Goal: Contribute content

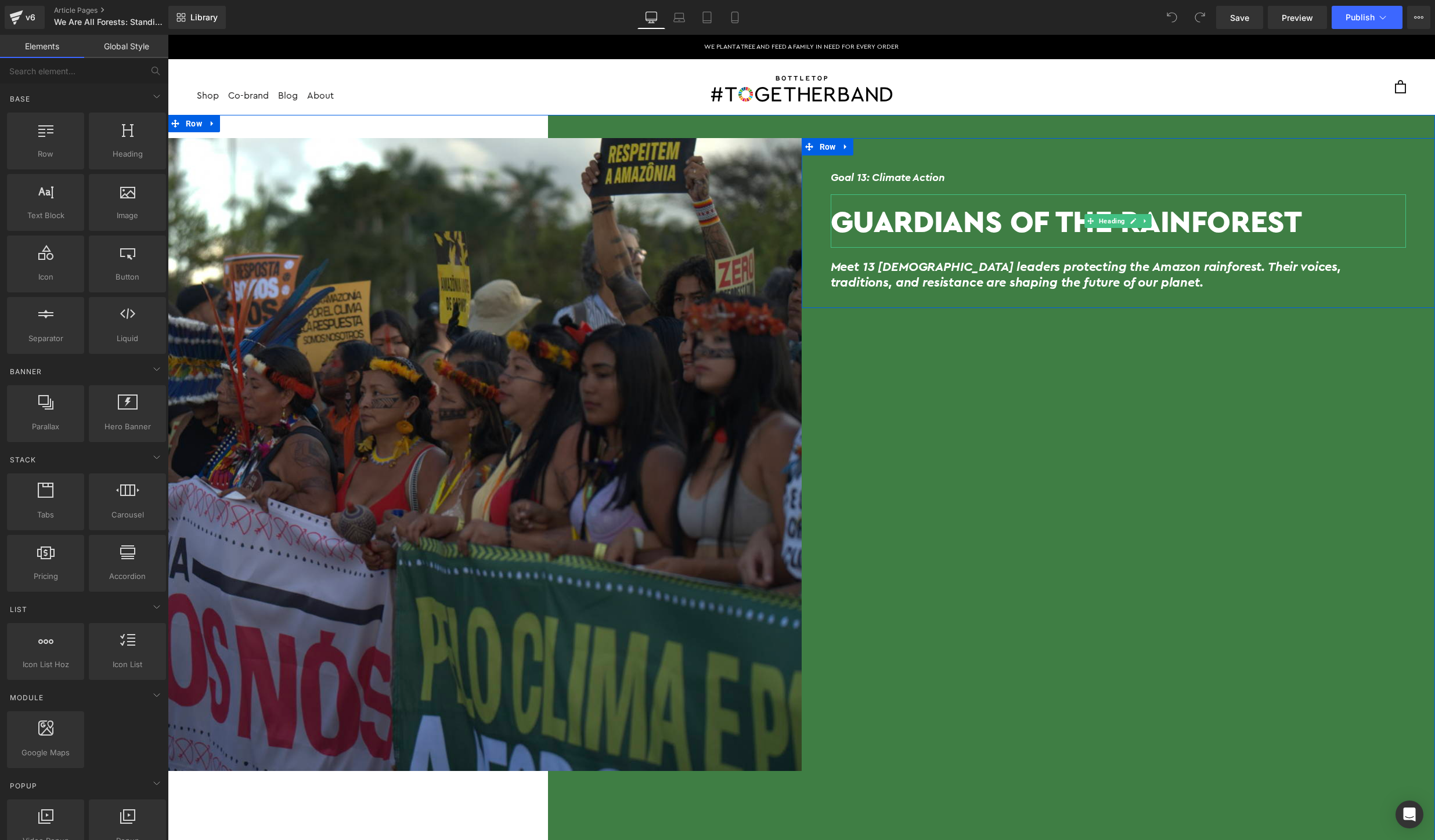
click at [1064, 215] on h1 "Guardians Of The Rainforest" at bounding box center [1118, 221] width 575 height 30
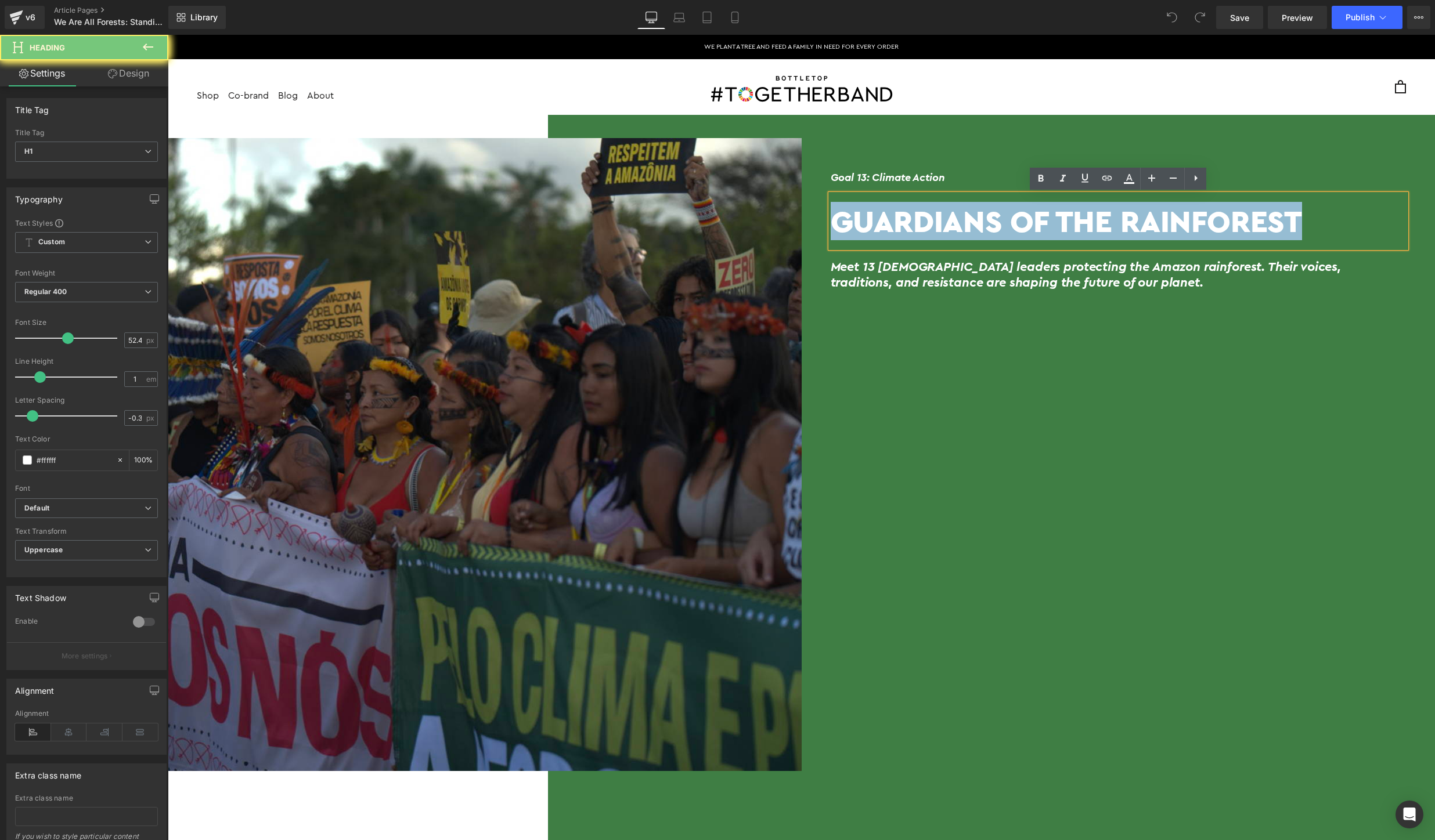
click at [1064, 215] on h1 "Guardians Of The Rainforest" at bounding box center [1118, 221] width 575 height 30
paste div
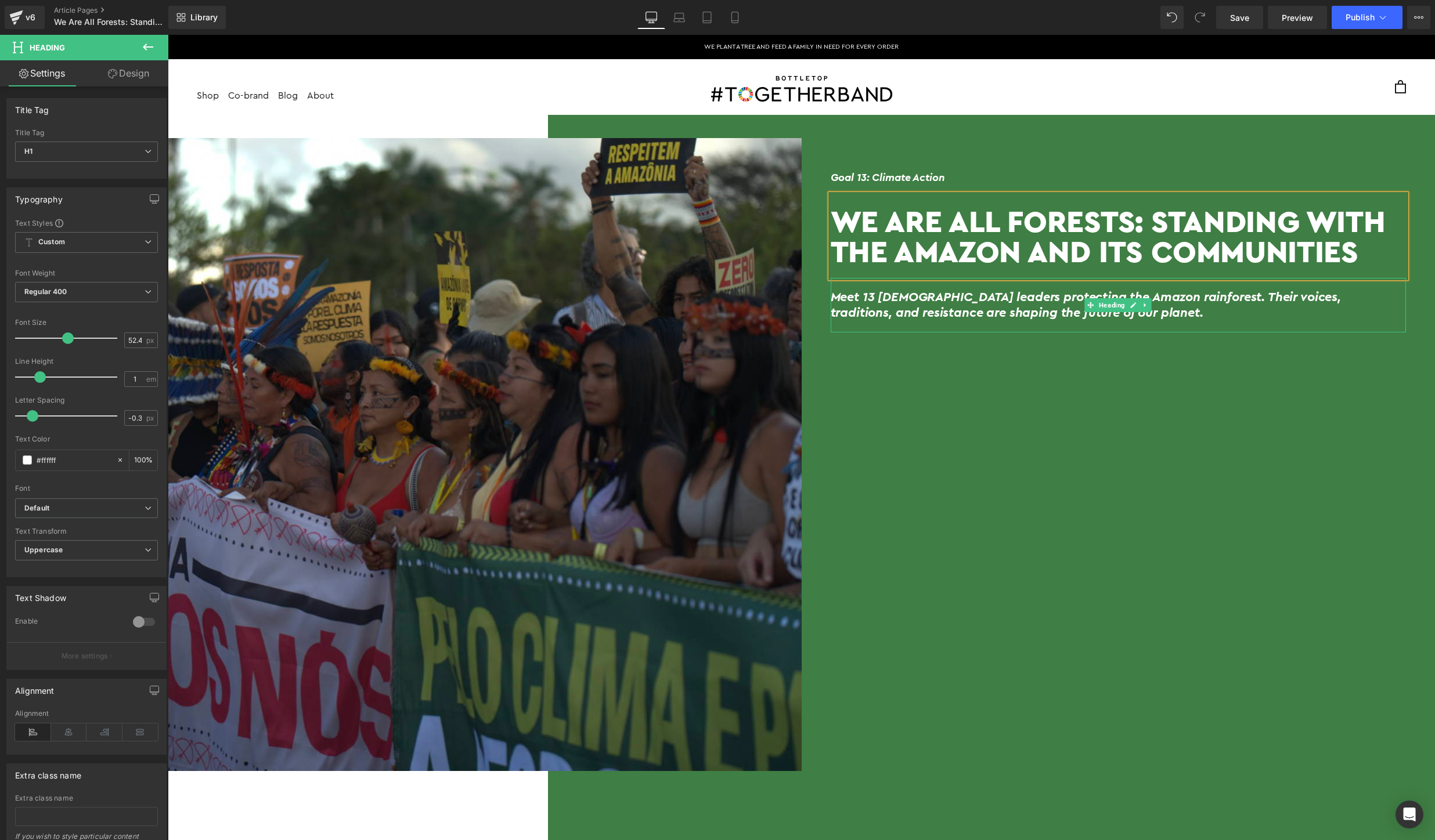
click at [991, 311] on h2 "Meet 13 Indigenous leaders protecting the Amazon rainforest. Their voices, trad…" at bounding box center [1118, 306] width 575 height 32
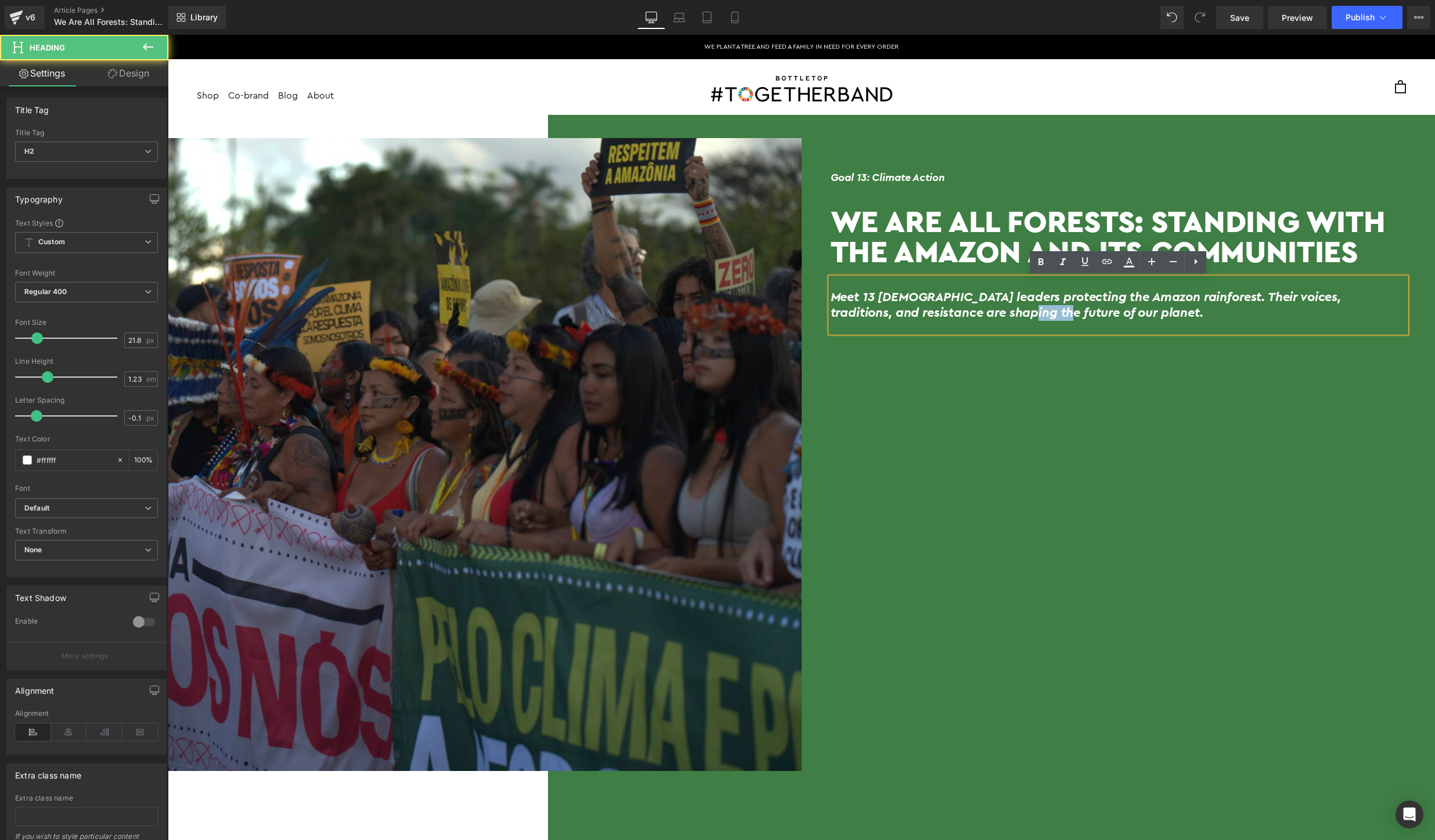
click at [991, 311] on h2 "Meet 13 Indigenous leaders protecting the Amazon rainforest. Their voices, trad…" at bounding box center [1118, 306] width 575 height 32
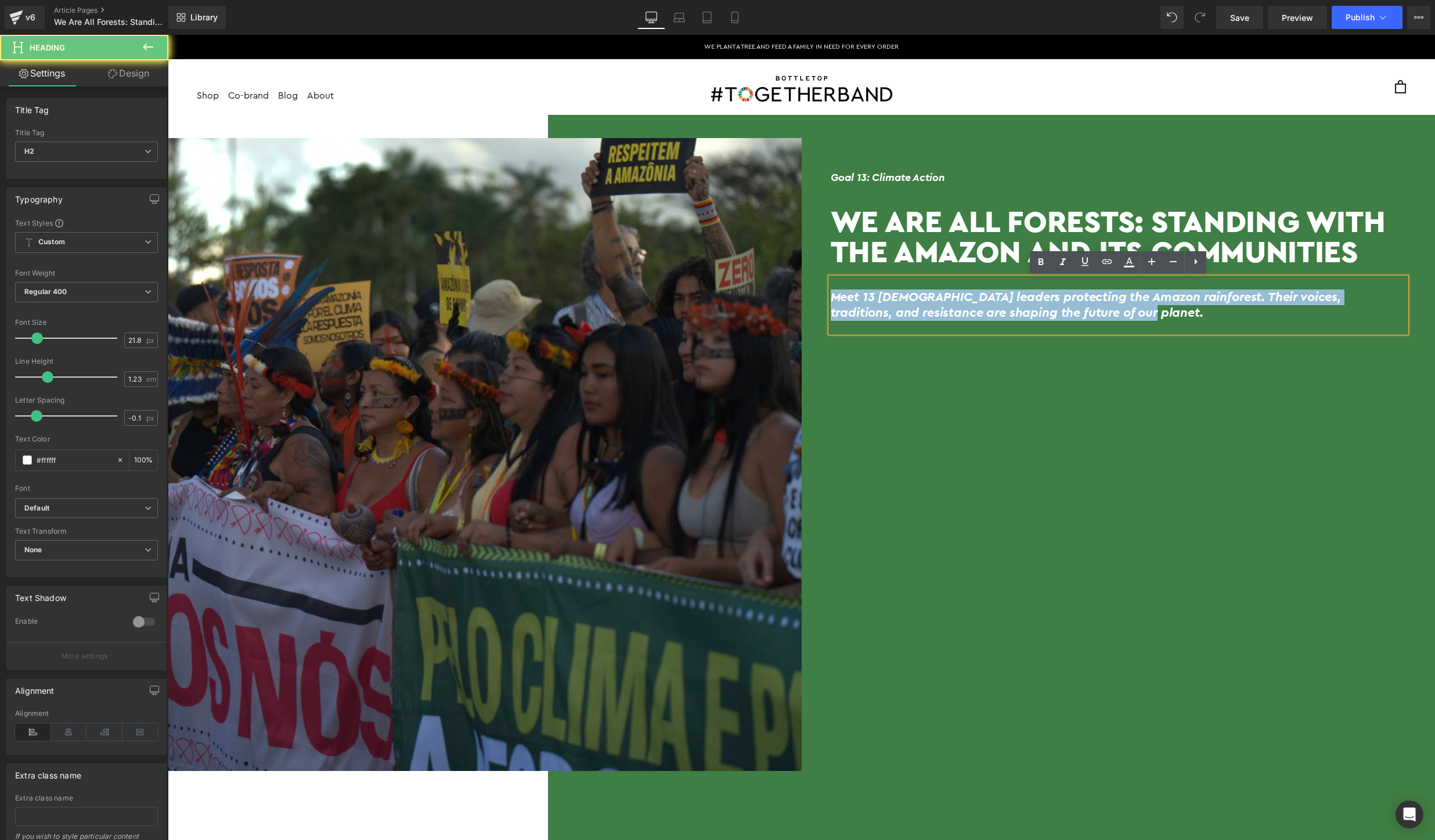
click at [991, 311] on h2 "Meet 13 Indigenous leaders protecting the Amazon rainforest. Their voices, trad…" at bounding box center [1118, 306] width 575 height 32
paste div
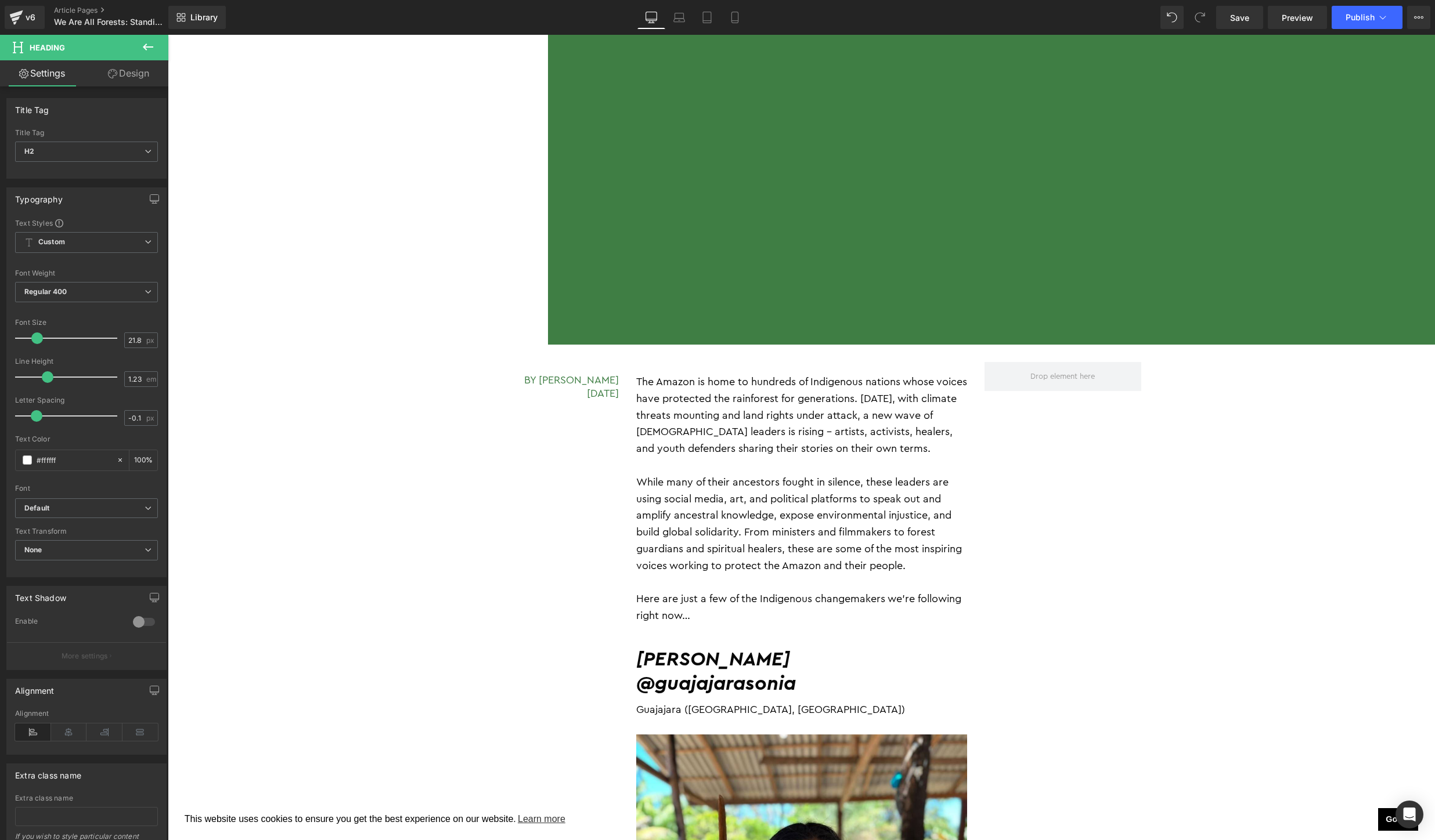
scroll to position [1745, 0]
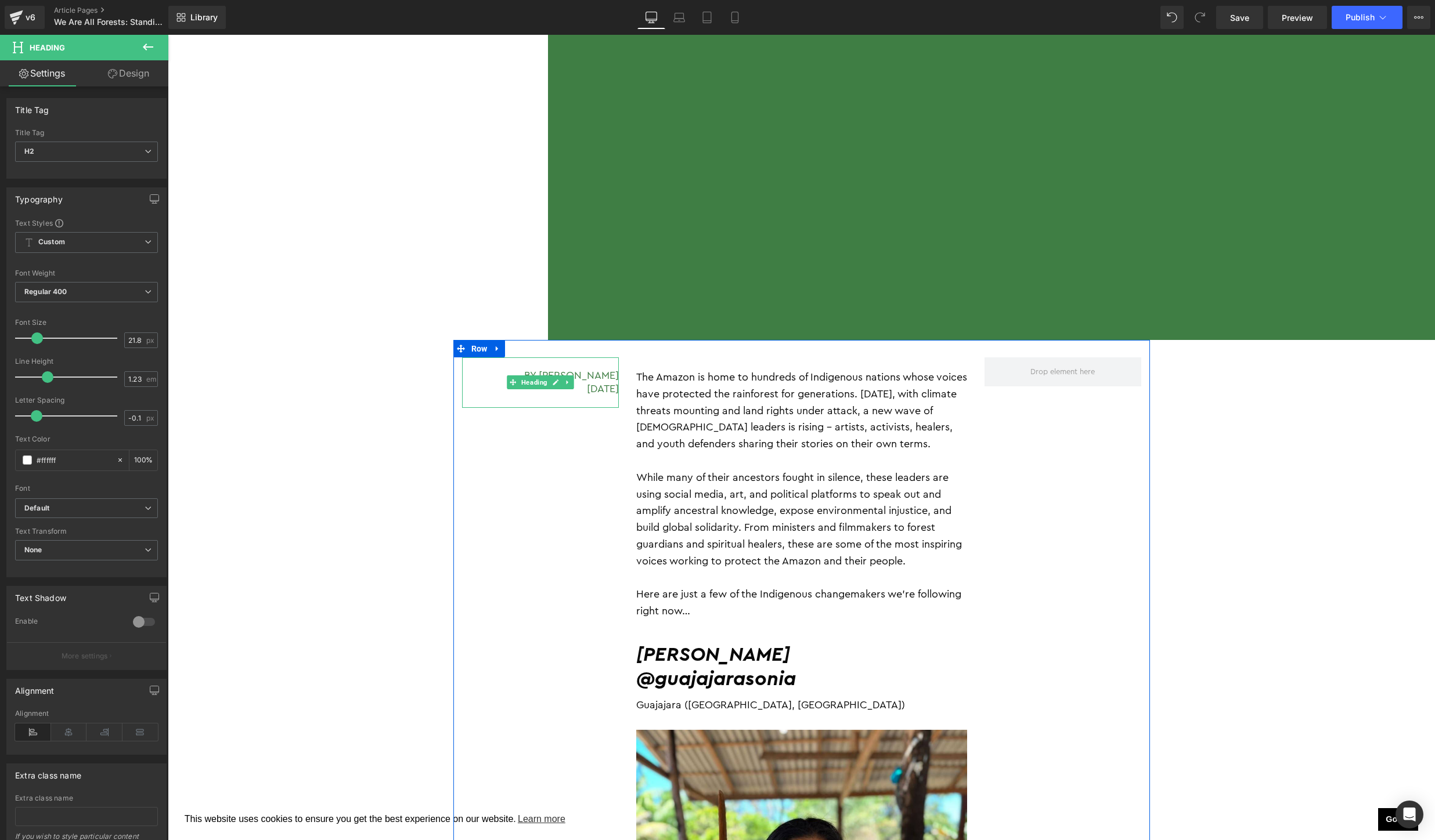
click at [550, 395] on h5 "By Jessica Jurkschat 27 August 2025" at bounding box center [541, 383] width 157 height 27
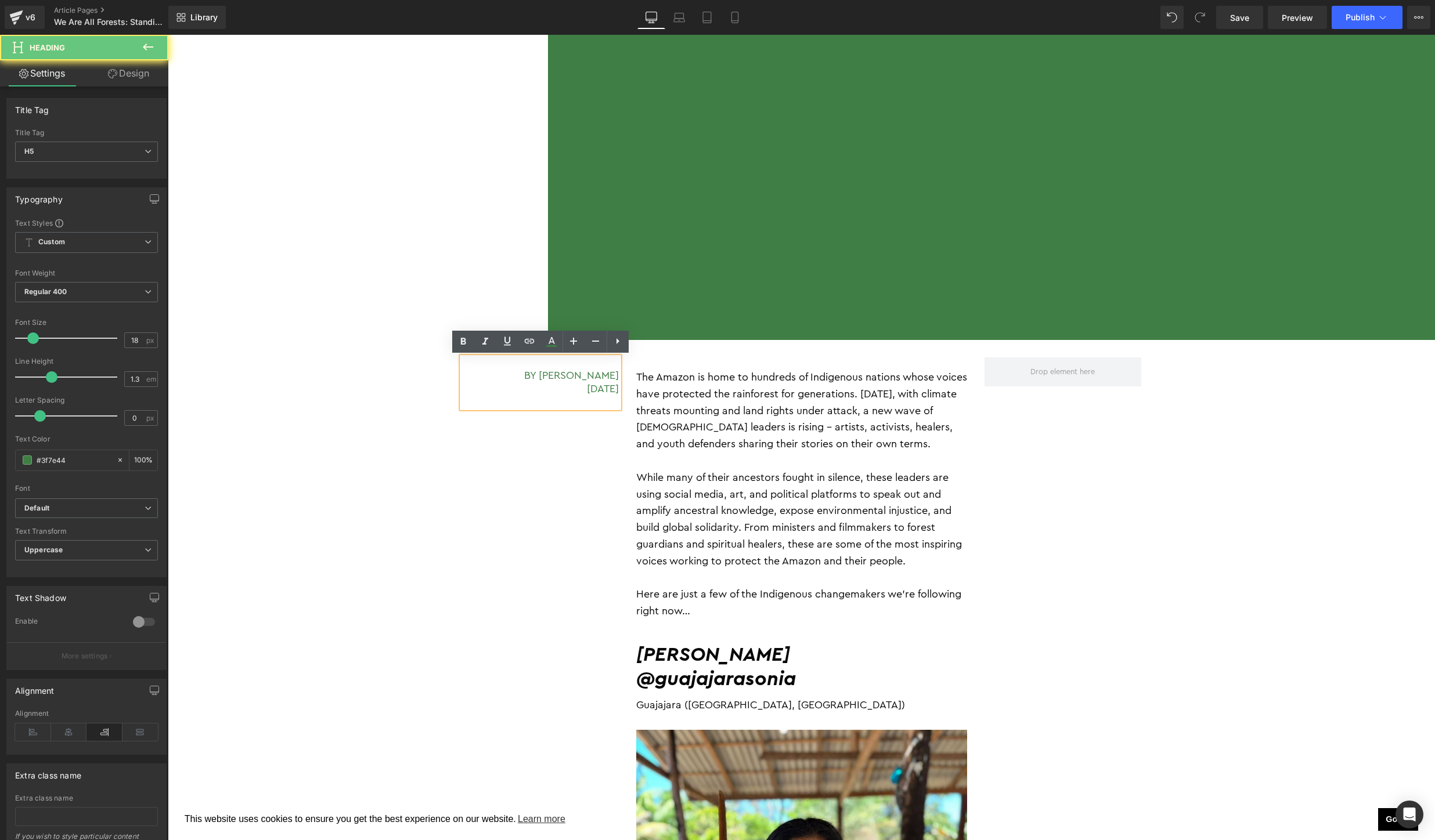
click at [548, 392] on h5 "By Jessica Jurkschat 27 August 2025" at bounding box center [541, 383] width 157 height 27
click at [678, 442] on p "The Amazon is home to hundreds of Indigenous nations whose voices have protecte…" at bounding box center [802, 411] width 331 height 83
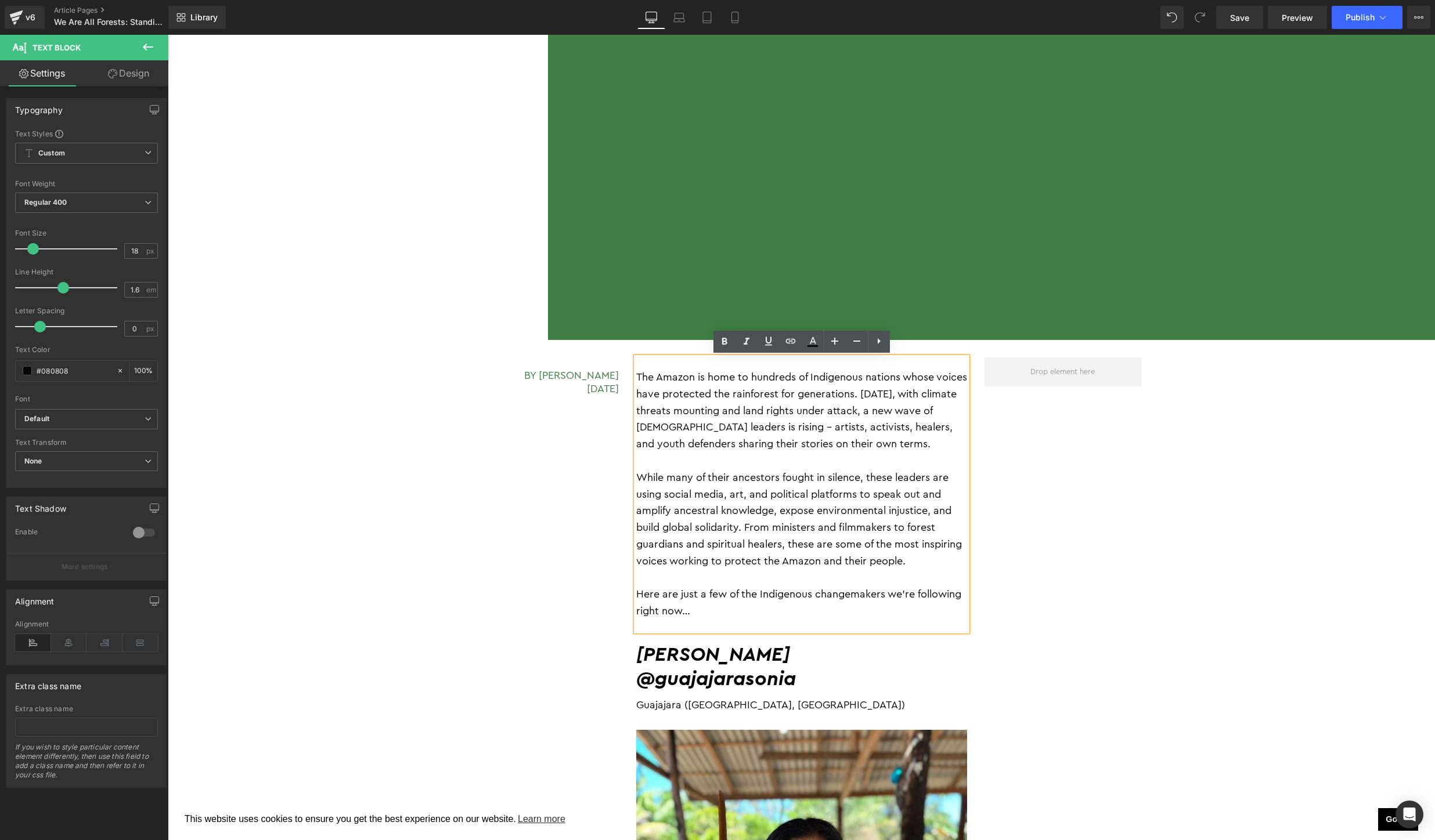
click at [871, 582] on p at bounding box center [802, 578] width 331 height 17
click at [740, 611] on p "Here are just a few of the Indigenous changemakers we’re following right now…" at bounding box center [802, 603] width 331 height 34
drag, startPoint x: 740, startPoint y: 611, endPoint x: 634, endPoint y: 375, distance: 258.7
click at [636, 375] on div "The Amazon is home to hundreds of Indigenous nations whose voices have protecte…" at bounding box center [802, 494] width 331 height 274
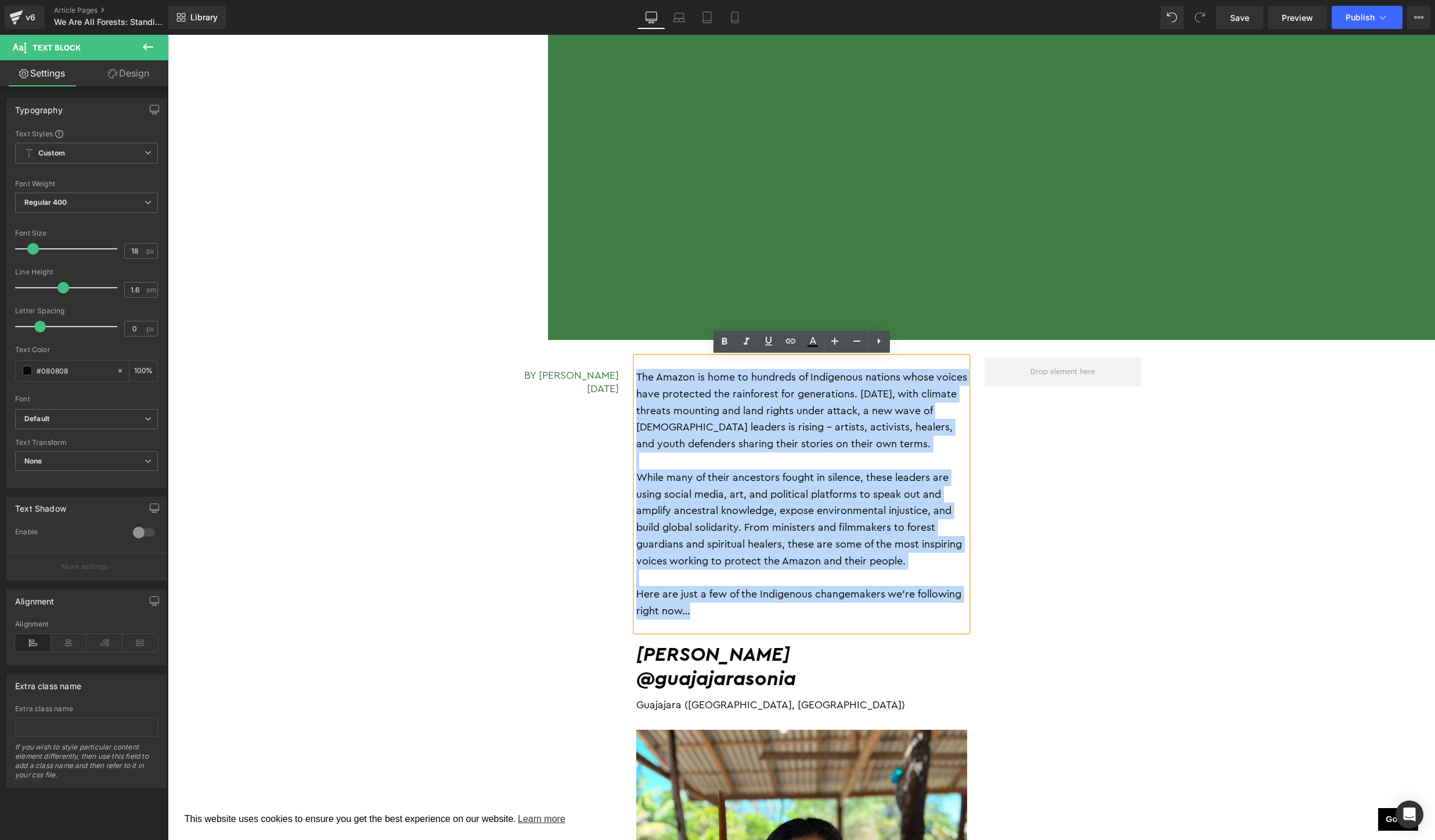
drag, startPoint x: 637, startPoint y: 375, endPoint x: 734, endPoint y: 623, distance: 266.3
click at [734, 623] on div "The Amazon is home to hundreds of Indigenous nations whose voices have protecte…" at bounding box center [802, 494] width 331 height 274
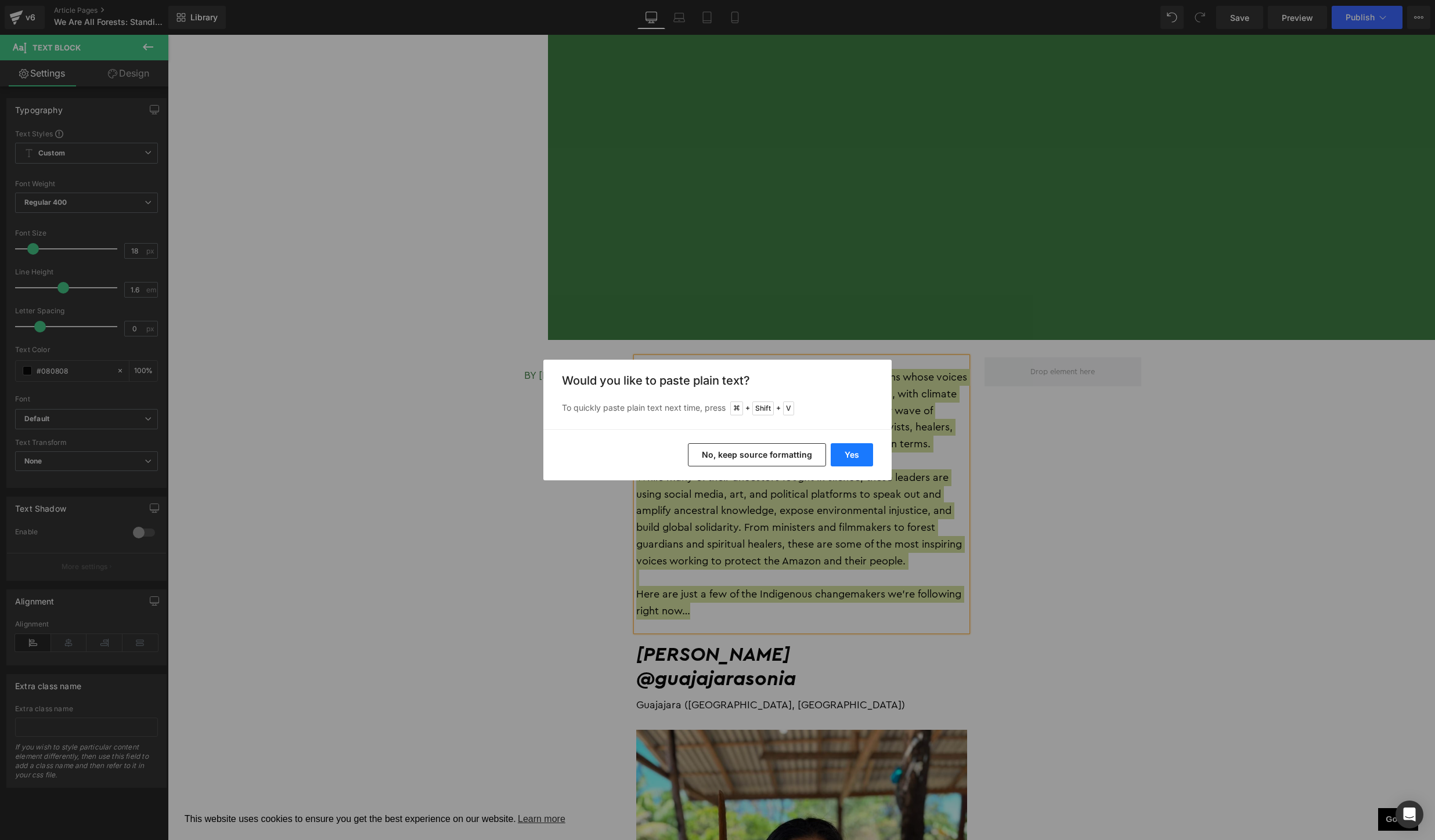
click at [850, 454] on button "Yes" at bounding box center [851, 455] width 42 height 23
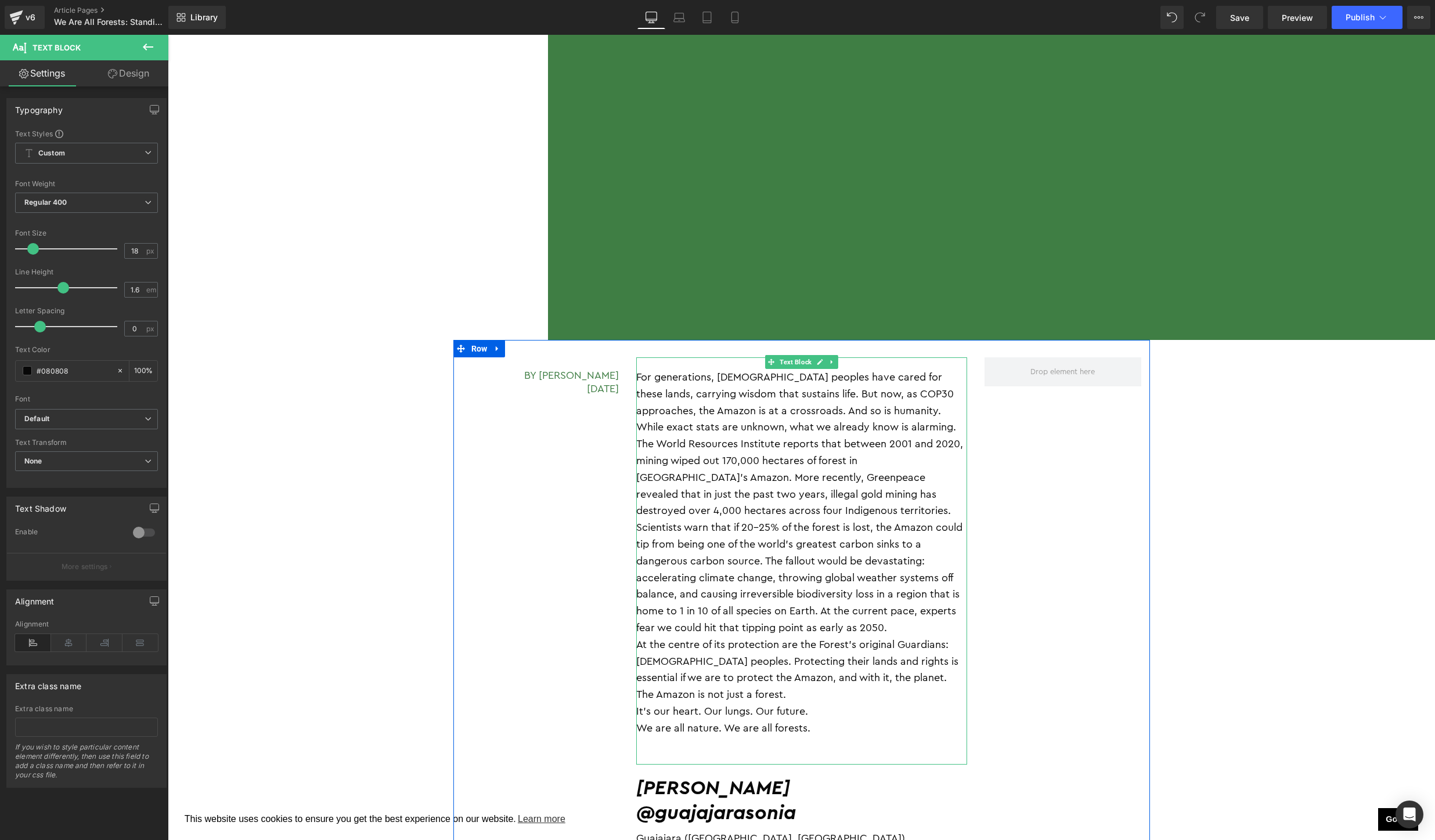
click at [921, 418] on p "For generations, [DEMOGRAPHIC_DATA] peoples have cared for these lands, carryin…" at bounding box center [802, 394] width 331 height 50
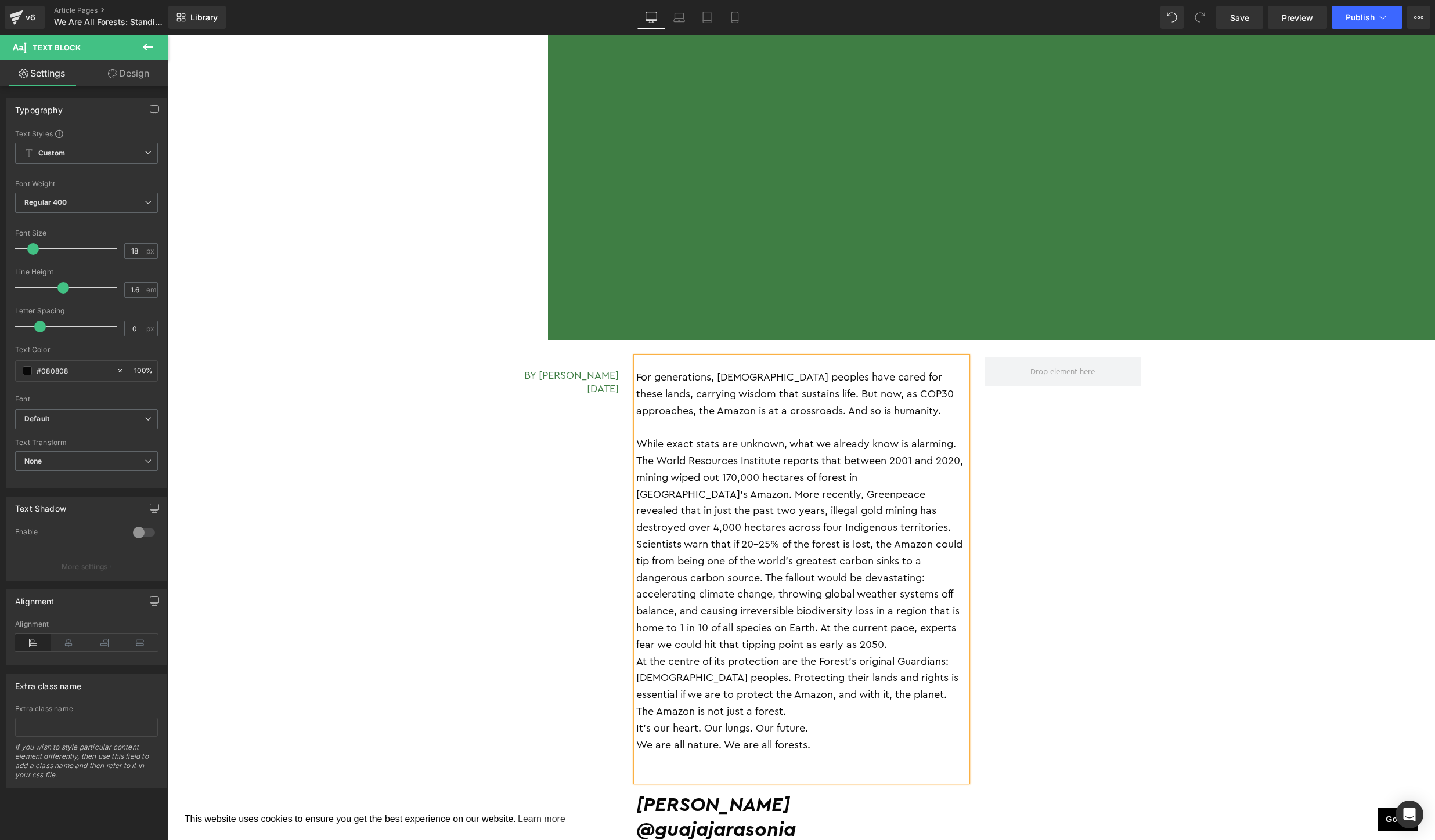
click at [926, 676] on p "At the centre of its protection are the Forest’s original Guardians: [DEMOGRAPH…" at bounding box center [802, 678] width 331 height 50
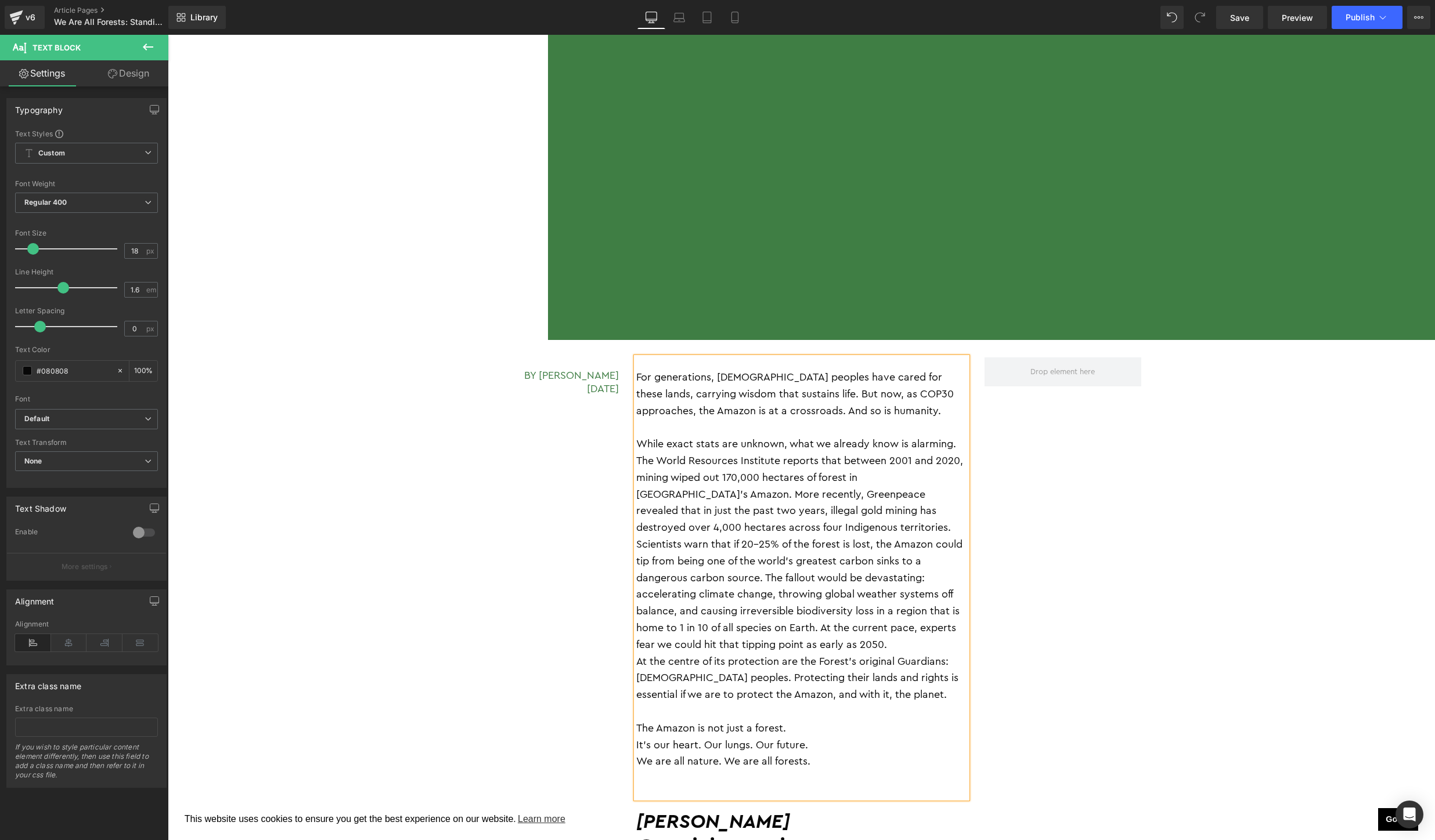
click at [842, 770] on p at bounding box center [802, 778] width 331 height 17
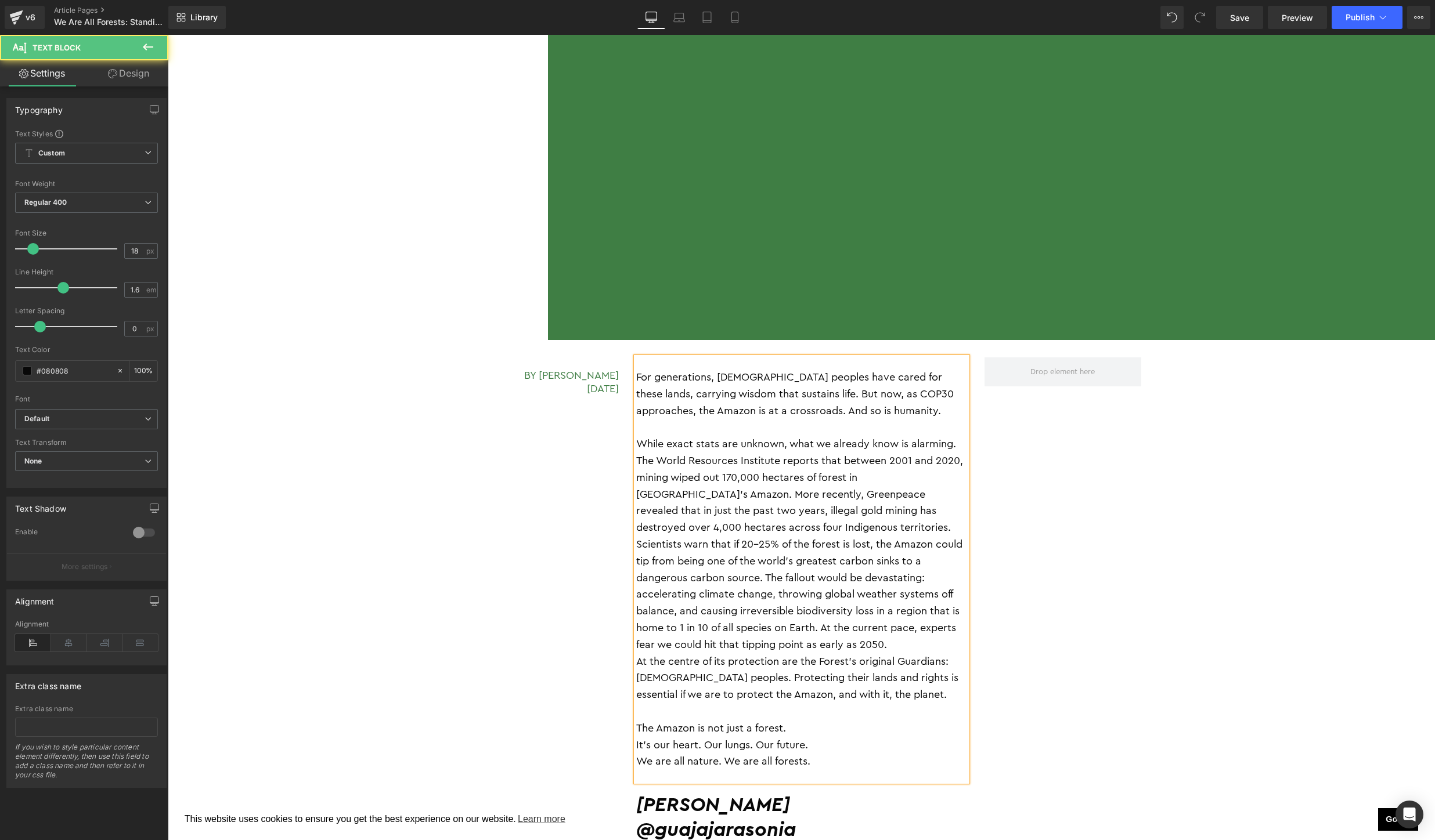
drag, startPoint x: 837, startPoint y: 747, endPoint x: 634, endPoint y: 713, distance: 205.8
click at [636, 713] on div "For generations, Indigenous peoples have cared for these lands, carrying wisdom…" at bounding box center [802, 570] width 331 height 425
drag, startPoint x: 822, startPoint y: 746, endPoint x: 635, endPoint y: 712, distance: 190.1
click at [636, 712] on div "For generations, Indigenous peoples have cared for these lands, carrying wisdom…" at bounding box center [802, 570] width 331 height 425
drag, startPoint x: 635, startPoint y: 712, endPoint x: 819, endPoint y: 744, distance: 186.8
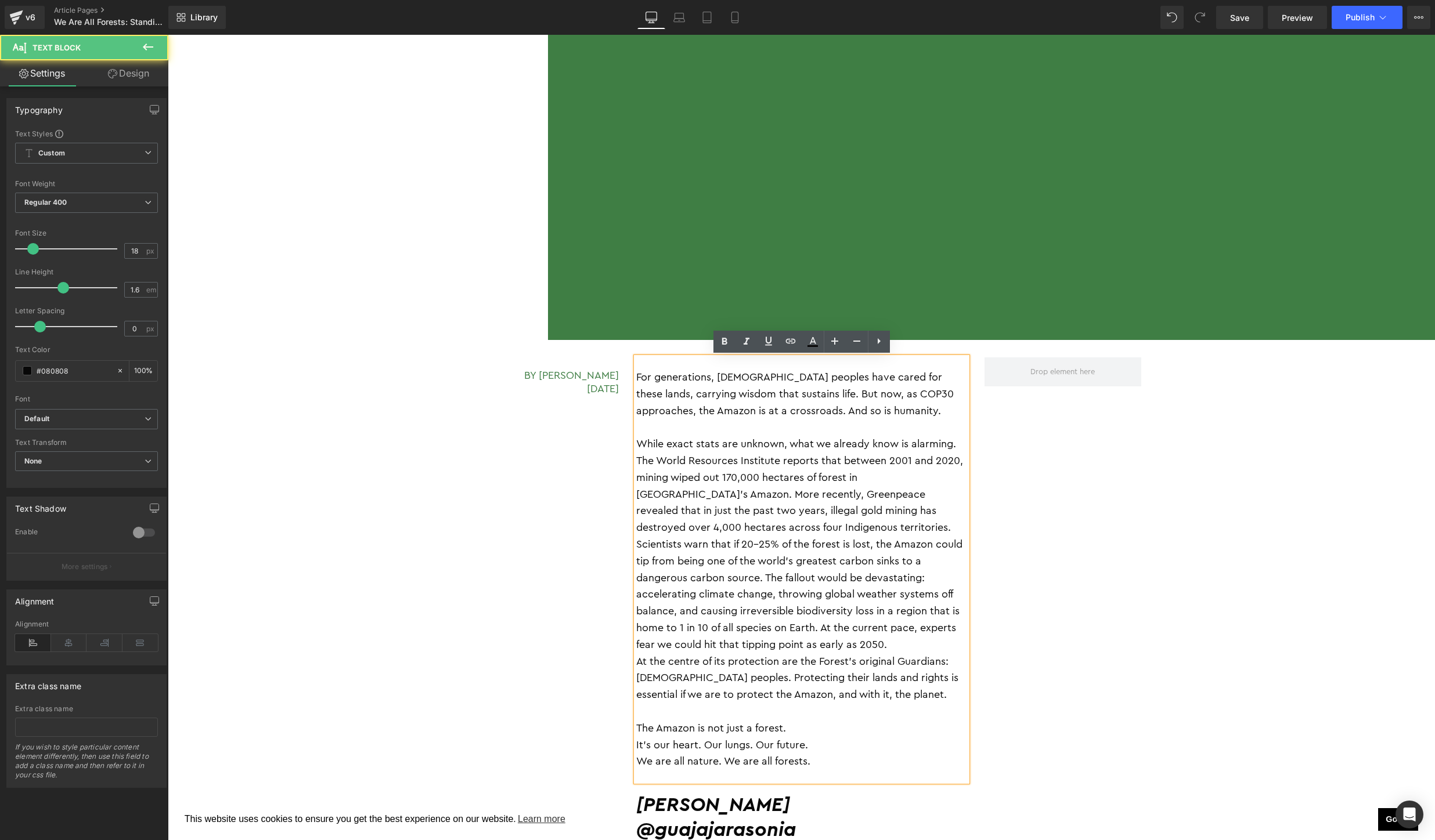
click at [819, 744] on div "For generations, Indigenous peoples have cared for these lands, carrying wisdom…" at bounding box center [802, 570] width 331 height 425
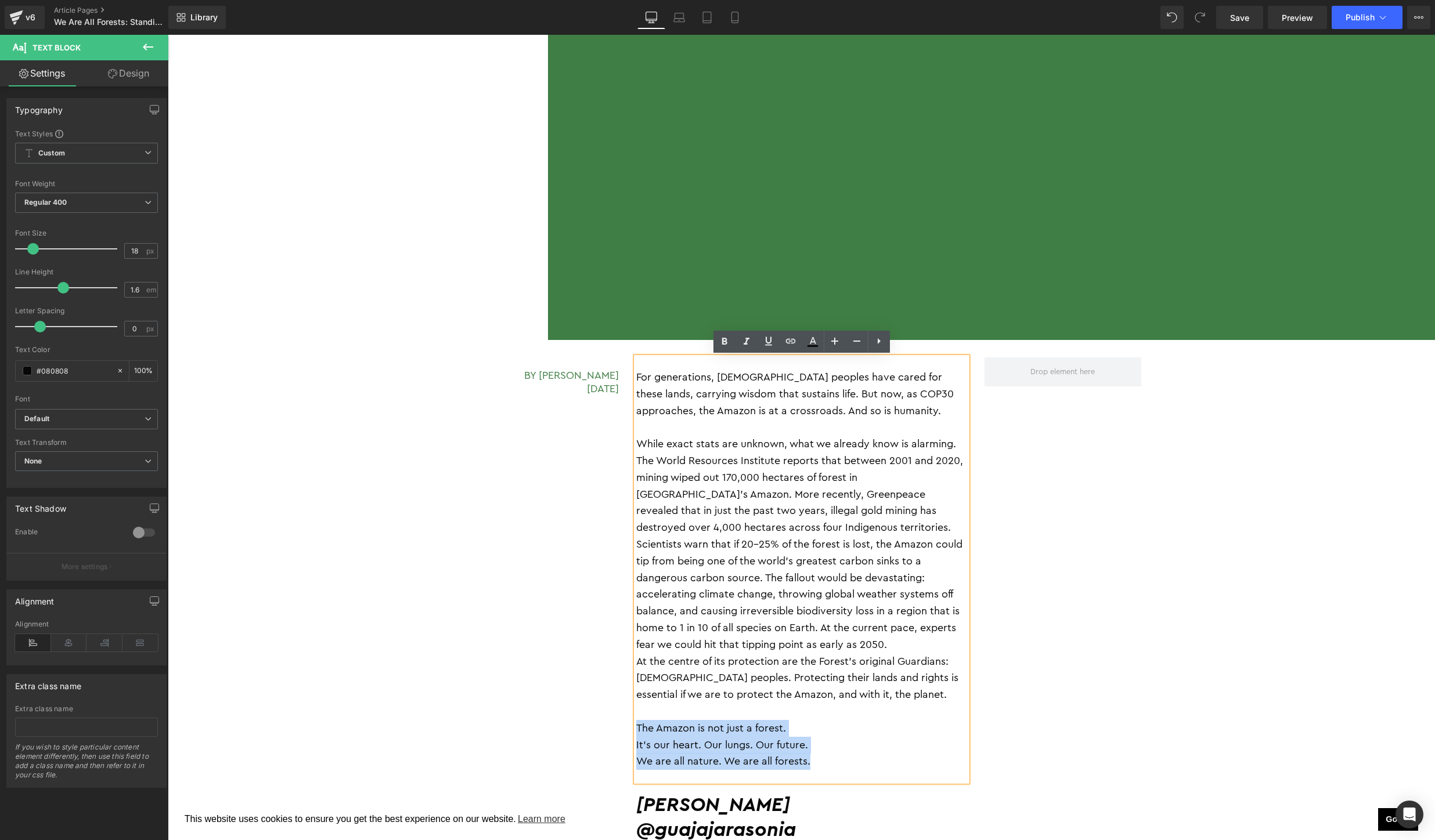
drag, startPoint x: 819, startPoint y: 744, endPoint x: 638, endPoint y: 705, distance: 185.2
click at [638, 705] on div "For generations, Indigenous peoples have cared for these lands, carrying wisdom…" at bounding box center [802, 570] width 331 height 425
copy div "The Amazon is not just a forest. It’s our heart. Our lungs. Our future. We are …"
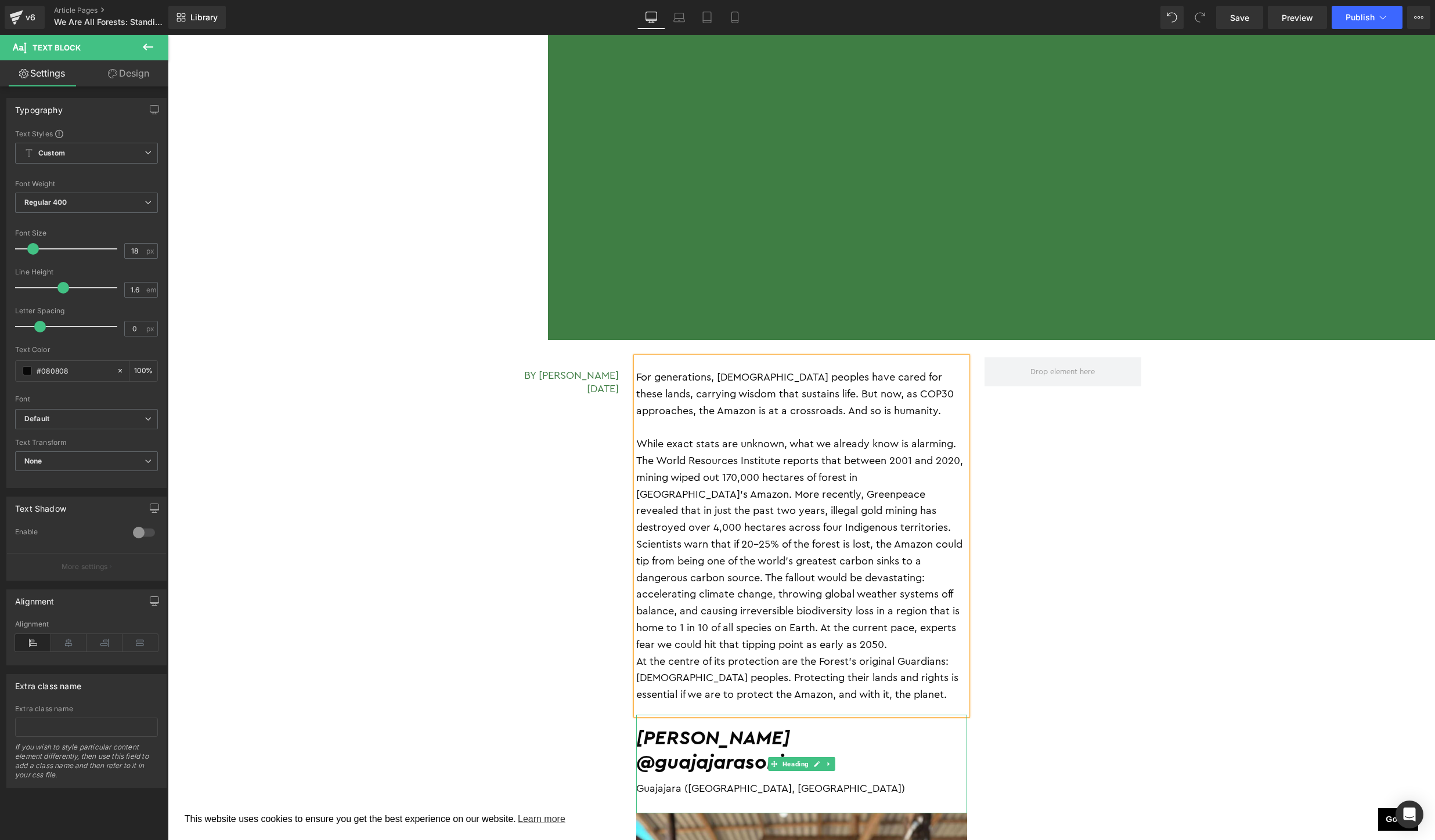
click at [725, 727] on h2 "Sonia Guajajara" at bounding box center [802, 739] width 331 height 25
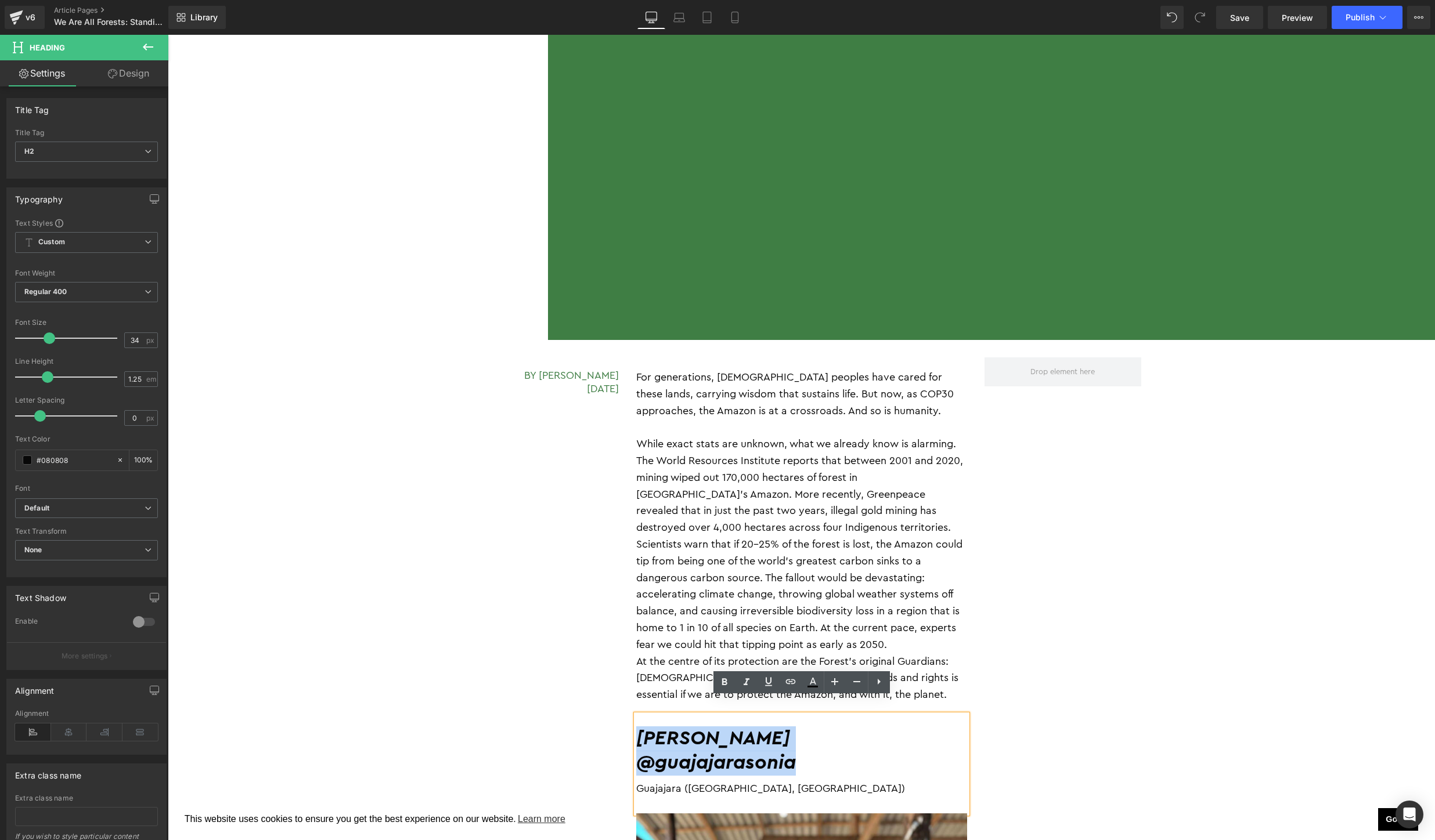
drag, startPoint x: 816, startPoint y: 757, endPoint x: 639, endPoint y: 715, distance: 181.9
click at [639, 715] on div "Sonia Guajajara @guajajarasonia Guajajara (Maranhão, Brazil)" at bounding box center [802, 763] width 331 height 98
paste div
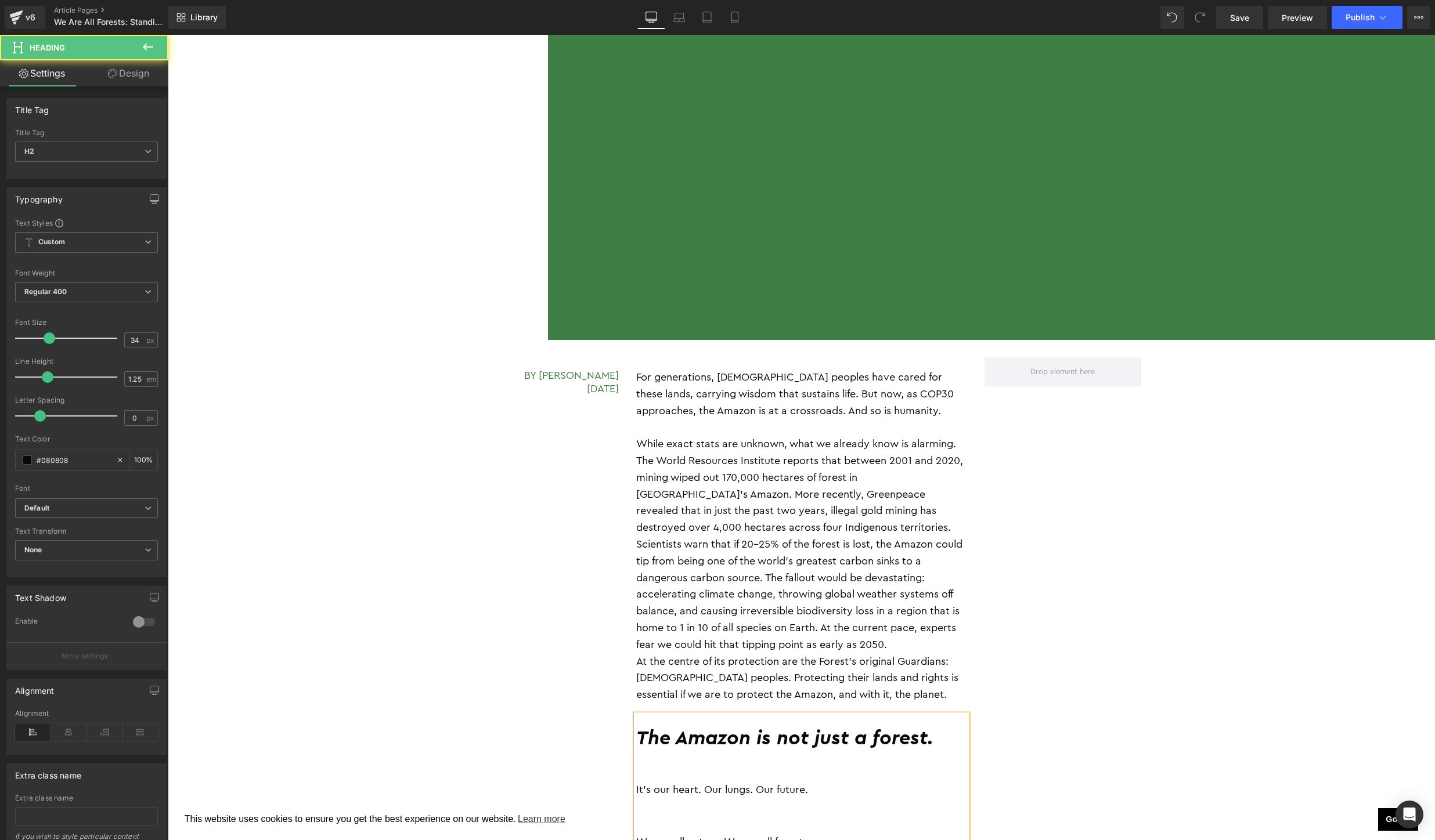
click at [938, 727] on h2 "The Amazon is not just a forest." at bounding box center [802, 739] width 331 height 25
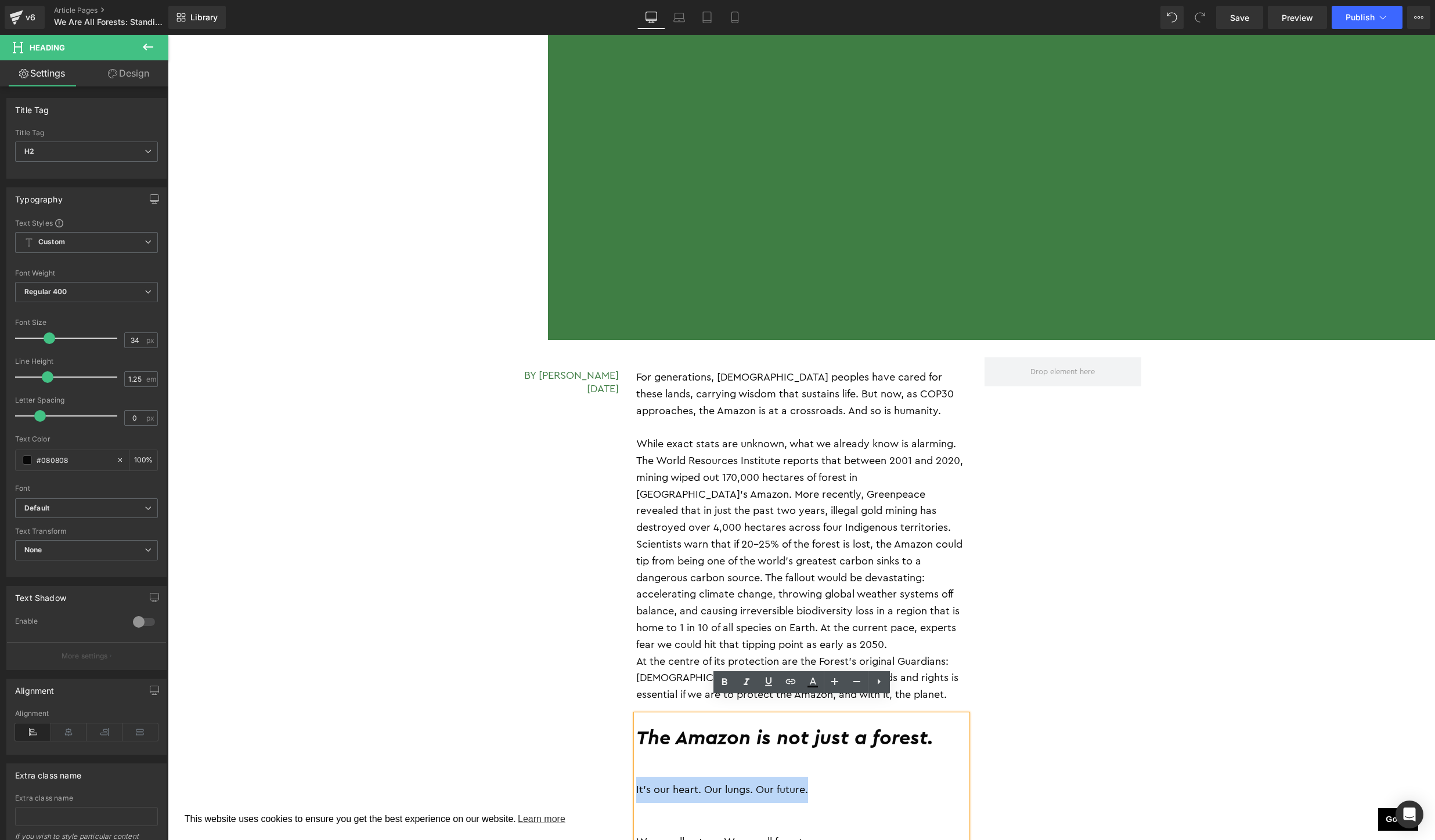
drag, startPoint x: 831, startPoint y: 781, endPoint x: 620, endPoint y: 779, distance: 211.0
copy div "It’s our heart. Our lungs. Our future."
click at [941, 727] on h2 "The Amazon is not just a forest." at bounding box center [802, 739] width 331 height 25
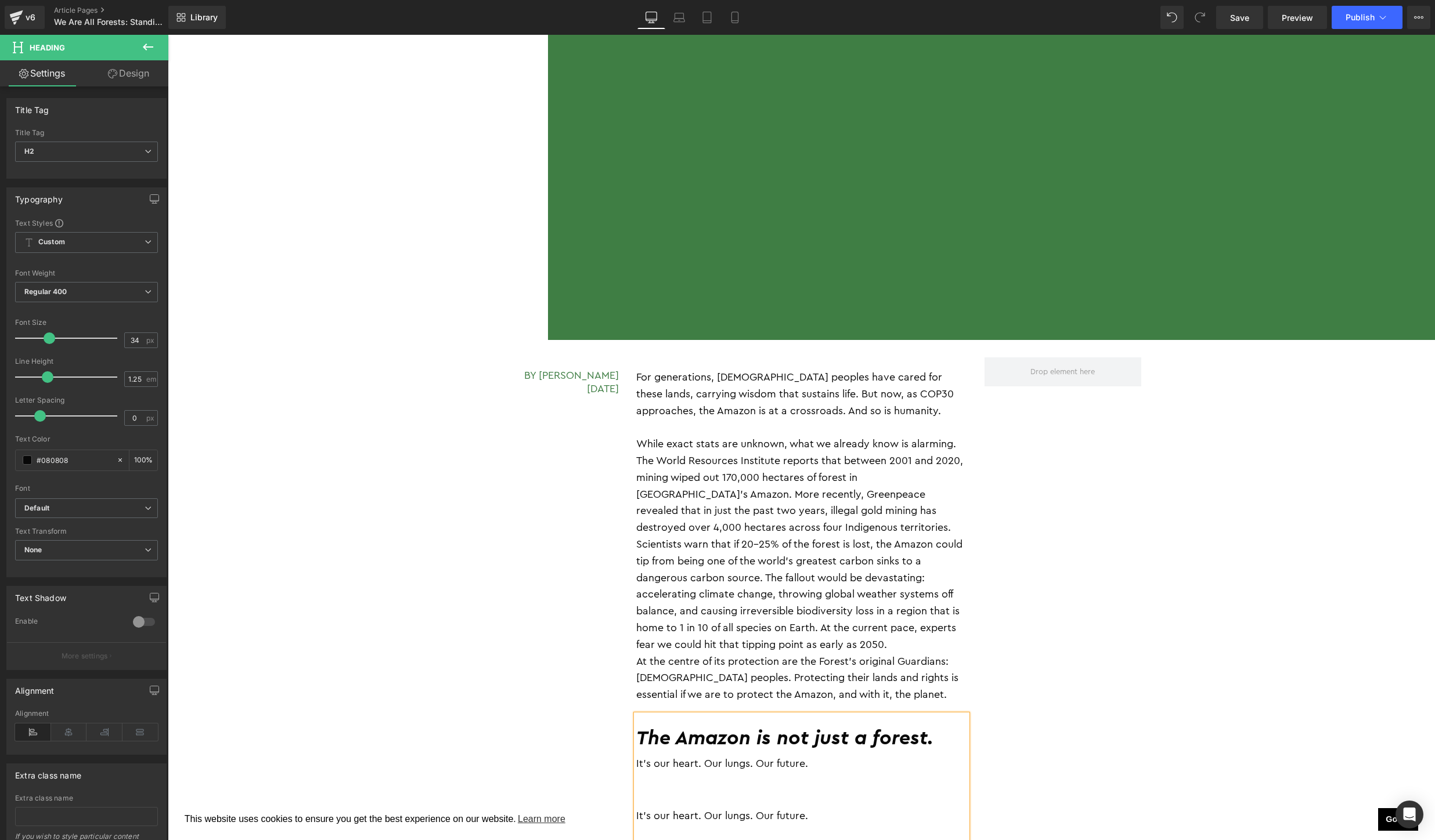
click at [959, 727] on h2 "The Amazon is not just a forest." at bounding box center [802, 739] width 331 height 25
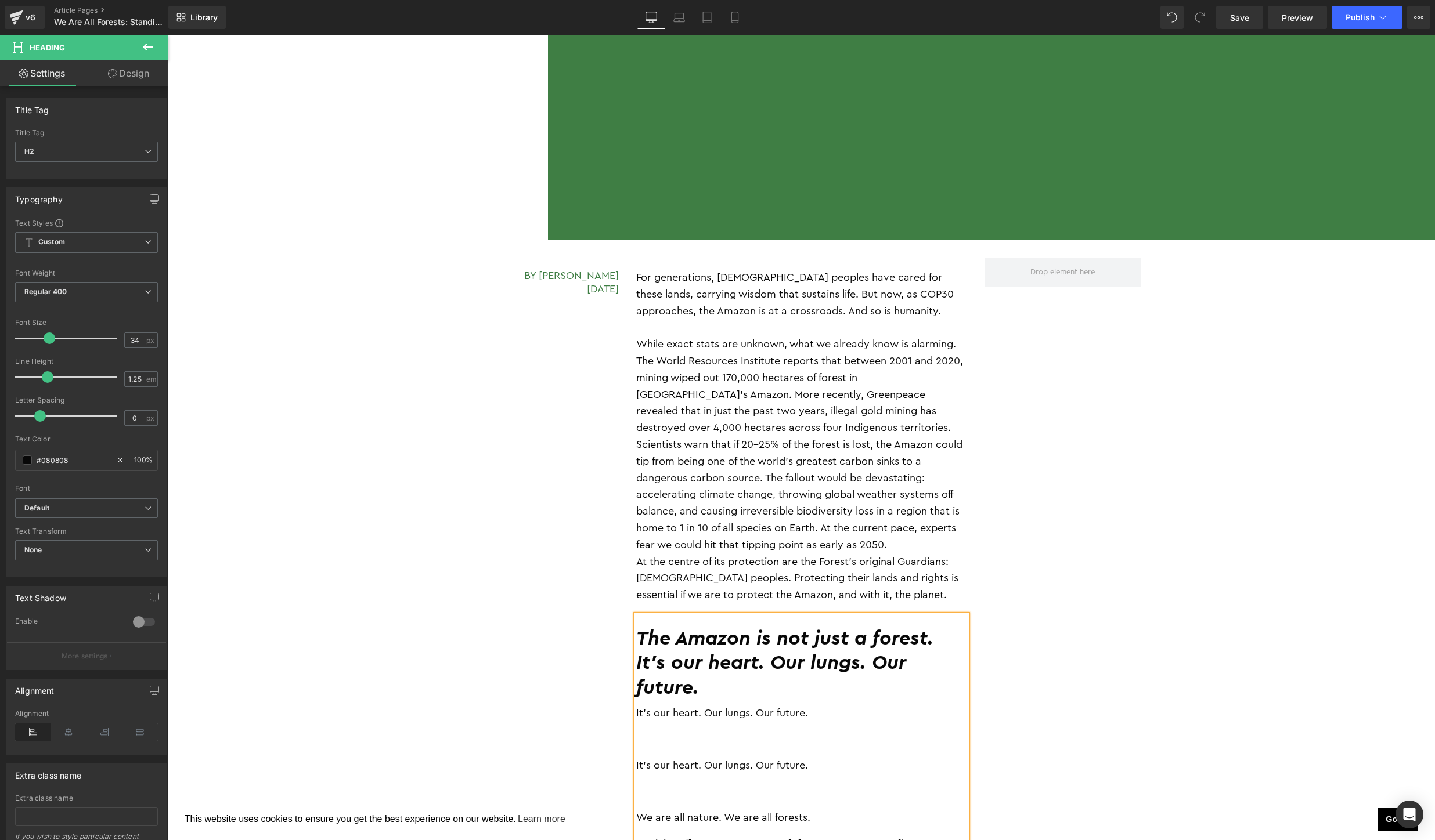
scroll to position [1859, 0]
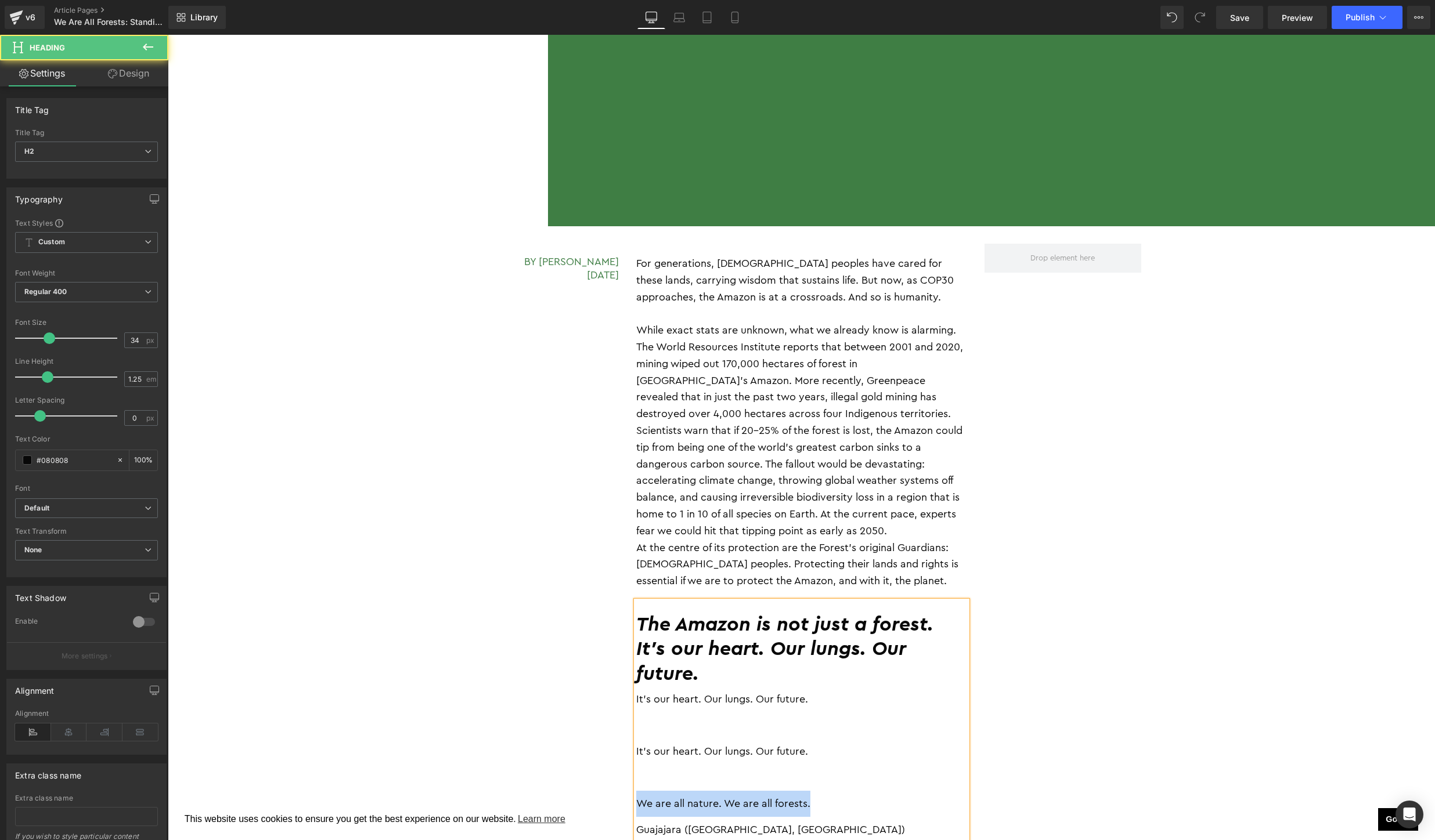
drag, startPoint x: 819, startPoint y: 788, endPoint x: 635, endPoint y: 788, distance: 184.0
click at [636, 791] on div "We are all nature. We are all forests." at bounding box center [802, 804] width 331 height 26
copy div "We are all nature. We are all forests."
click at [746, 638] on h2 "The Amazon is not just a forest. It’s our heart. Our lungs. Our future." at bounding box center [802, 649] width 331 height 74
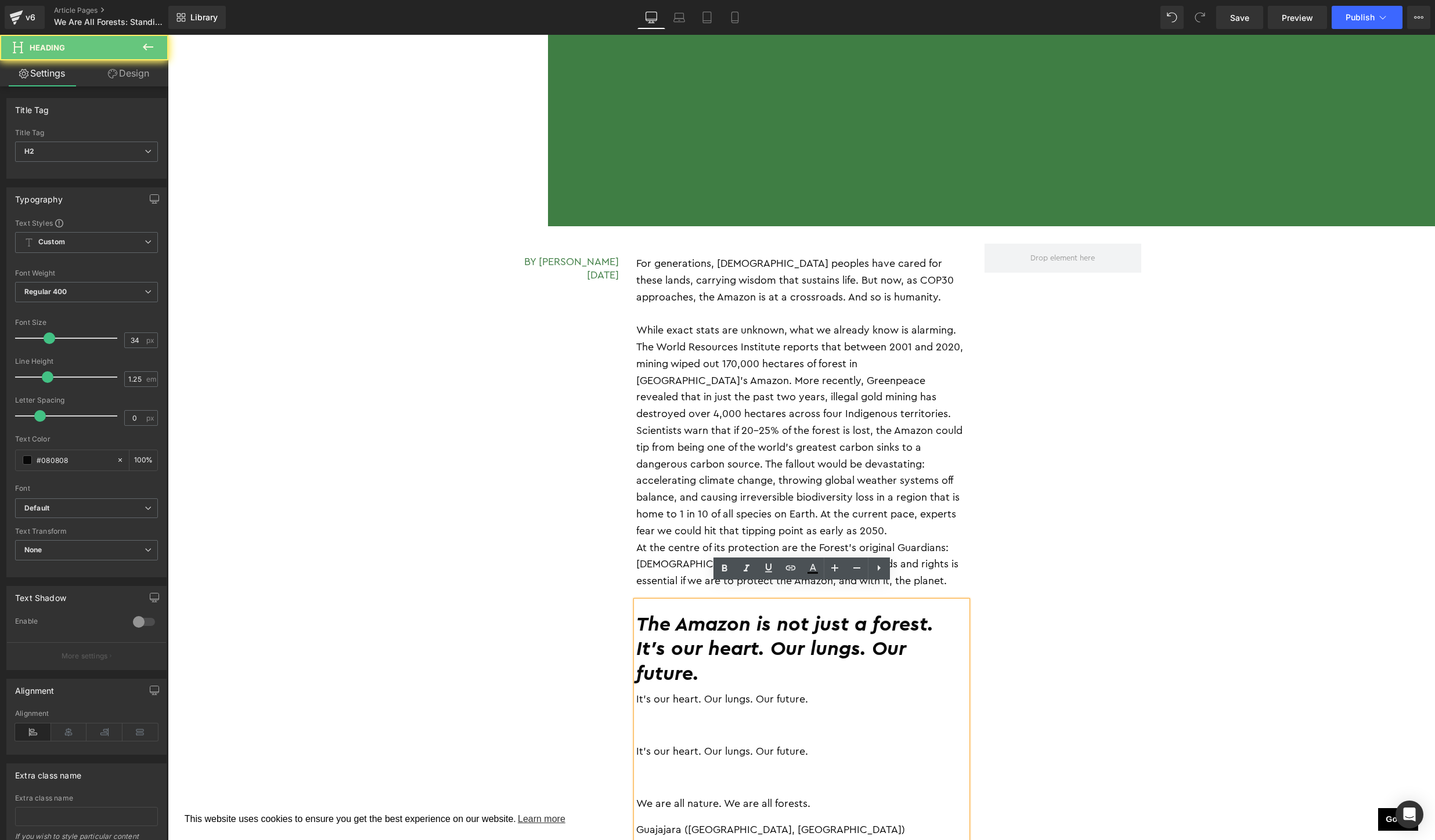
click at [734, 659] on h2 "The Amazon is not just a forest. It’s our heart. Our lungs. Our future." at bounding box center [802, 649] width 331 height 74
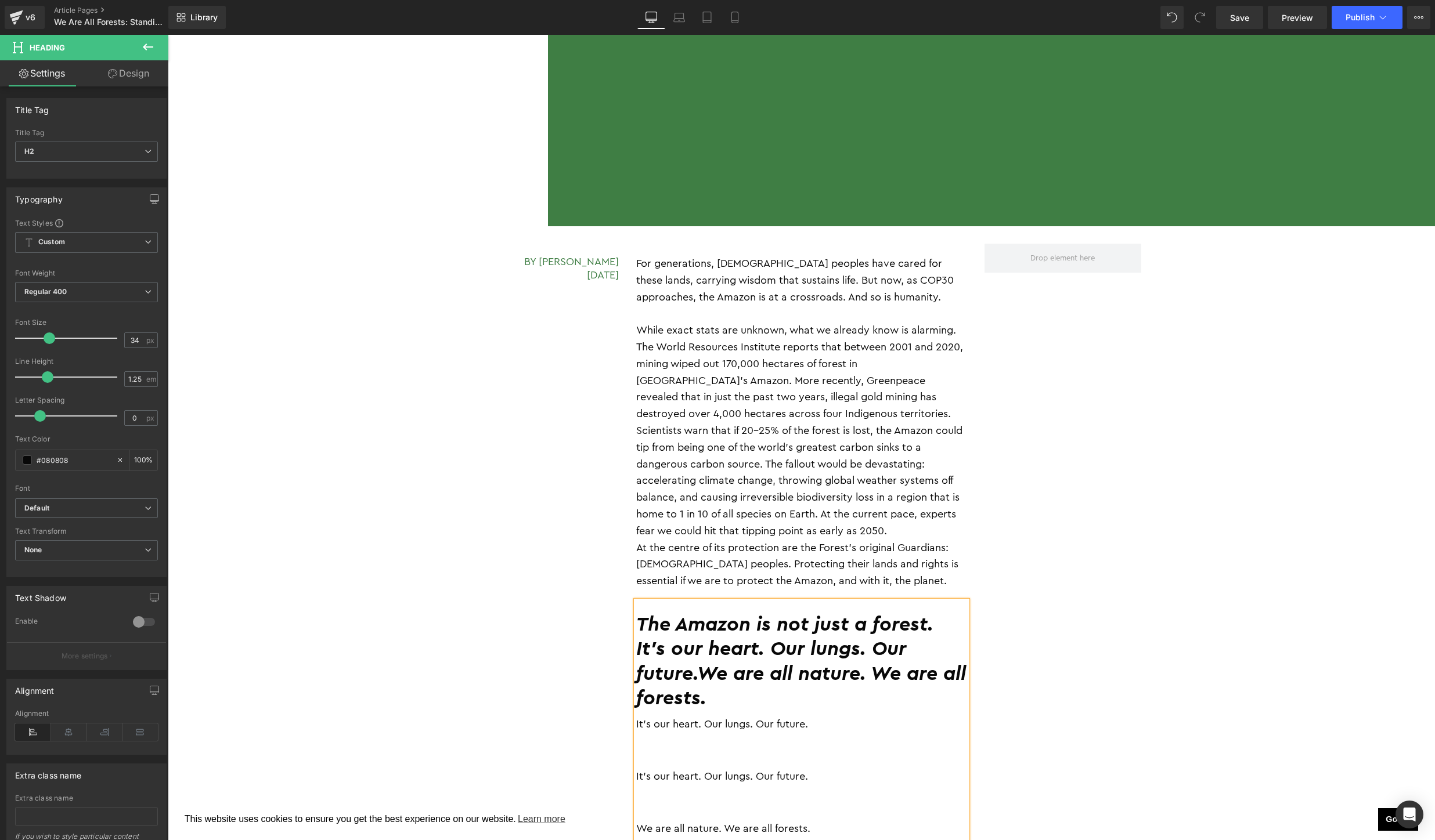
click at [697, 657] on h2 "The Amazon is not just a forest. It’s our heart. Our lungs. Our future.We are a…" at bounding box center [802, 661] width 331 height 98
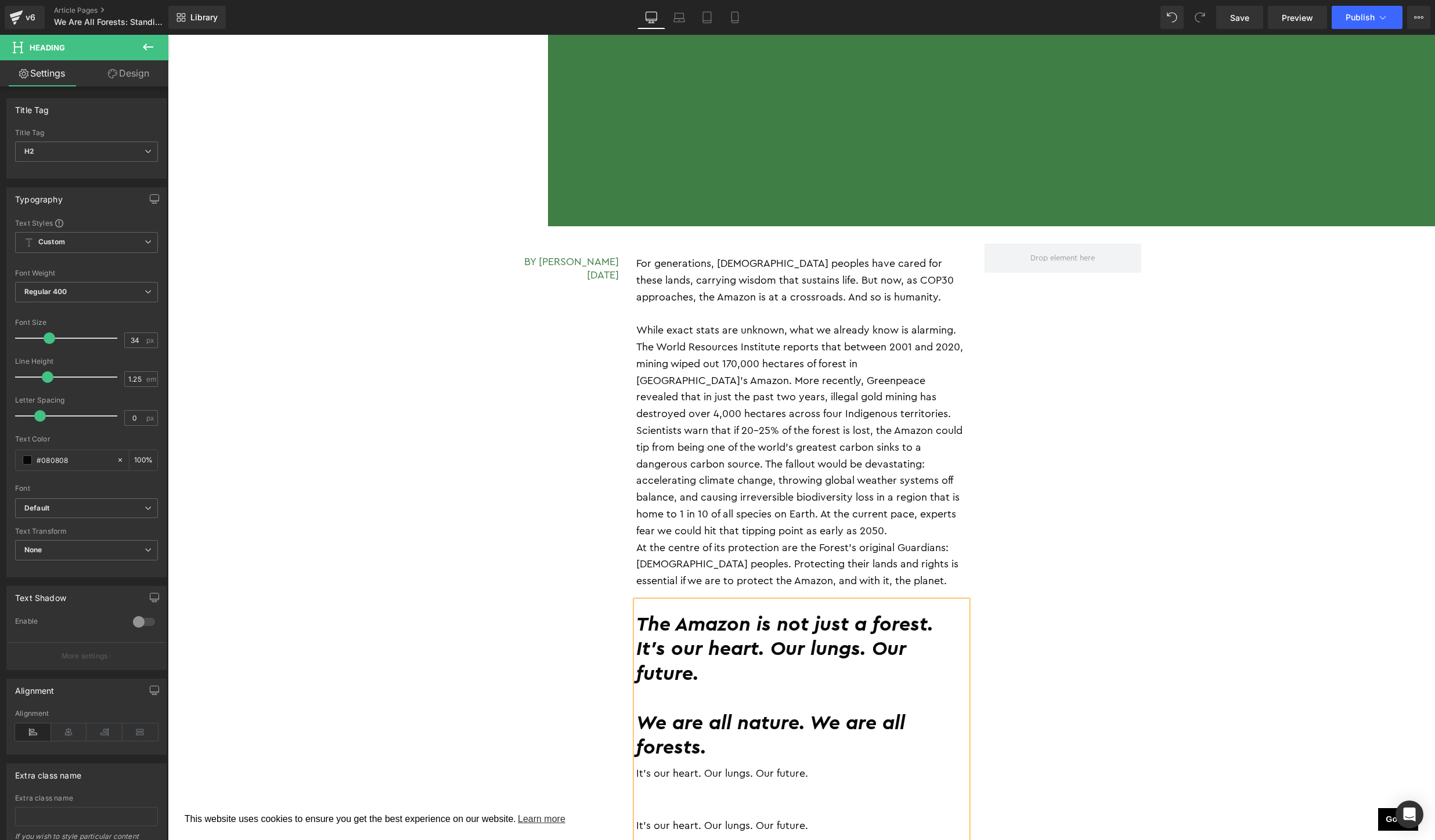
click at [944, 613] on h2 "The Amazon is not just a forest. It’s our heart. Our lungs. Our future." at bounding box center [802, 649] width 331 height 74
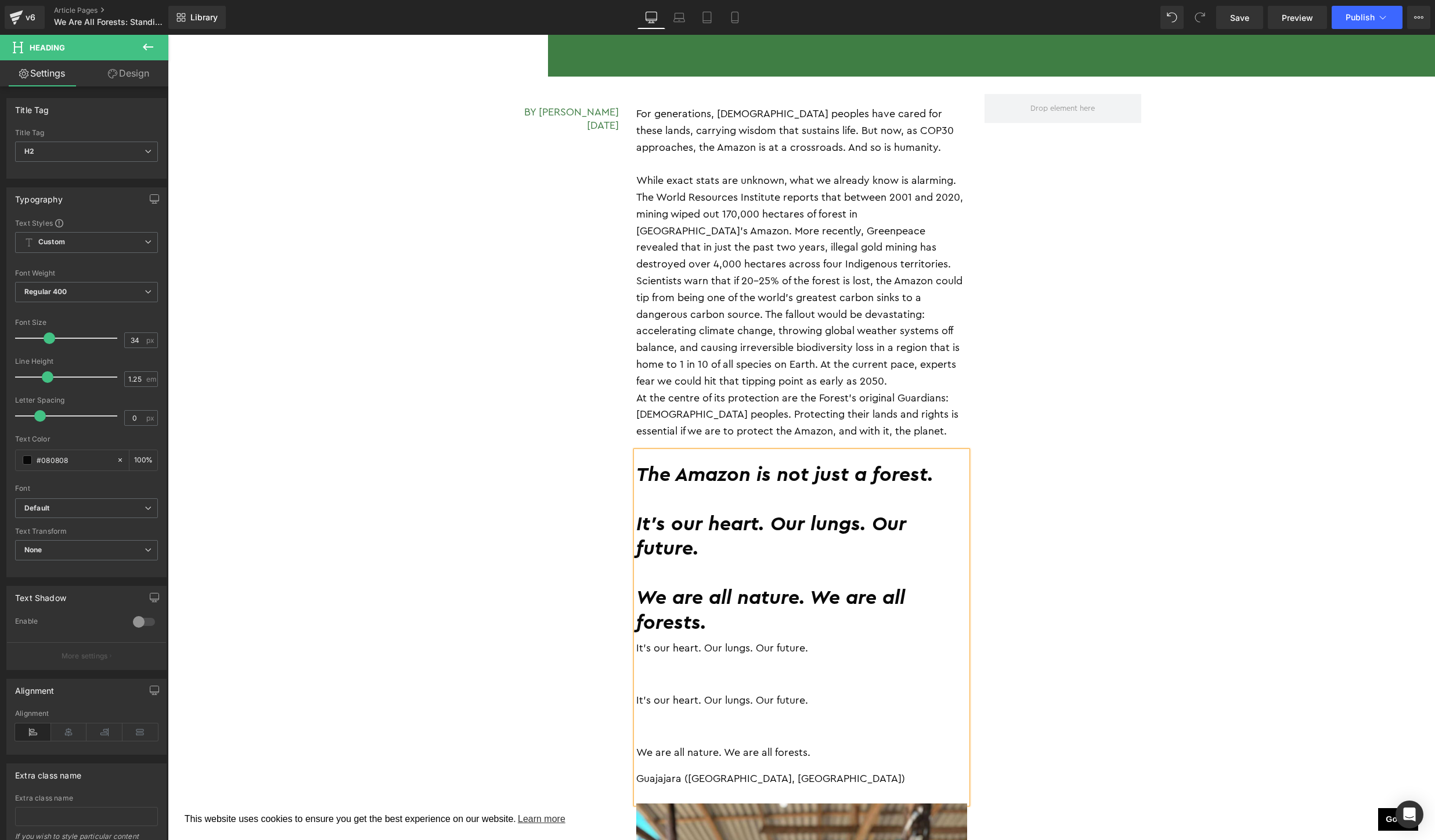
scroll to position [2083, 0]
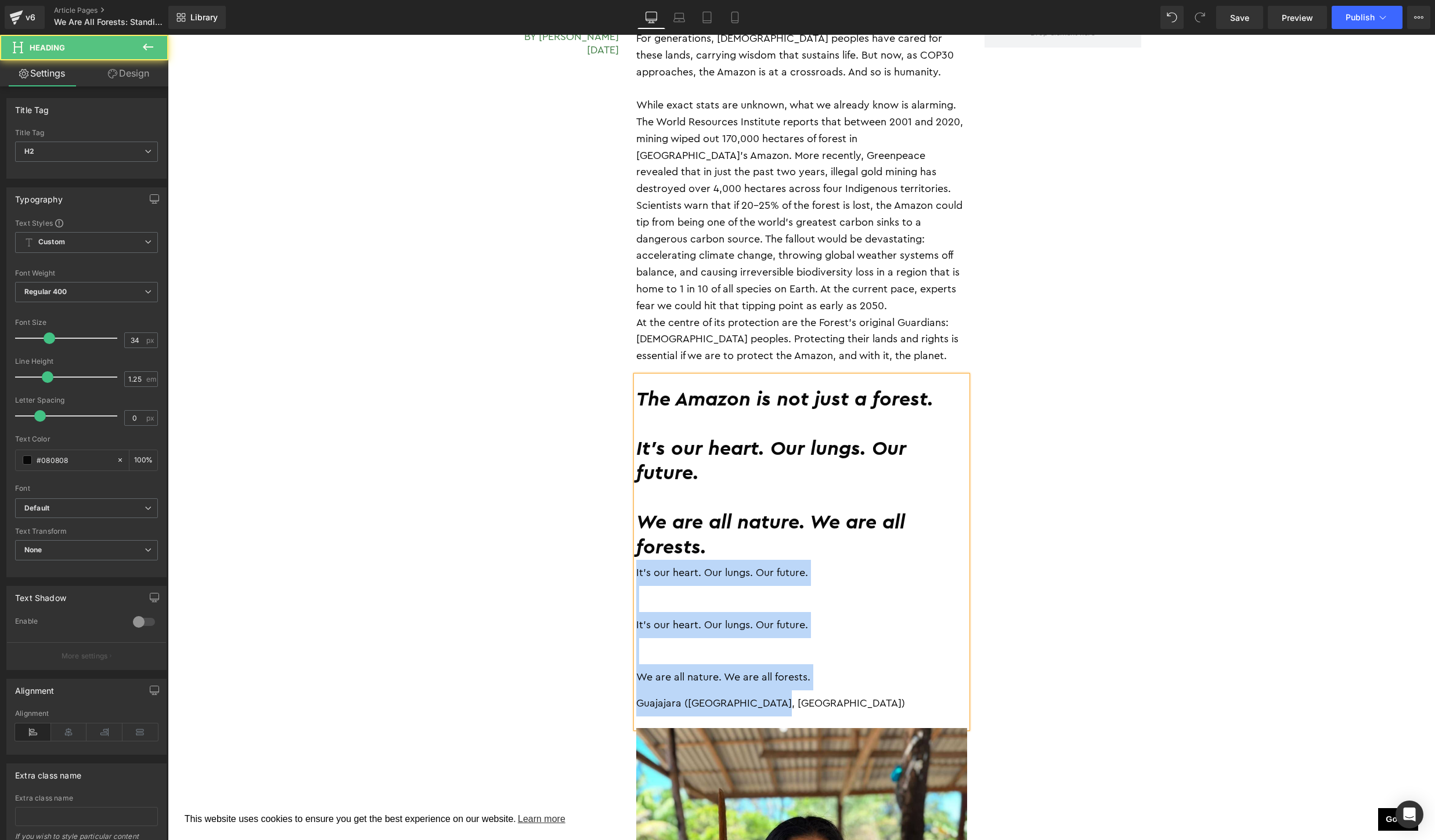
drag, startPoint x: 819, startPoint y: 700, endPoint x: 592, endPoint y: 550, distance: 272.1
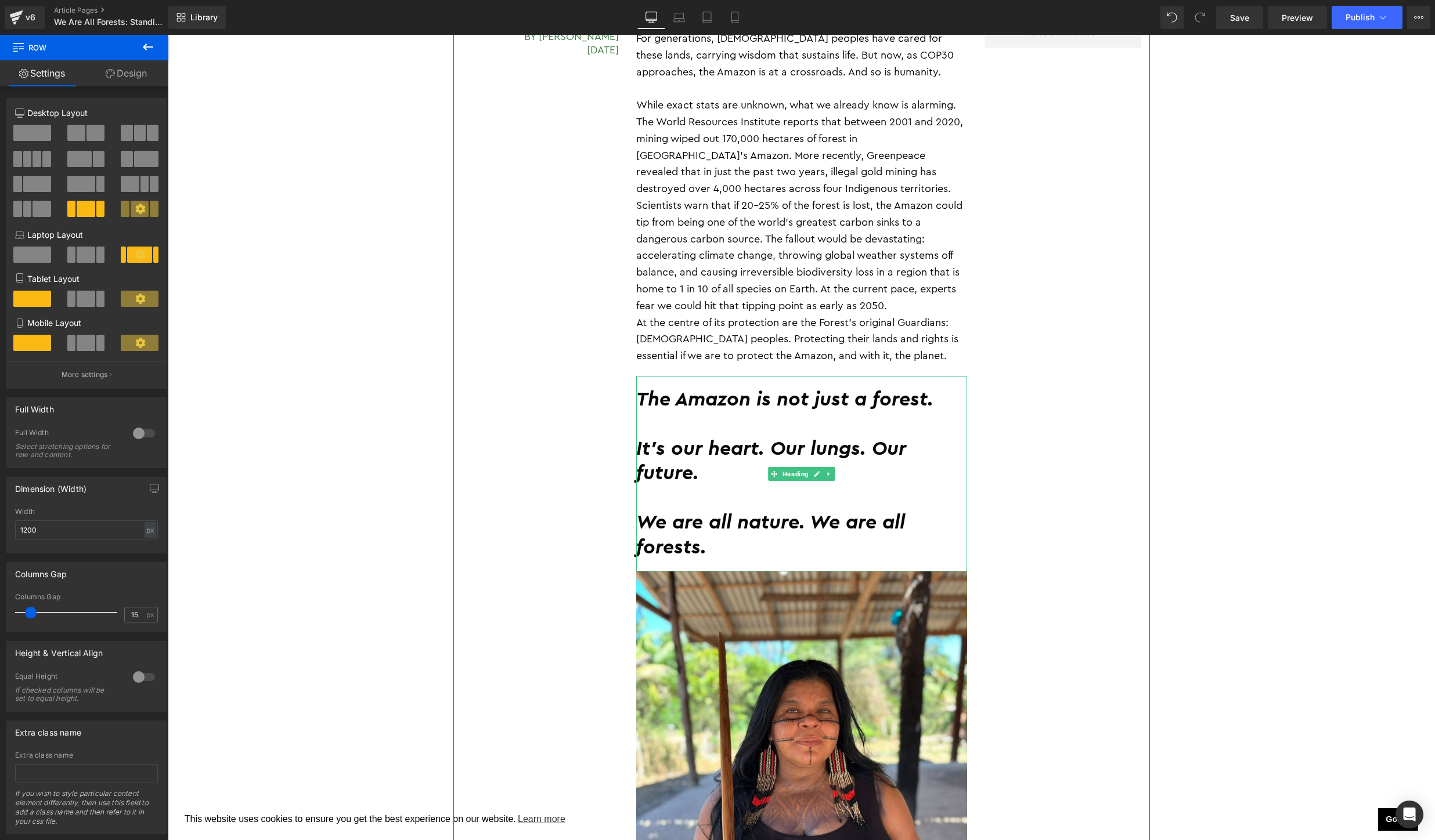
click at [843, 413] on h2 "It’s our heart. Our lungs. Our future." at bounding box center [802, 449] width 331 height 74
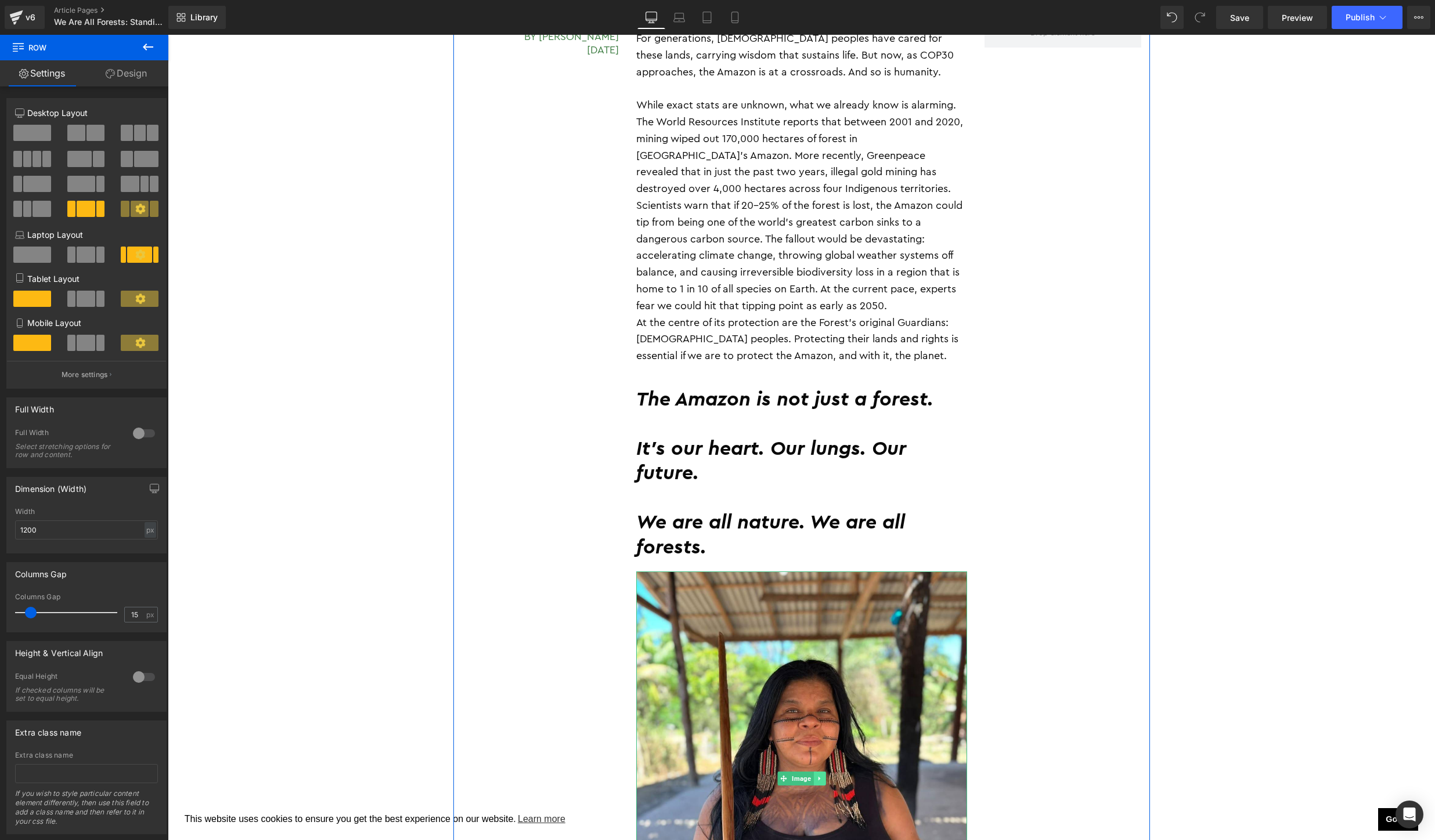
click at [824, 772] on link at bounding box center [819, 778] width 12 height 14
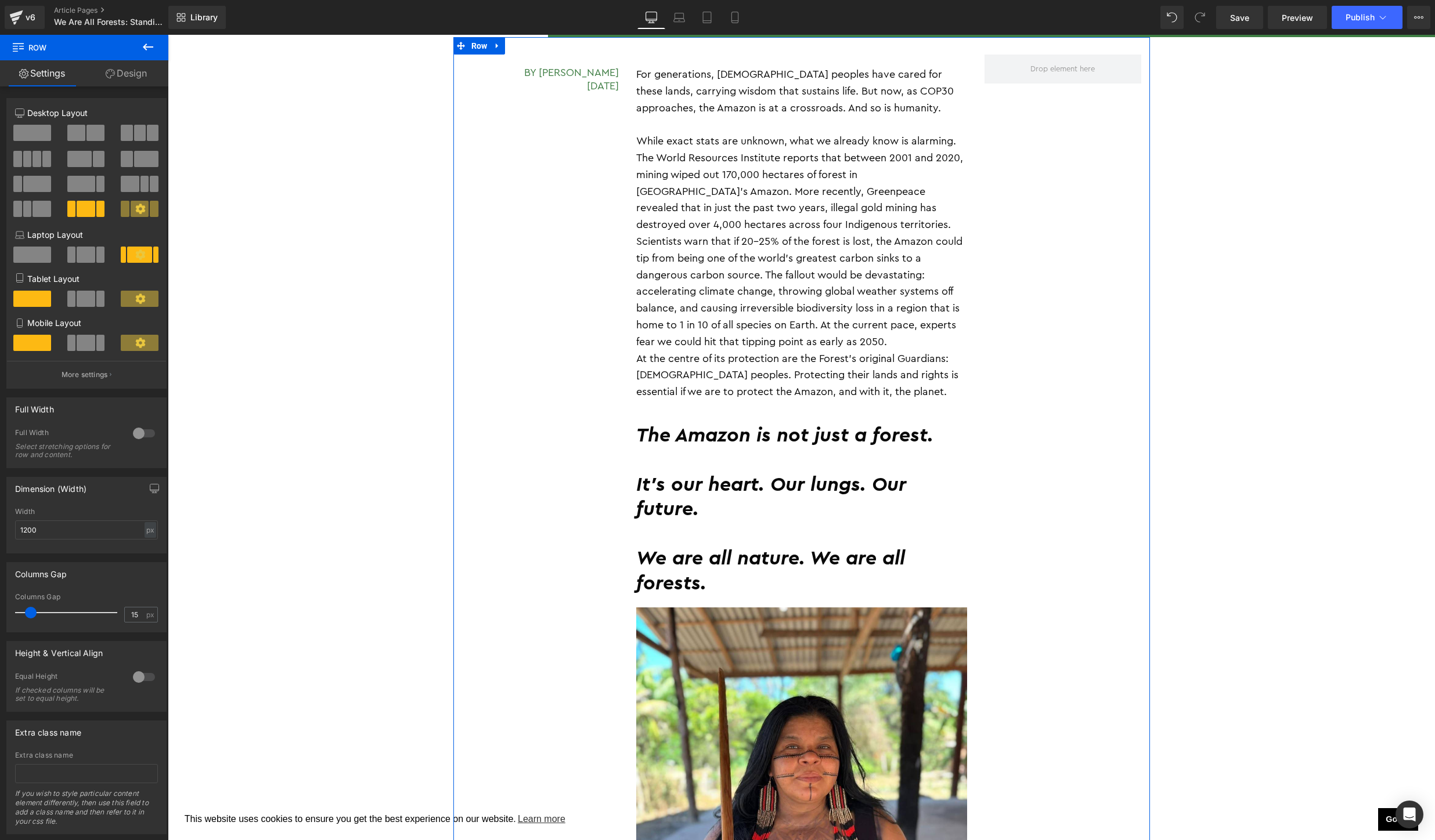
scroll to position [2034, 0]
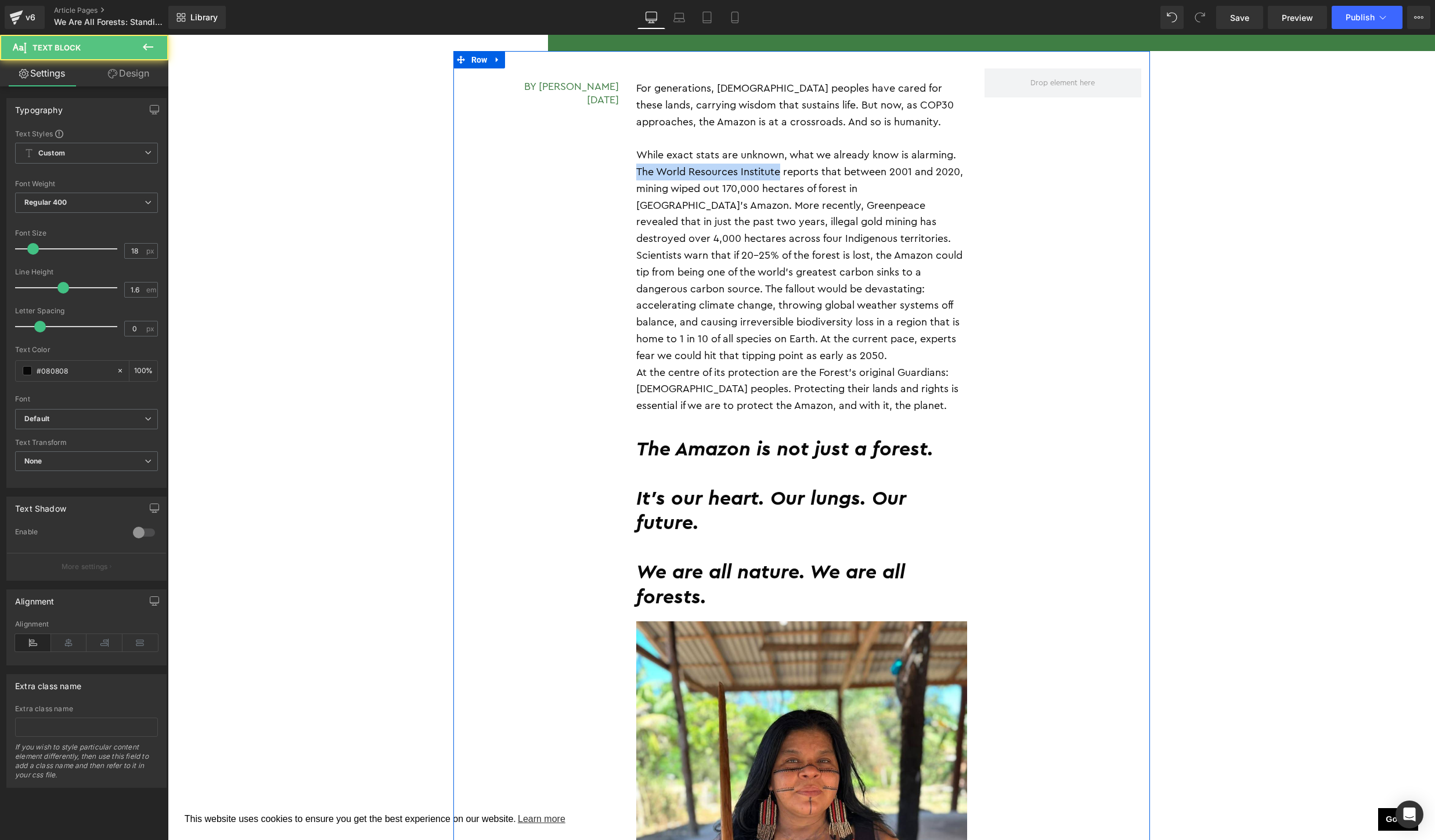
drag, startPoint x: 705, startPoint y: 169, endPoint x: 635, endPoint y: 171, distance: 70.0
click at [636, 171] on p "While exact stats are unknown, what we already know is alarming. The World Reso…" at bounding box center [802, 255] width 331 height 217
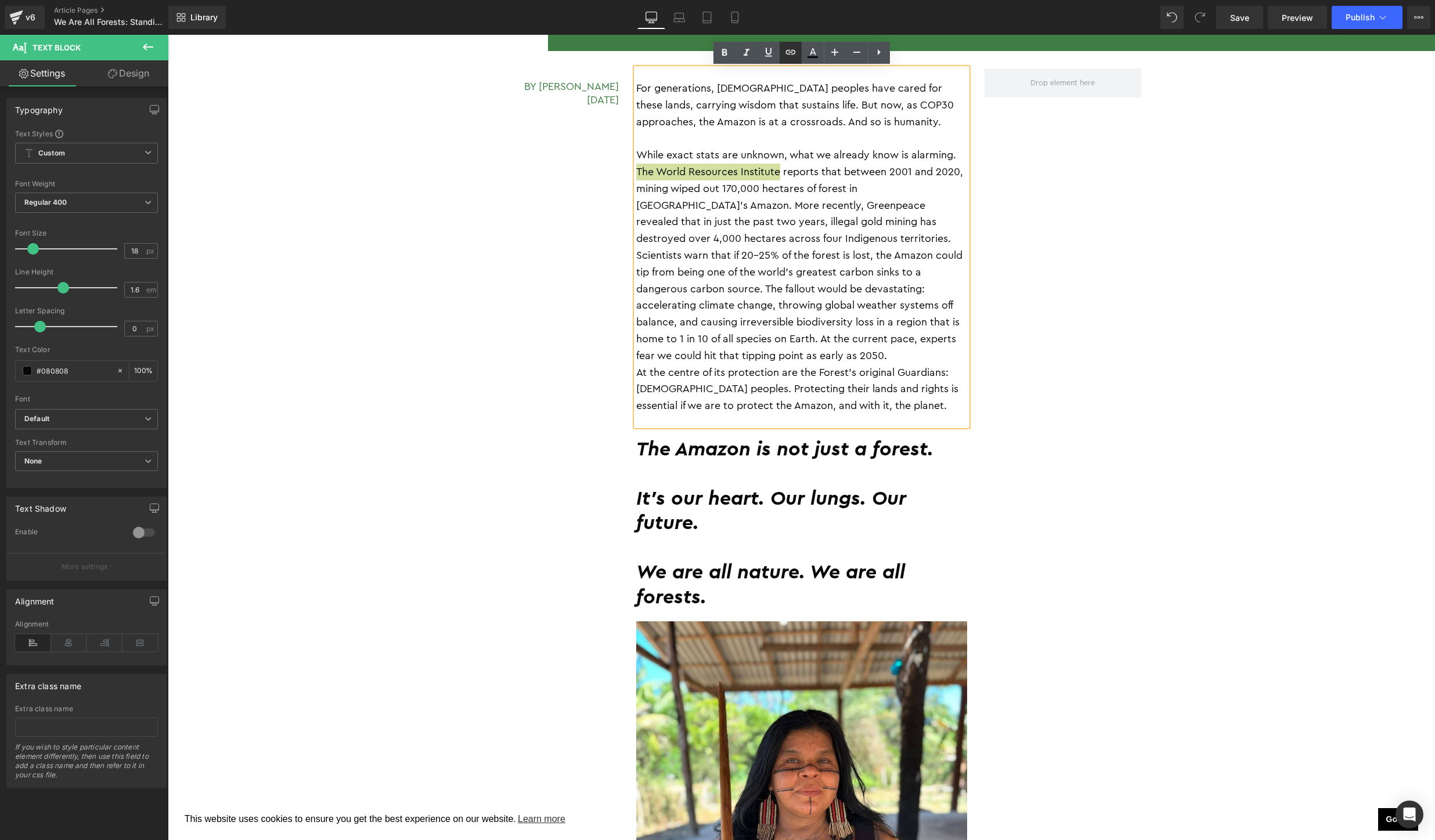
click at [782, 194] on input "text" at bounding box center [740, 196] width 179 height 29
paste input "World Resources Institute"
click at [790, 199] on input "World Resources Institute" at bounding box center [740, 196] width 179 height 29
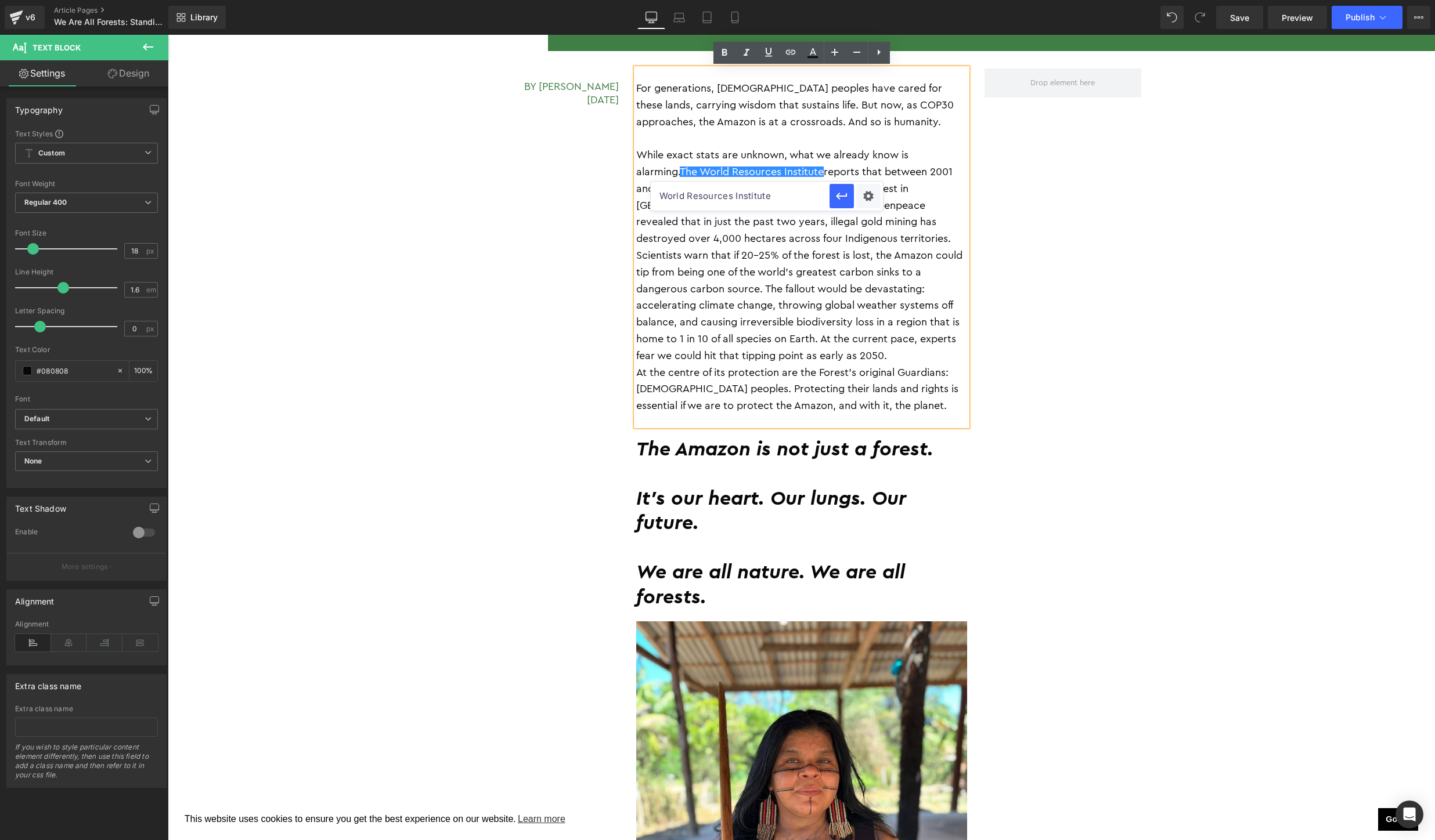
click at [790, 199] on input "World Resources Institute" at bounding box center [740, 196] width 179 height 29
paste input "https://www.wri.org/insights/how-mining-impacts-forests"
type input "https://www.wri.org/insights/how-mining-impacts-forests"
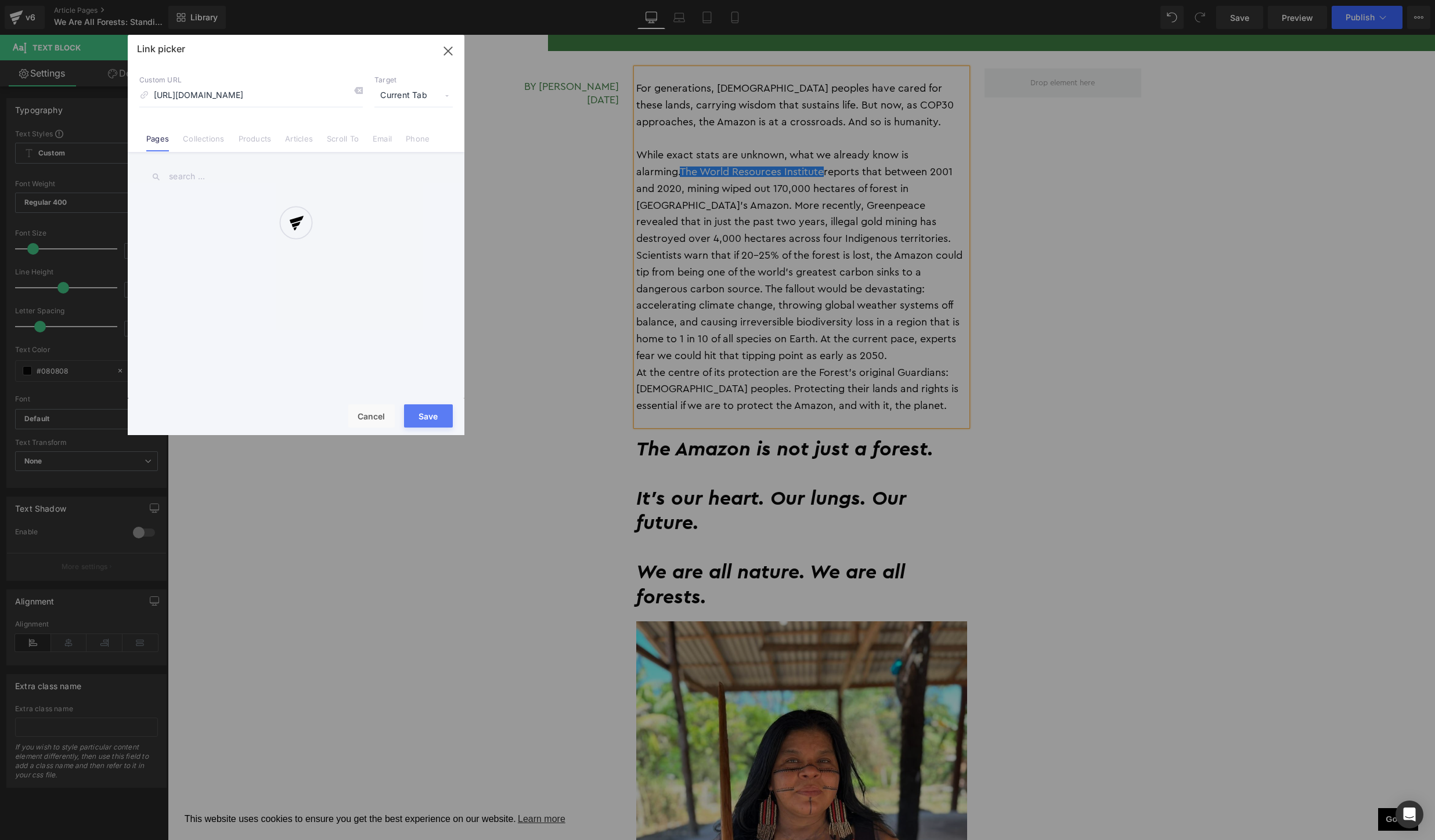
scroll to position [0, 0]
click at [421, 97] on div at bounding box center [296, 235] width 337 height 400
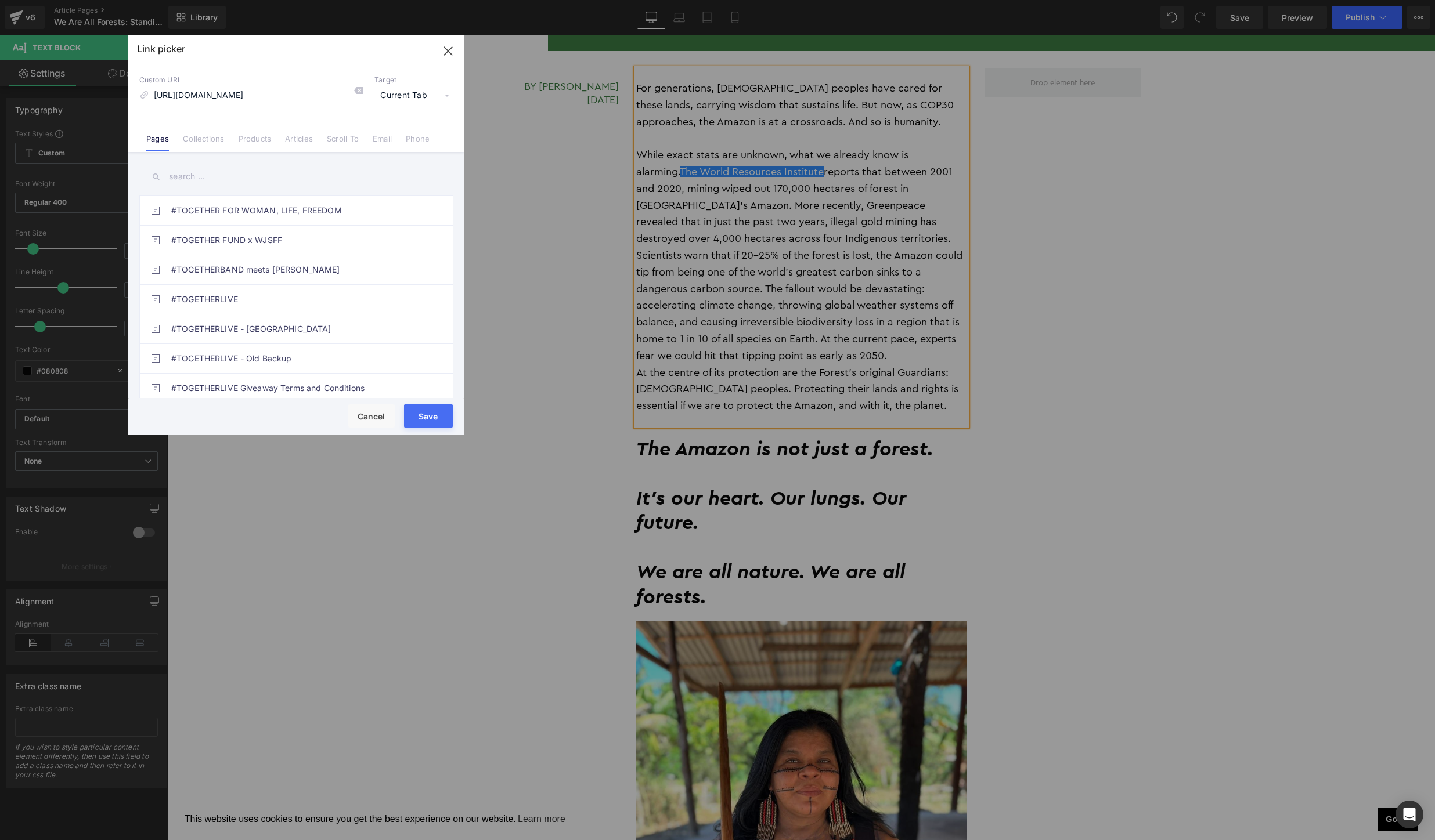
click at [399, 94] on span "Current Tab" at bounding box center [413, 96] width 79 height 22
click at [394, 129] on li "New Tab" at bounding box center [413, 138] width 90 height 21
click at [433, 411] on button "Save" at bounding box center [428, 415] width 49 height 23
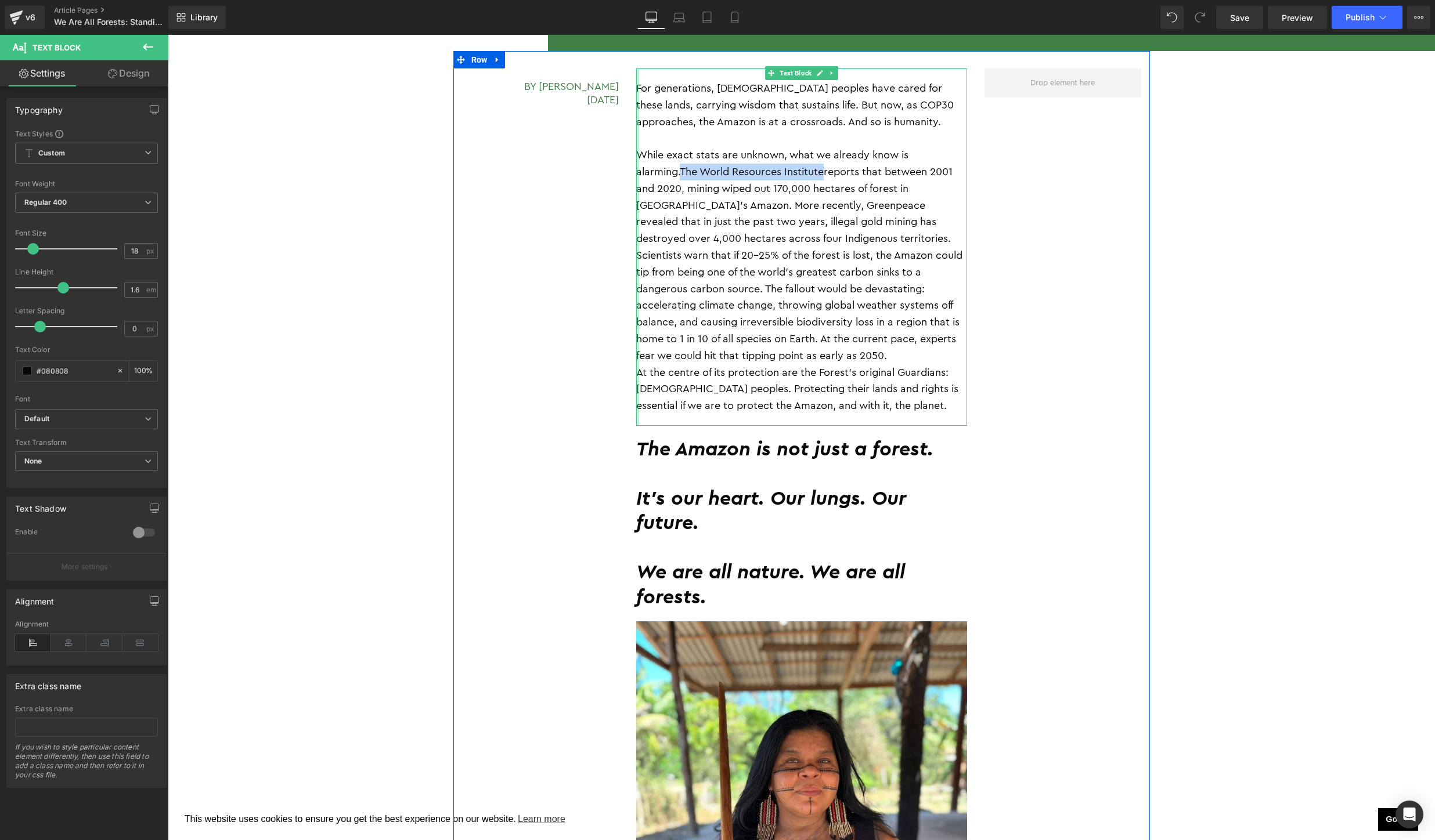
drag, startPoint x: 766, startPoint y: 172, endPoint x: 637, endPoint y: 171, distance: 129.0
click at [637, 171] on div "For generations, Indigenous peoples have cared for these lands, carrying wisdom…" at bounding box center [802, 247] width 331 height 357
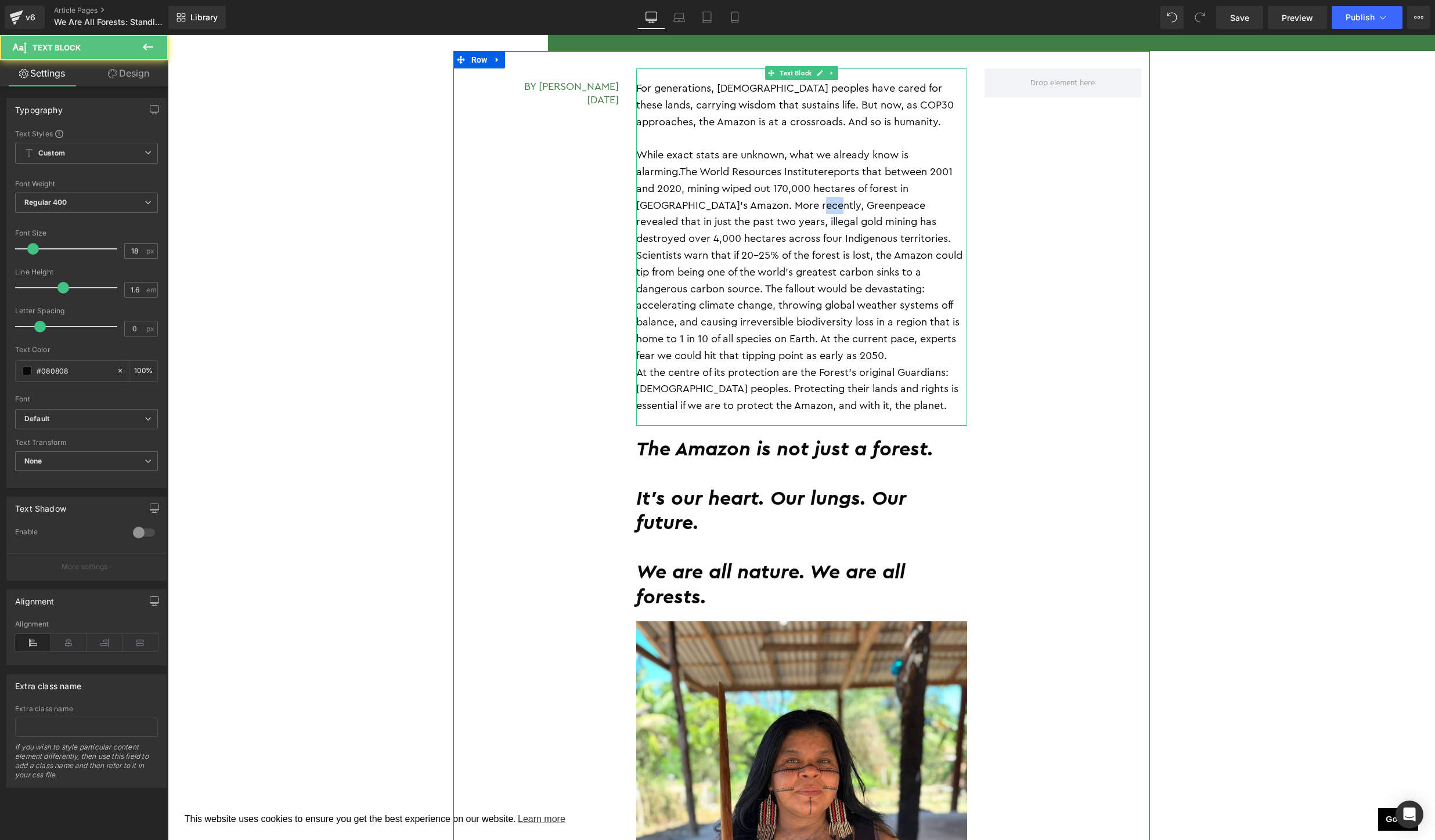
click at [732, 207] on p "While exact stats are unknown, what we already know is alarming. The World Reso…" at bounding box center [802, 255] width 331 height 217
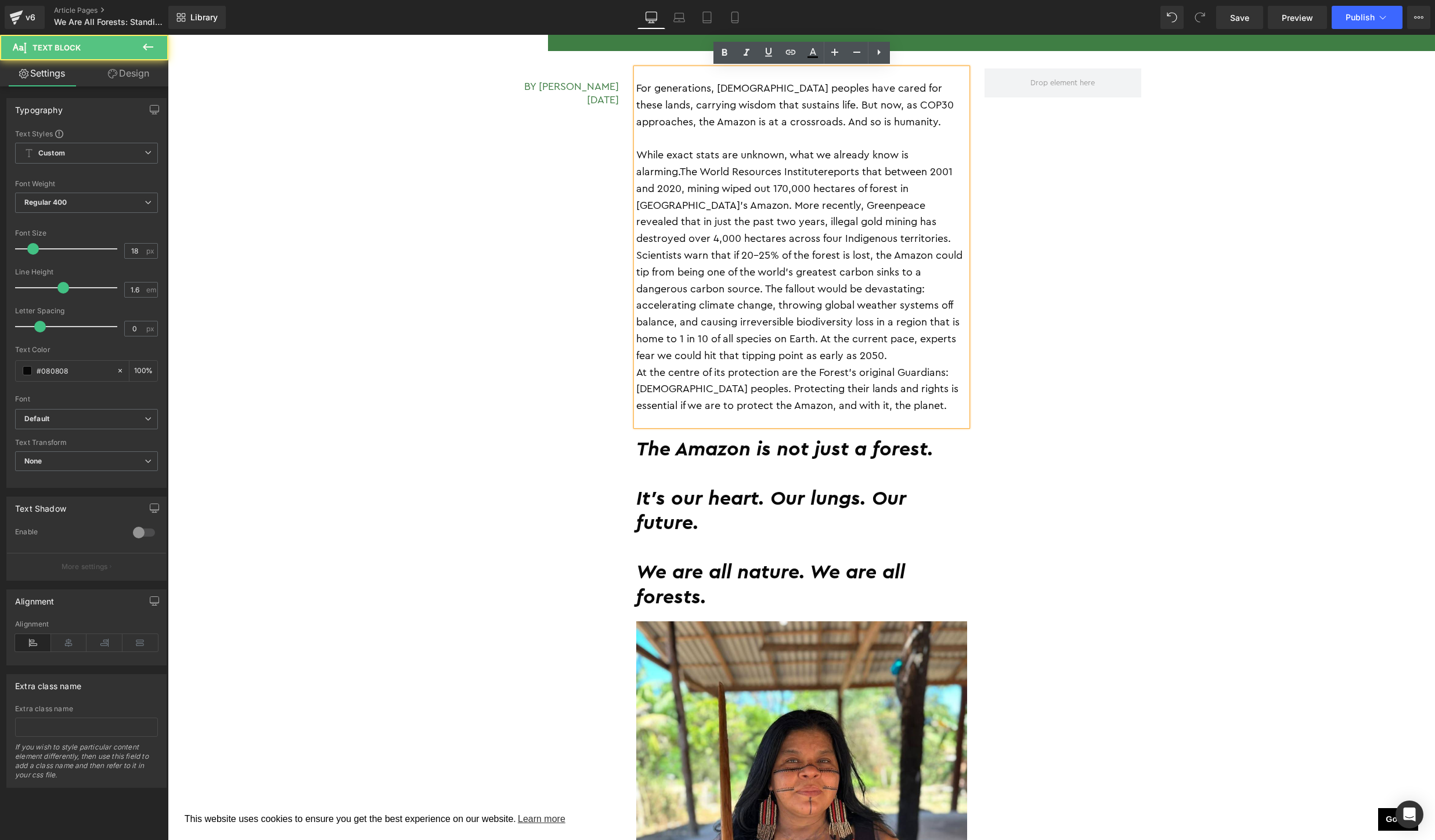
drag, startPoint x: 705, startPoint y: 206, endPoint x: 764, endPoint y: 206, distance: 59.0
click at [764, 206] on p "While exact stats are unknown, what we already know is alarming. The World Reso…" at bounding box center [802, 255] width 331 height 217
drag, startPoint x: 764, startPoint y: 206, endPoint x: 710, endPoint y: 207, distance: 54.0
click at [710, 207] on p "While exact stats are unknown, what we already know is alarming. The World Reso…" at bounding box center [802, 255] width 331 height 217
click at [790, 56] on icon at bounding box center [790, 51] width 14 height 14
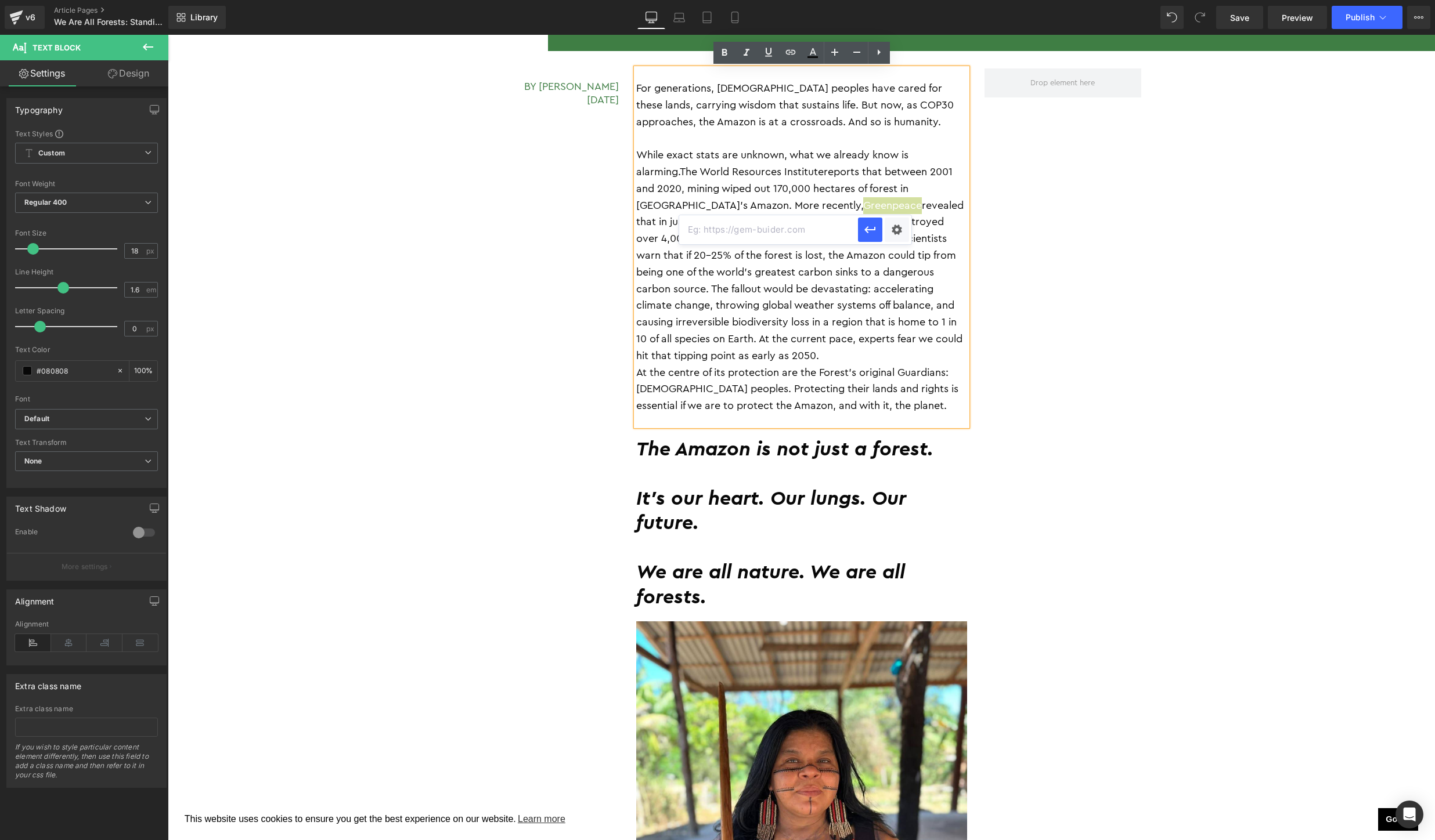
click at [791, 233] on input "text" at bounding box center [768, 229] width 179 height 29
paste input "https://www.greenpeace.org/international/press-release/73985/illegal-gold-minin…"
type input "https://www.greenpeace.org/international/press-release/73985/illegal-gold-minin…"
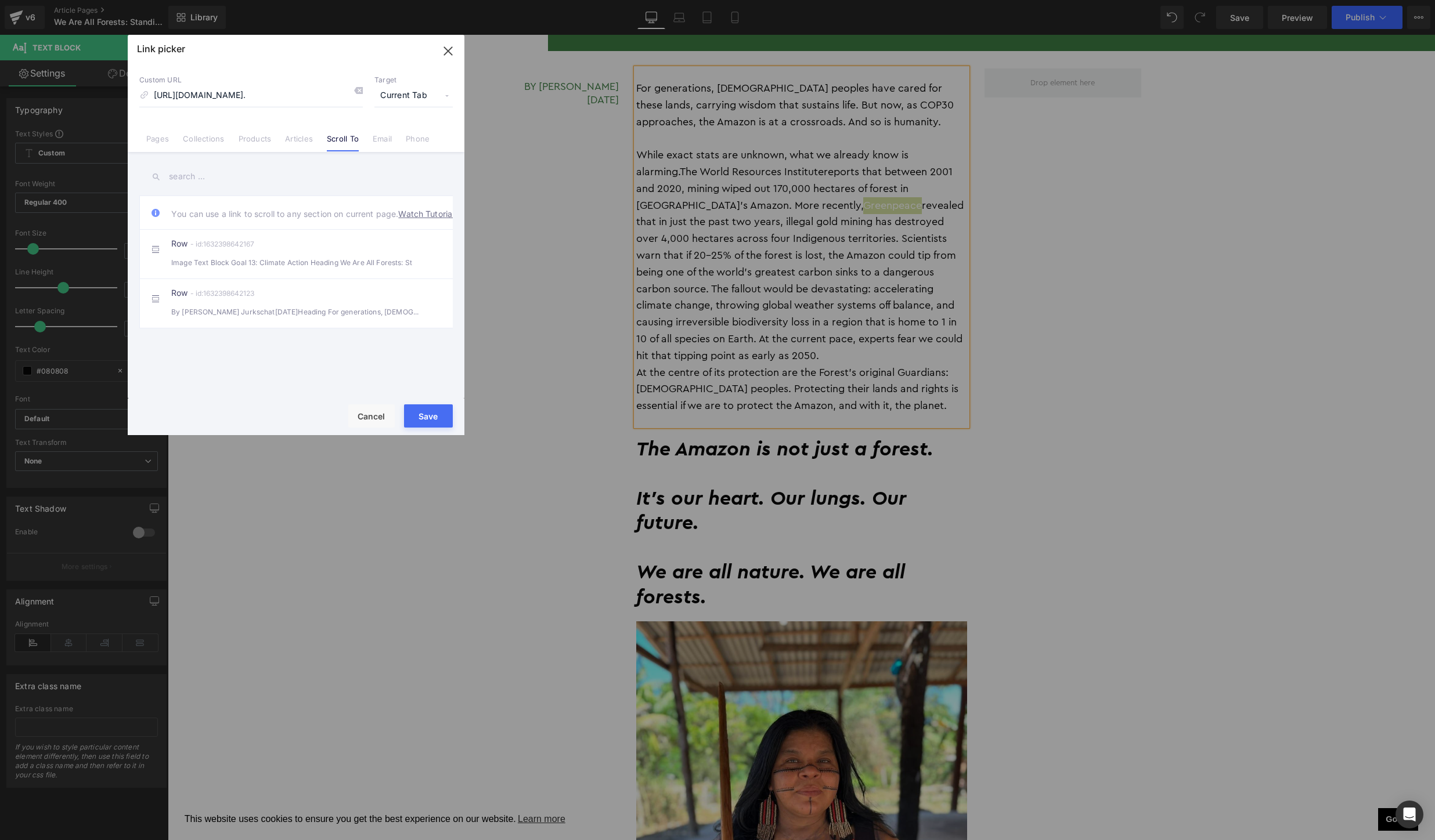
click at [407, 100] on span "Current Tab" at bounding box center [413, 96] width 79 height 22
click at [399, 132] on li "New Tab" at bounding box center [413, 138] width 90 height 21
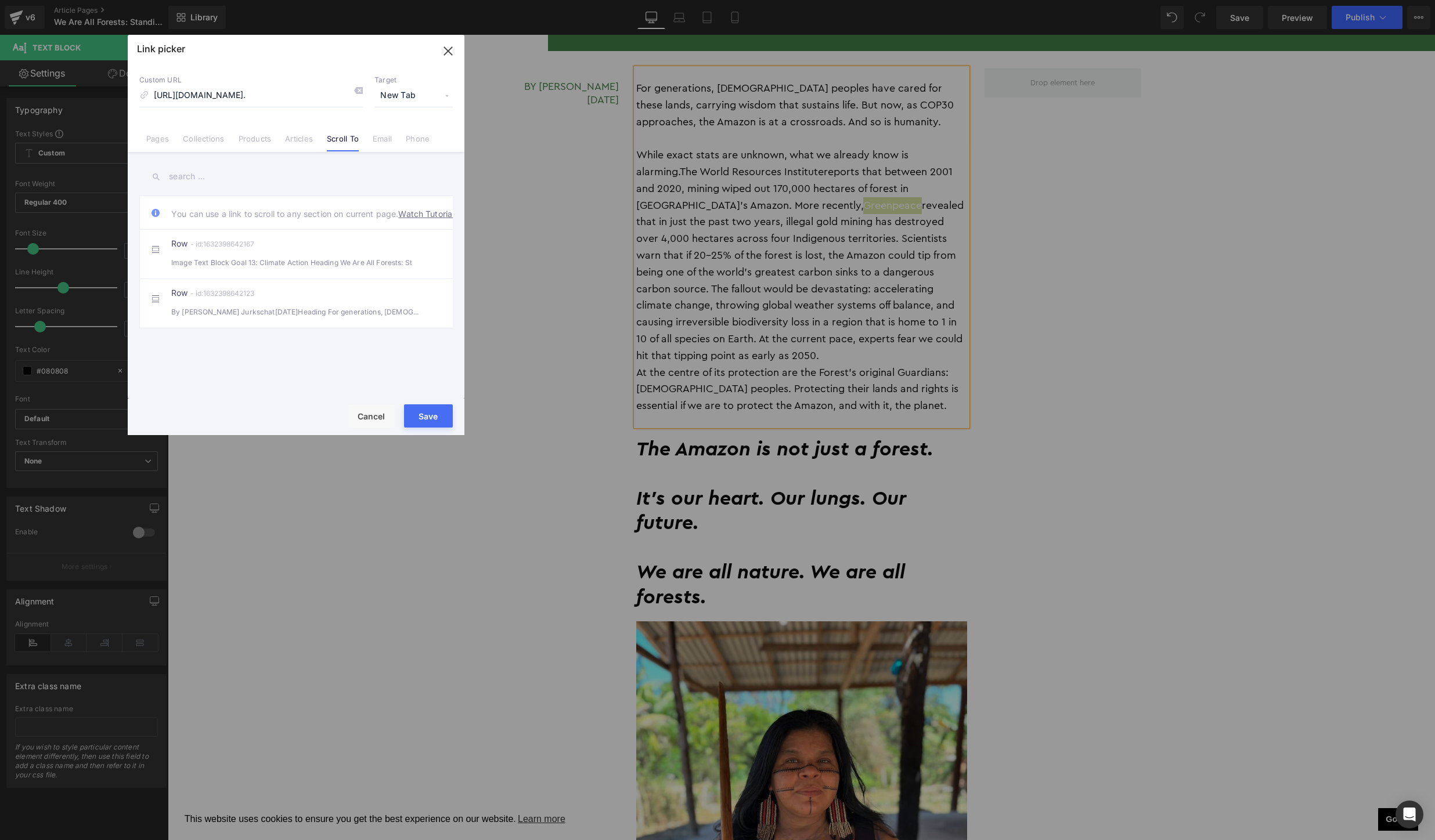
click at [426, 413] on button "Save" at bounding box center [428, 415] width 49 height 23
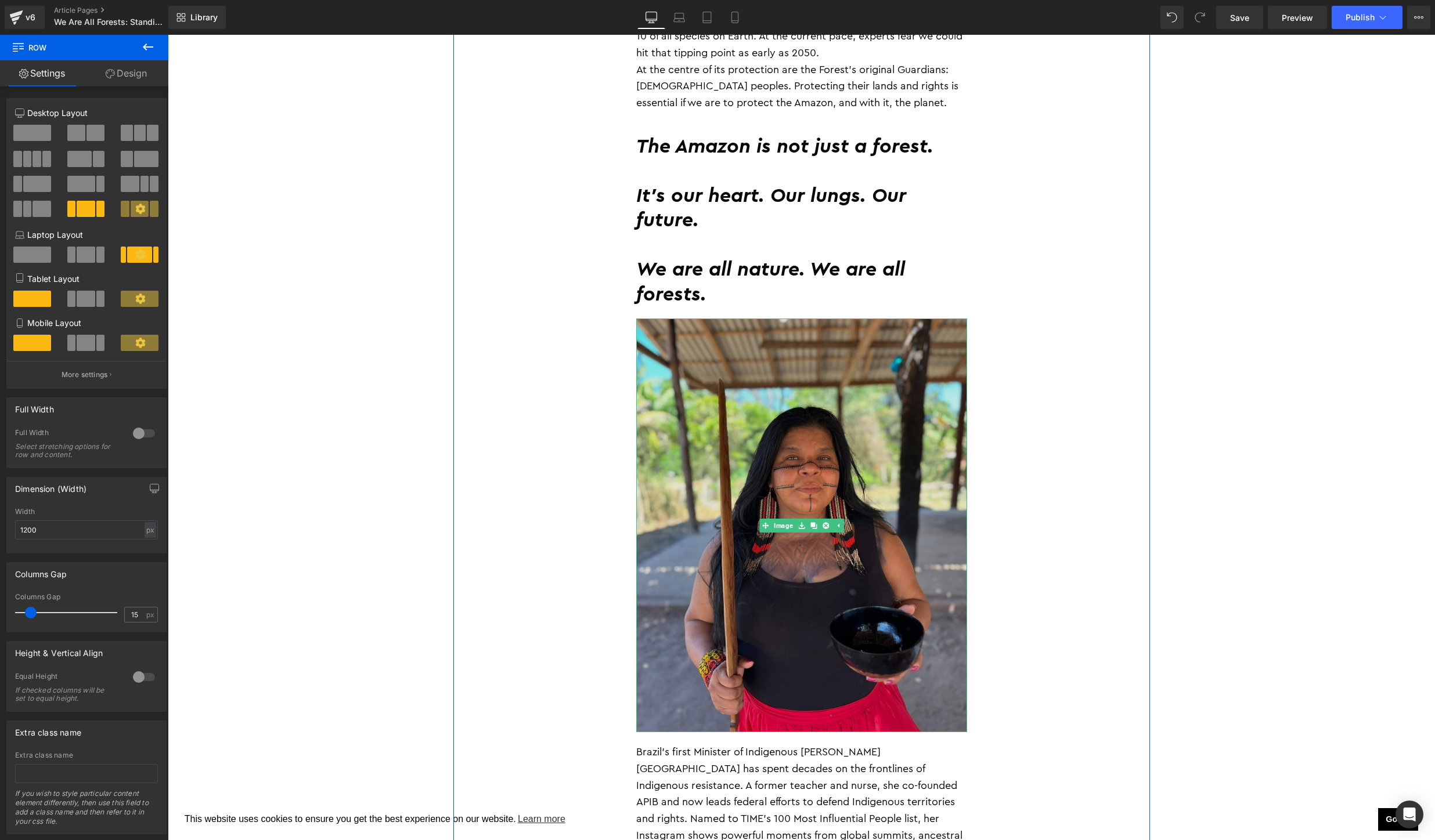
scroll to position [2016, 0]
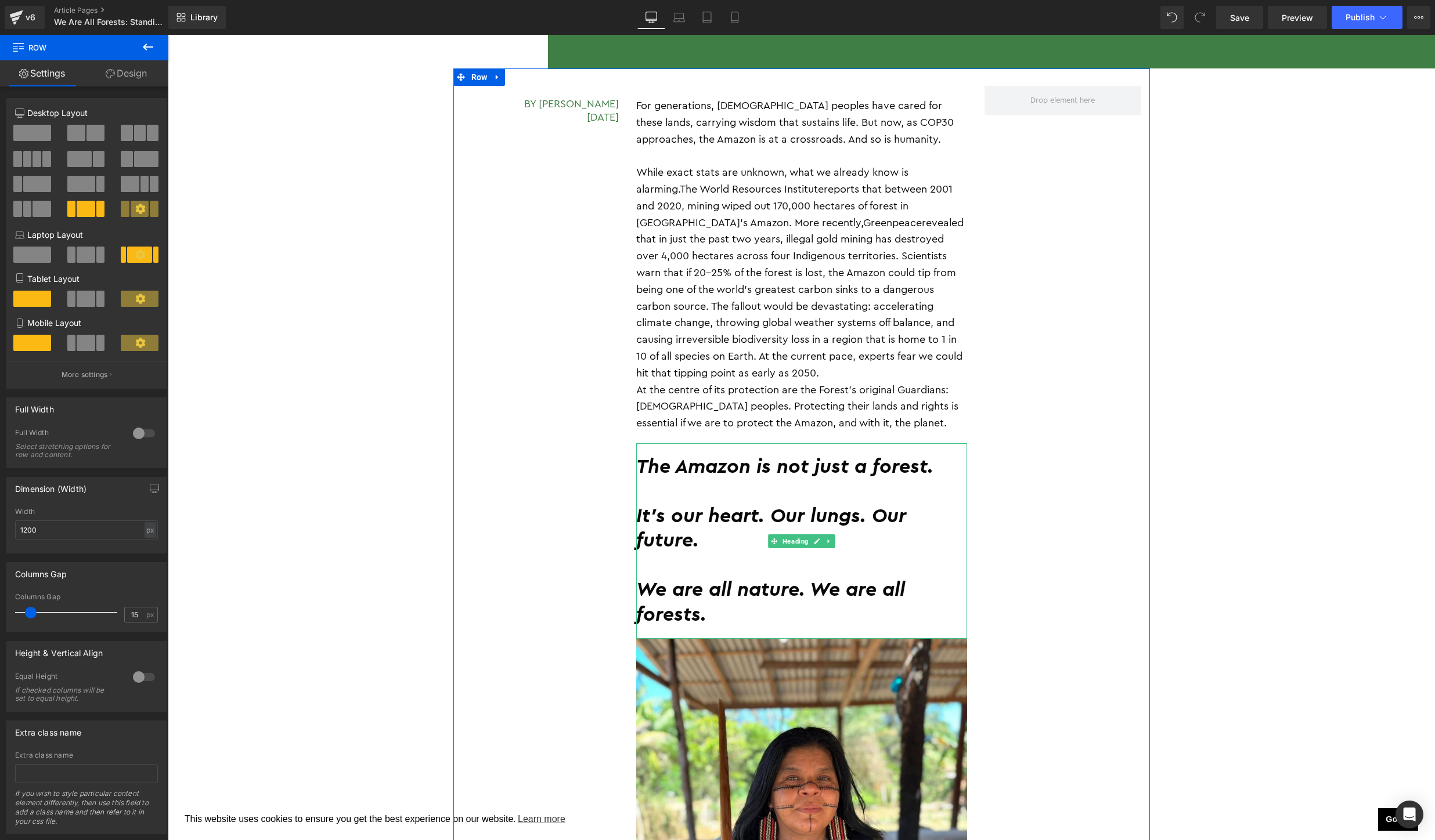
click at [751, 487] on h2 "It’s our heart. Our lungs. Our future." at bounding box center [802, 515] width 331 height 74
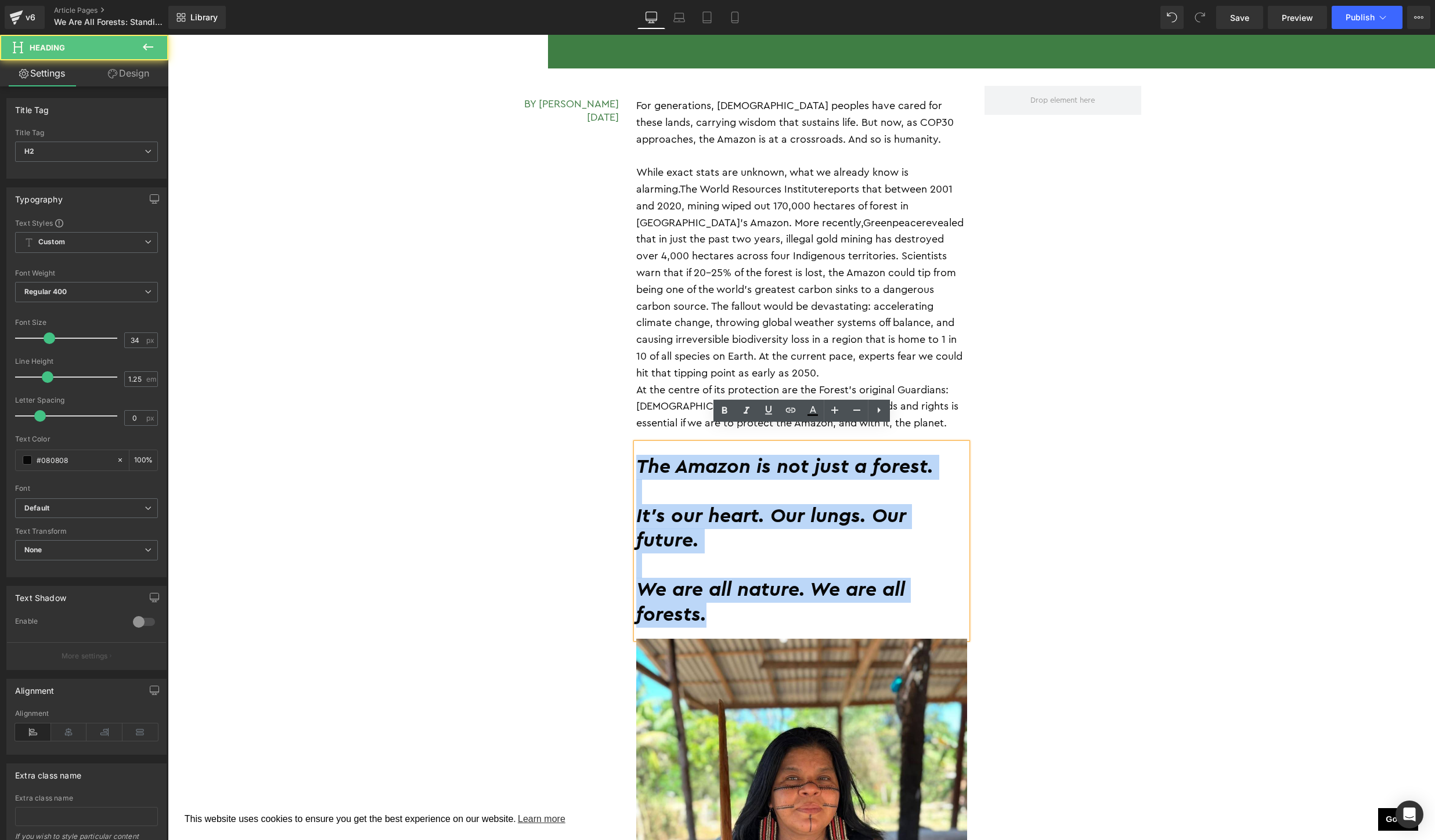
drag, startPoint x: 738, startPoint y: 607, endPoint x: 588, endPoint y: 445, distance: 220.8
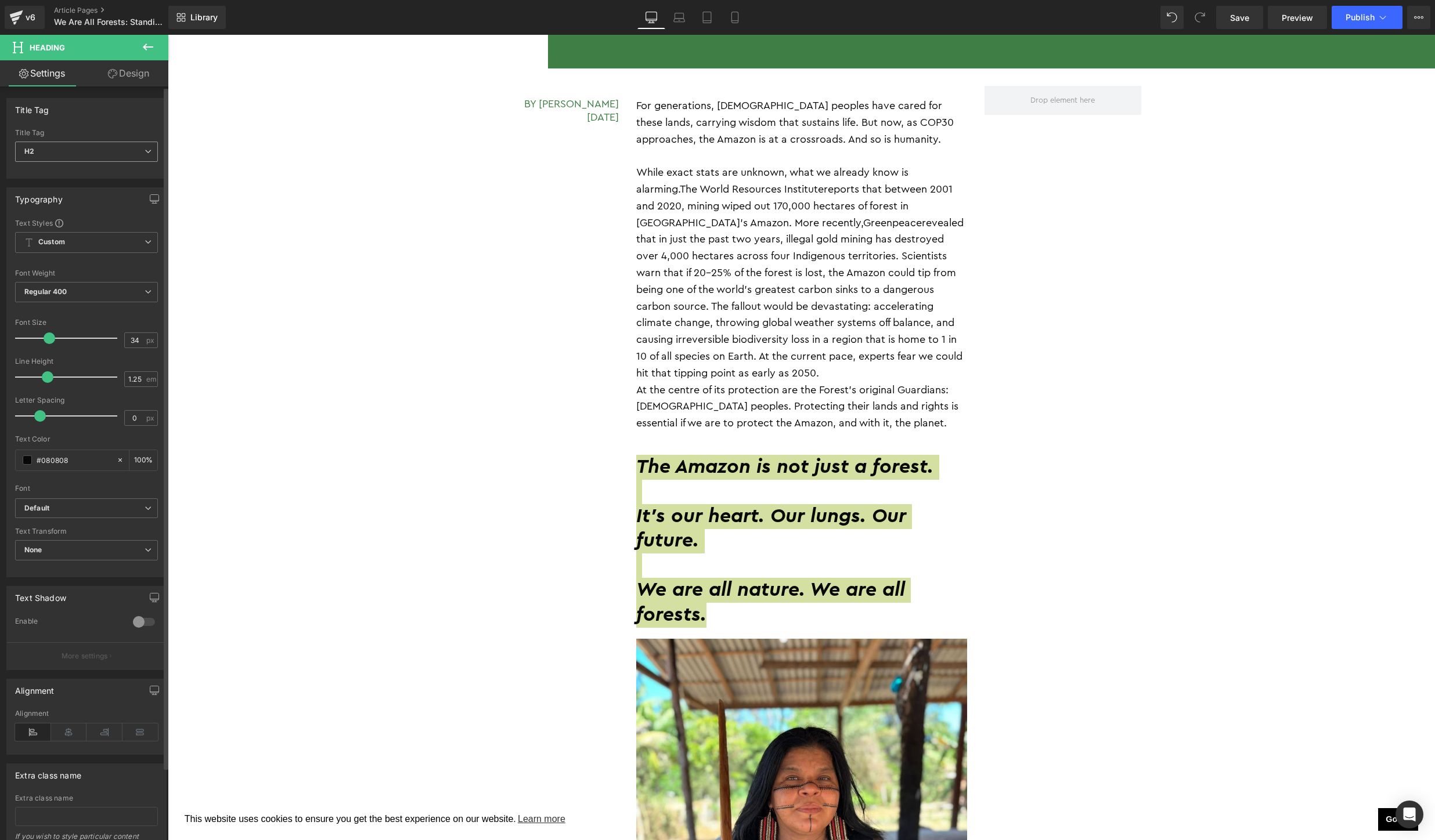
click at [83, 152] on span "H2" at bounding box center [86, 152] width 143 height 21
click at [53, 167] on li "H1" at bounding box center [86, 171] width 143 height 18
type input "50.96"
type input "0.89"
type input "-0.36"
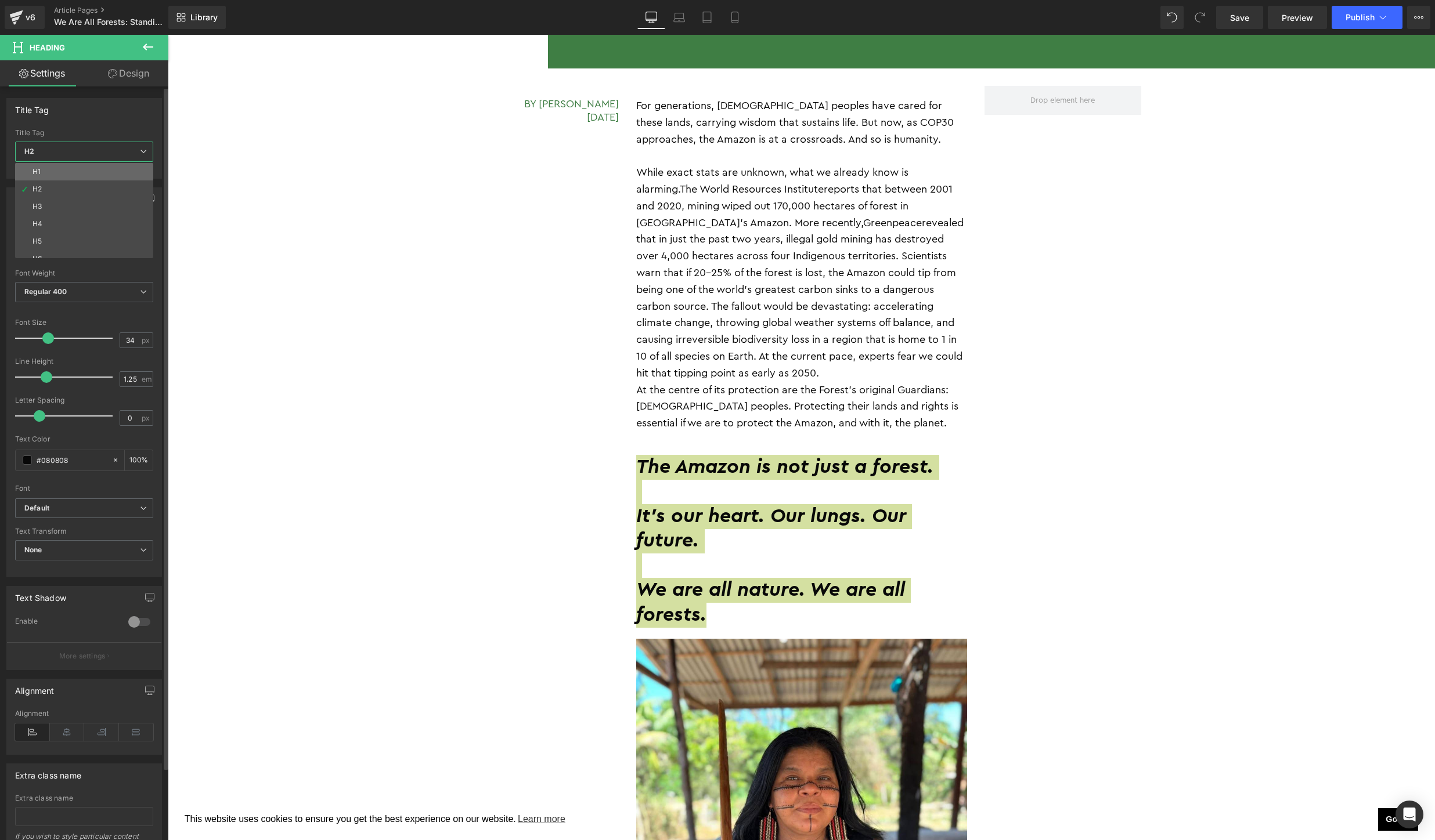
type input "100"
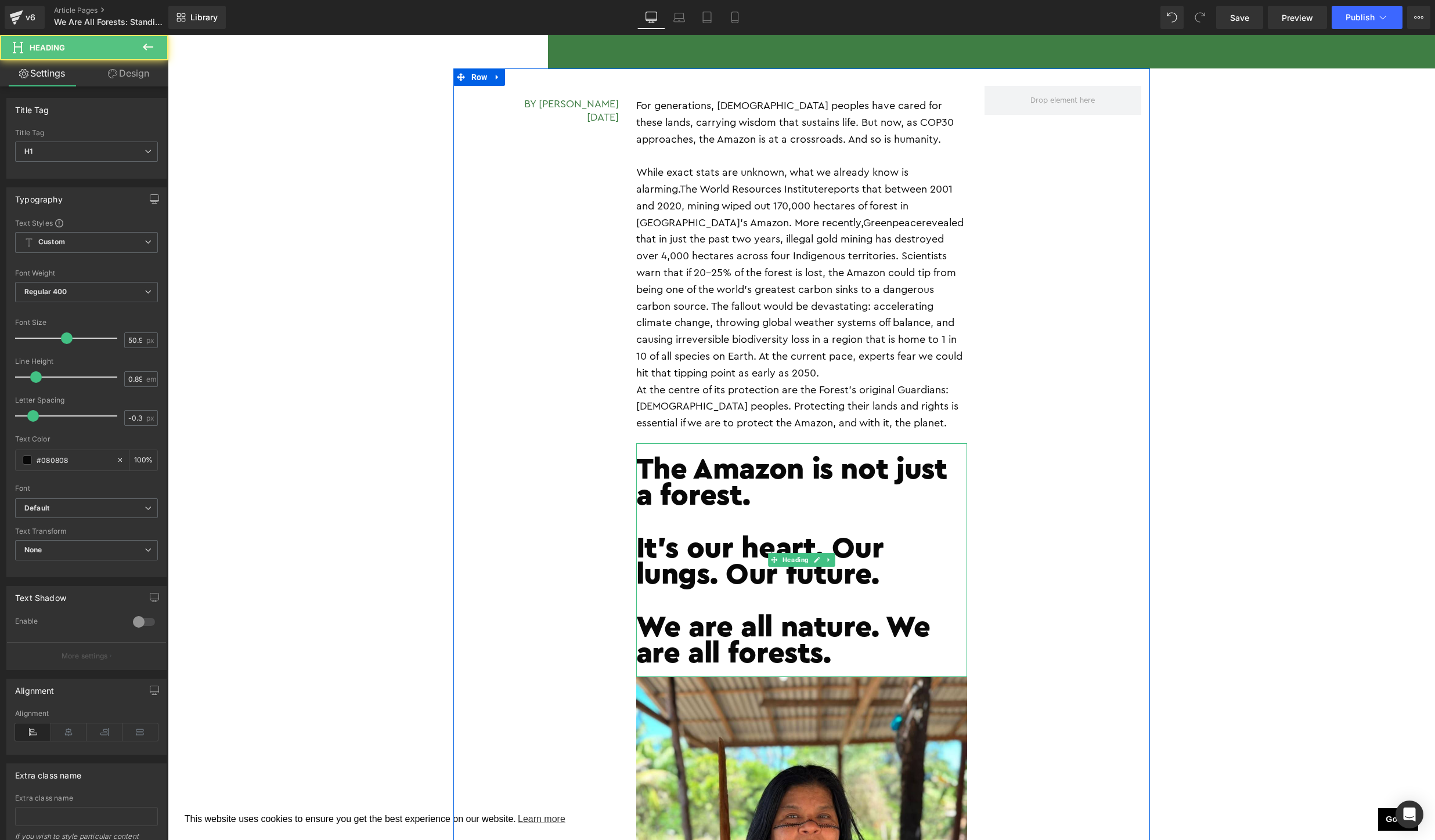
click at [810, 647] on h1 "We are all nature. We are all forests." at bounding box center [802, 639] width 331 height 52
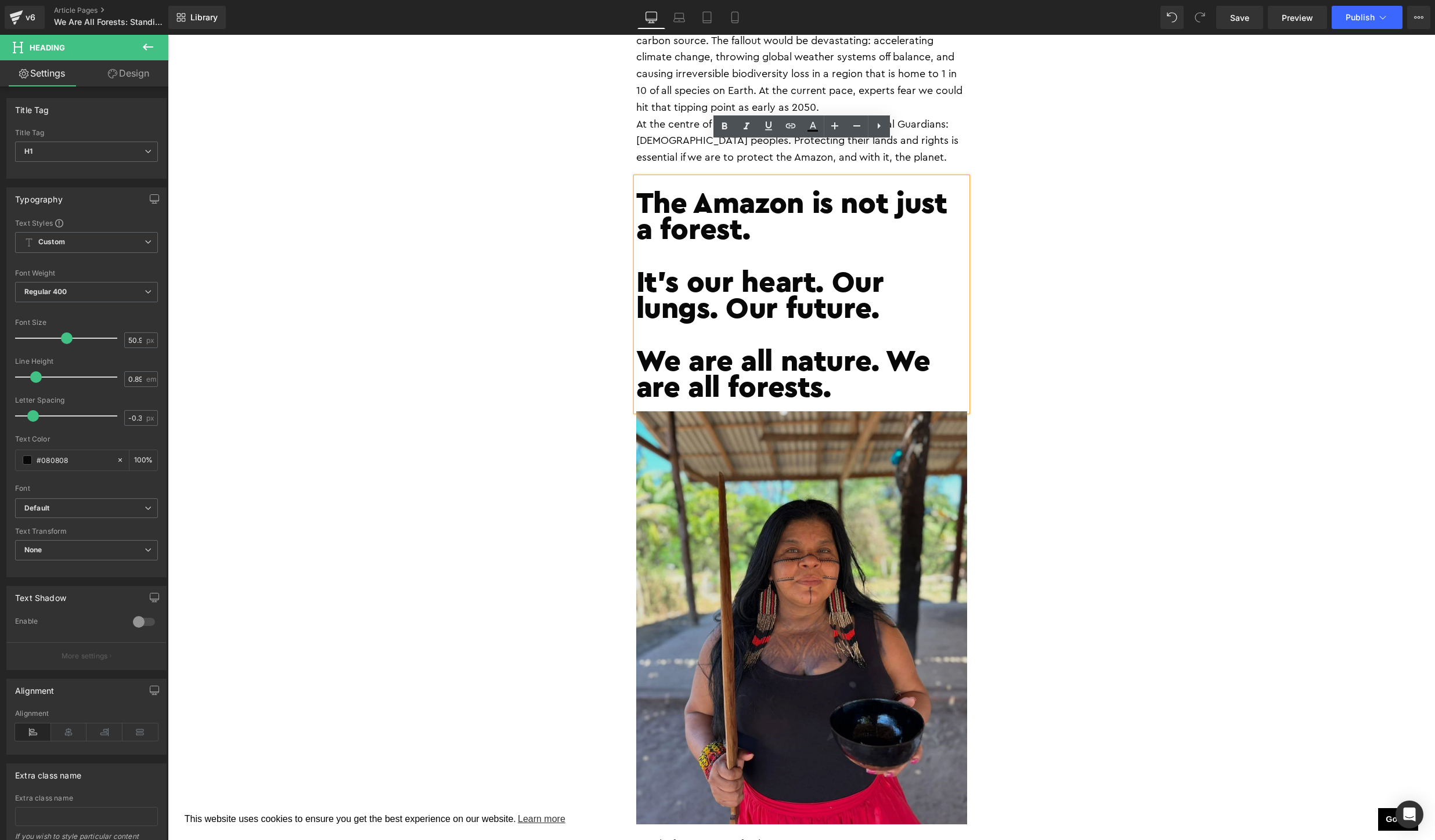
scroll to position [2310, 0]
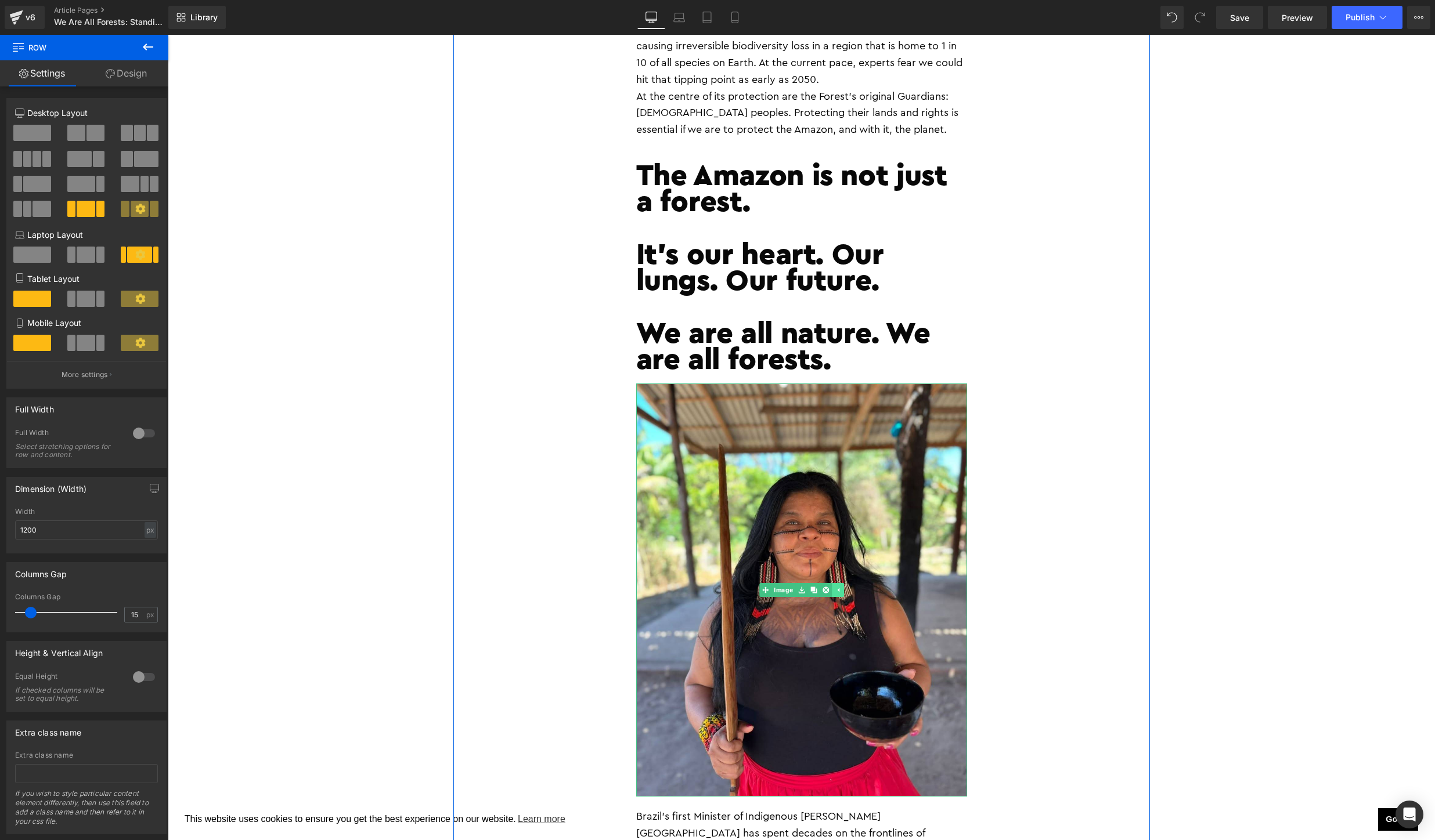
click at [842, 584] on link at bounding box center [836, 590] width 12 height 14
click at [820, 587] on icon at bounding box center [819, 589] width 7 height 7
click at [825, 587] on icon at bounding box center [825, 589] width 7 height 7
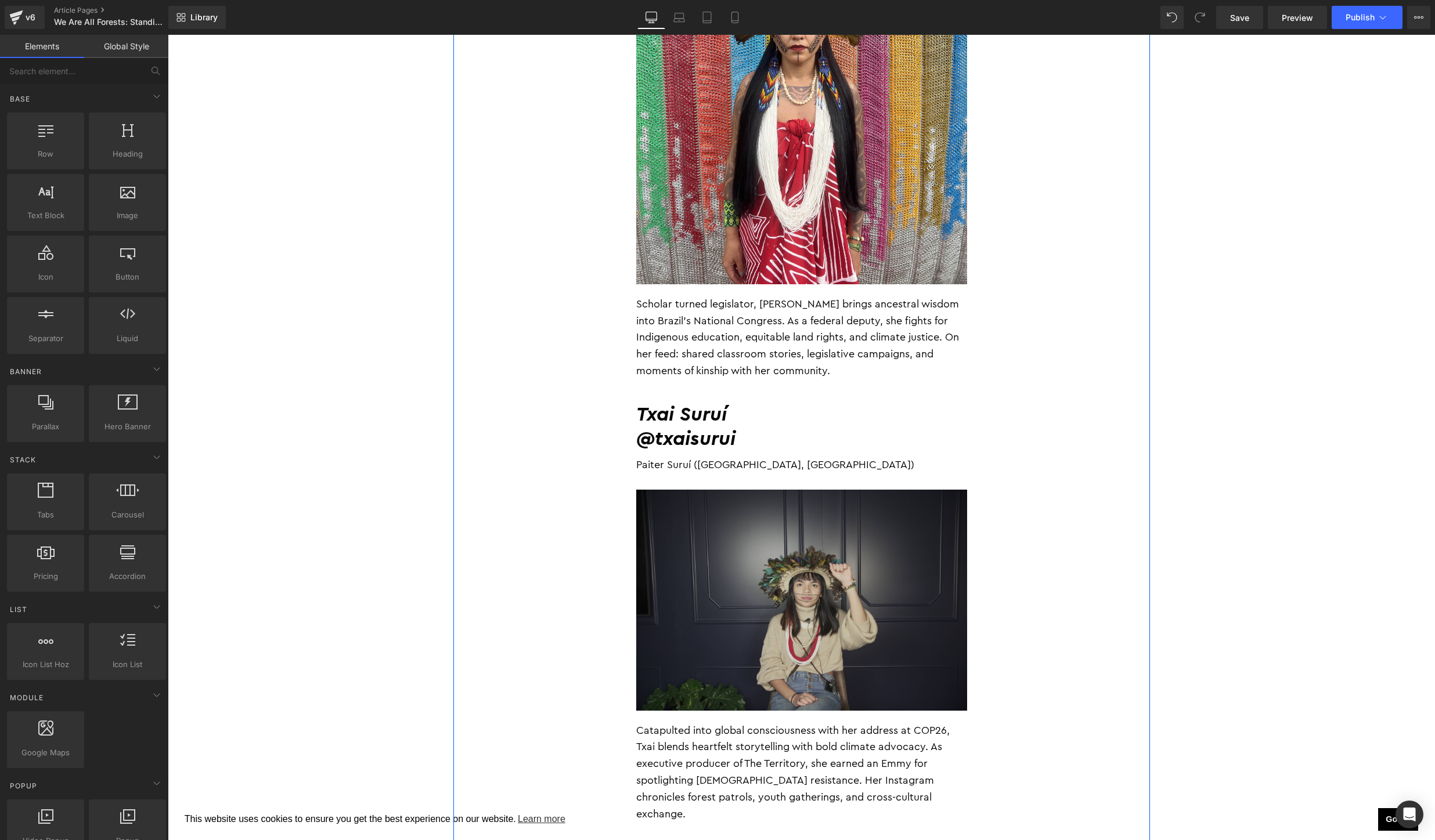
scroll to position [1043, 0]
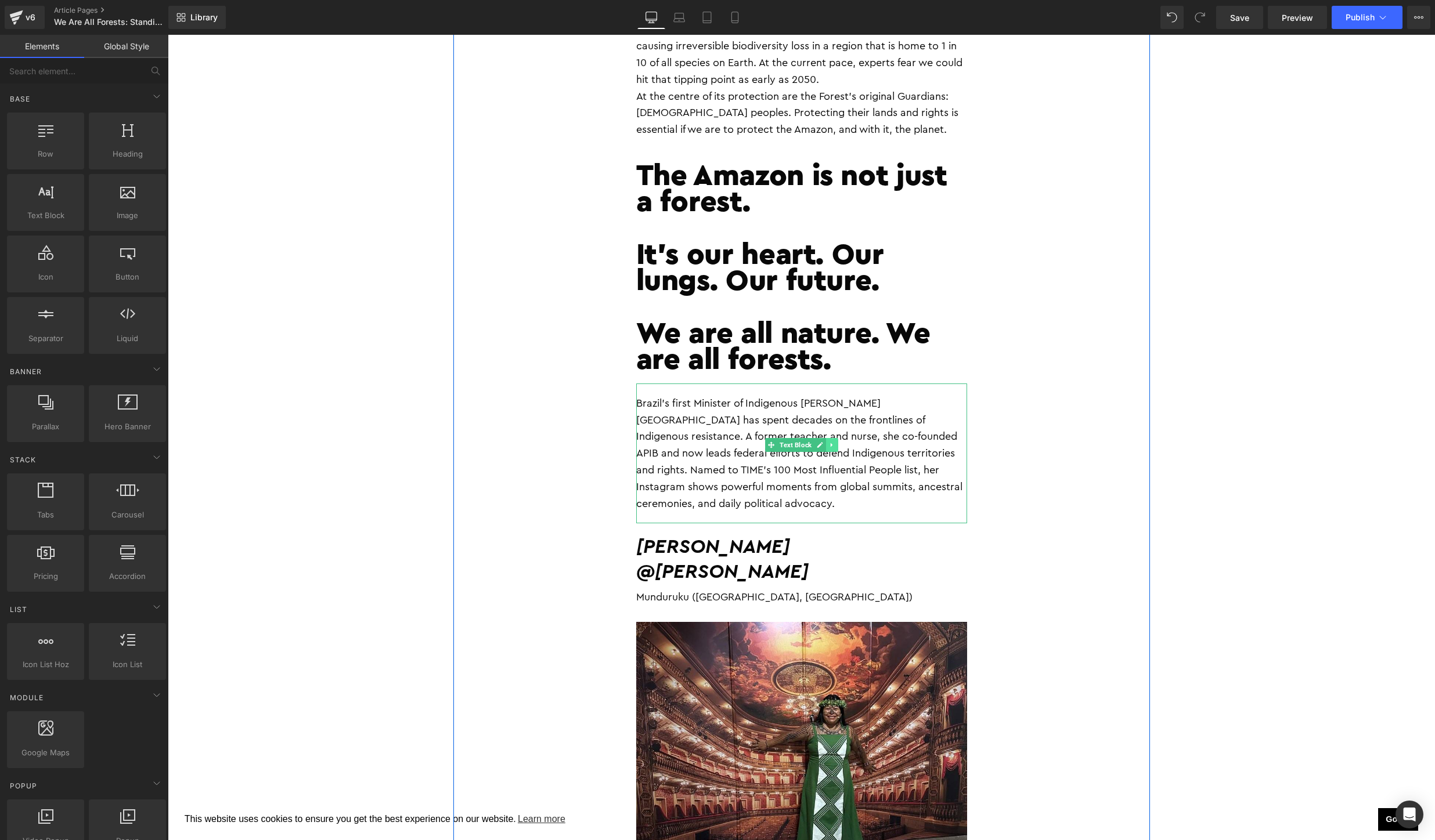
click at [829, 438] on link at bounding box center [832, 444] width 12 height 14
click at [840, 438] on link at bounding box center [837, 444] width 12 height 14
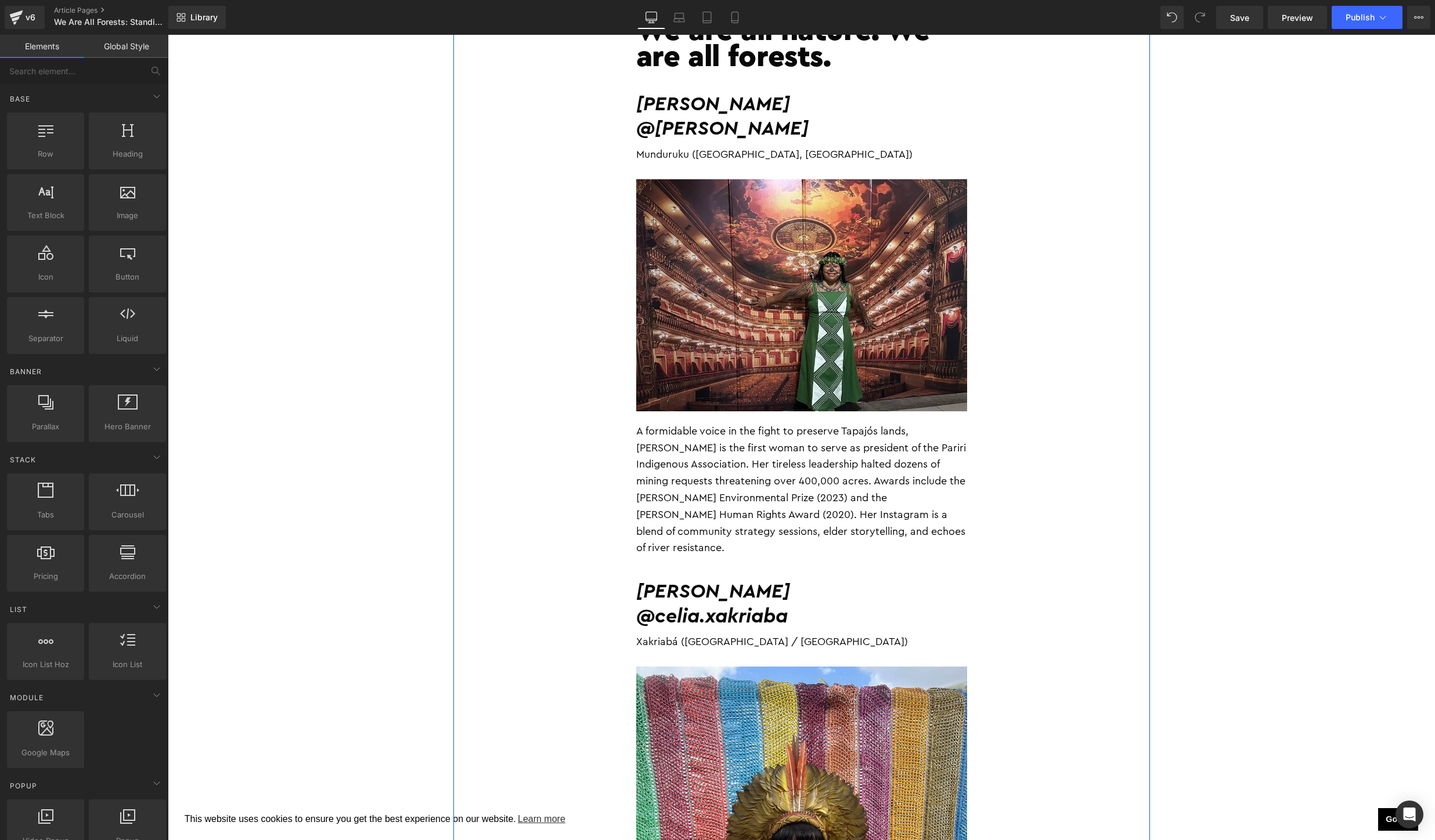
scroll to position [1360, 0]
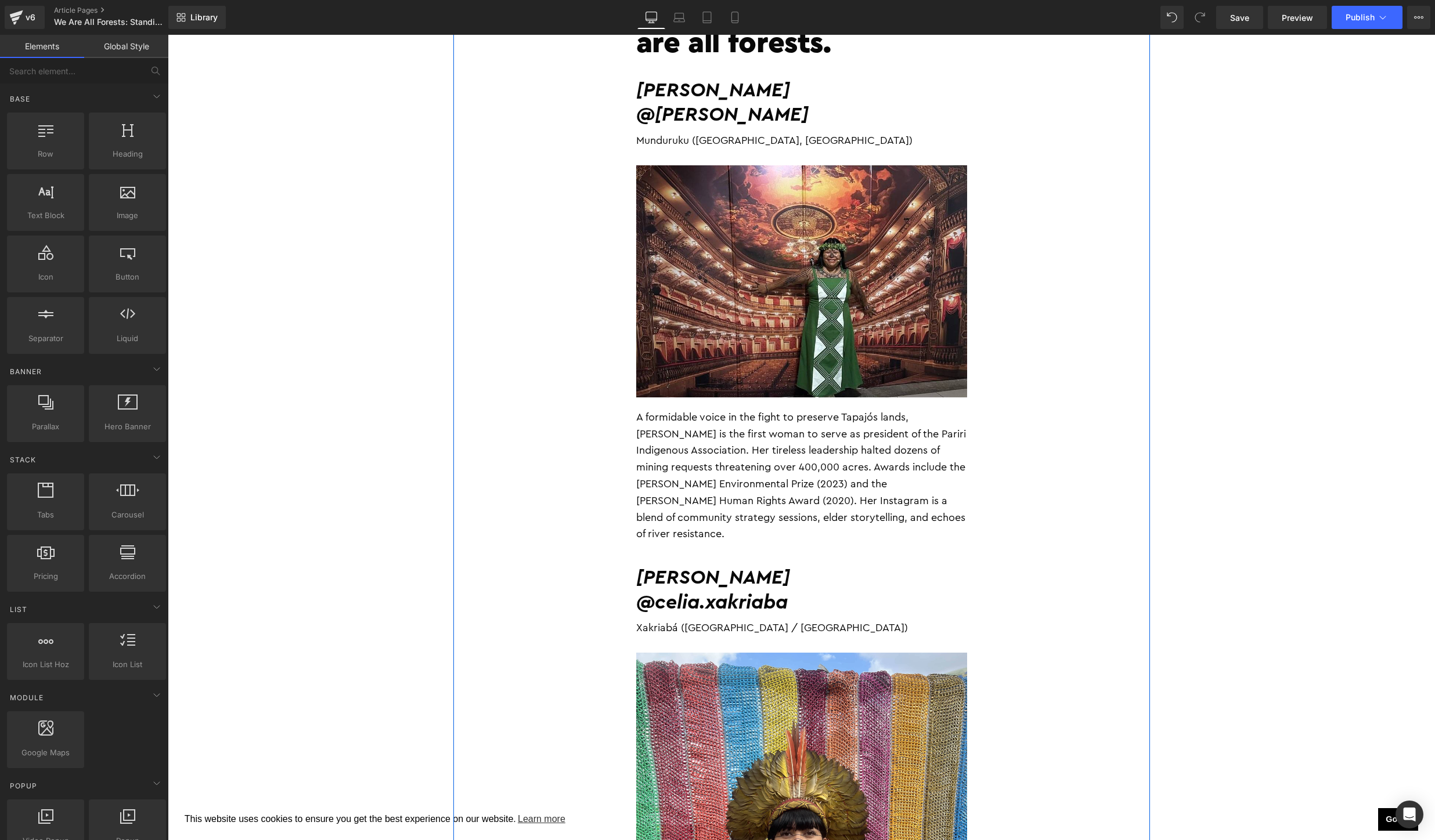
click at [795, 86] on div "Alessandra Korap @alessandra_korap Munduruku (Pará, Brazil)" at bounding box center [802, 115] width 331 height 98
click at [795, 103] on h2 "@alessandra_korap" at bounding box center [802, 115] width 331 height 25
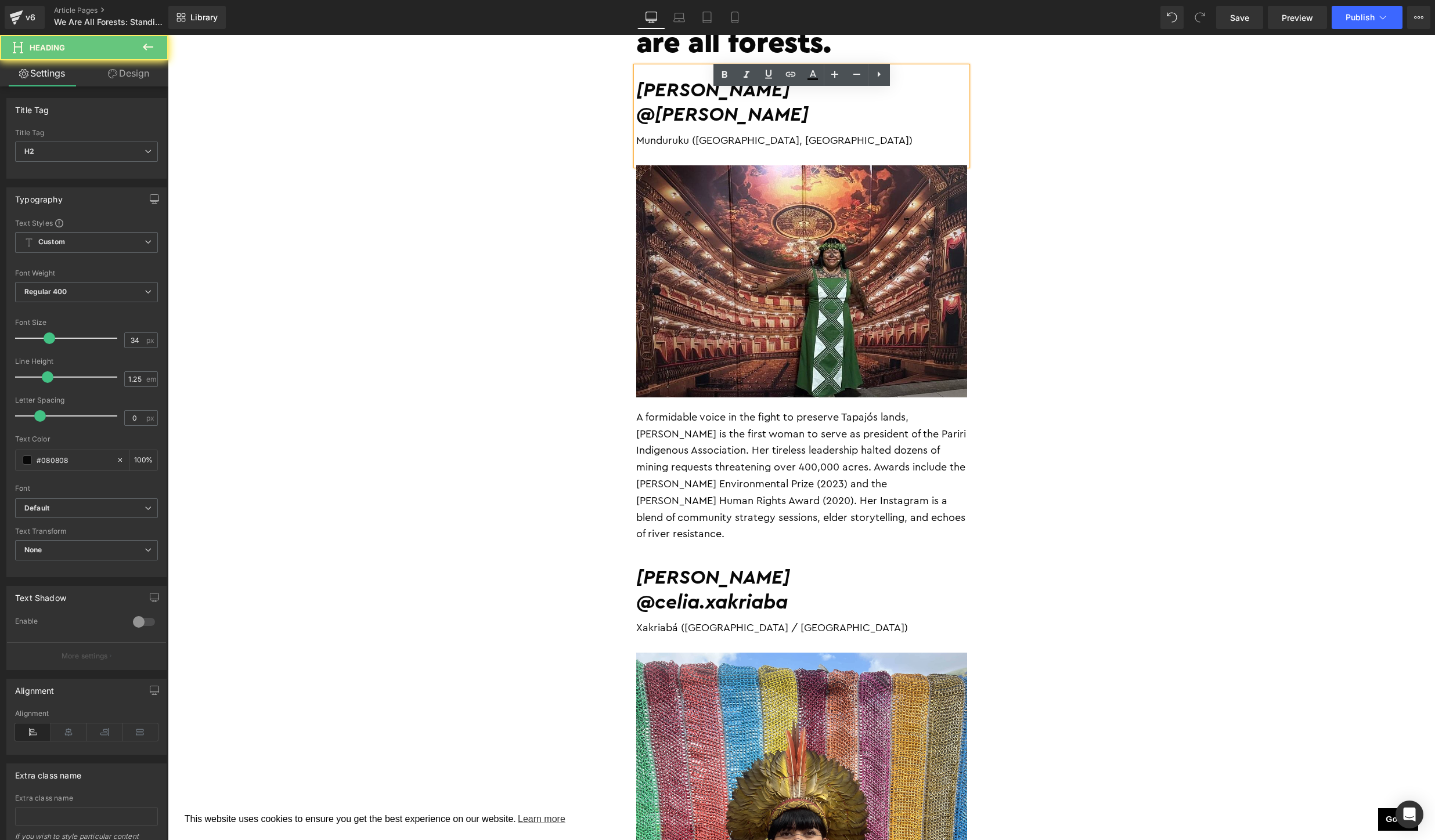
click at [880, 103] on h2 "@alessandra_korap" at bounding box center [802, 115] width 331 height 25
drag, startPoint x: 880, startPoint y: 97, endPoint x: 632, endPoint y: 76, distance: 248.9
click at [636, 76] on div "Alessandra Korap @alessandra_korap Munduruku (Pará, Brazil)" at bounding box center [802, 115] width 331 height 98
click at [876, 127] on div "Munduruku (Pará, Brazil)" at bounding box center [802, 140] width 331 height 26
click at [890, 127] on div "Munduruku (Pará, Brazil)" at bounding box center [802, 140] width 331 height 26
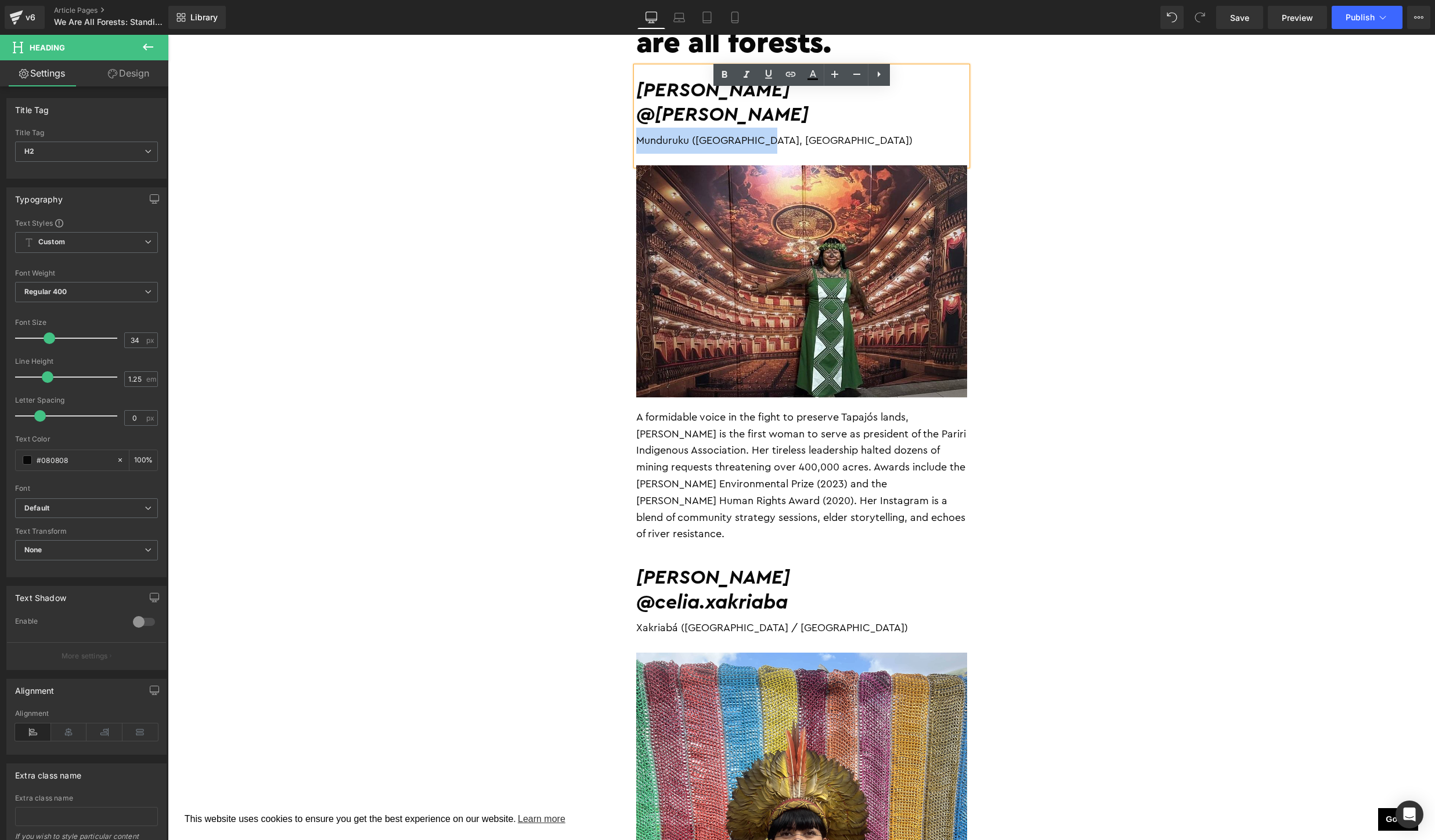
drag, startPoint x: 779, startPoint y: 121, endPoint x: 637, endPoint y: 122, distance: 142.0
click at [637, 127] on div "Munduruku (Pará, Brazil)" at bounding box center [802, 140] width 331 height 26
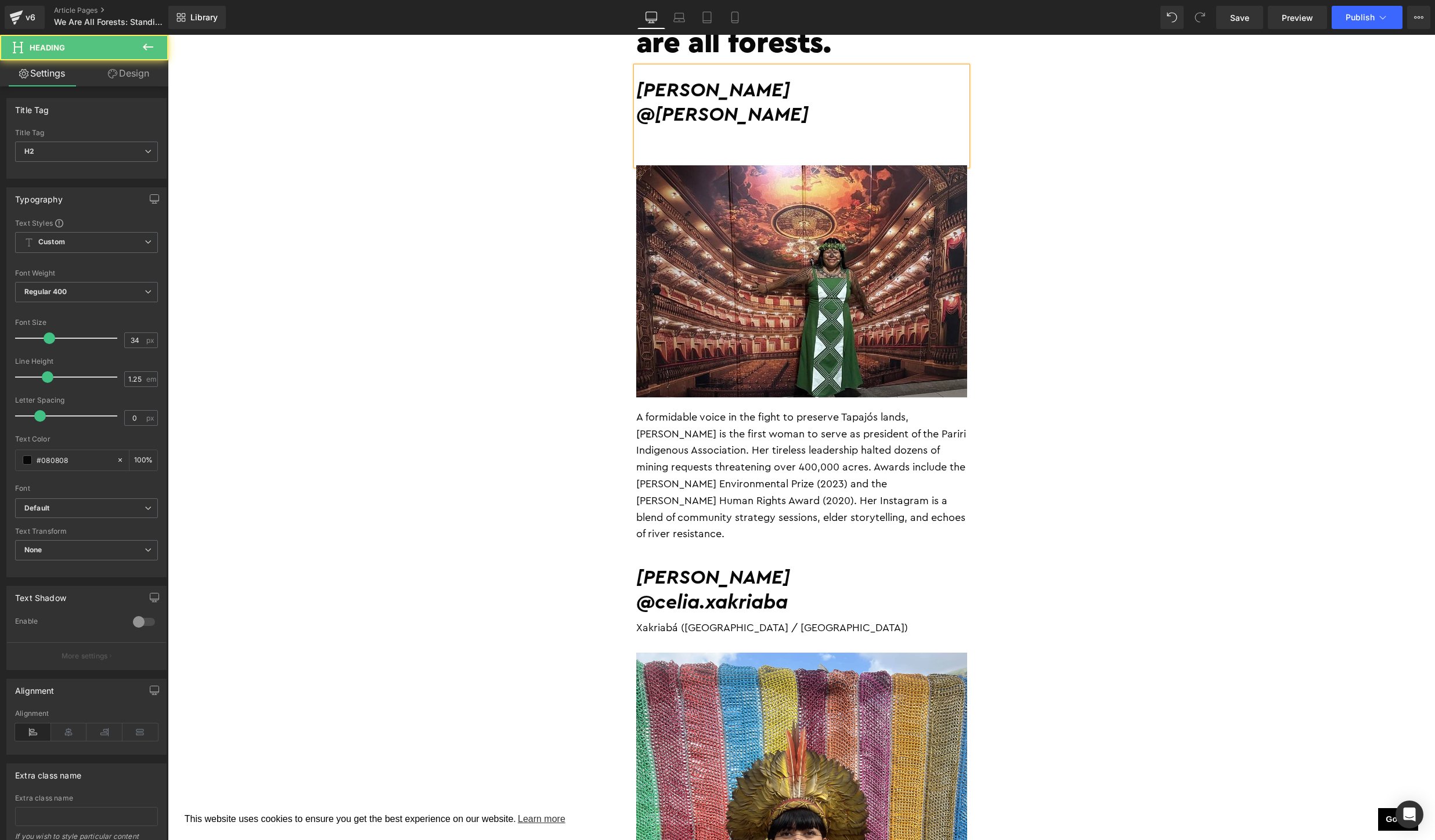
drag, startPoint x: 828, startPoint y: 98, endPoint x: 630, endPoint y: 80, distance: 198.8
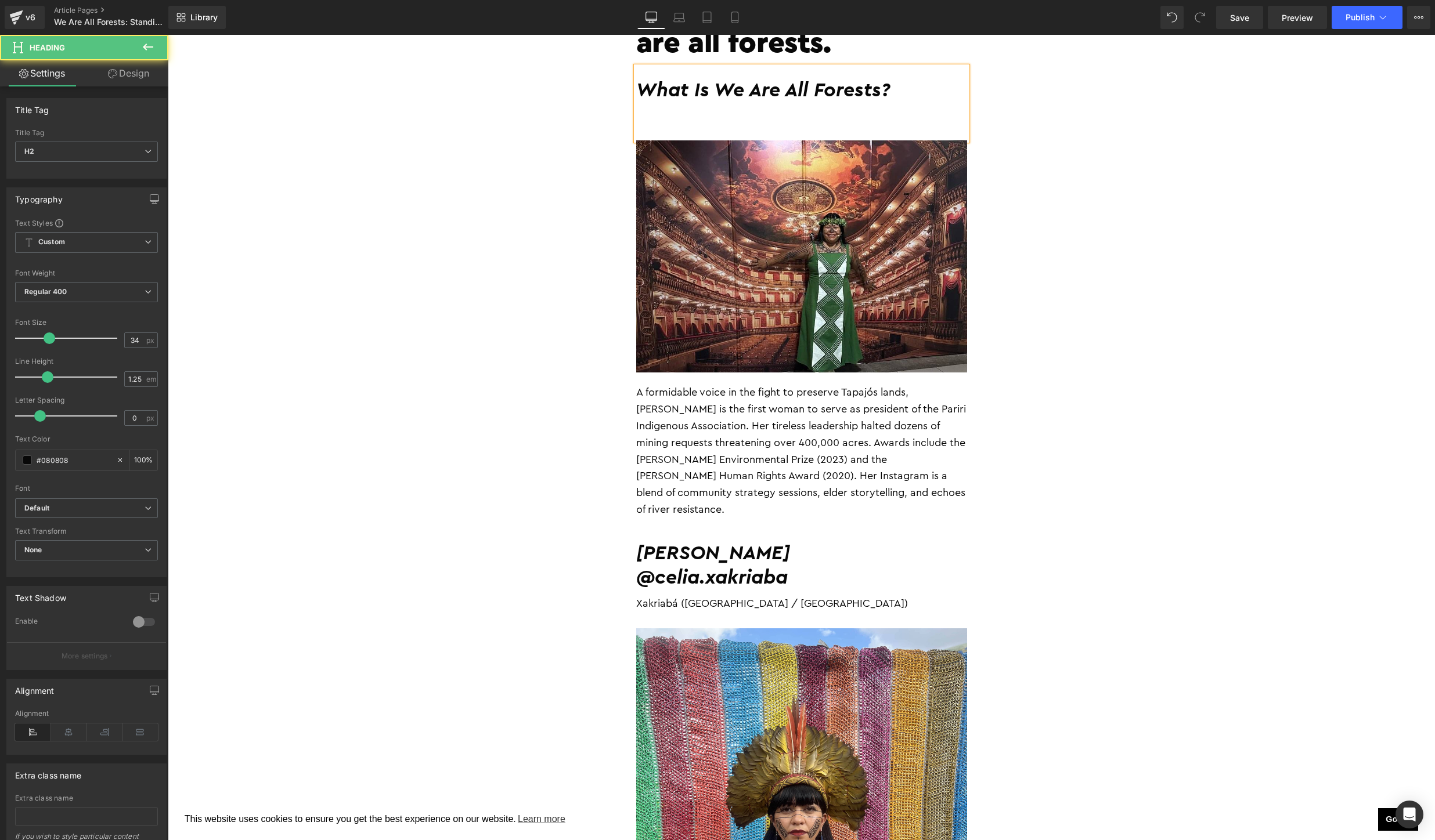
click at [657, 103] on div at bounding box center [802, 116] width 331 height 26
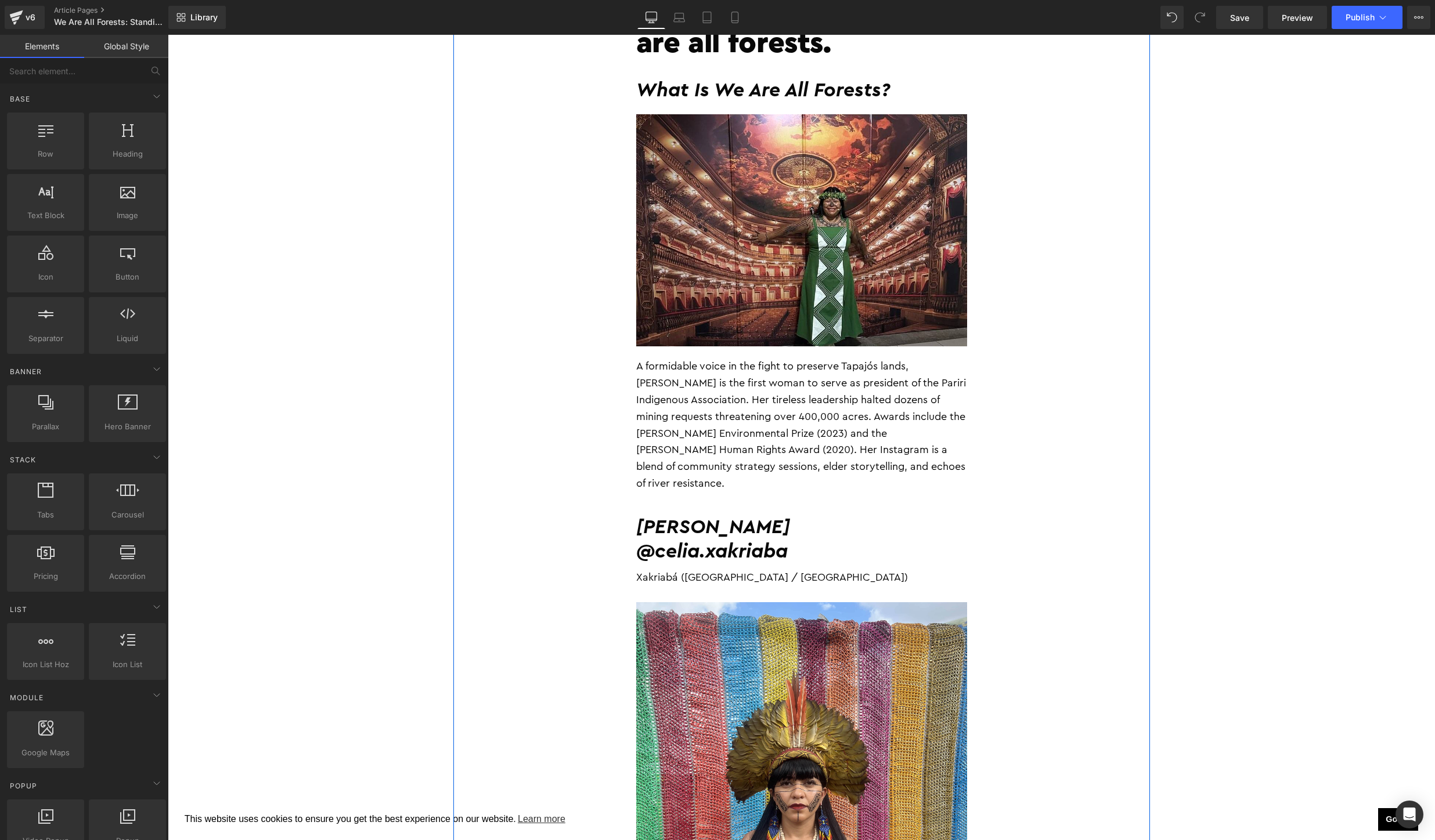
click at [845, 413] on p "A formidable voice in the fight to preserve Tapajós lands, Alessandra is the fi…" at bounding box center [802, 425] width 331 height 134
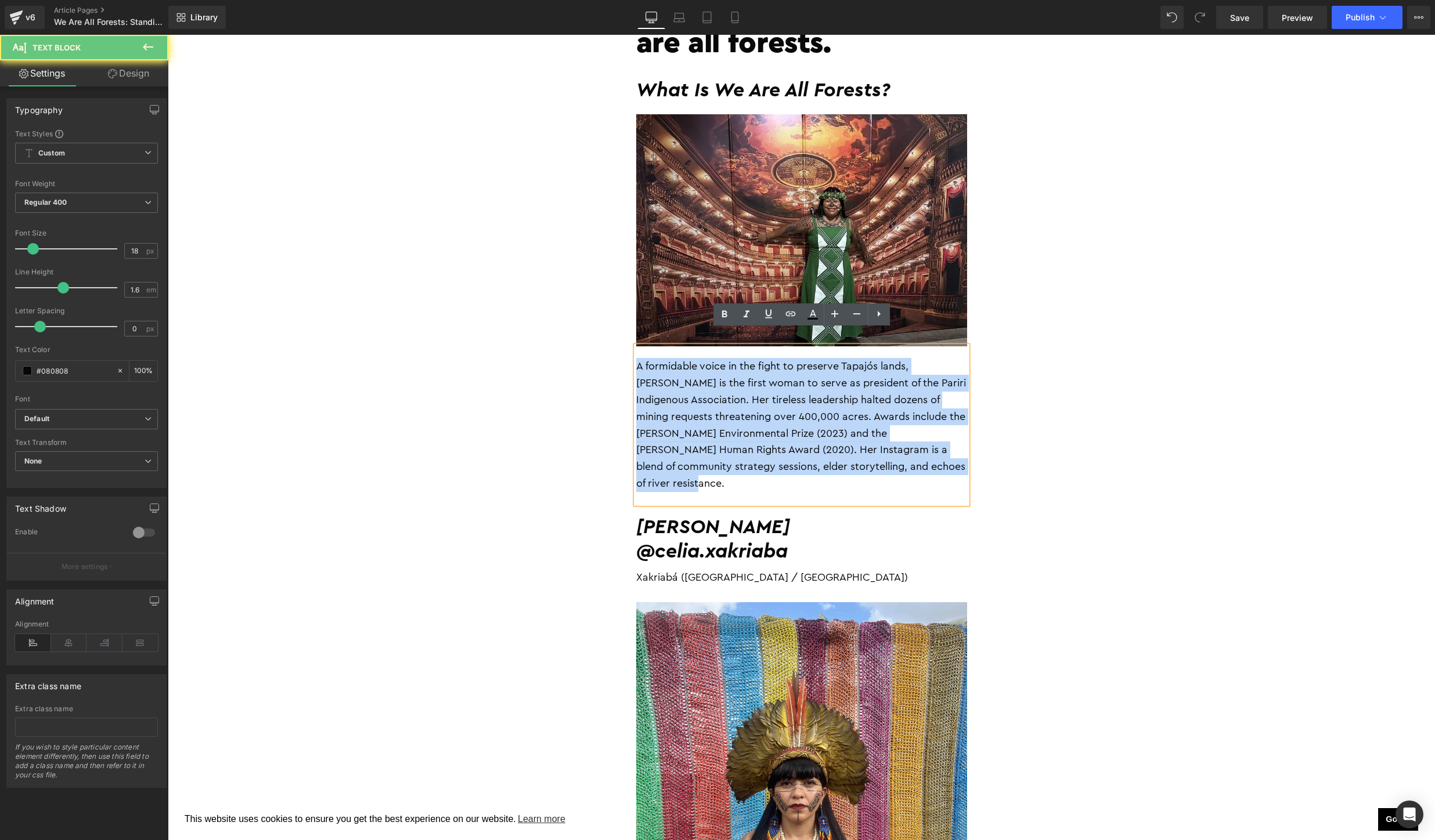
click at [845, 413] on p "A formidable voice in the fight to preserve Tapajós lands, Alessandra is the fi…" at bounding box center [802, 425] width 331 height 134
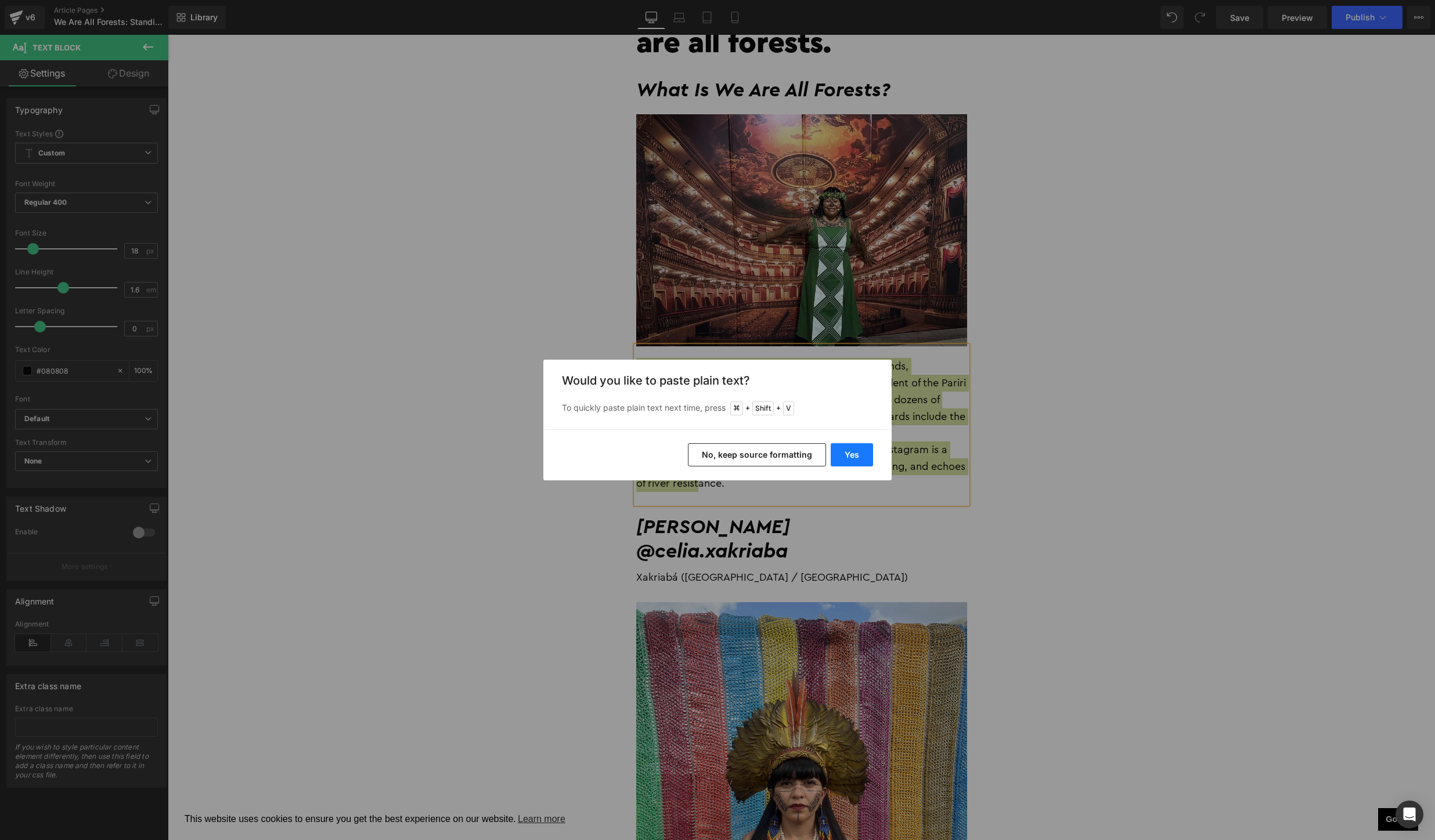
click at [863, 456] on button "Yes" at bounding box center [851, 455] width 42 height 23
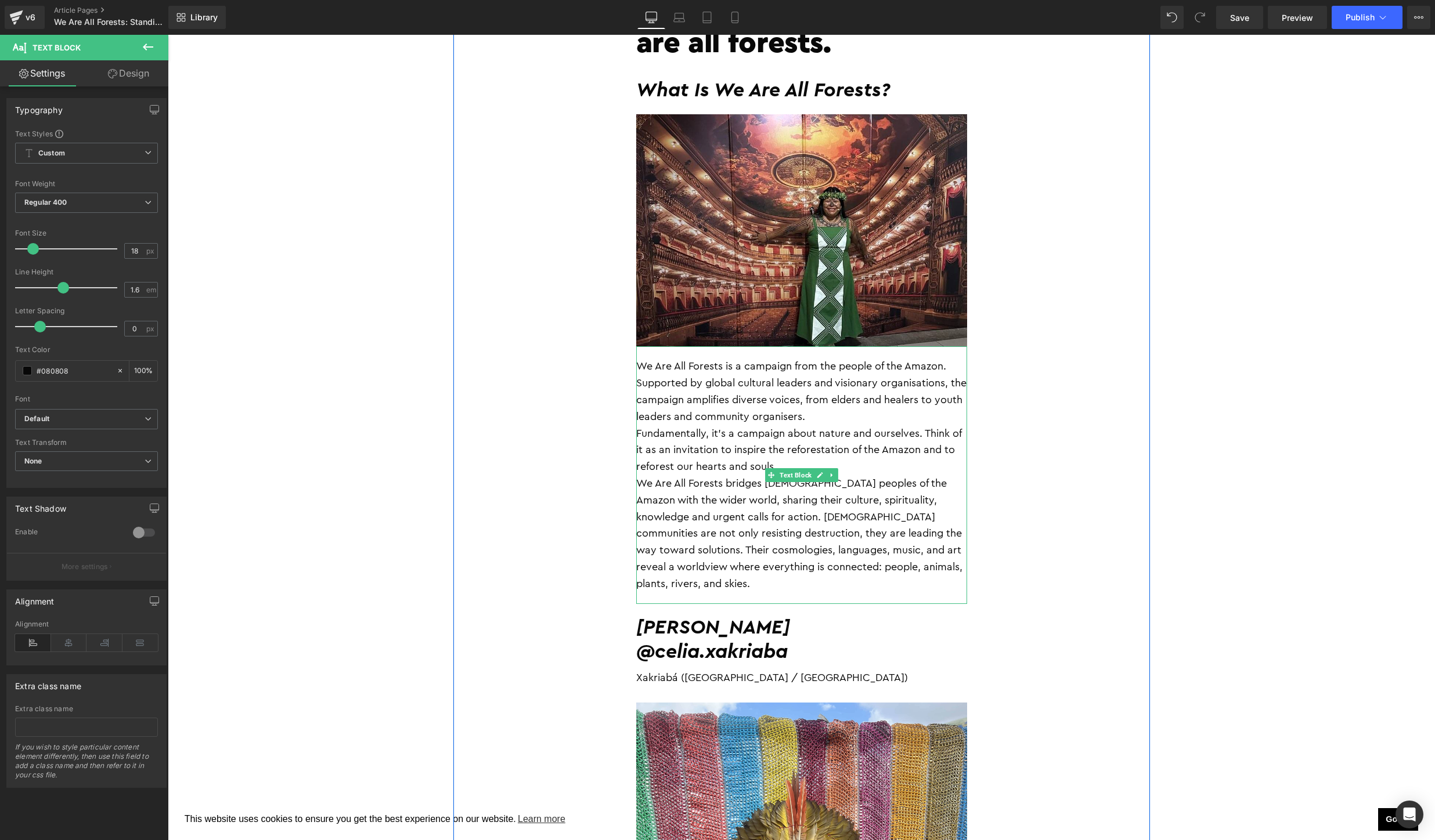
click at [880, 426] on p "Fundamentally, it’s a campaign about nature and ourselves. Think of it as an in…" at bounding box center [802, 450] width 331 height 50
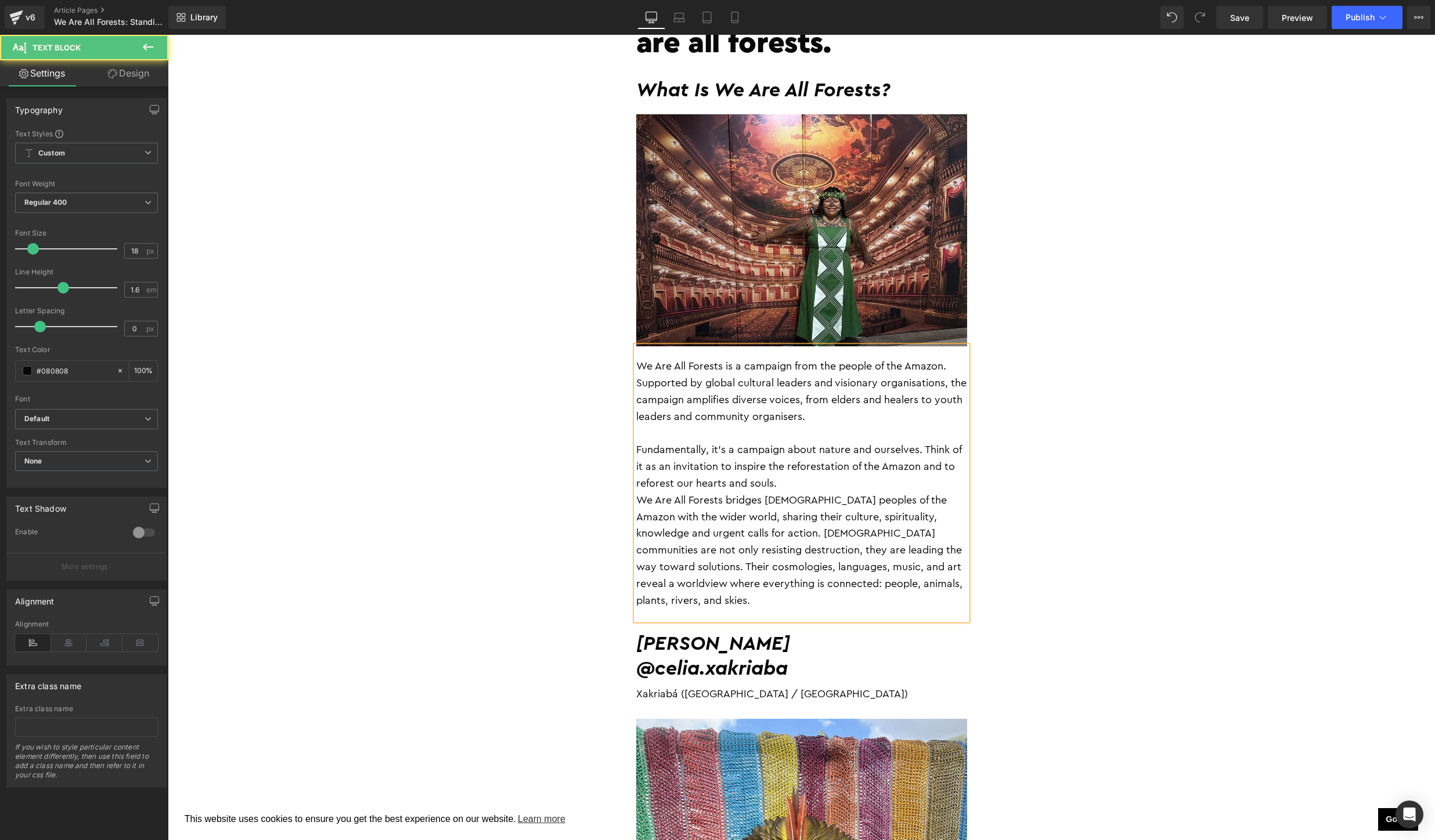
click at [847, 492] on p "We Are All Forests bridges [DEMOGRAPHIC_DATA] peoples of the Amazon with the wi…" at bounding box center [802, 550] width 331 height 117
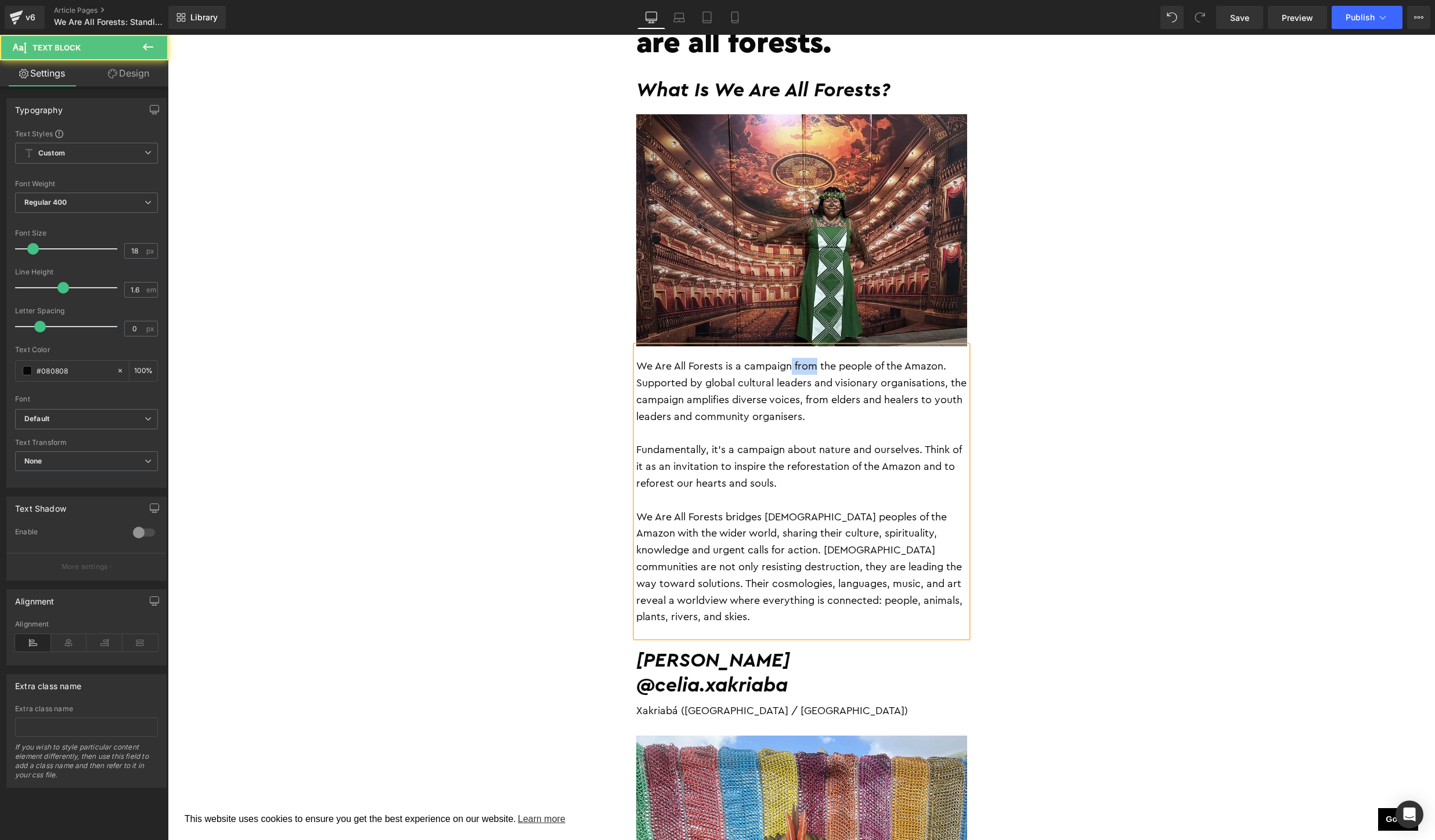
drag, startPoint x: 817, startPoint y: 353, endPoint x: 794, endPoint y: 353, distance: 23.0
click at [794, 358] on p "We Are All Forests is a campaign from the people of the Amazon. Supported by gl…" at bounding box center [802, 391] width 331 height 66
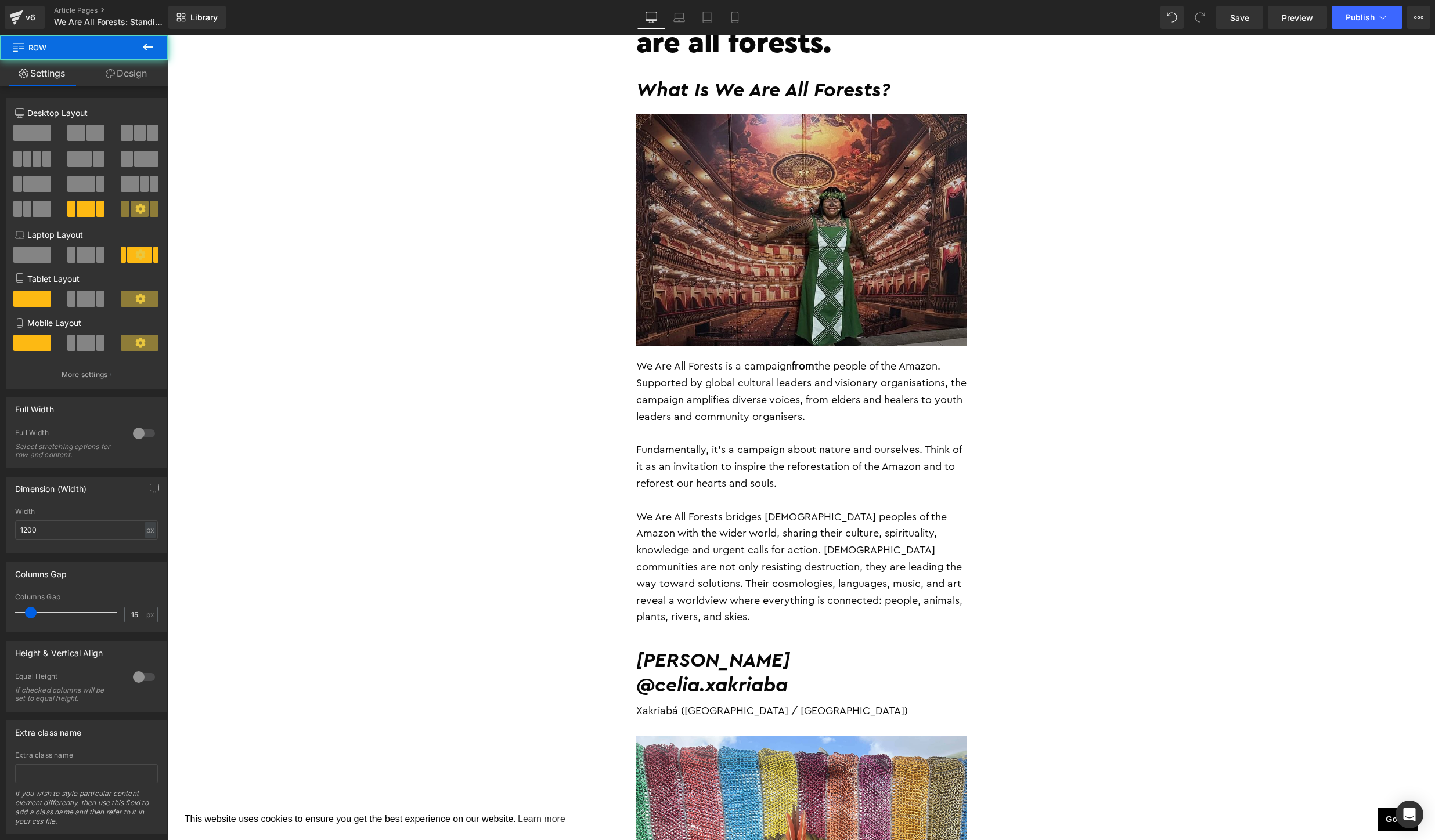
click at [878, 233] on img at bounding box center [802, 230] width 331 height 232
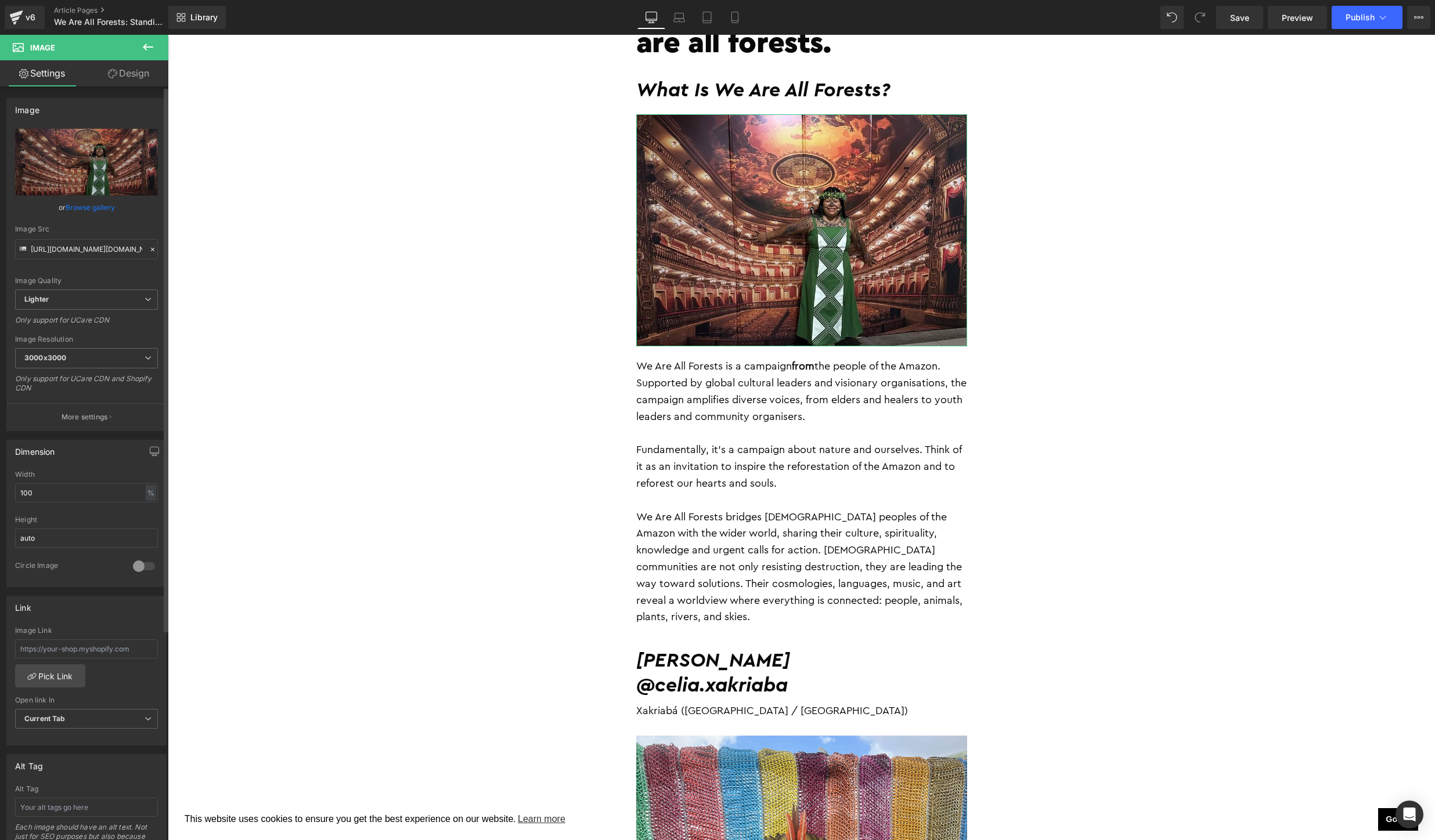
click at [85, 201] on link "Browse gallery" at bounding box center [90, 208] width 50 height 21
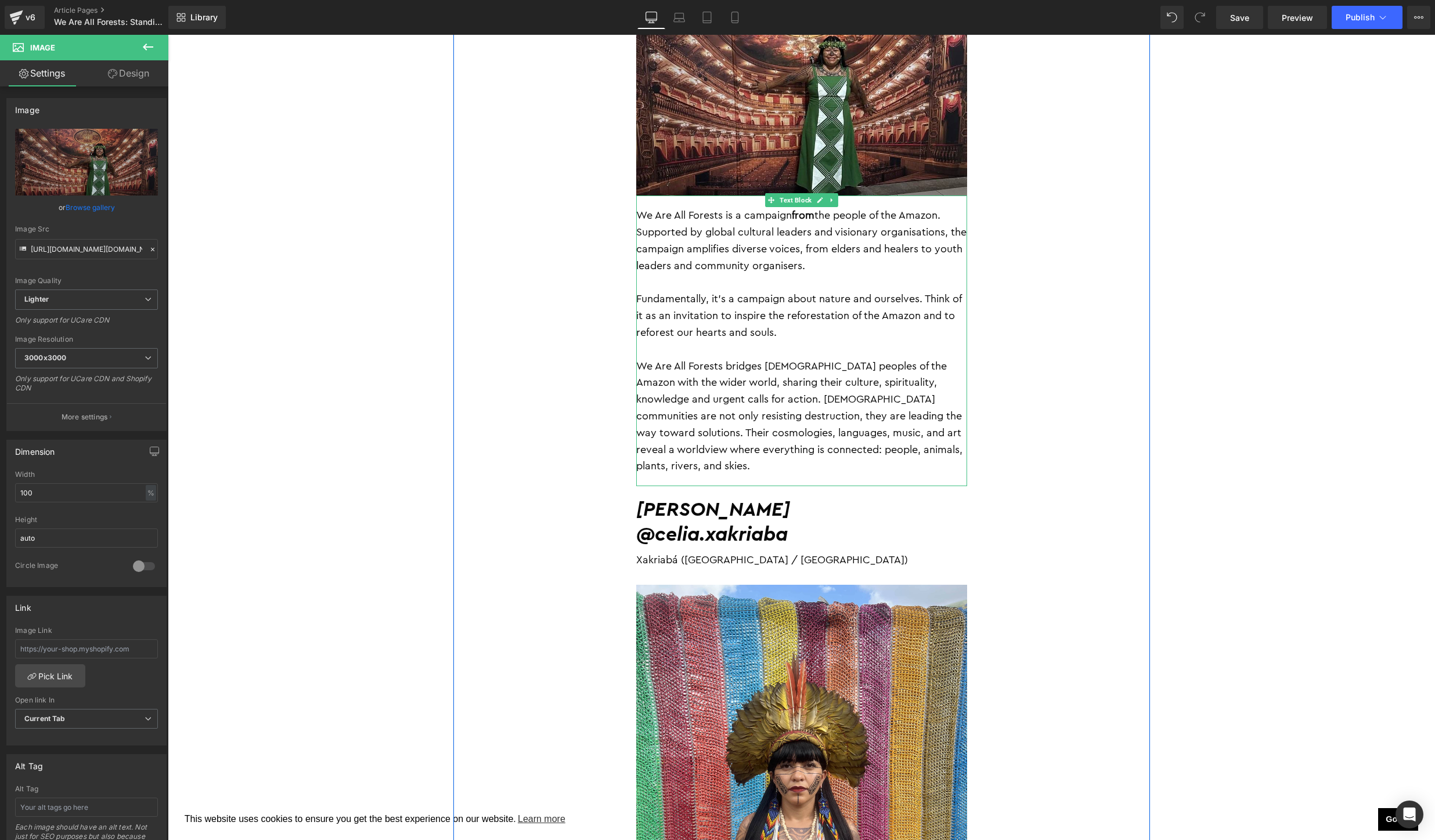
scroll to position [1524, 0]
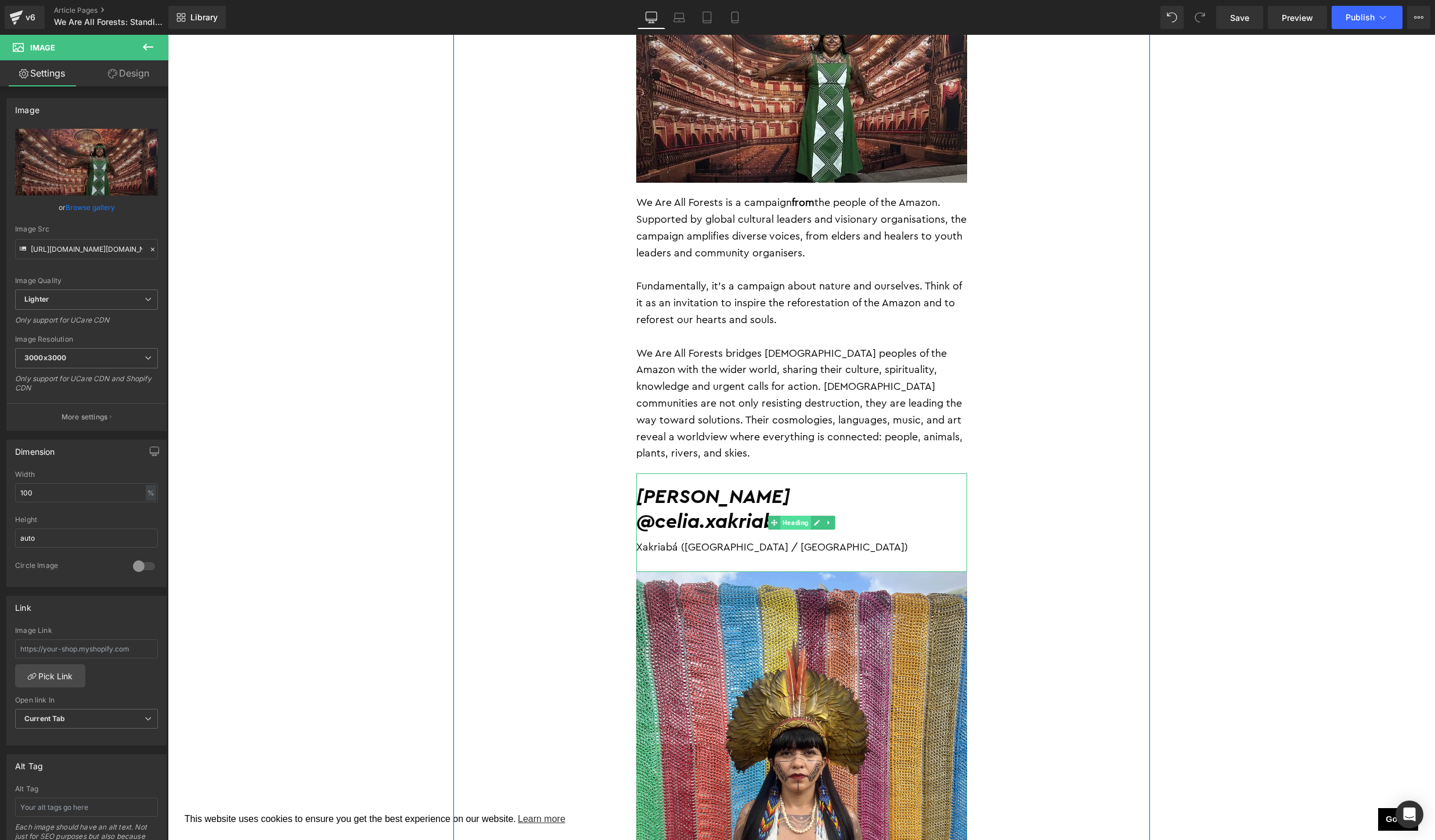
click at [805, 516] on span "Heading" at bounding box center [795, 523] width 31 height 14
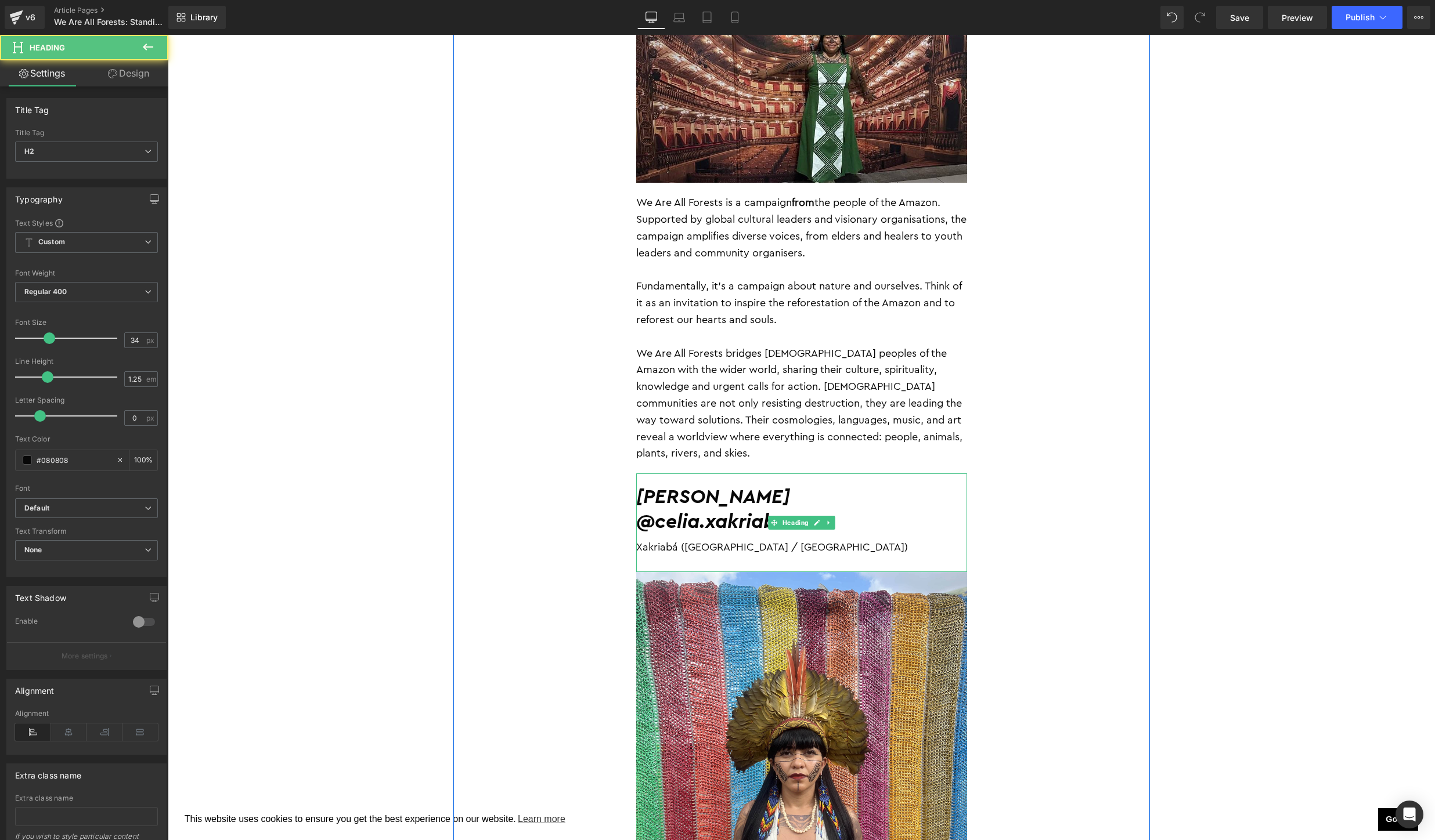
click at [932, 492] on h2 "Célia Xakriabá" at bounding box center [802, 498] width 331 height 25
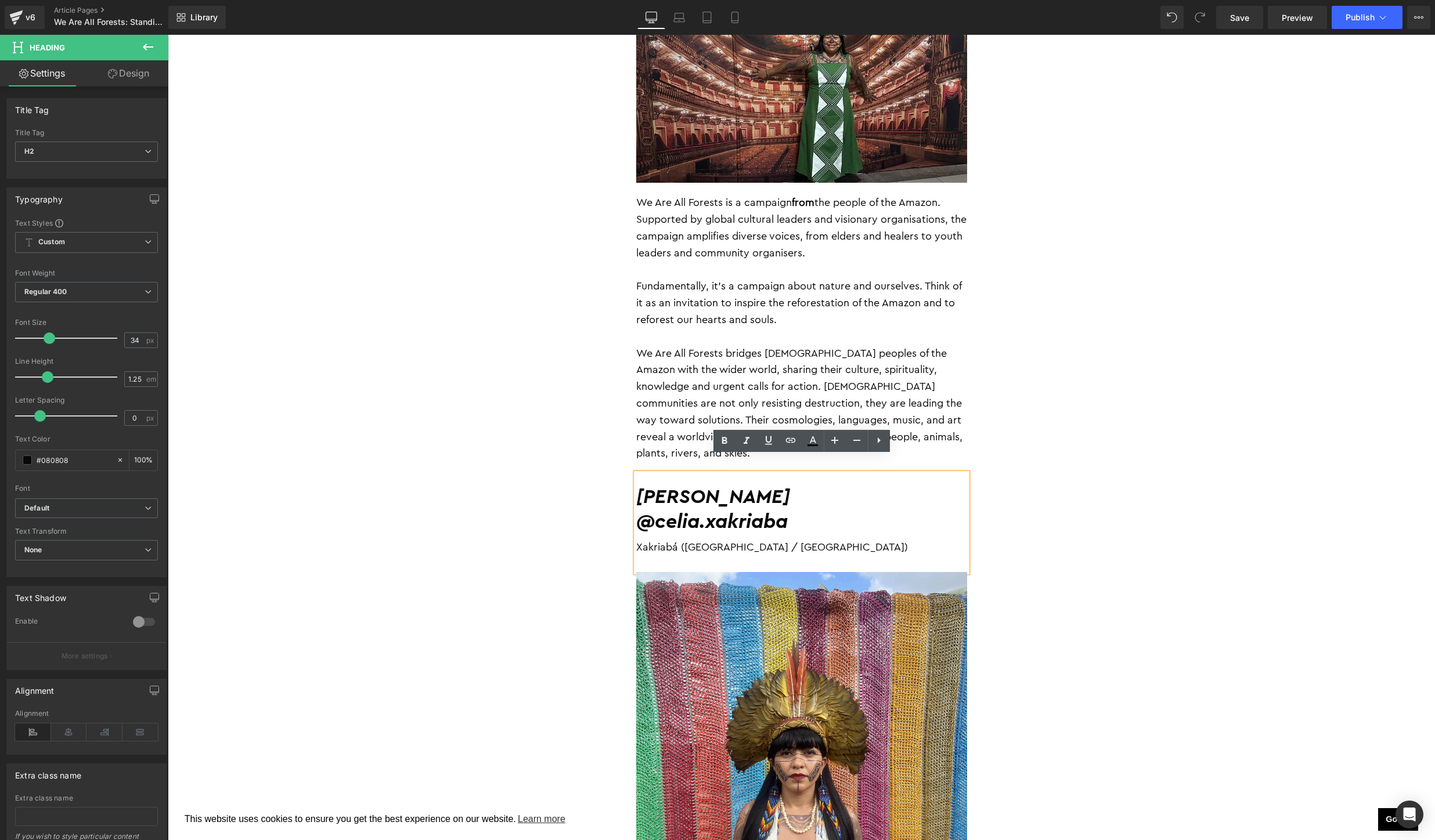
click at [932, 492] on h2 "Célia Xakriabá" at bounding box center [802, 498] width 331 height 25
drag, startPoint x: 837, startPoint y: 507, endPoint x: 635, endPoint y: 479, distance: 203.9
click at [636, 479] on div "Célia Xakriabá @celia.xakriaba Xakriabá (Minas Gerais / Brasília)" at bounding box center [802, 522] width 331 height 98
paste div
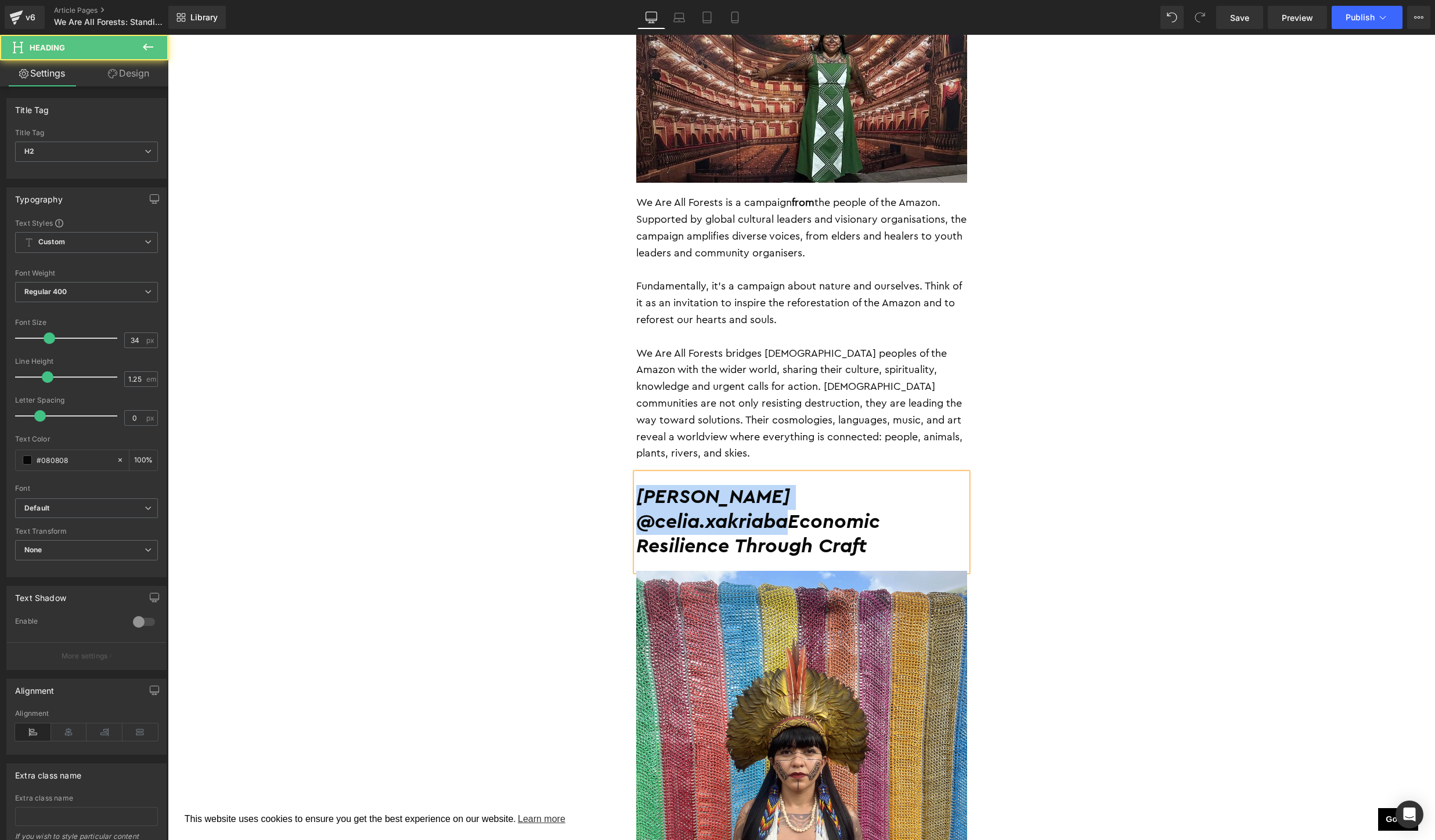
drag, startPoint x: 785, startPoint y: 511, endPoint x: 628, endPoint y: 484, distance: 159.3
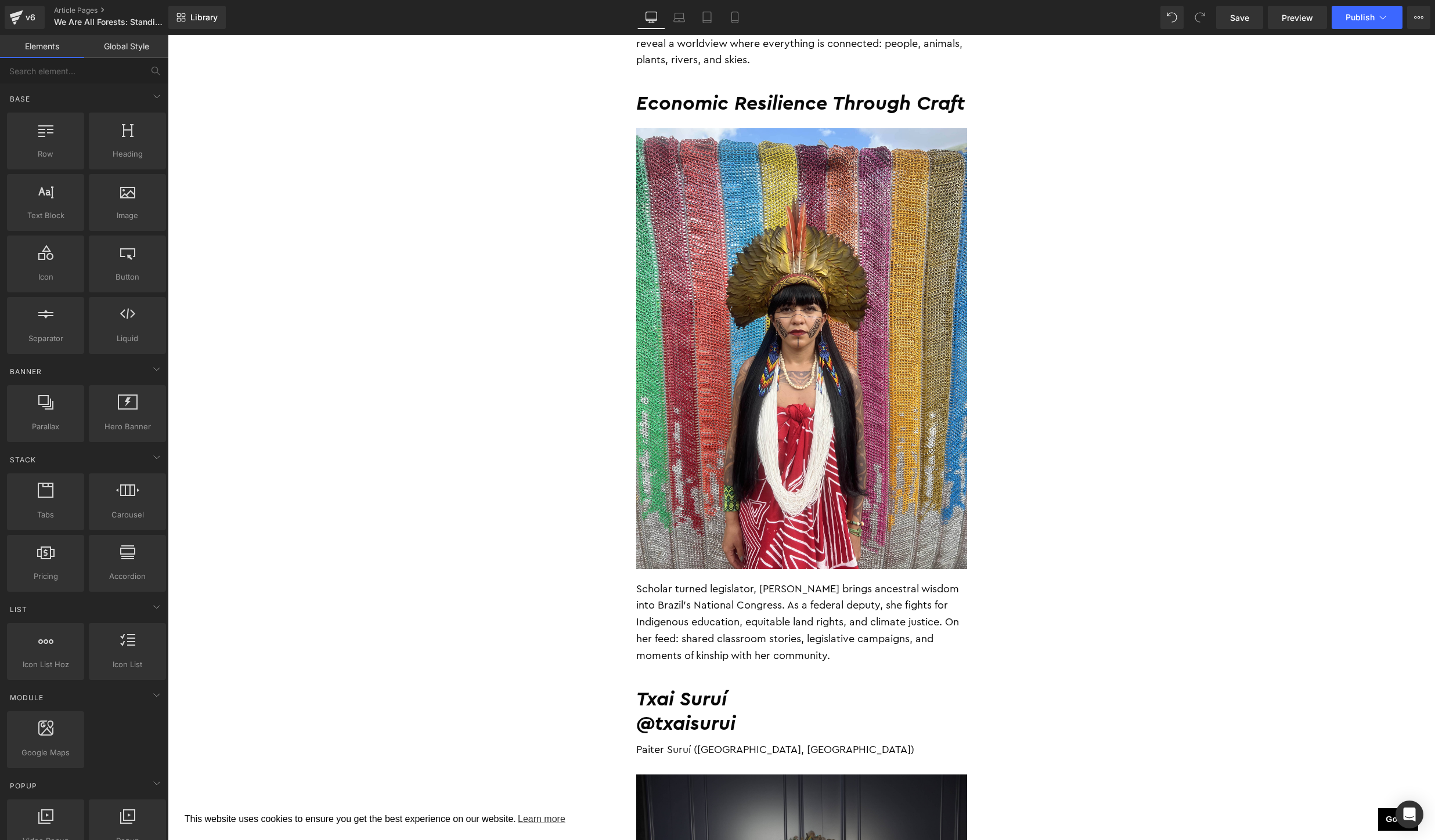
scroll to position [1929, 0]
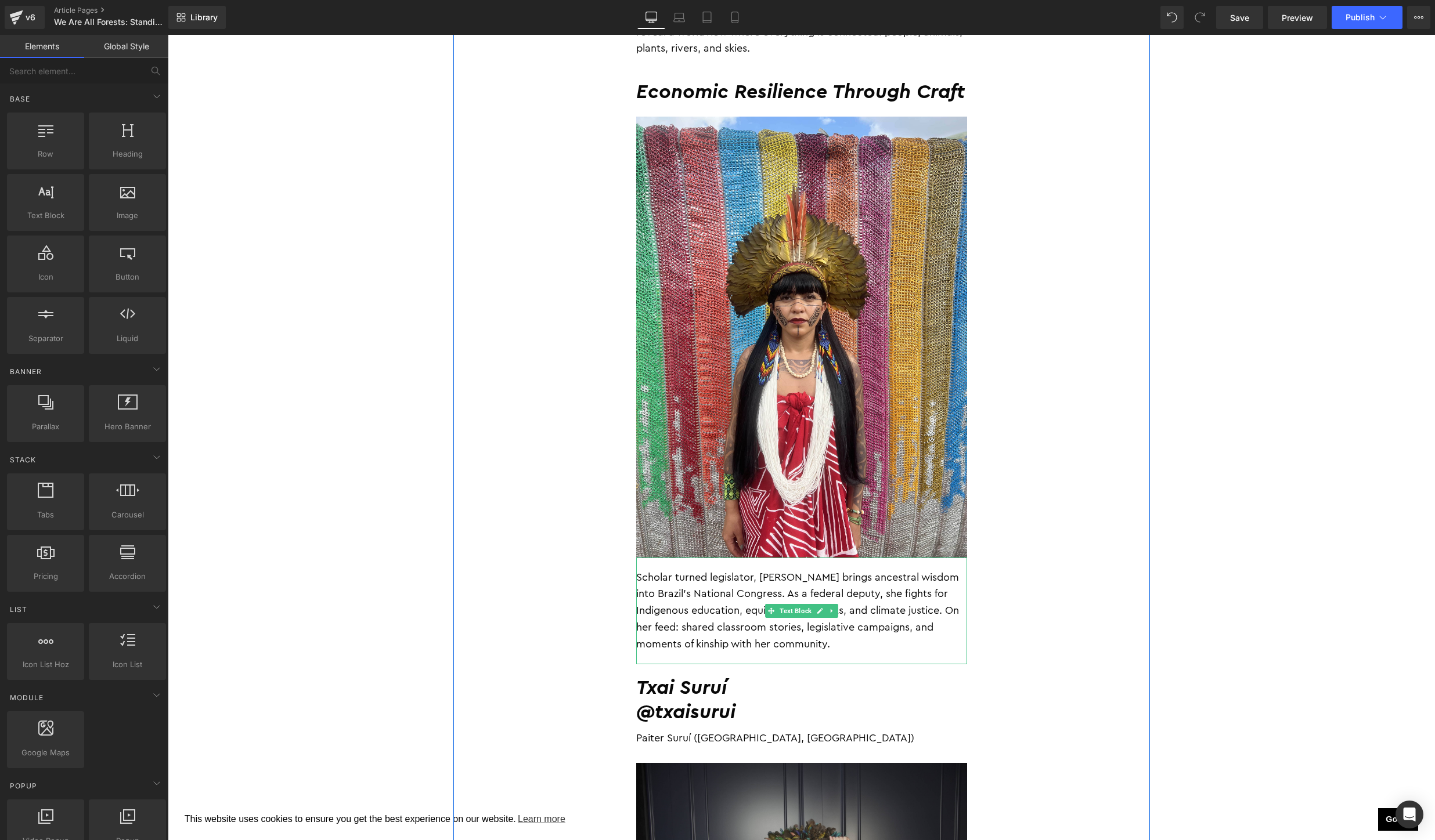
click at [801, 624] on p "Scholar turned legislator, Célia brings ancestral wisdom into Brazil’s National…" at bounding box center [802, 611] width 331 height 83
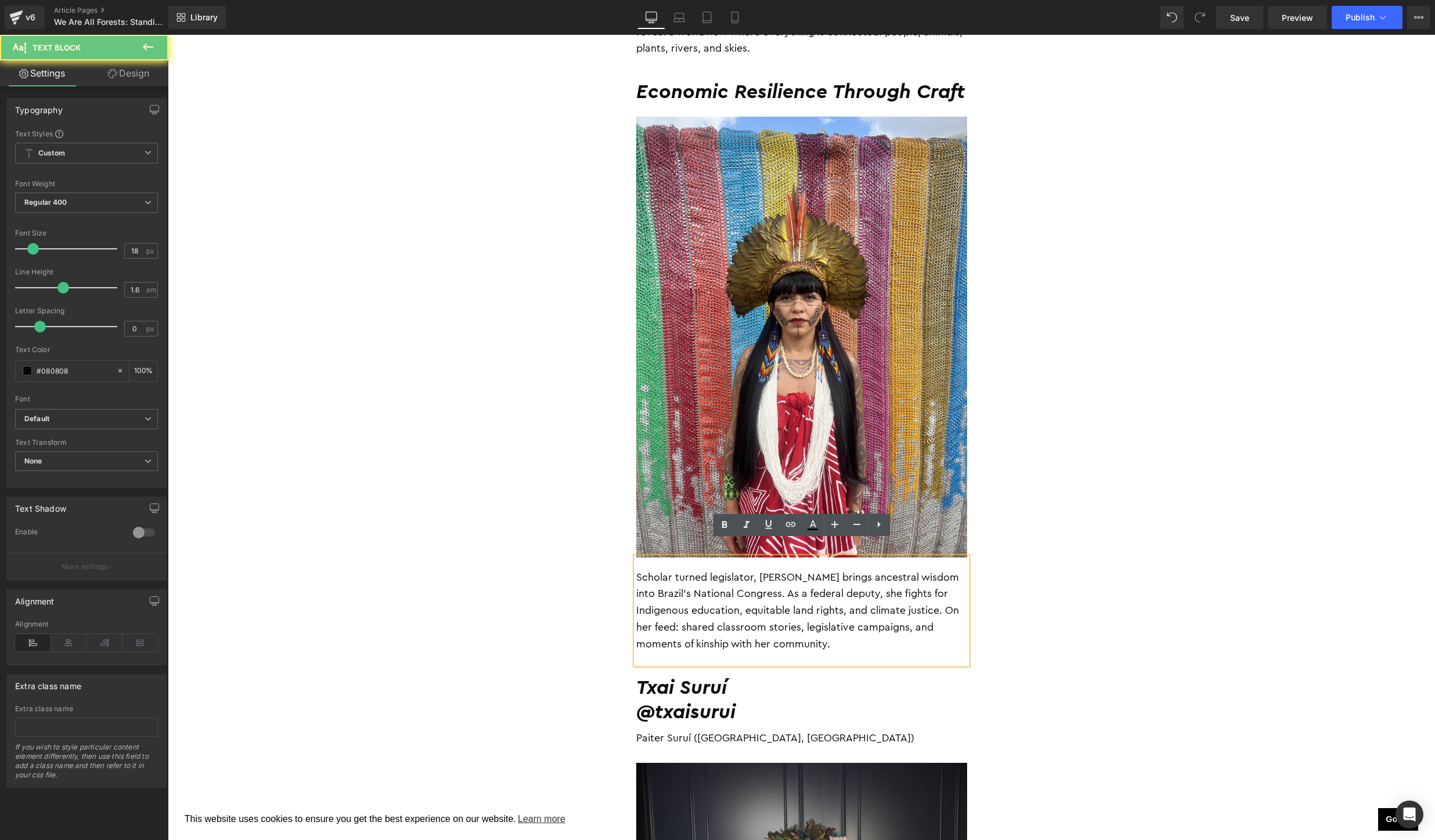
click at [787, 623] on p "Scholar turned legislator, Célia brings ancestral wisdom into Brazil’s National…" at bounding box center [802, 611] width 331 height 83
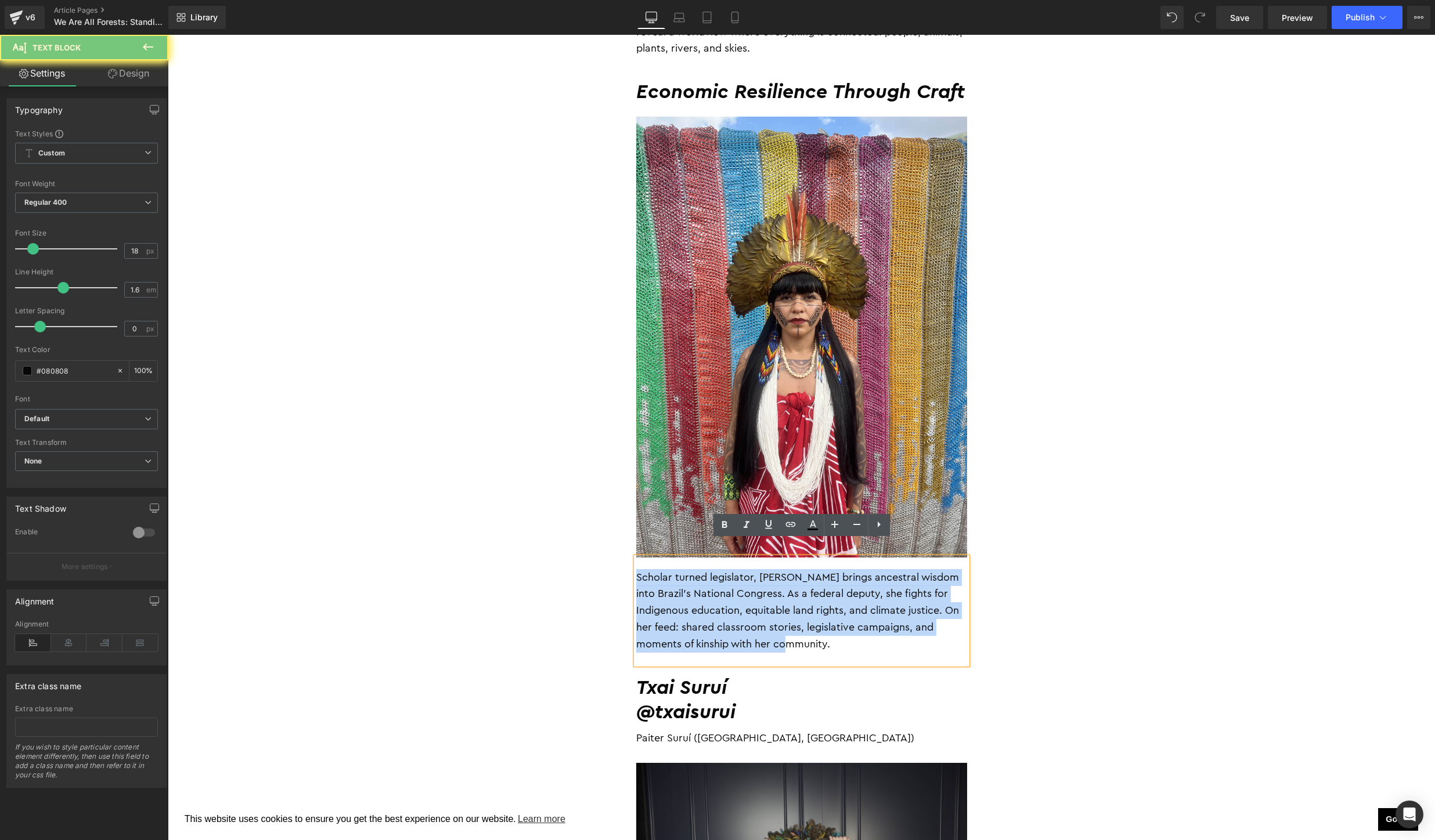
click at [787, 623] on p "Scholar turned legislator, Célia brings ancestral wisdom into Brazil’s National…" at bounding box center [802, 611] width 331 height 83
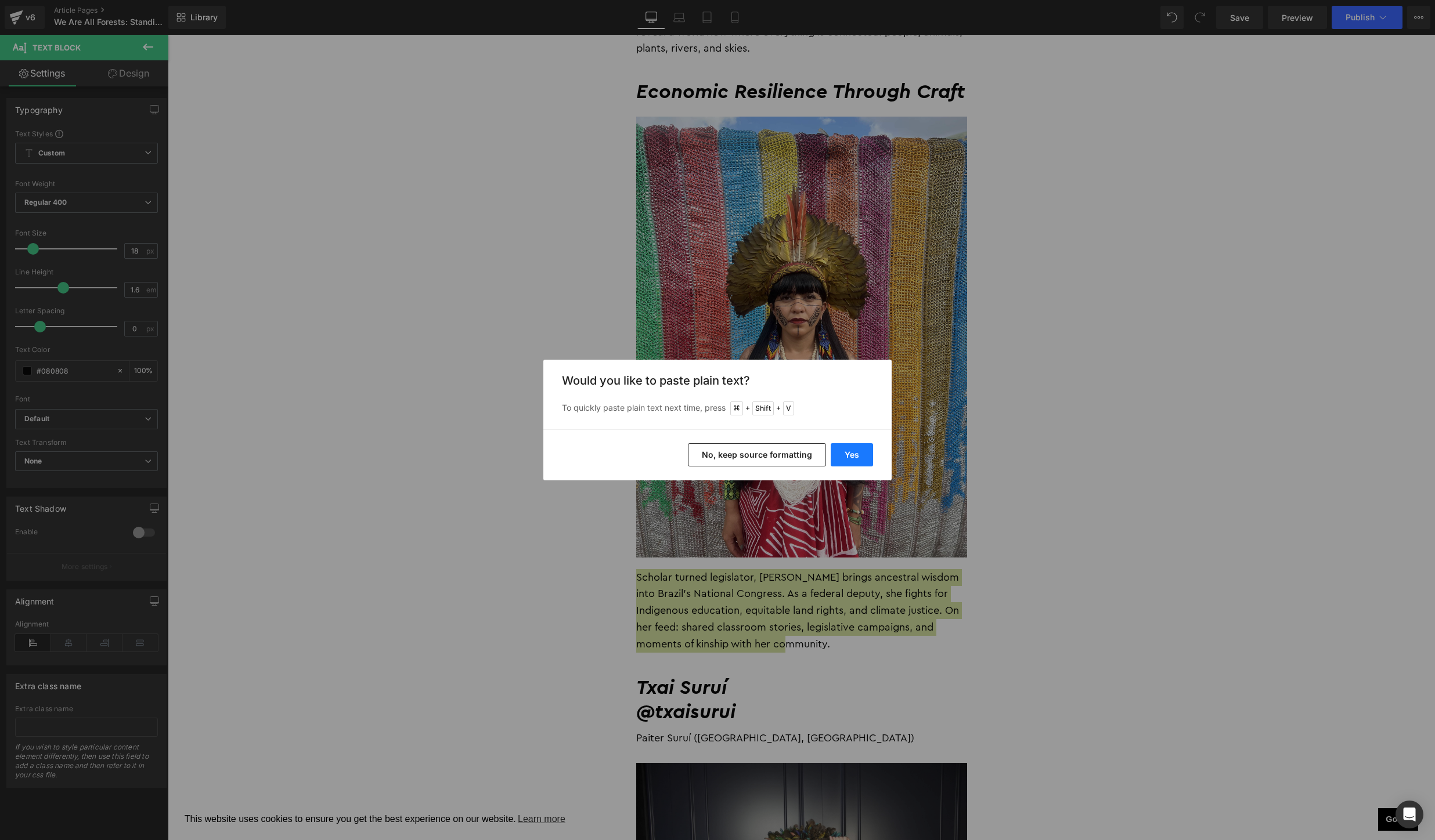
click at [857, 455] on button "Yes" at bounding box center [851, 455] width 42 height 23
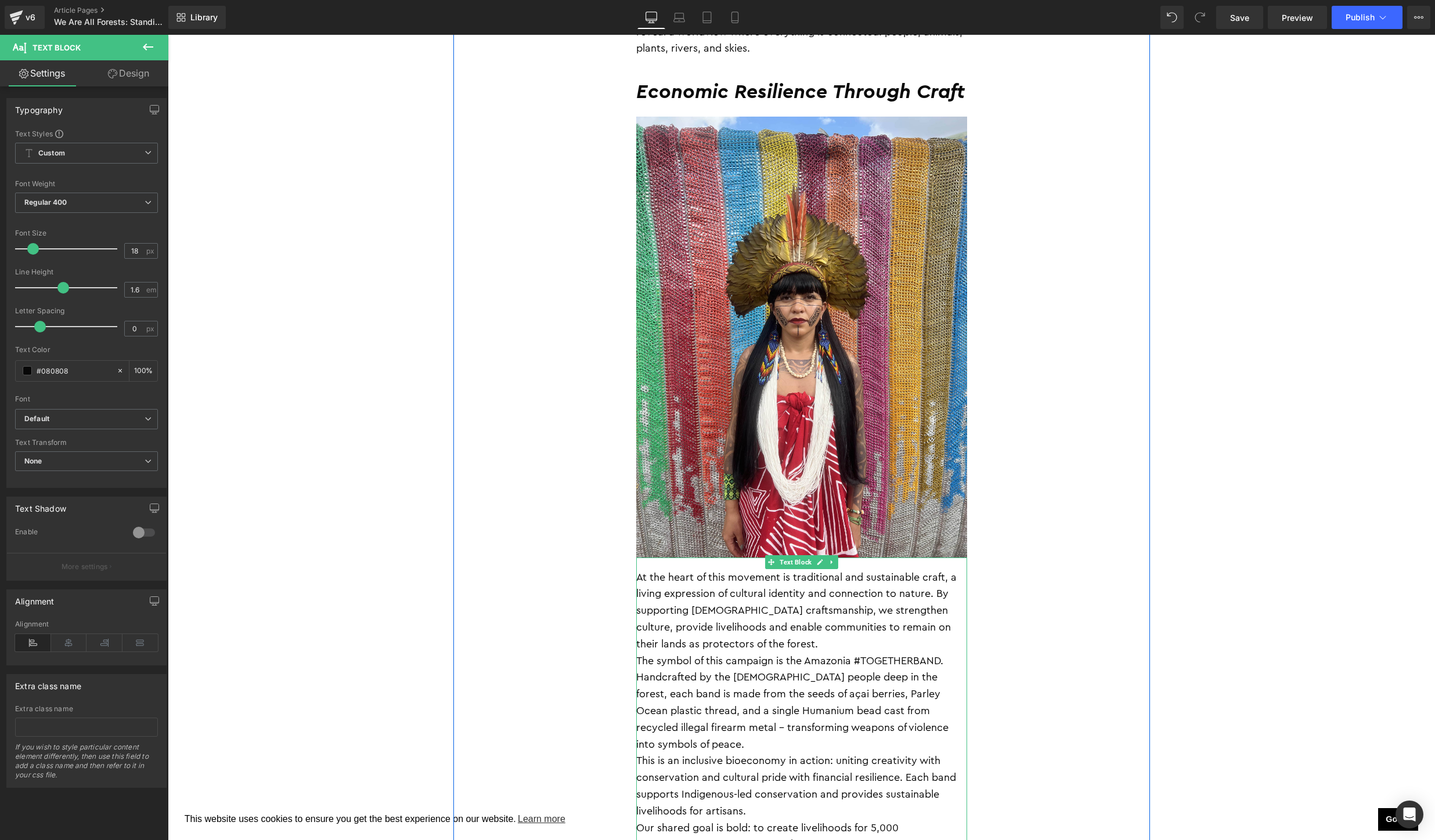
click at [821, 630] on p "At the heart of this movement is traditional and sustainable craft, a living ex…" at bounding box center [802, 611] width 331 height 83
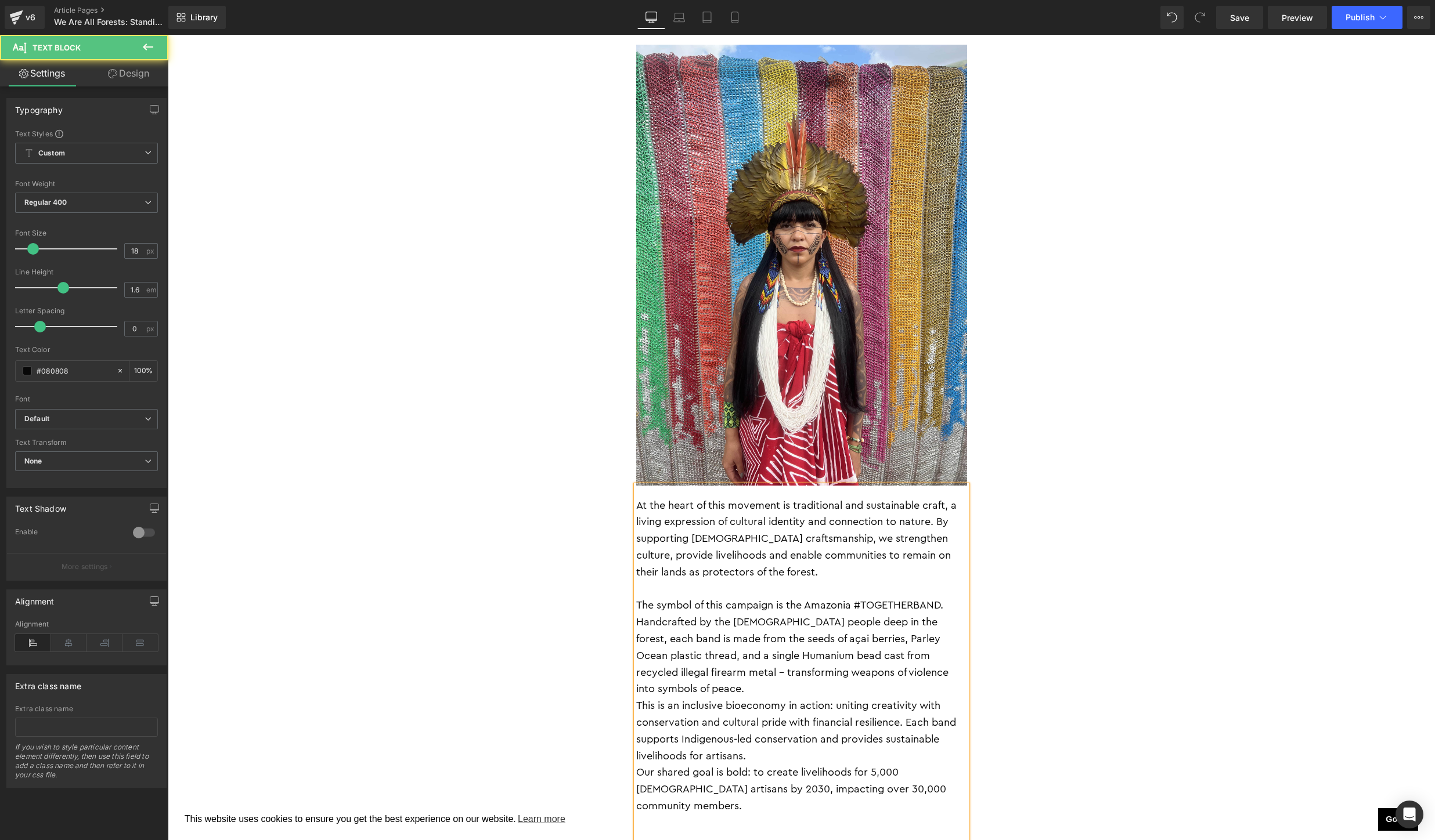
scroll to position [1998, 0]
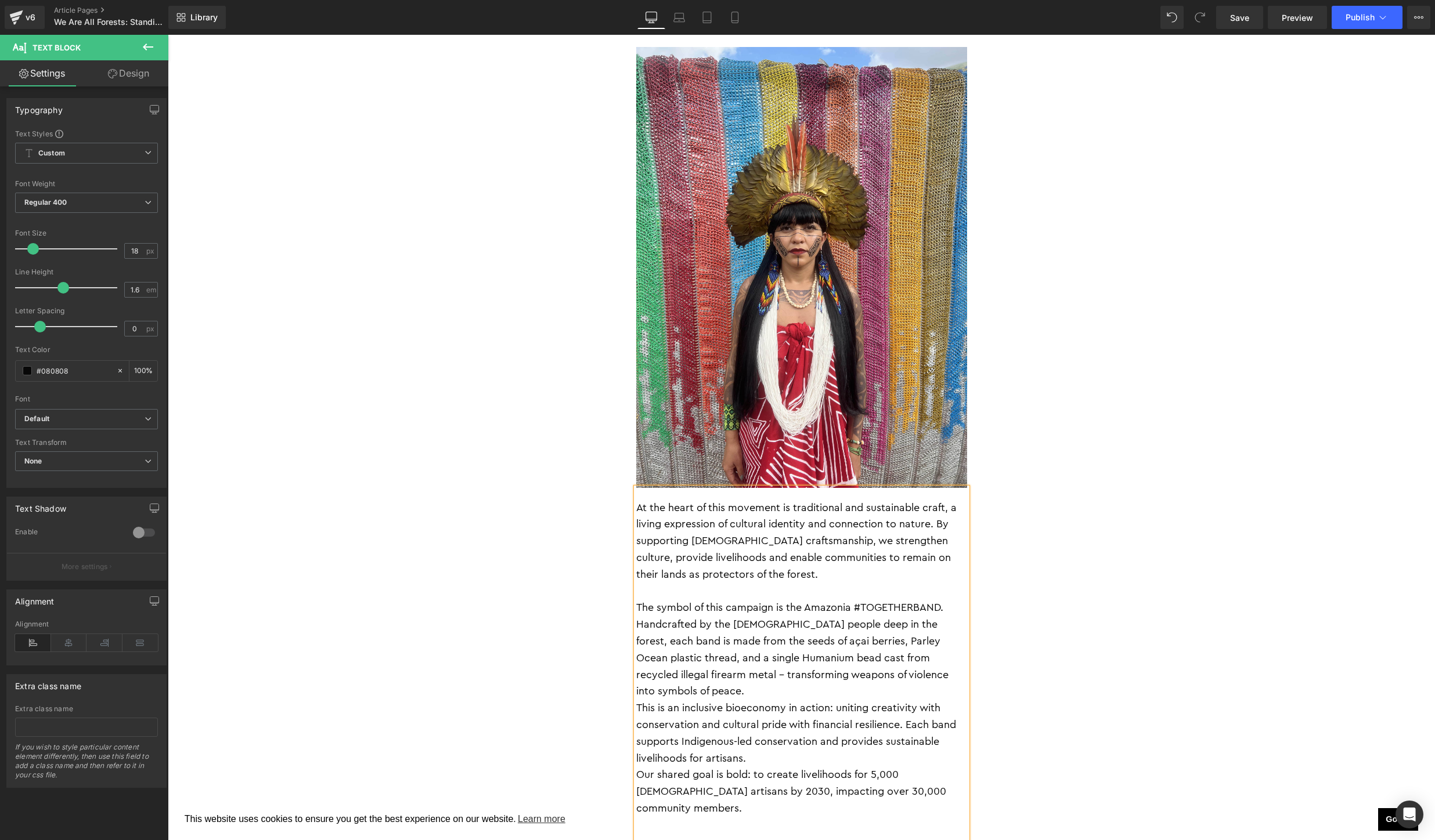
click at [931, 660] on p "The symbol of this campaign is the Amazonia #TOGETHERBAND. Handcrafted by the […" at bounding box center [802, 649] width 331 height 100
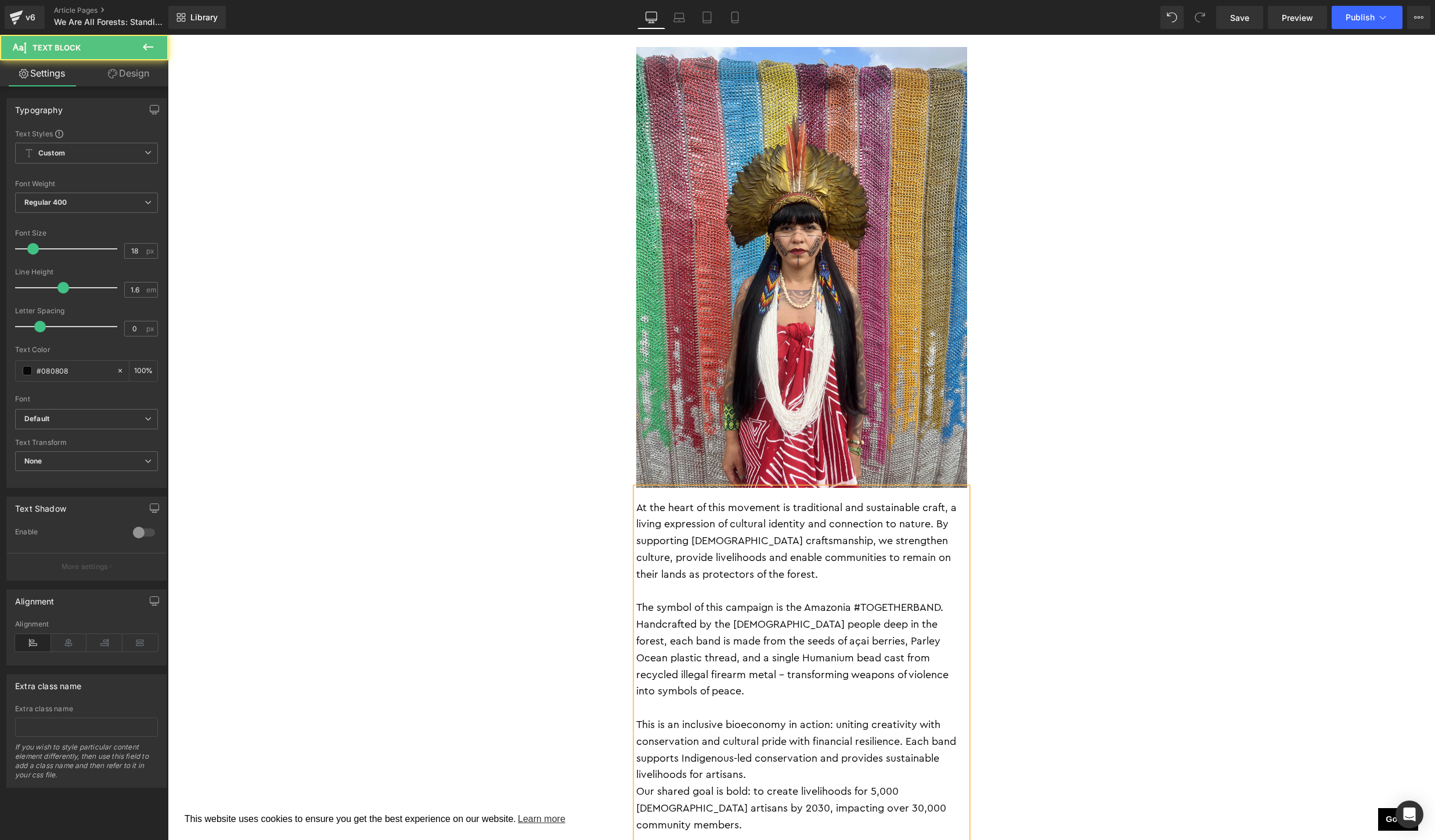
click at [820, 741] on p "This is an inclusive bioeconomy in action: uniting creativity with conservation…" at bounding box center [802, 749] width 331 height 66
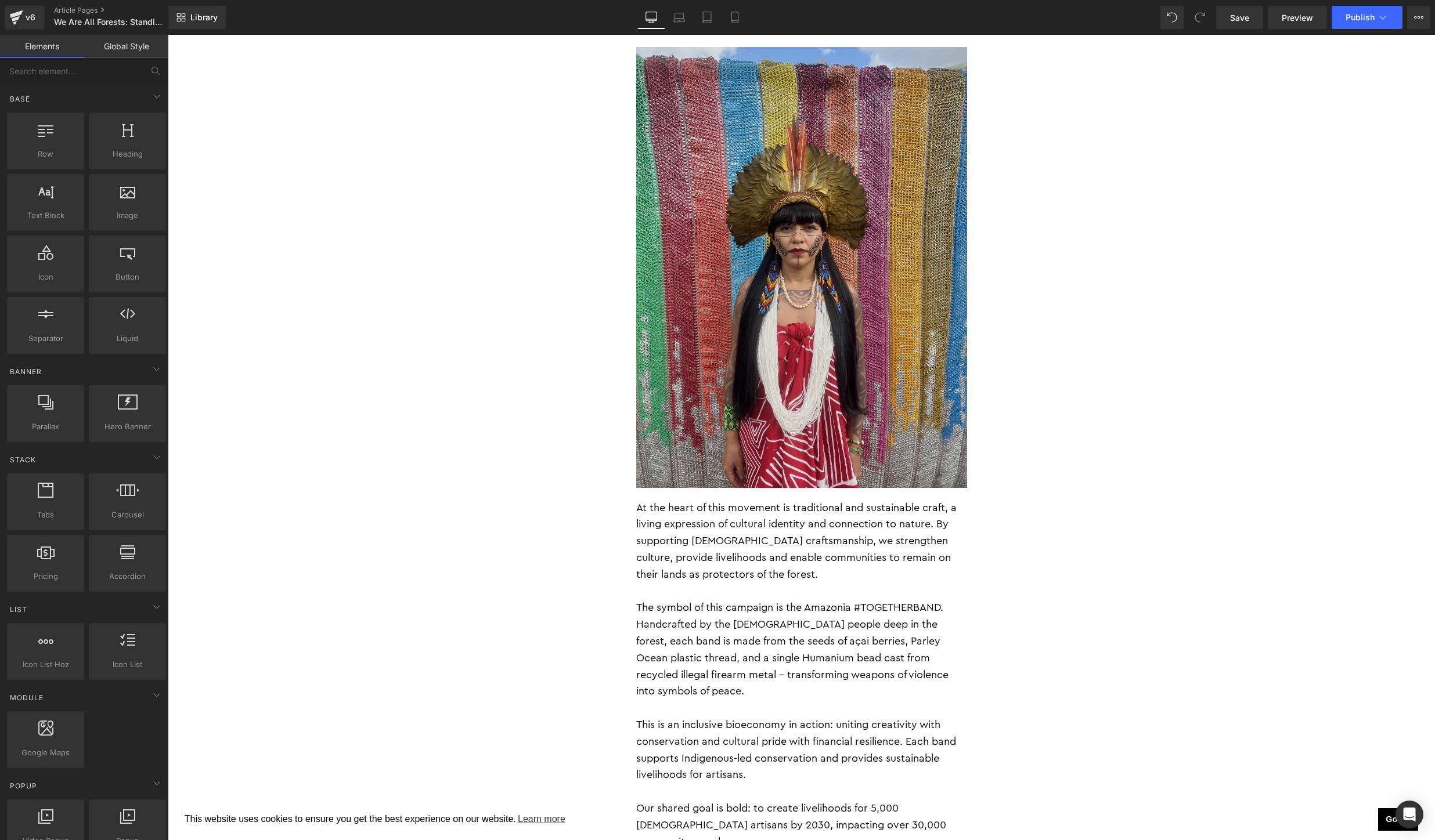
click at [798, 299] on img at bounding box center [802, 268] width 331 height 442
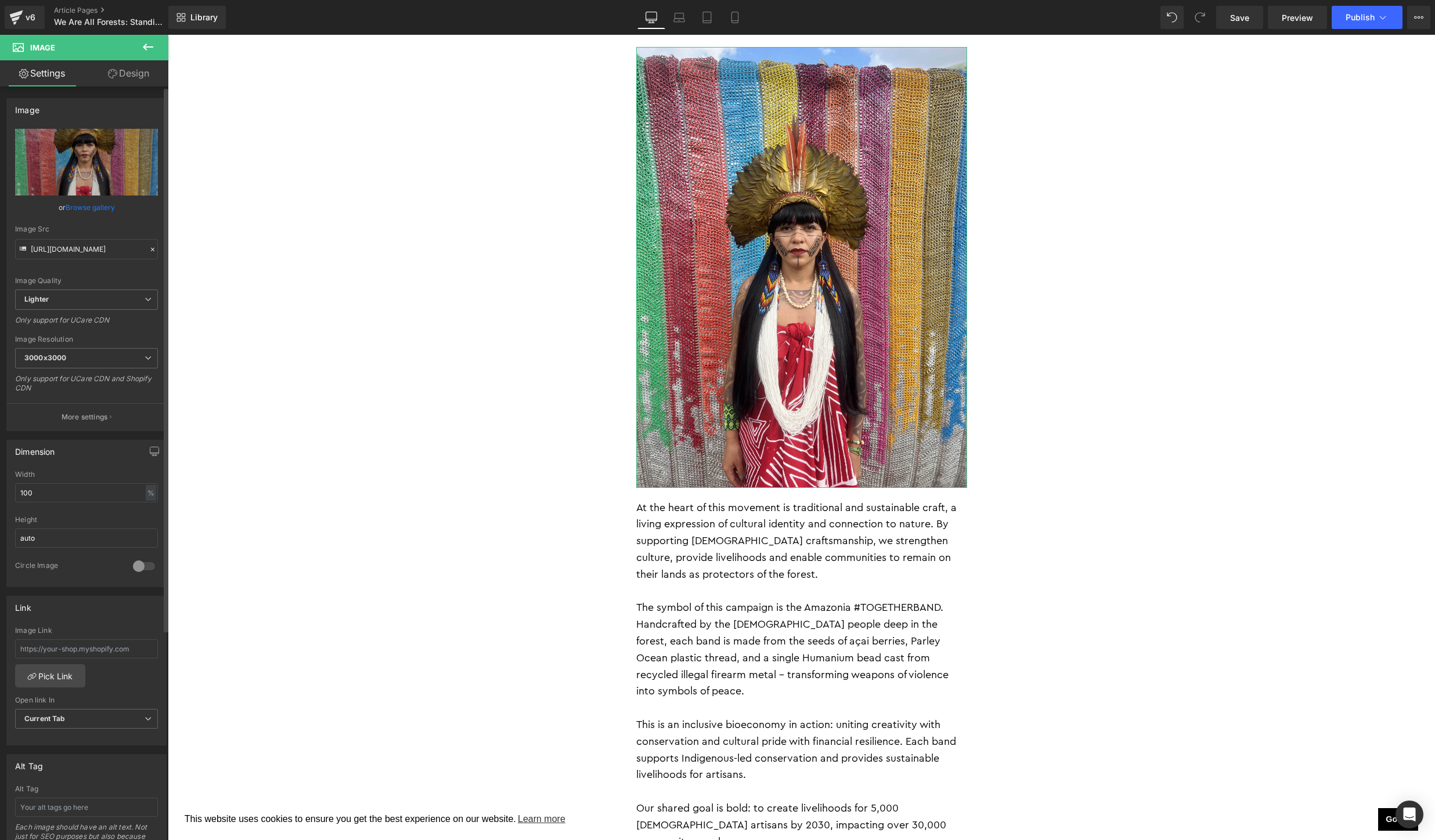
click at [88, 205] on link "Browse gallery" at bounding box center [90, 208] width 50 height 21
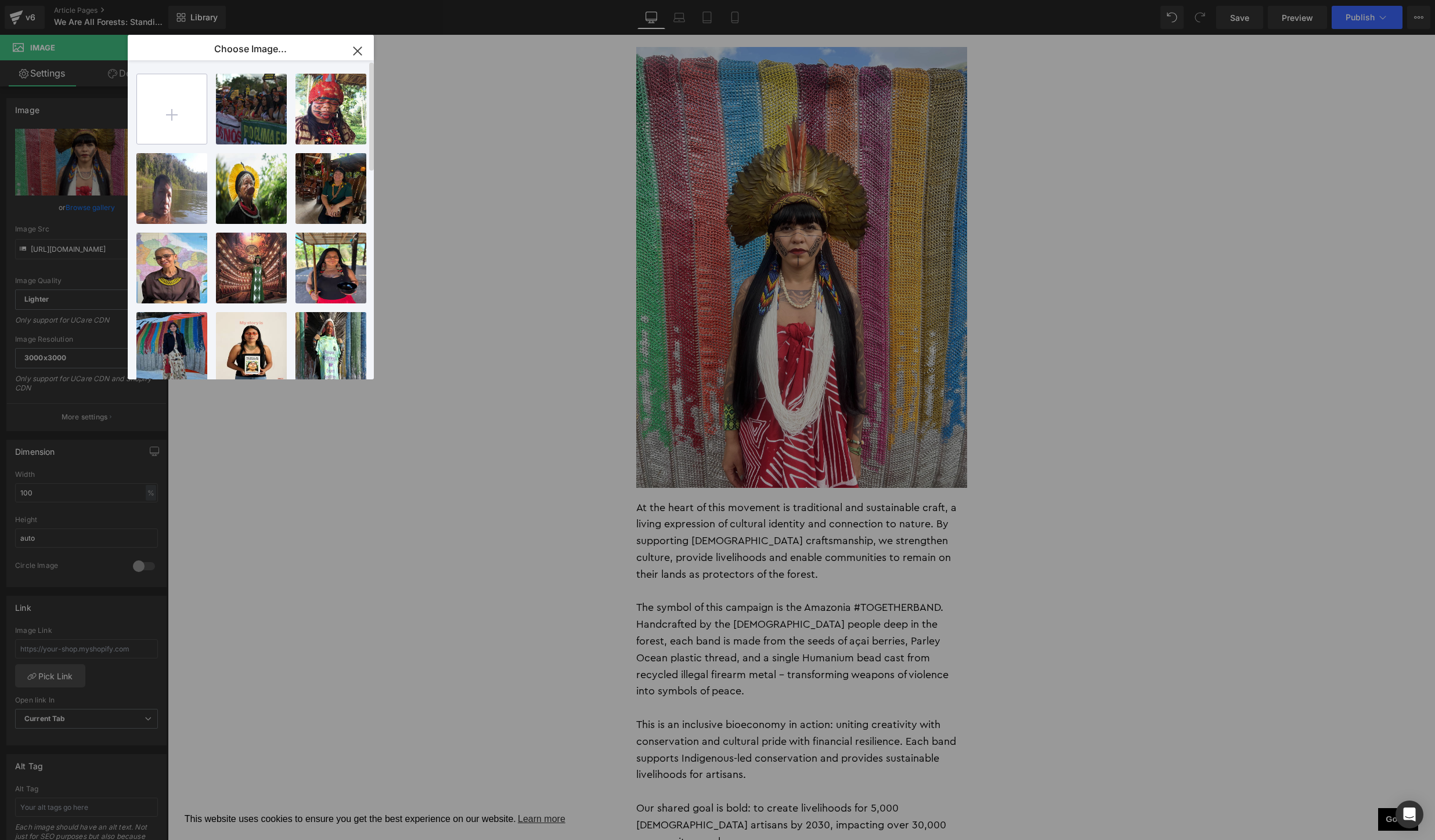
click at [168, 115] on input "file" at bounding box center [171, 109] width 69 height 69
type input "C:\fakepath\_MM_3061-66.jpg"
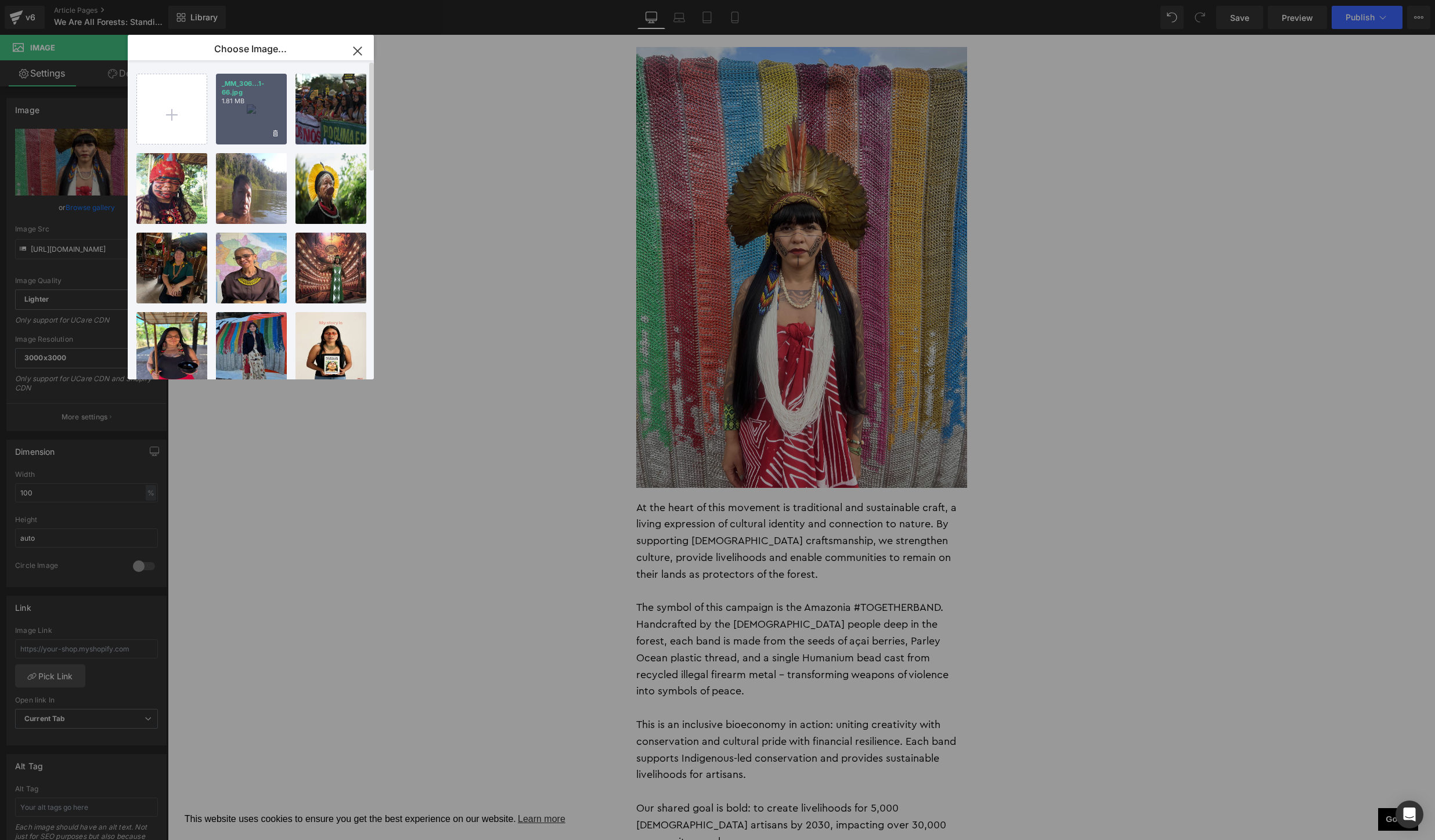
click at [262, 113] on div "_MM_306...1-66.jpg 1.81 MB" at bounding box center [252, 109] width 71 height 71
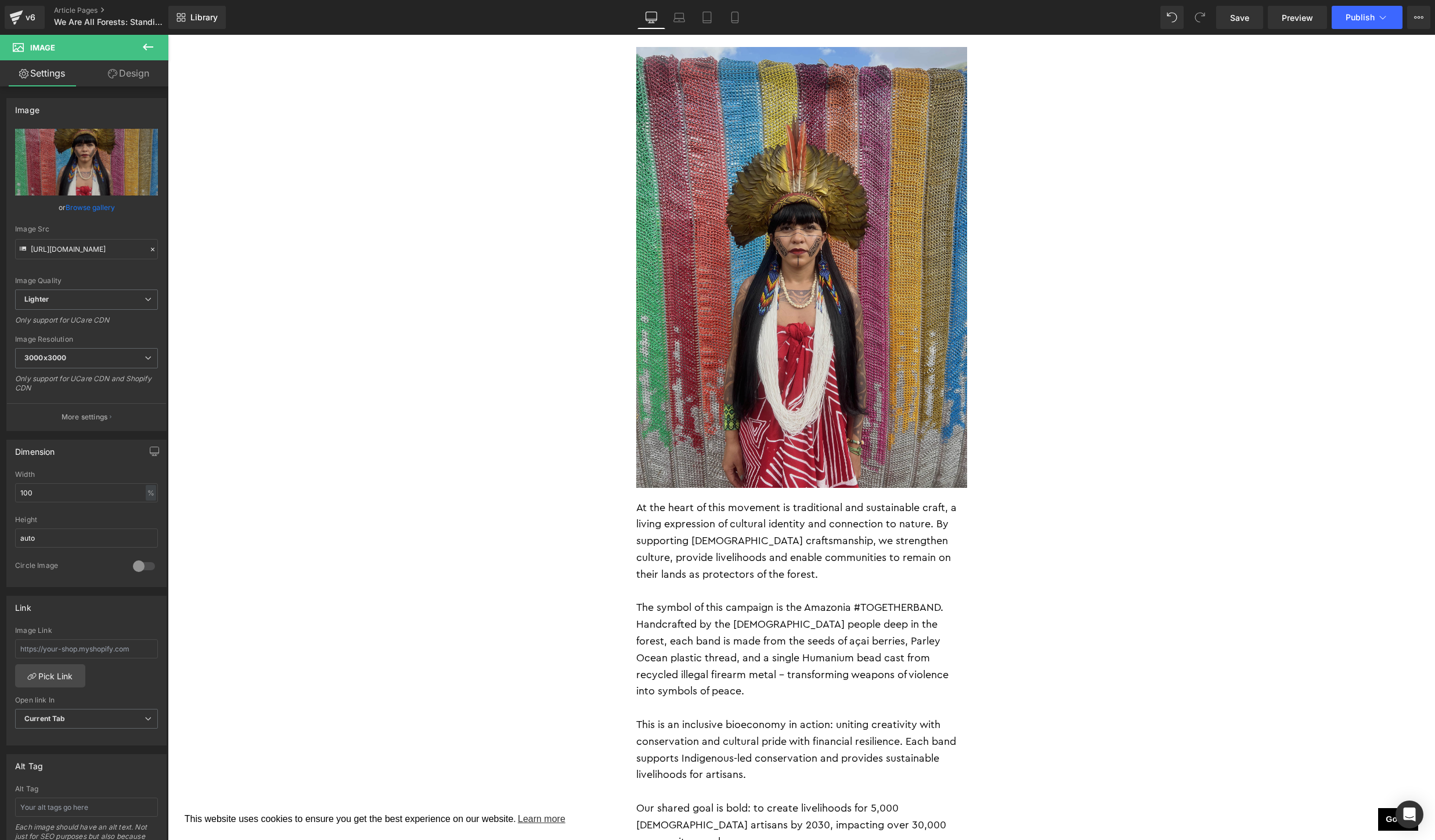
click at [793, 294] on img at bounding box center [802, 268] width 331 height 442
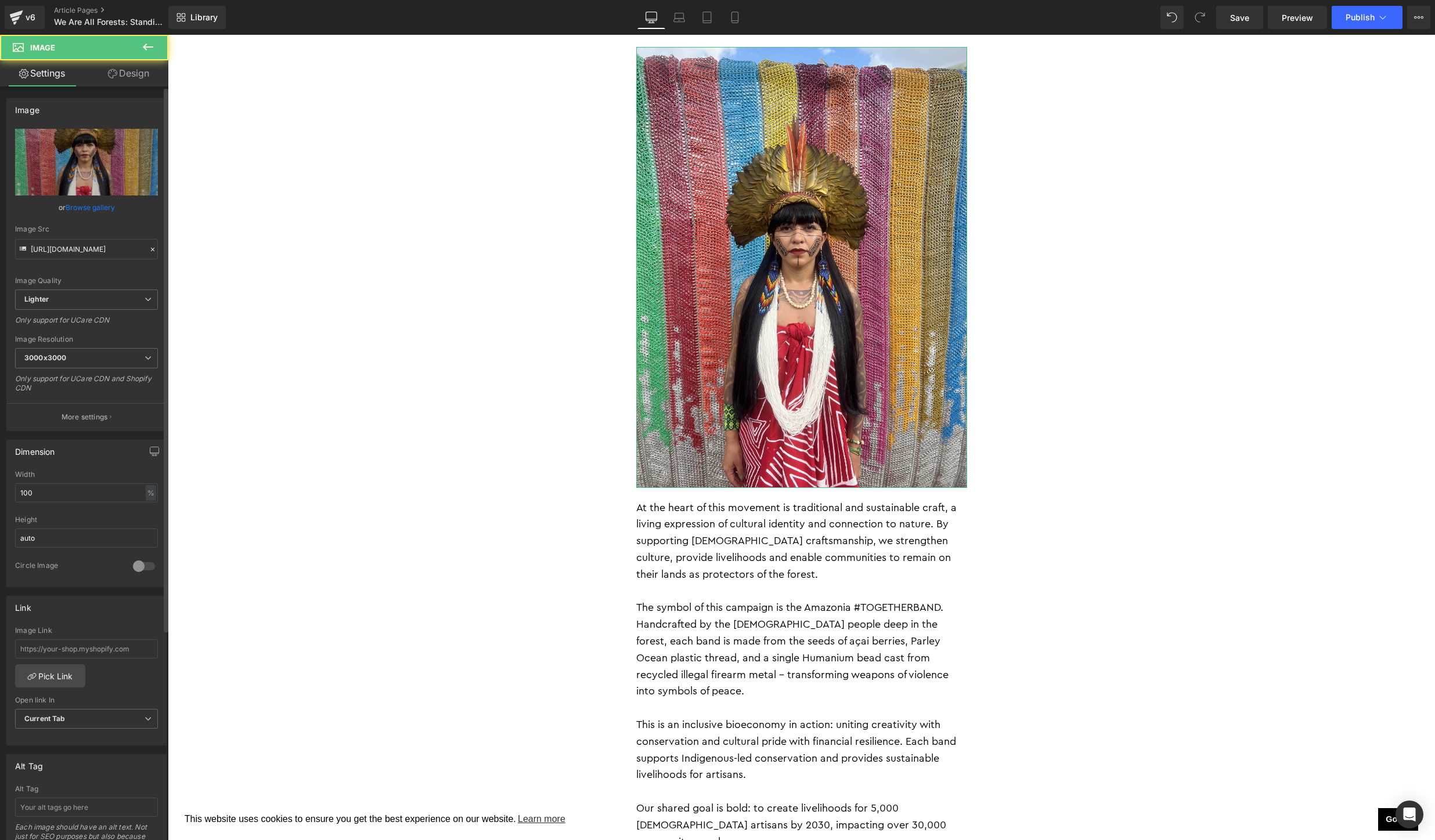
click at [90, 206] on link "Browse gallery" at bounding box center [90, 208] width 50 height 21
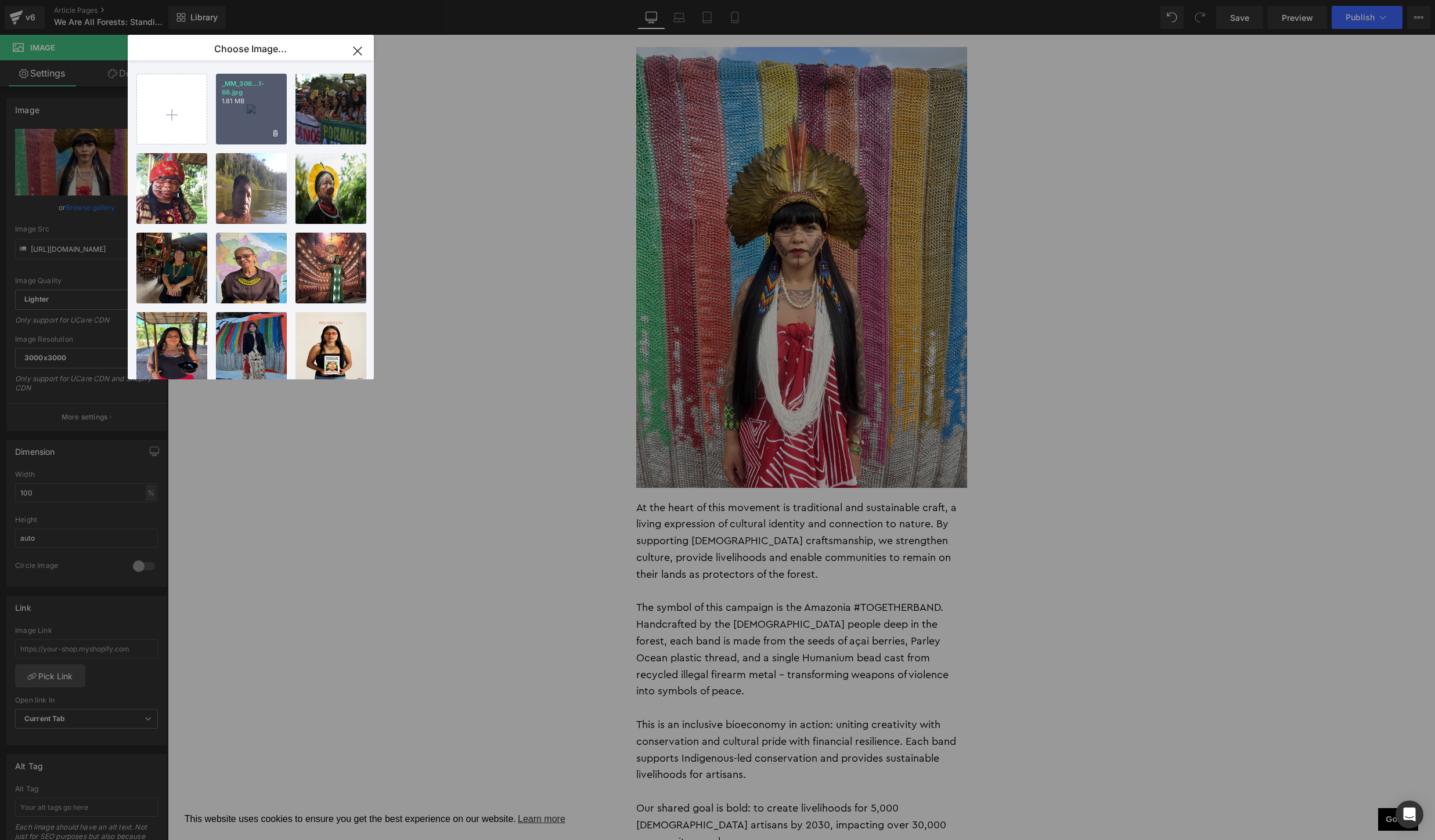
click at [247, 109] on div "_MM_306...1-66.jpg 1.81 MB" at bounding box center [252, 109] width 71 height 71
type input "https://ucarecdn.com/f51be133-6390-4283-80b0-06bc2f87eaa8/-/format/auto/-/previ…"
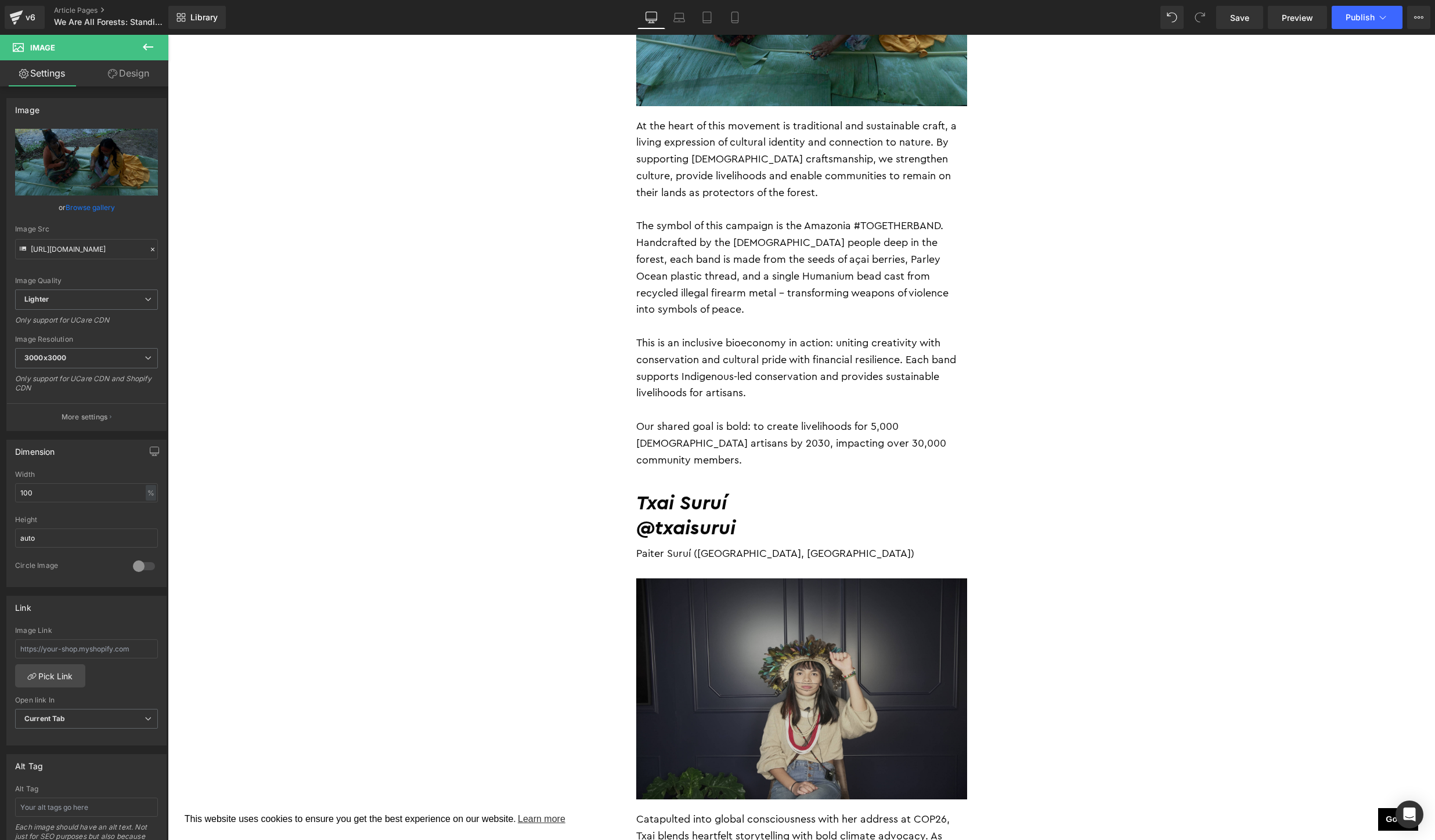
scroll to position [2161, 0]
click at [167, 35] on div at bounding box center [167, 35] width 0 height 0
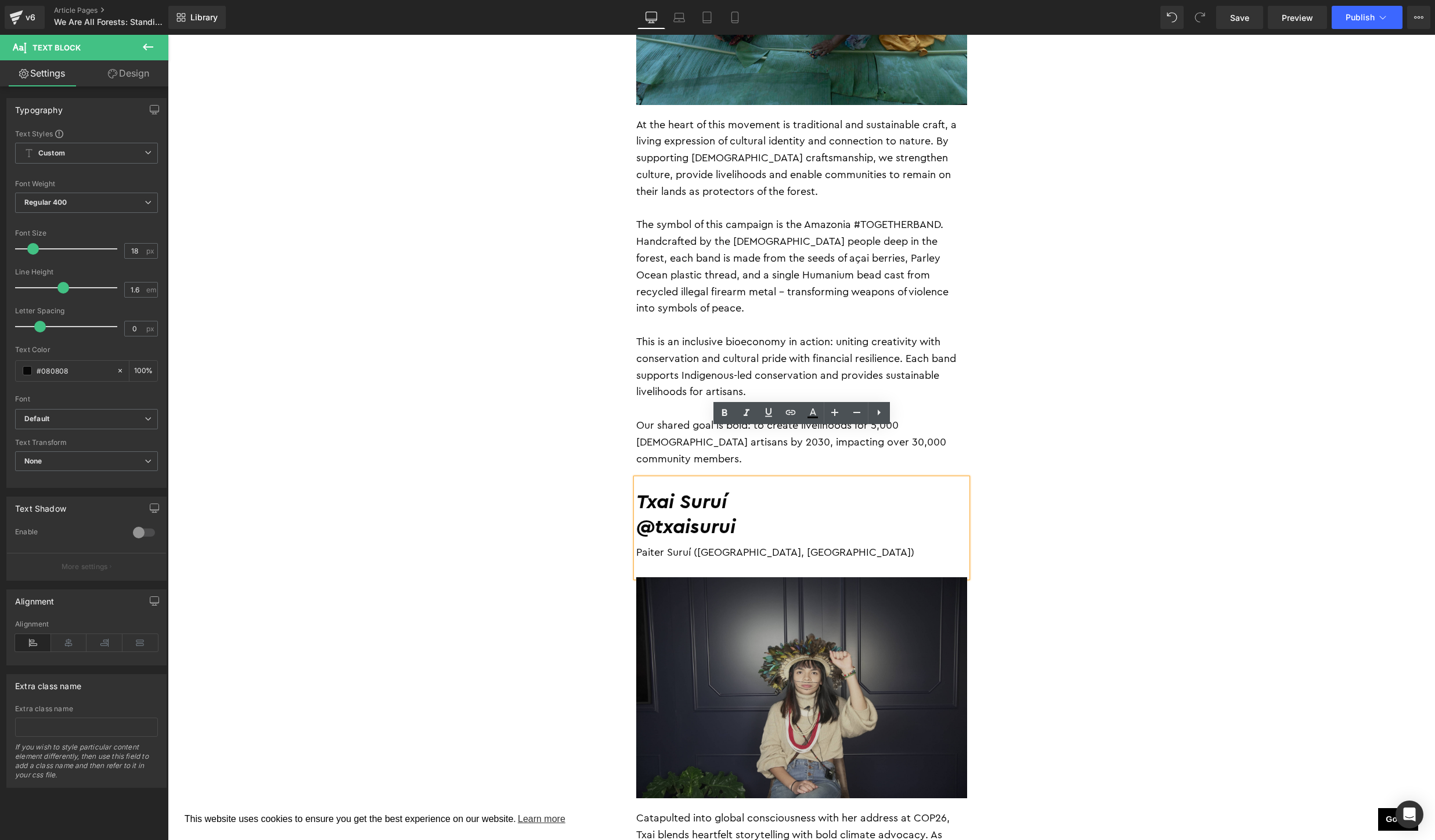
drag, startPoint x: 756, startPoint y: 391, endPoint x: 970, endPoint y: 407, distance: 214.6
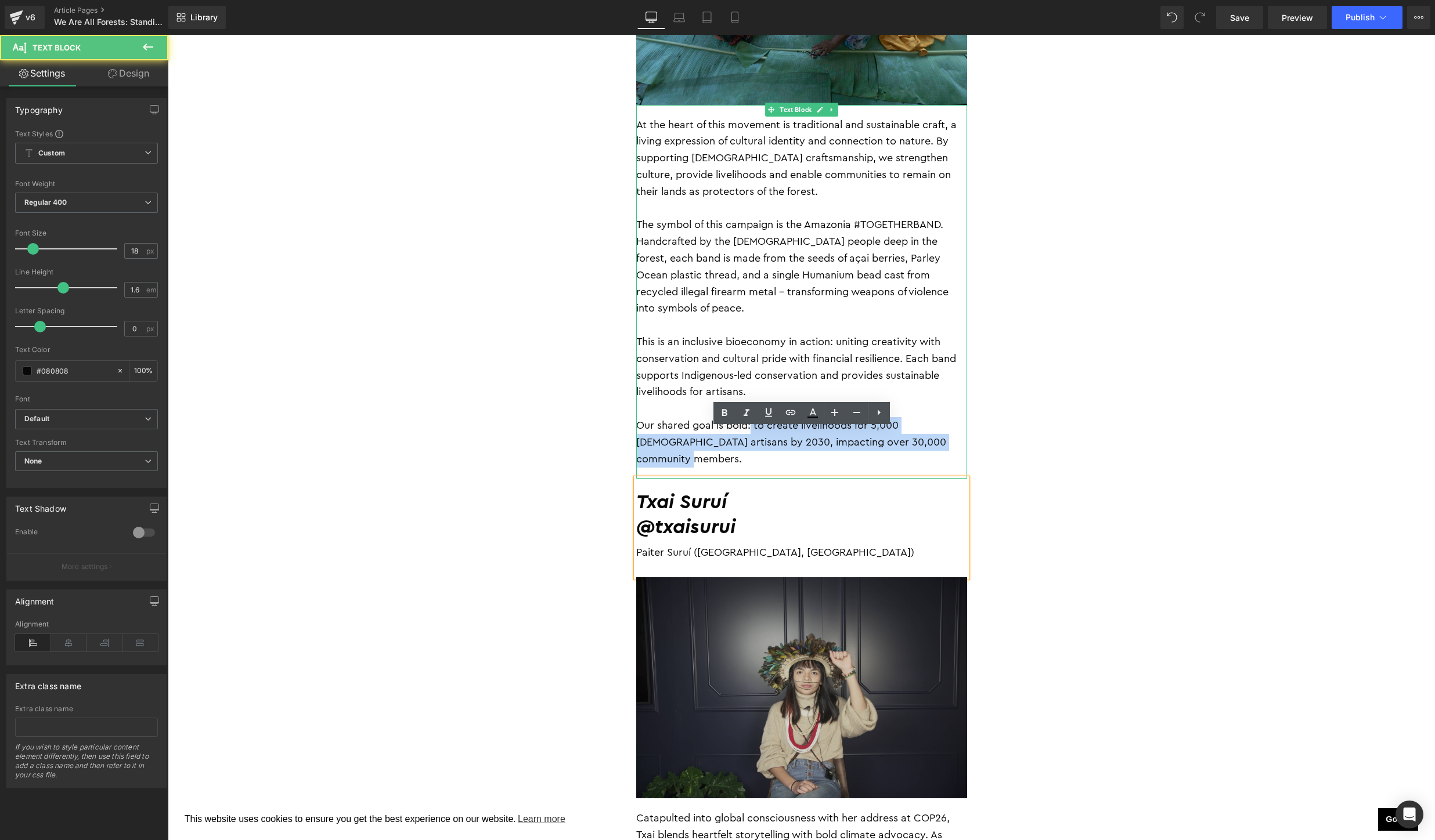
drag, startPoint x: 951, startPoint y: 408, endPoint x: 751, endPoint y: 397, distance: 200.3
click at [751, 417] on p "Our shared goal is bold: to create livelihoods for 5,000 Indigenous artisans by…" at bounding box center [802, 442] width 331 height 50
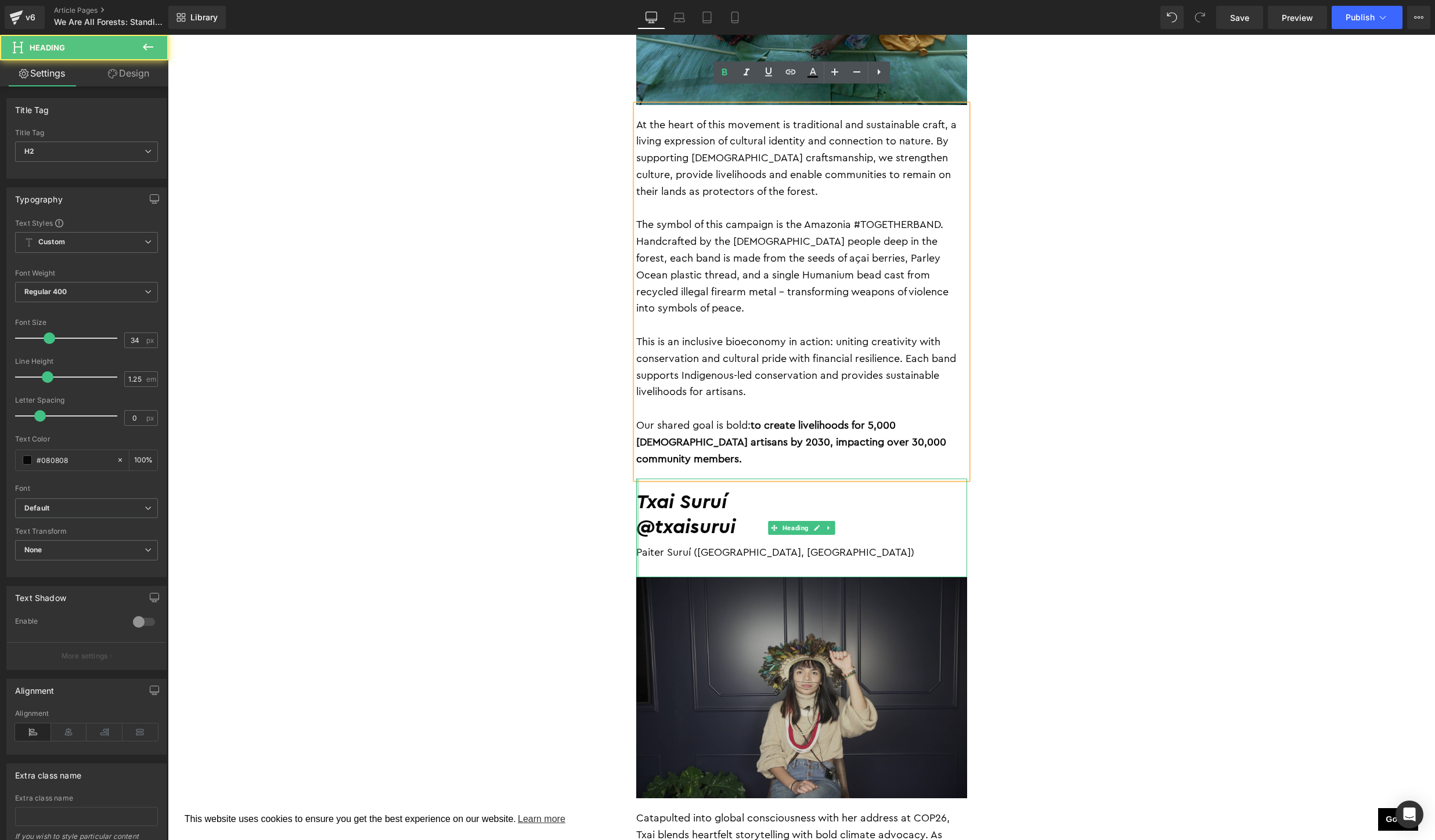
drag, startPoint x: 670, startPoint y: 474, endPoint x: 637, endPoint y: 461, distance: 35.5
click at [637, 479] on div "Txai Suruí @txaisurui Paiter Suruí (Rondônia, Brazil) Heading" at bounding box center [802, 528] width 331 height 98
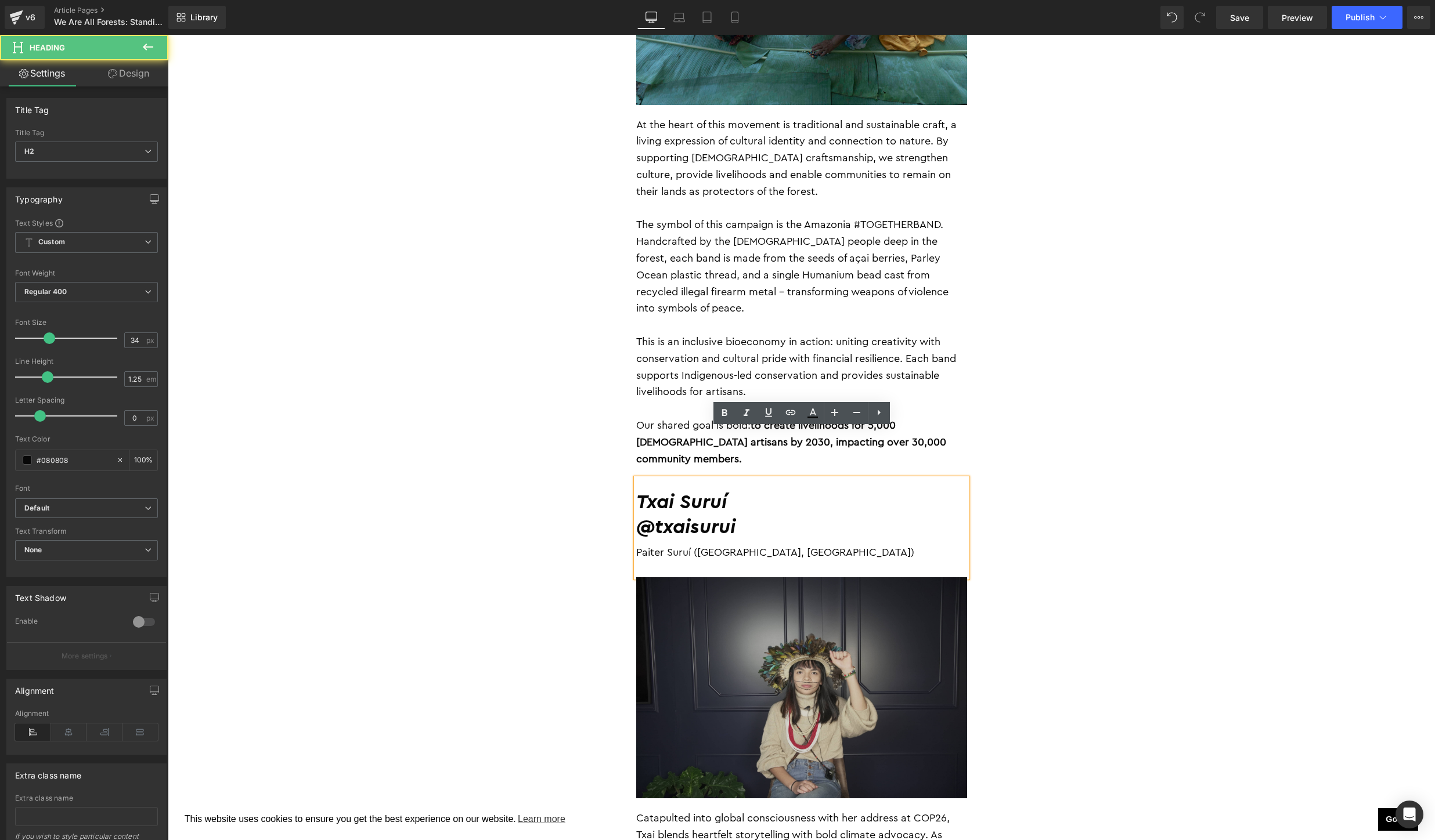
paste div
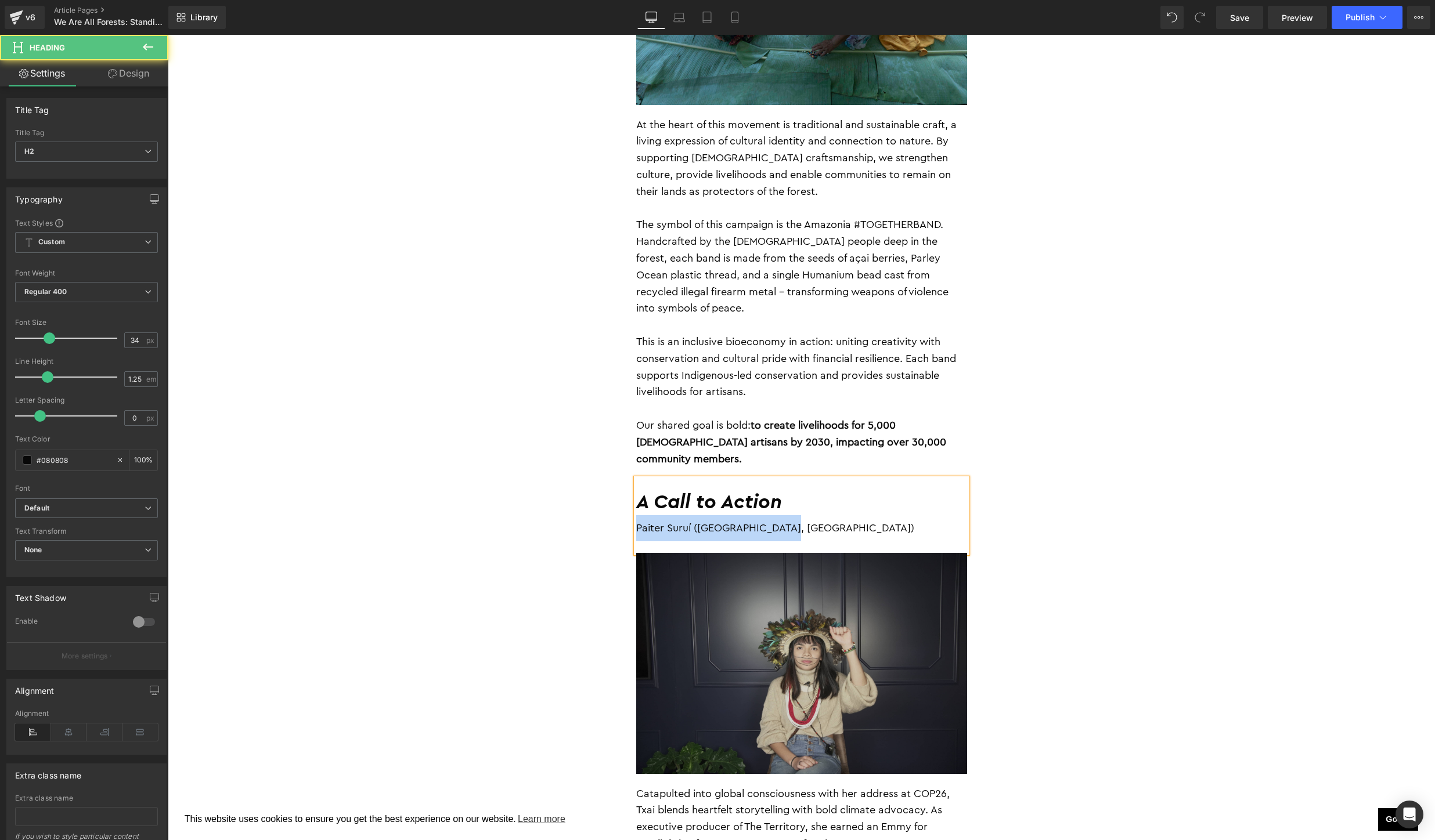
drag, startPoint x: 793, startPoint y: 476, endPoint x: 635, endPoint y: 476, distance: 158.0
click at [636, 479] on div "A Call to Action Paiter Suruí (Rondônia, Brazil)" at bounding box center [802, 515] width 331 height 74
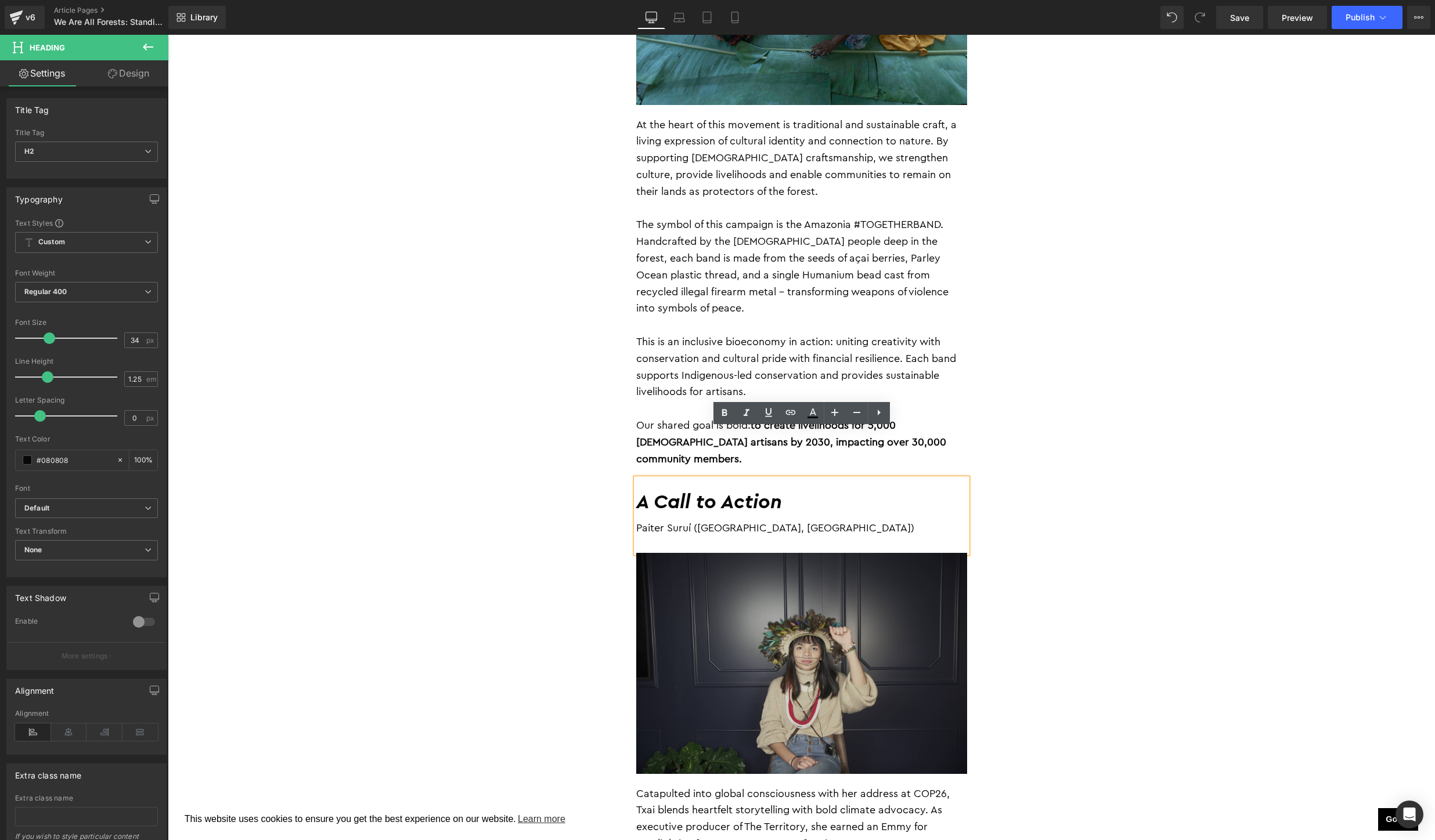
click at [681, 515] on div "Paiter Suruí (Rondônia, Brazil)" at bounding box center [802, 529] width 331 height 26
click at [728, 495] on div "A Call to Action" at bounding box center [802, 515] width 331 height 74
click at [665, 515] on div at bounding box center [802, 529] width 331 height 26
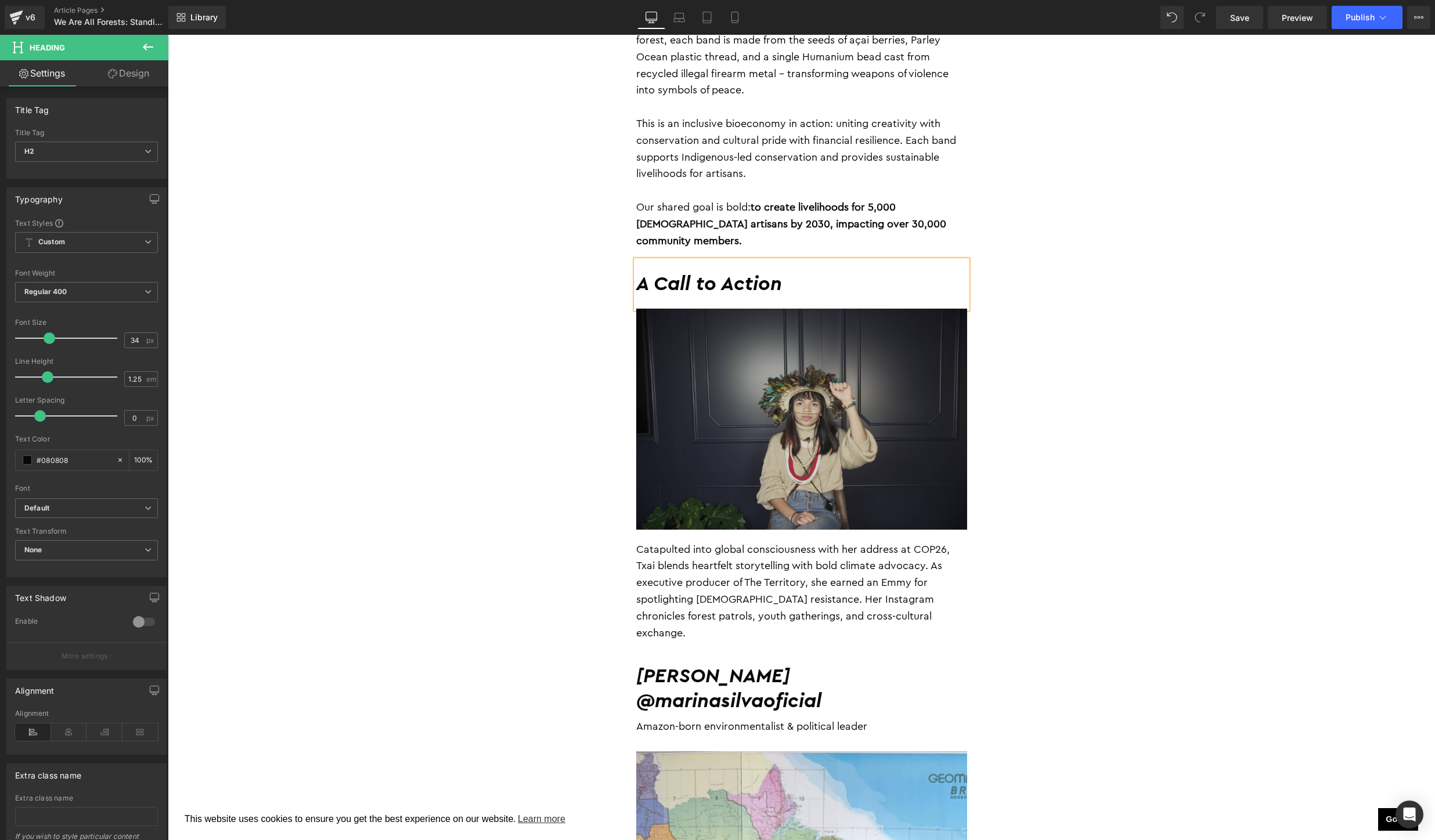
scroll to position [2346, 0]
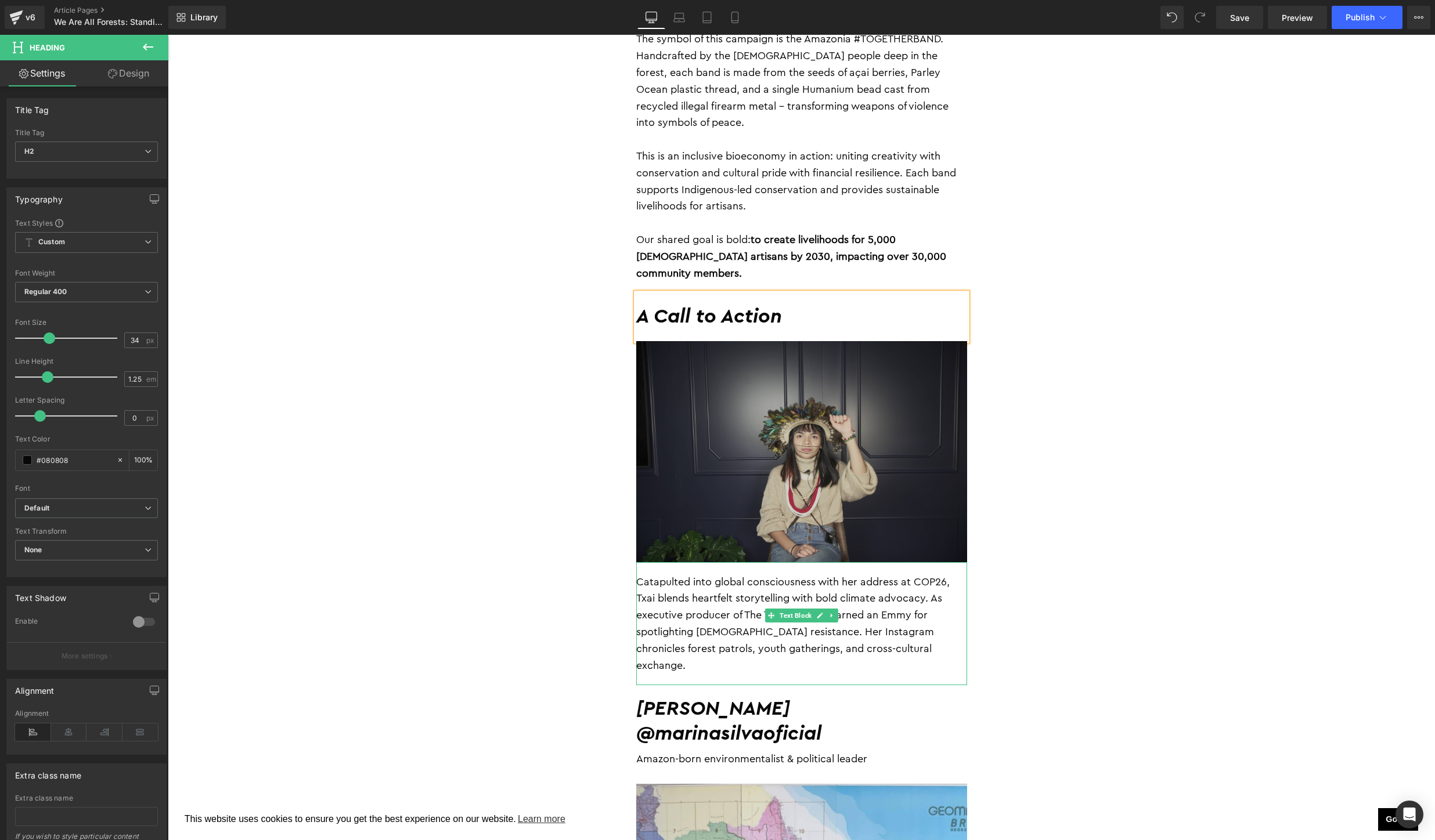
click at [927, 602] on p "Catapulted into global consciousness with her address at COP26, Txai blends hea…" at bounding box center [802, 624] width 331 height 100
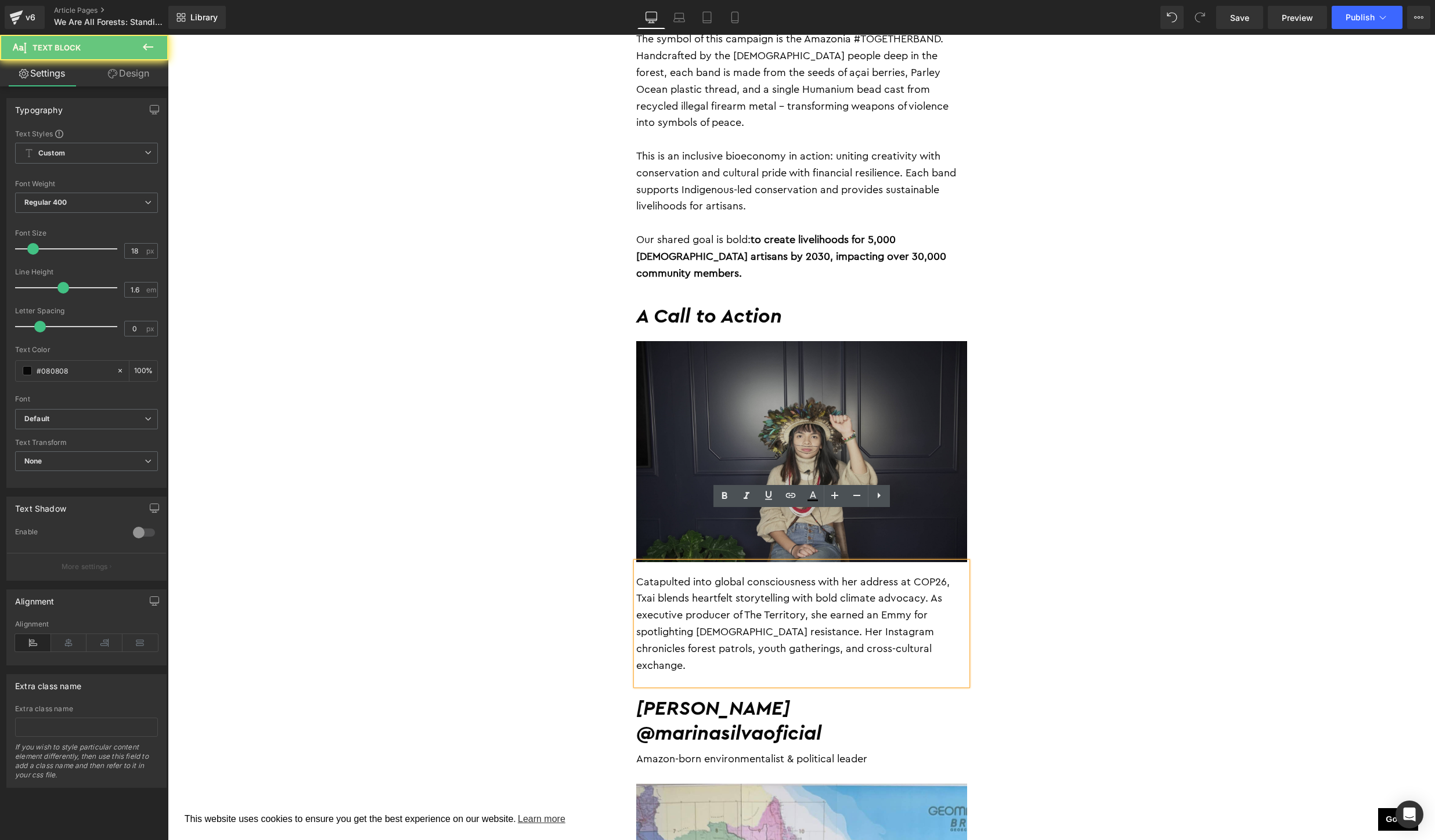
click at [927, 602] on p "Catapulted into global consciousness with her address at COP26, Txai blends hea…" at bounding box center [802, 624] width 331 height 100
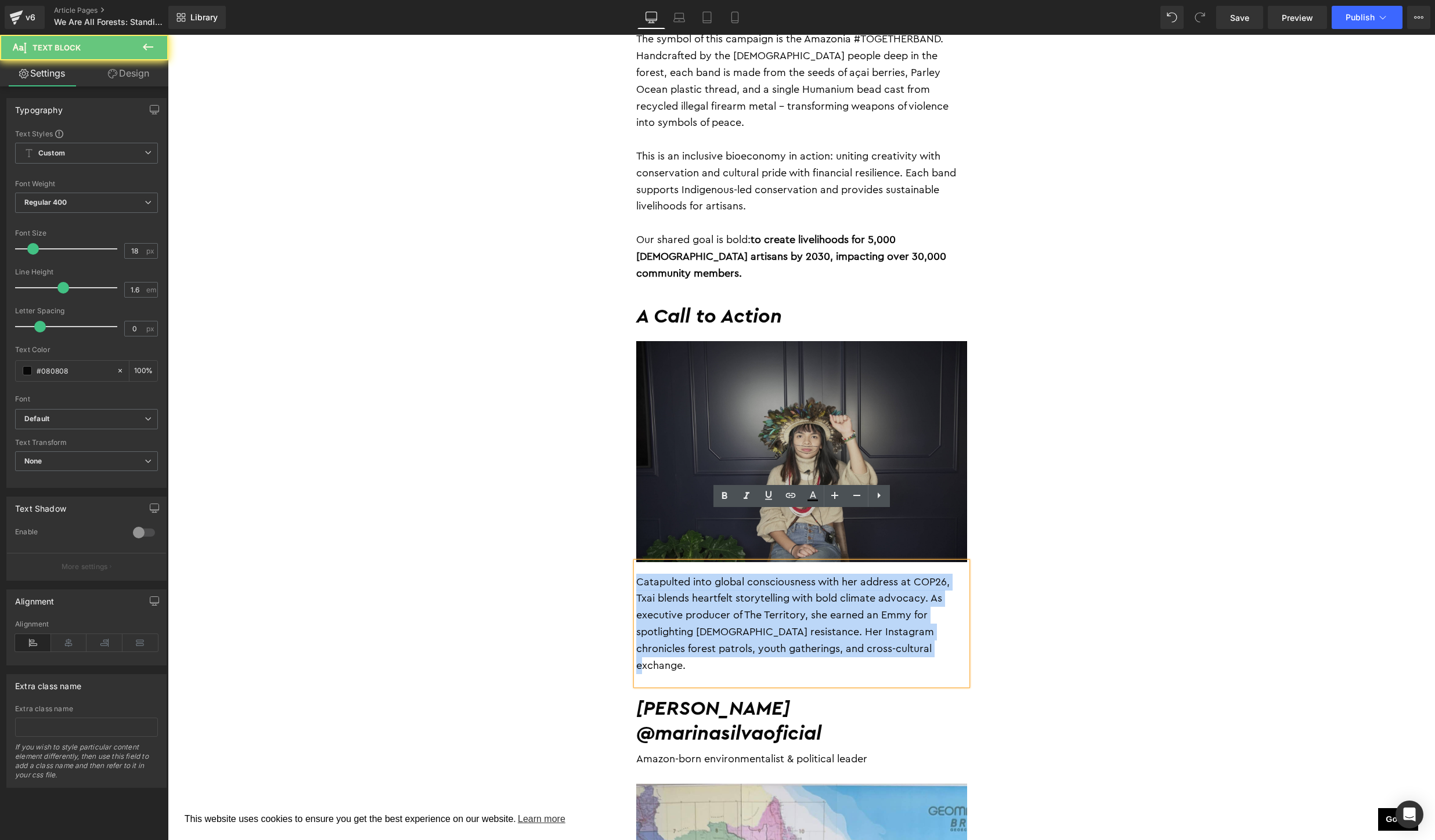
click at [927, 602] on p "Catapulted into global consciousness with her address at COP26, Txai blends hea…" at bounding box center [802, 624] width 331 height 100
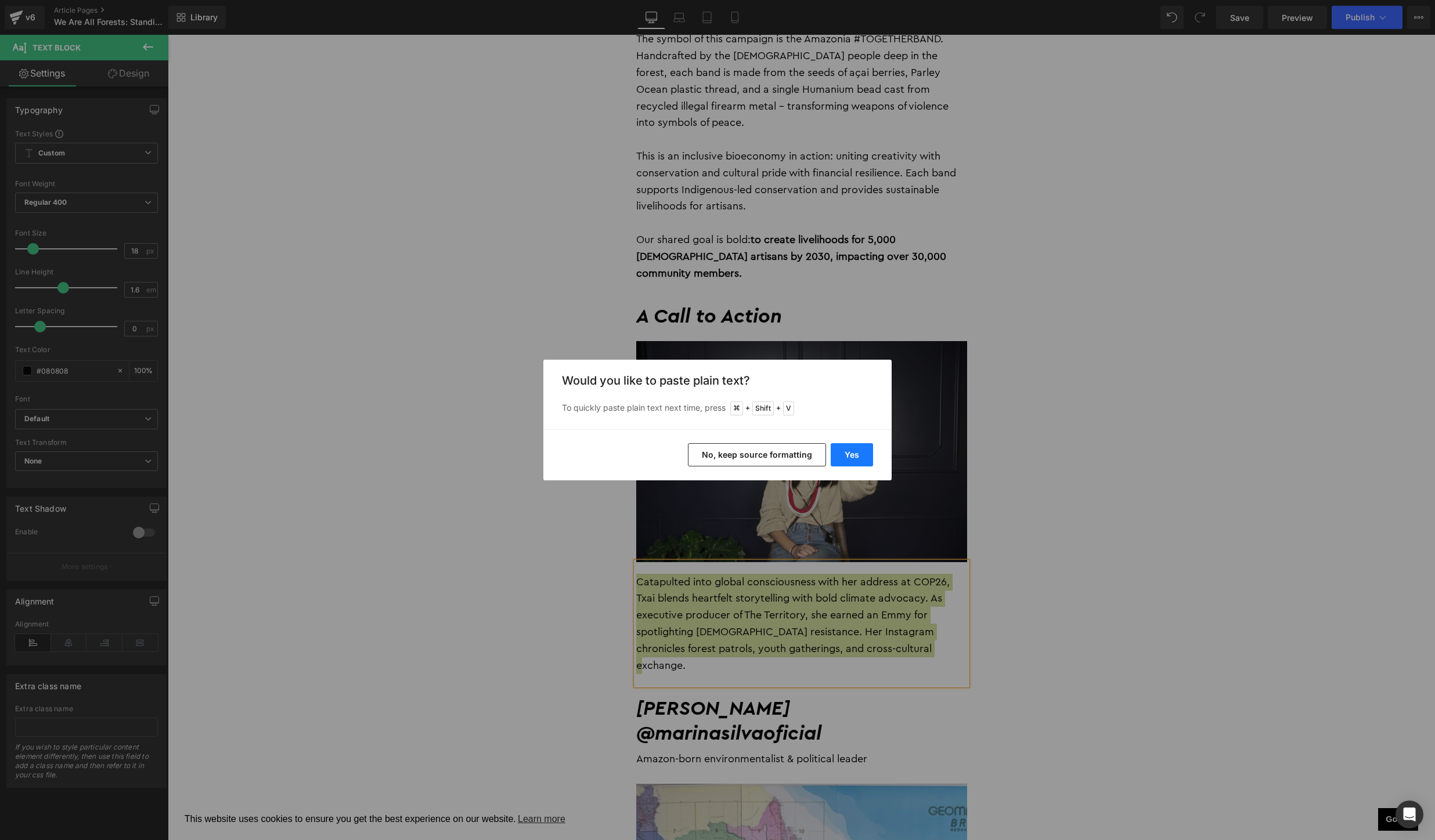
click at [856, 459] on button "Yes" at bounding box center [851, 455] width 42 height 23
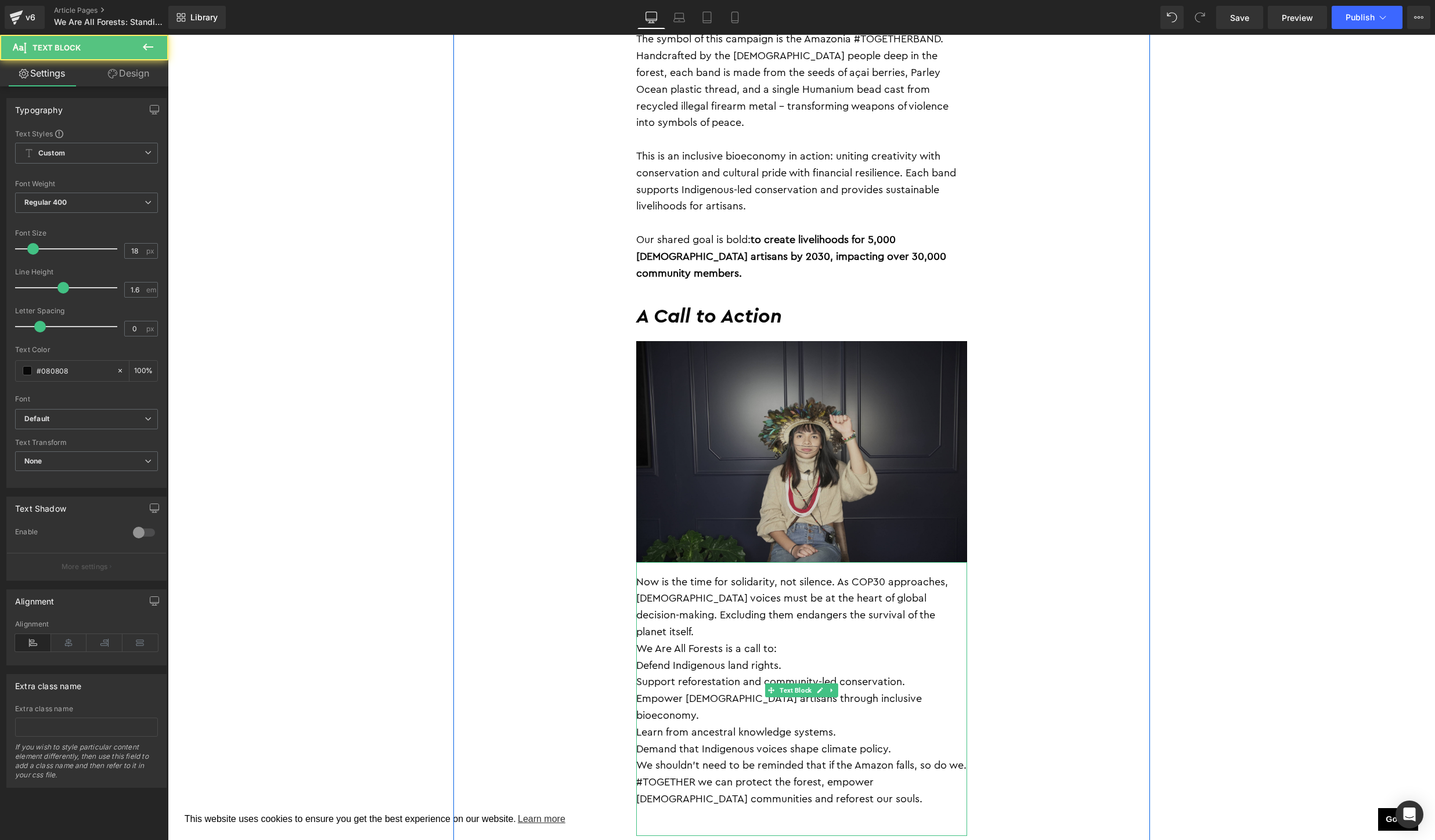
click at [941, 574] on p "Now is the time for solidarity, not silence. As COP30 approaches, [DEMOGRAPHIC_…" at bounding box center [802, 607] width 331 height 66
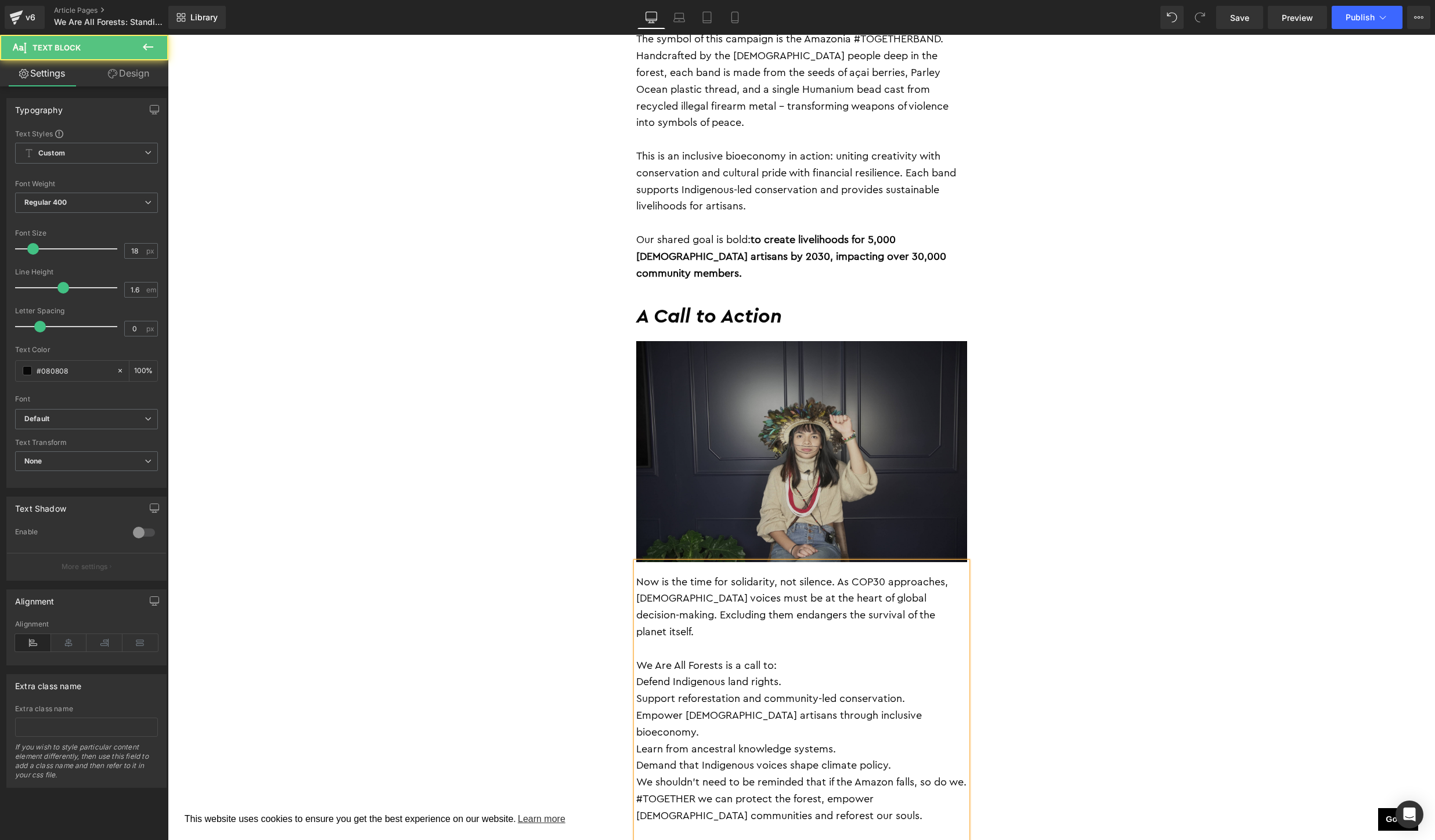
click at [906, 758] on p "Demand that Indigenous voices shape climate policy." at bounding box center [802, 766] width 331 height 17
click at [710, 791] on p "We shouldn’t need to be reminded that if the Amazon falls, so do we." at bounding box center [802, 800] width 331 height 17
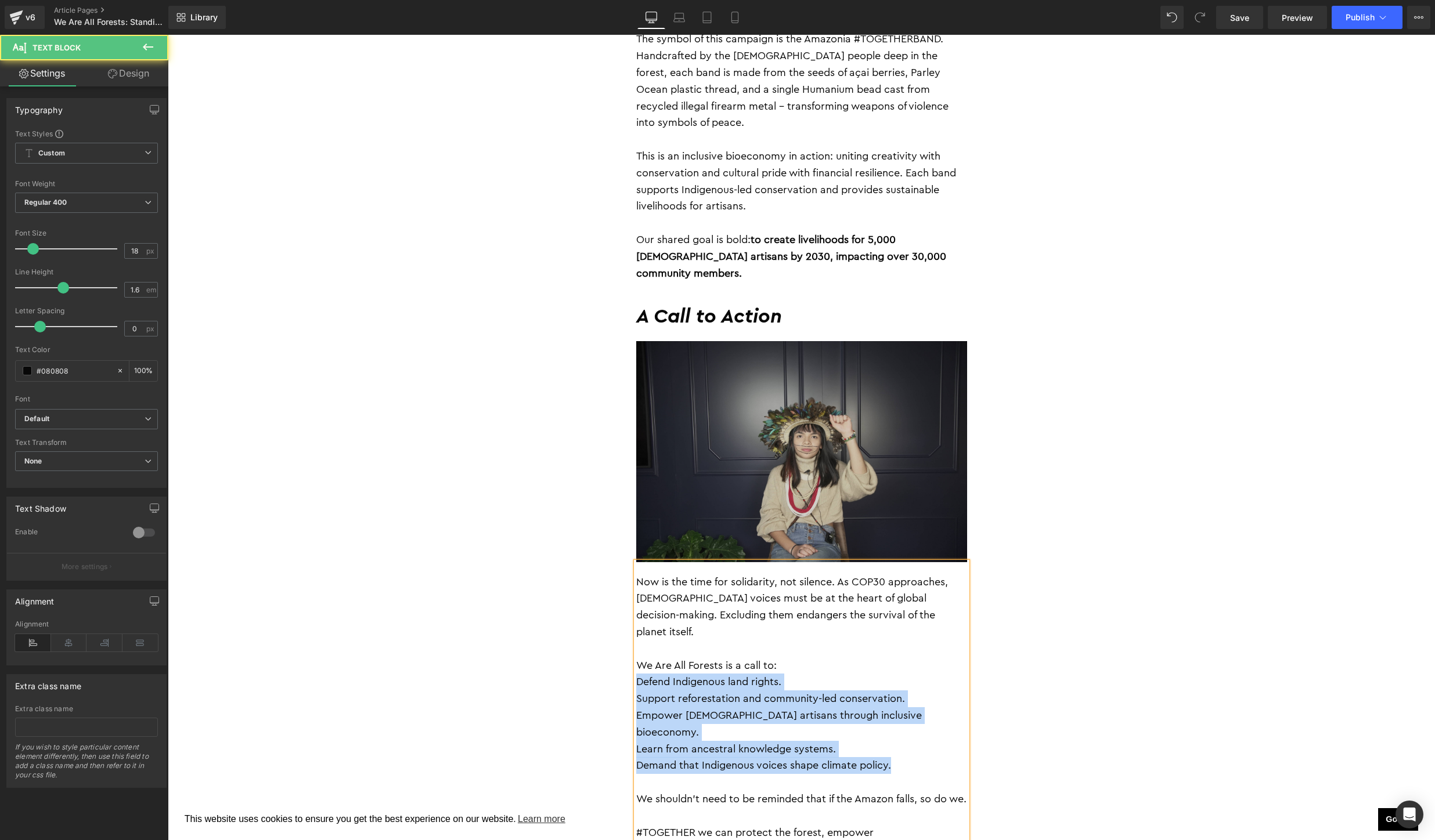
drag, startPoint x: 907, startPoint y: 686, endPoint x: 625, endPoint y: 622, distance: 289.2
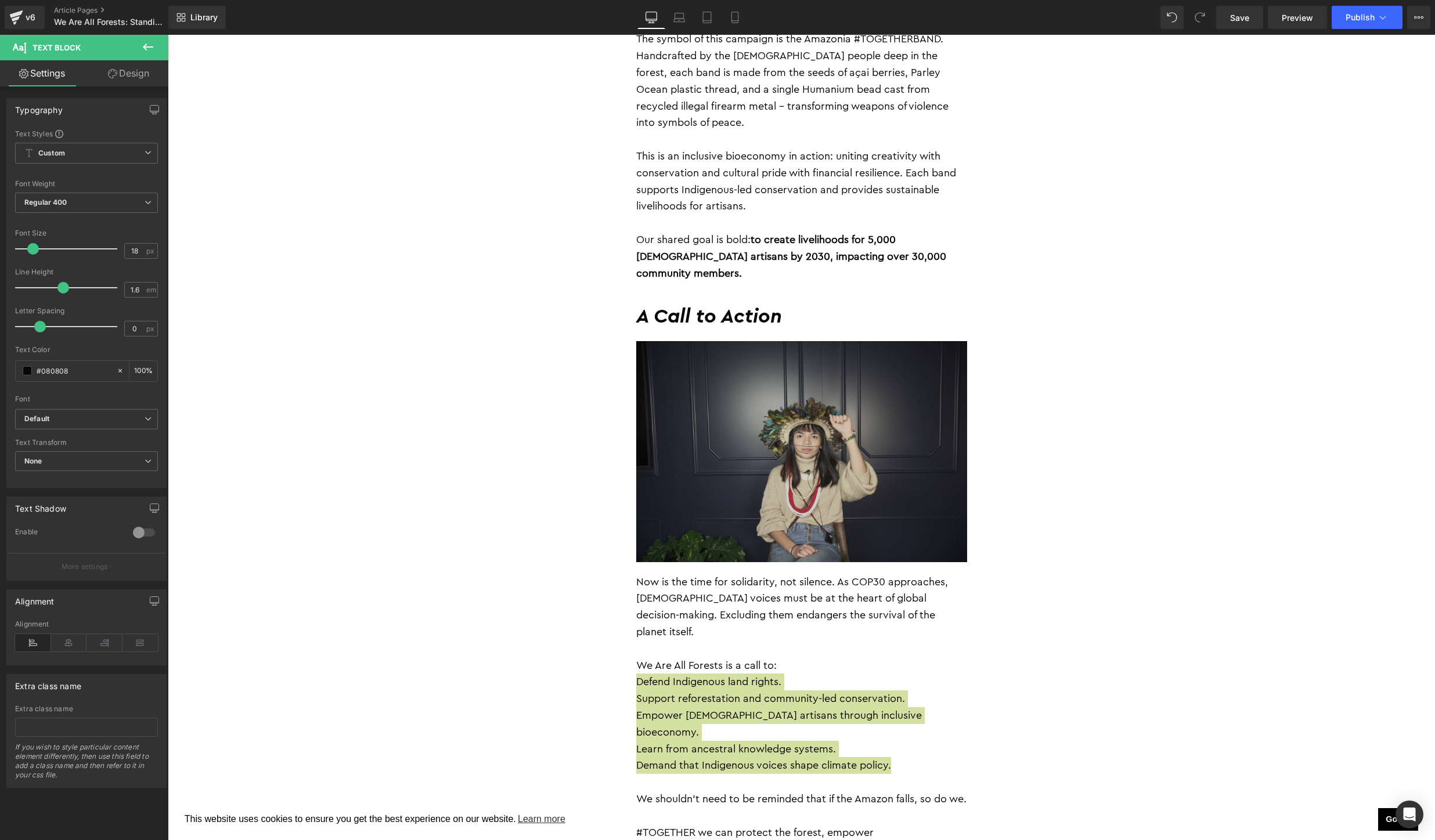
click at [134, 78] on link "Design" at bounding box center [128, 74] width 84 height 26
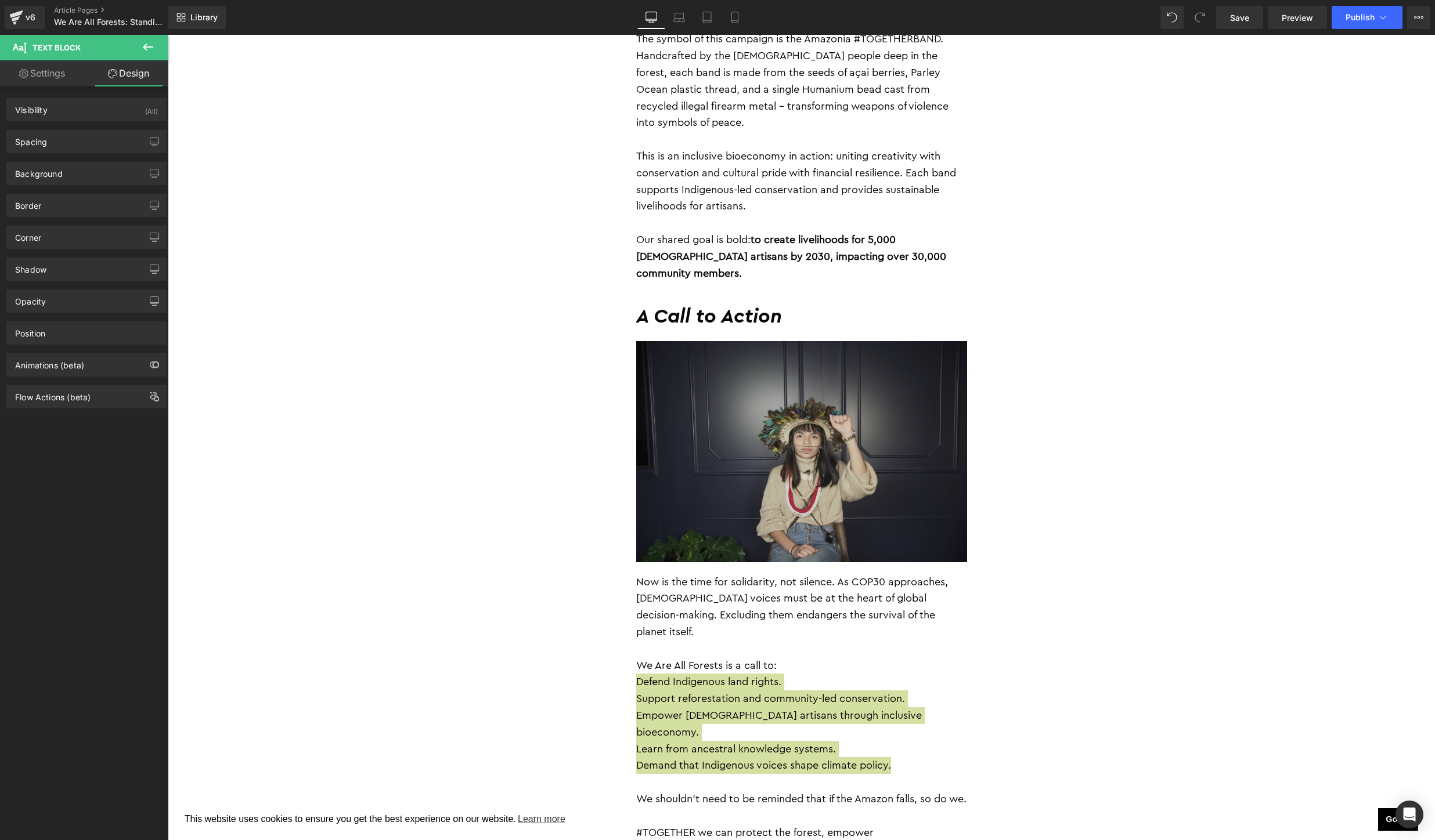
click at [56, 76] on link "Settings" at bounding box center [42, 74] width 84 height 26
type input "100"
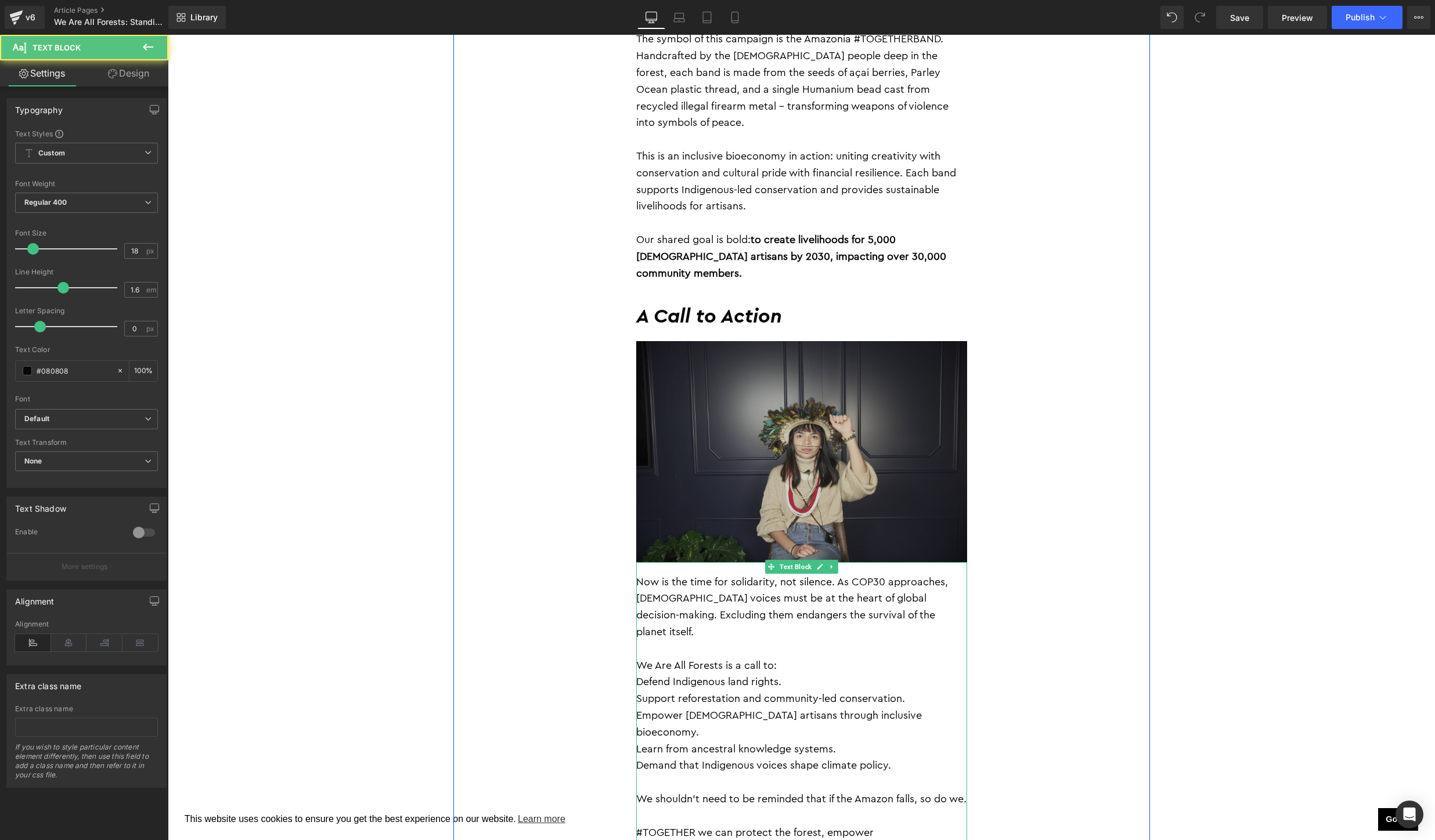
click at [696, 690] on p "Support reforestation and community-led conservation." at bounding box center [802, 699] width 331 height 17
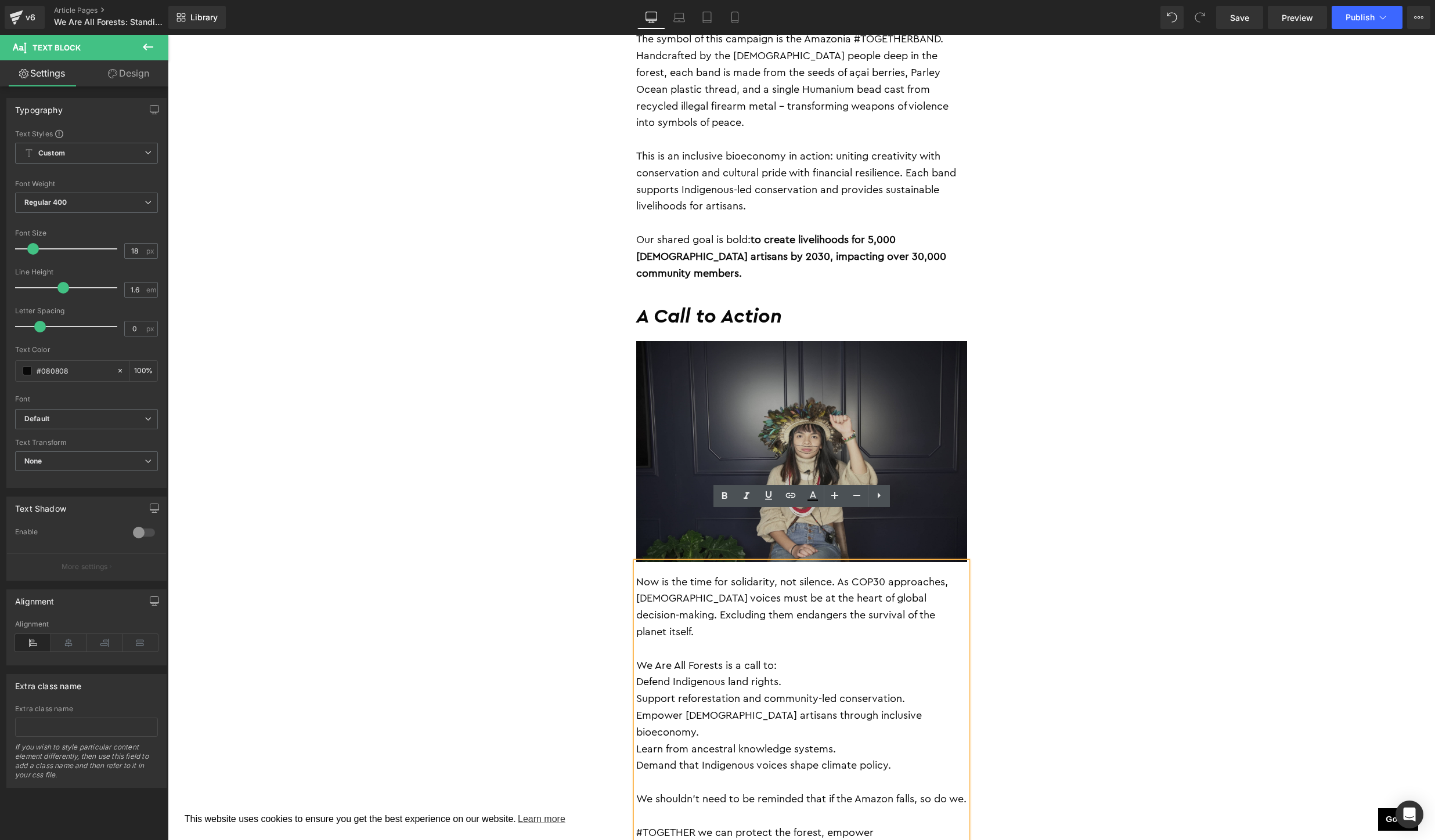
click at [637, 673] on p "Defend Indigenous land rights." at bounding box center [802, 682] width 331 height 17
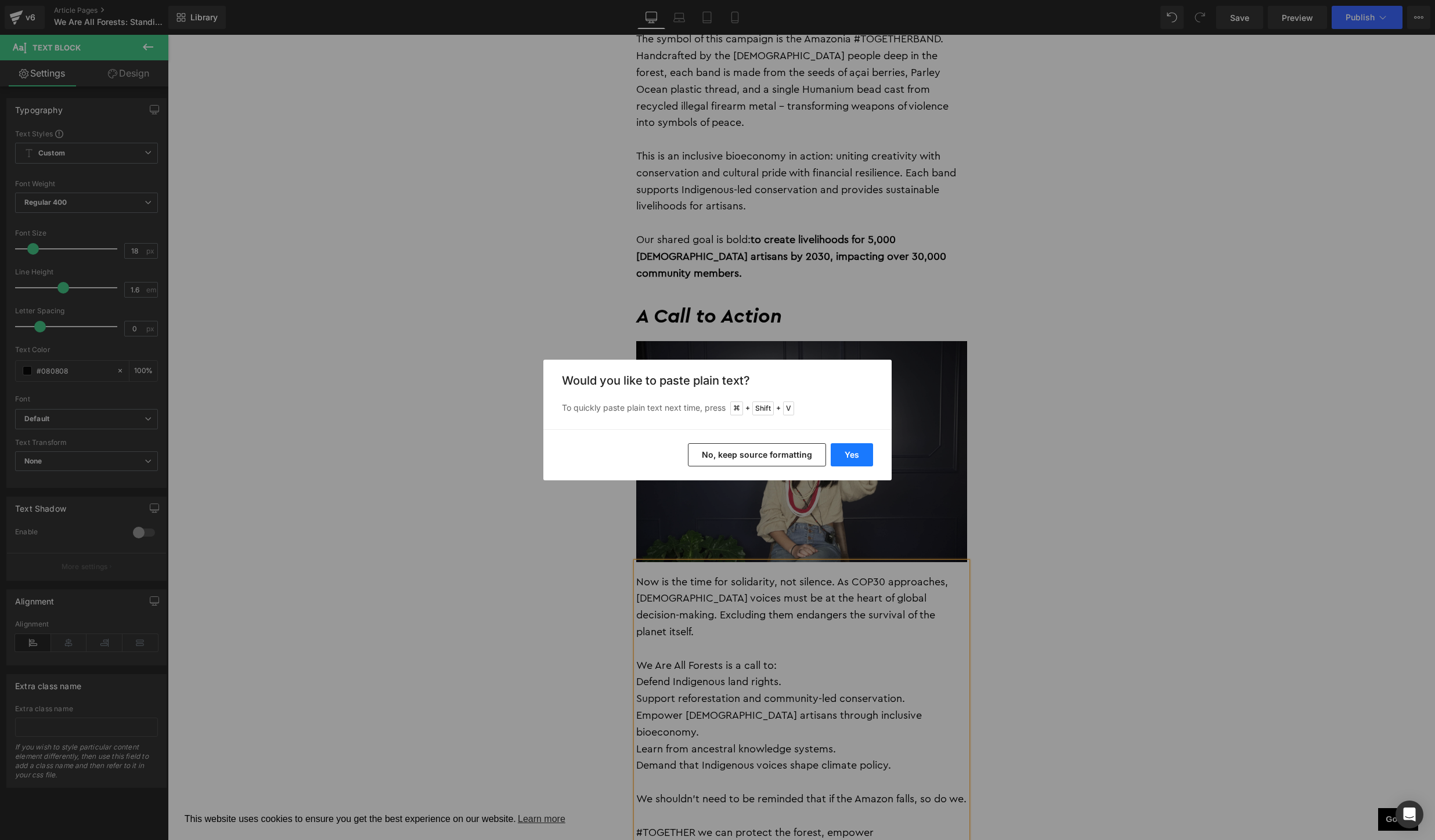
click at [853, 456] on button "Yes" at bounding box center [851, 455] width 42 height 23
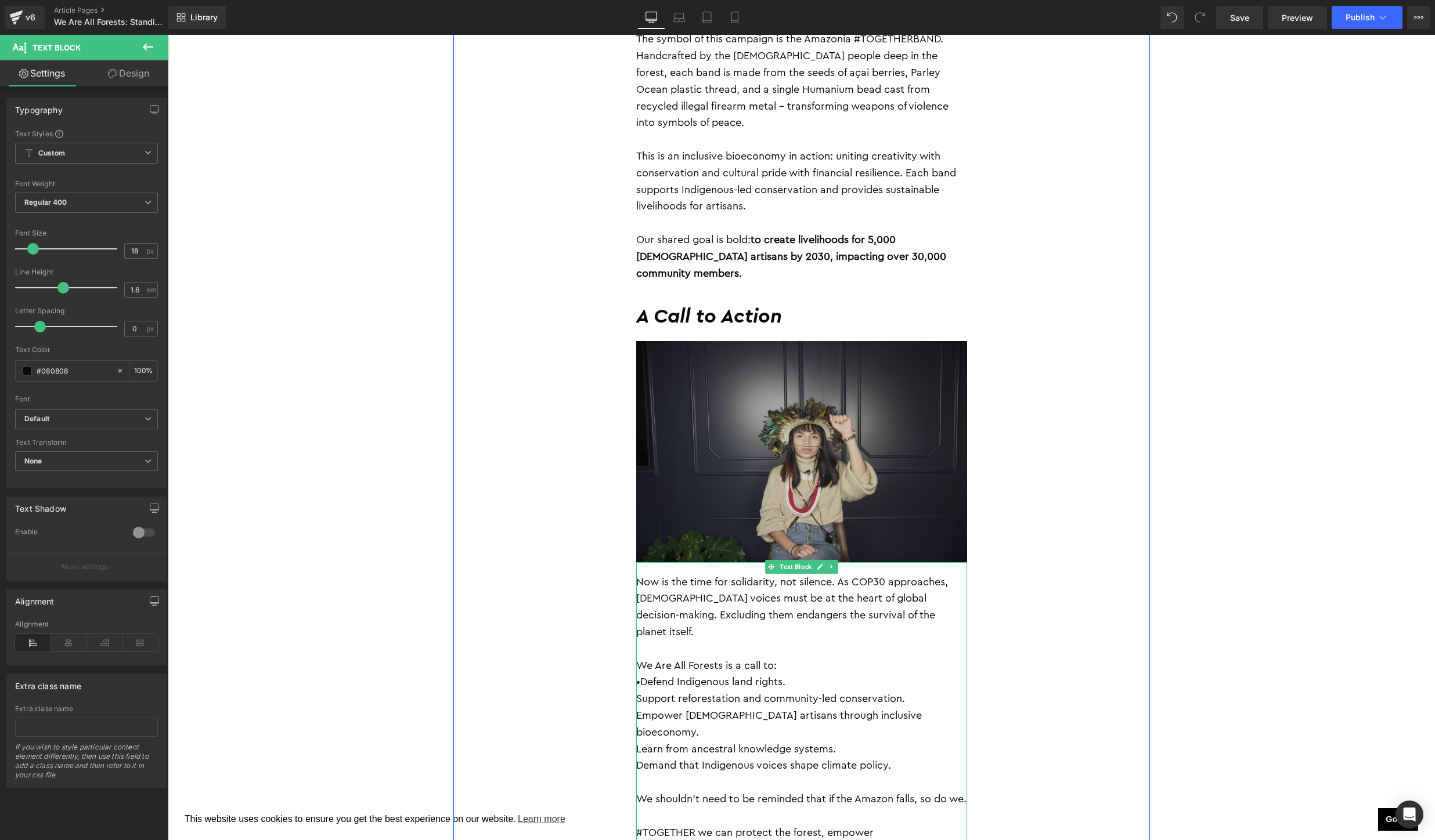
click at [641, 673] on p "•Defend Indigenous land rights." at bounding box center [802, 682] width 331 height 17
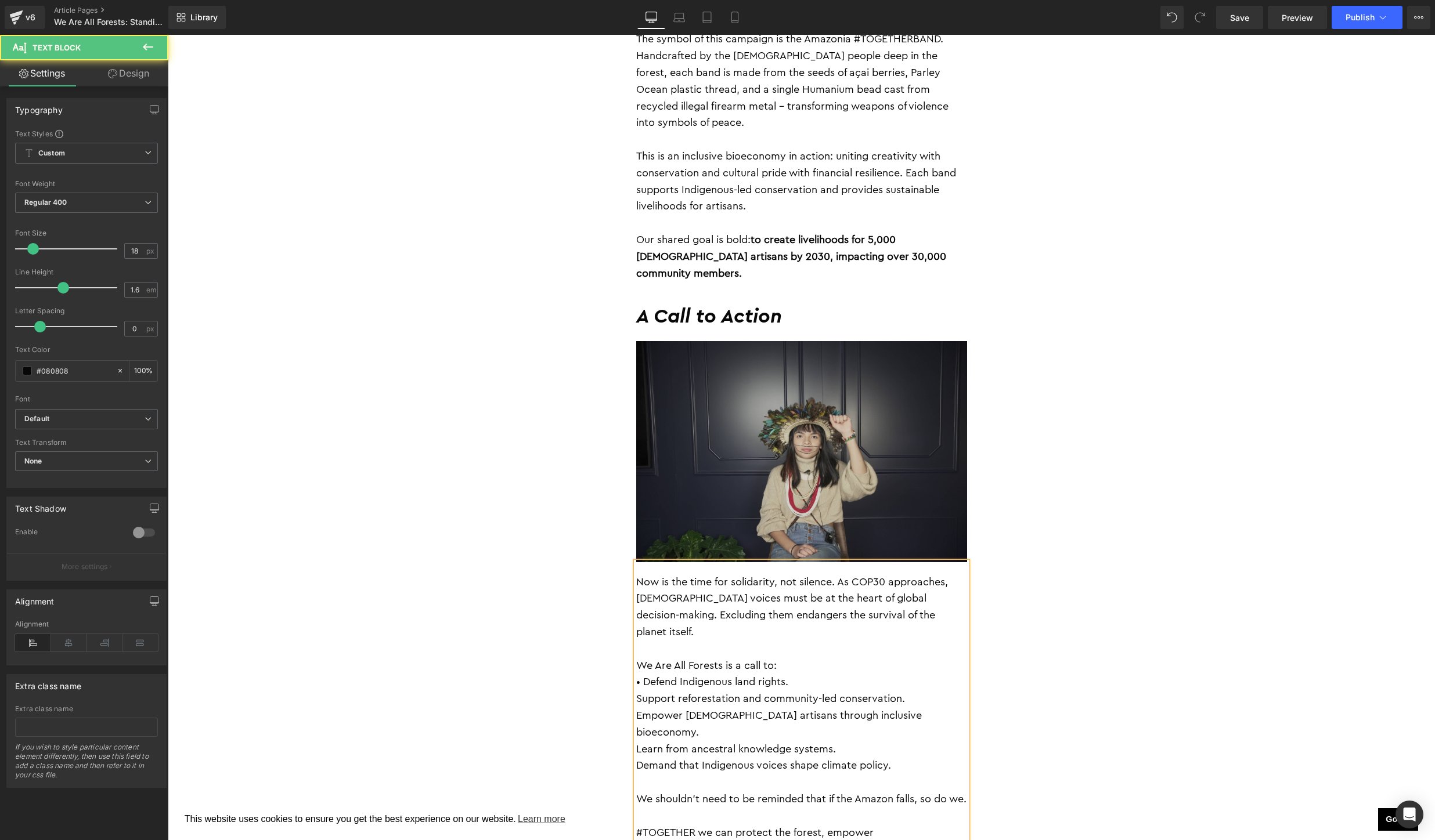
click at [636, 690] on p "Support reforestation and community-led conservation." at bounding box center [802, 699] width 331 height 17
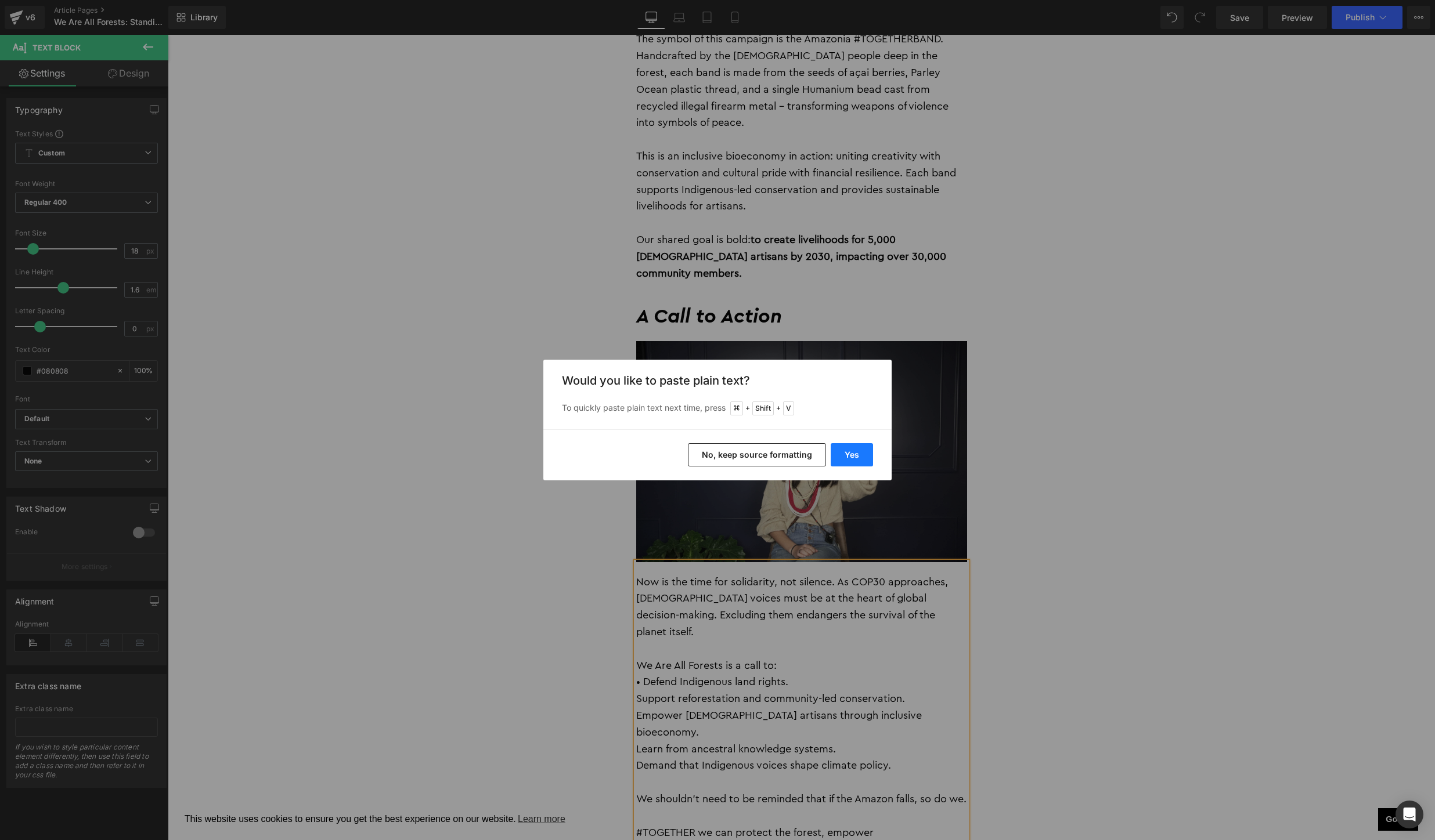
click at [859, 450] on button "Yes" at bounding box center [851, 455] width 42 height 23
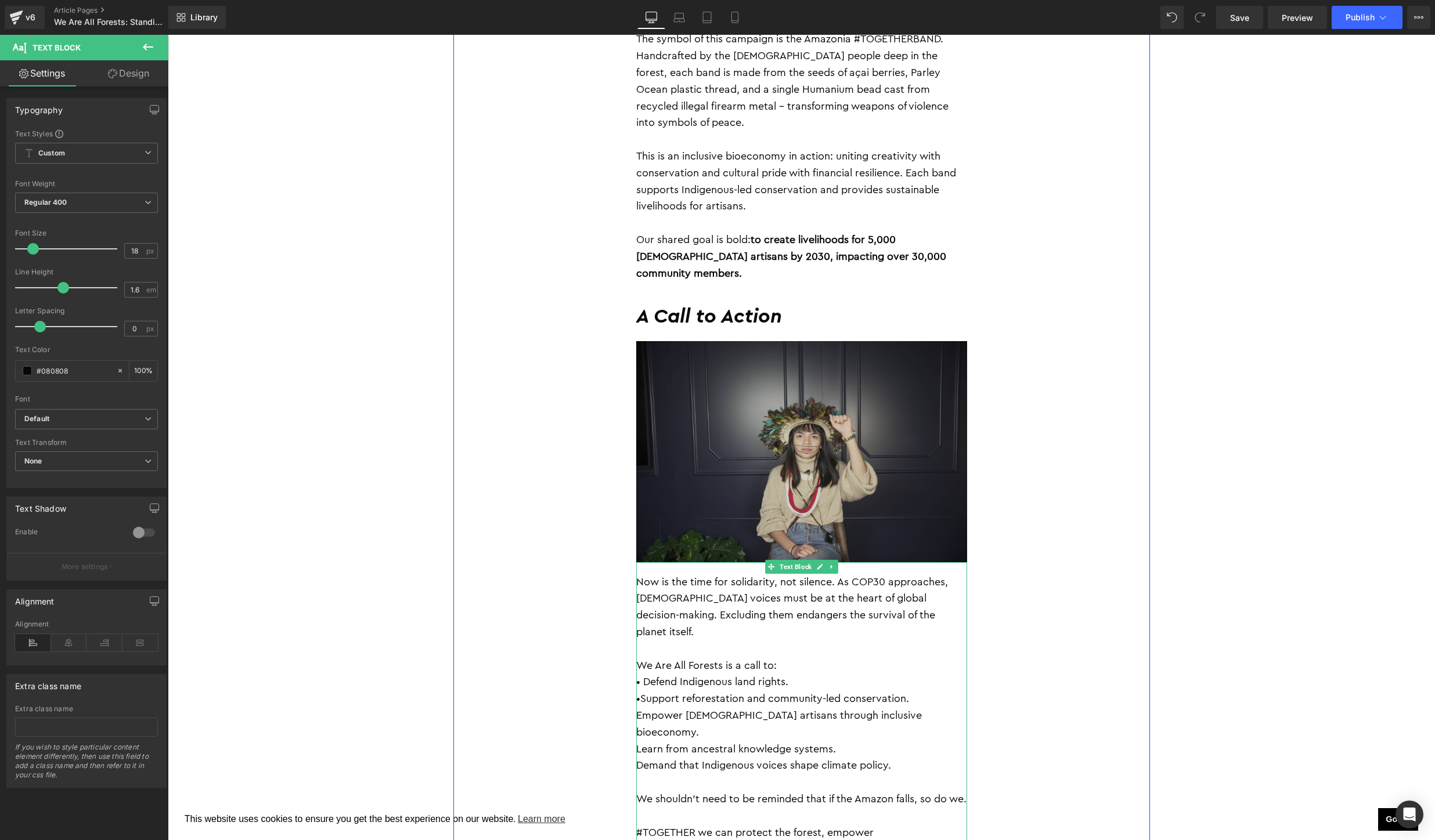
click at [640, 690] on p "•Support reforestation and community-led conservation." at bounding box center [802, 699] width 331 height 17
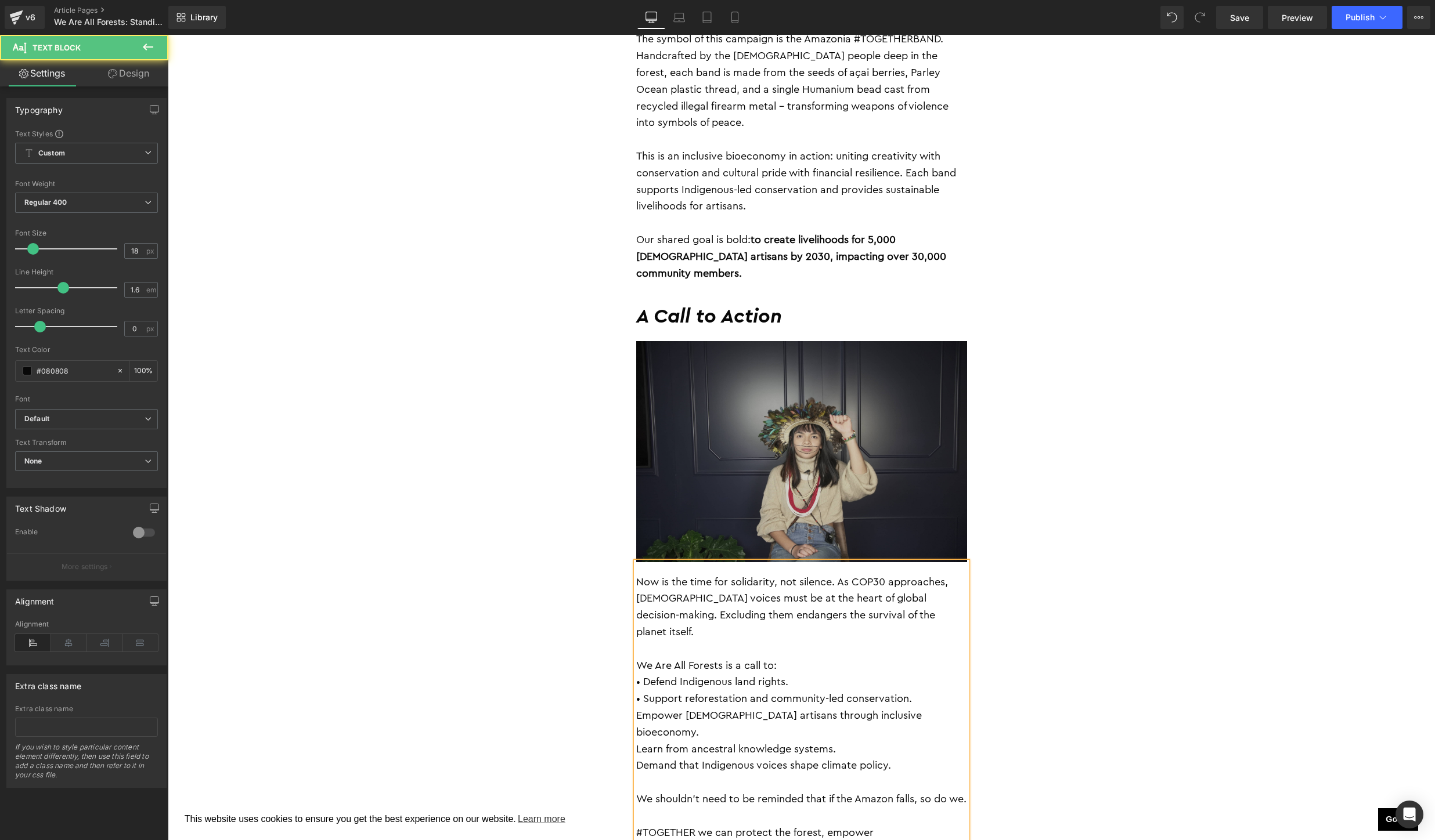
click at [636, 707] on p "Empower Indigenous artisans through inclusive bioeconomy." at bounding box center [802, 724] width 331 height 34
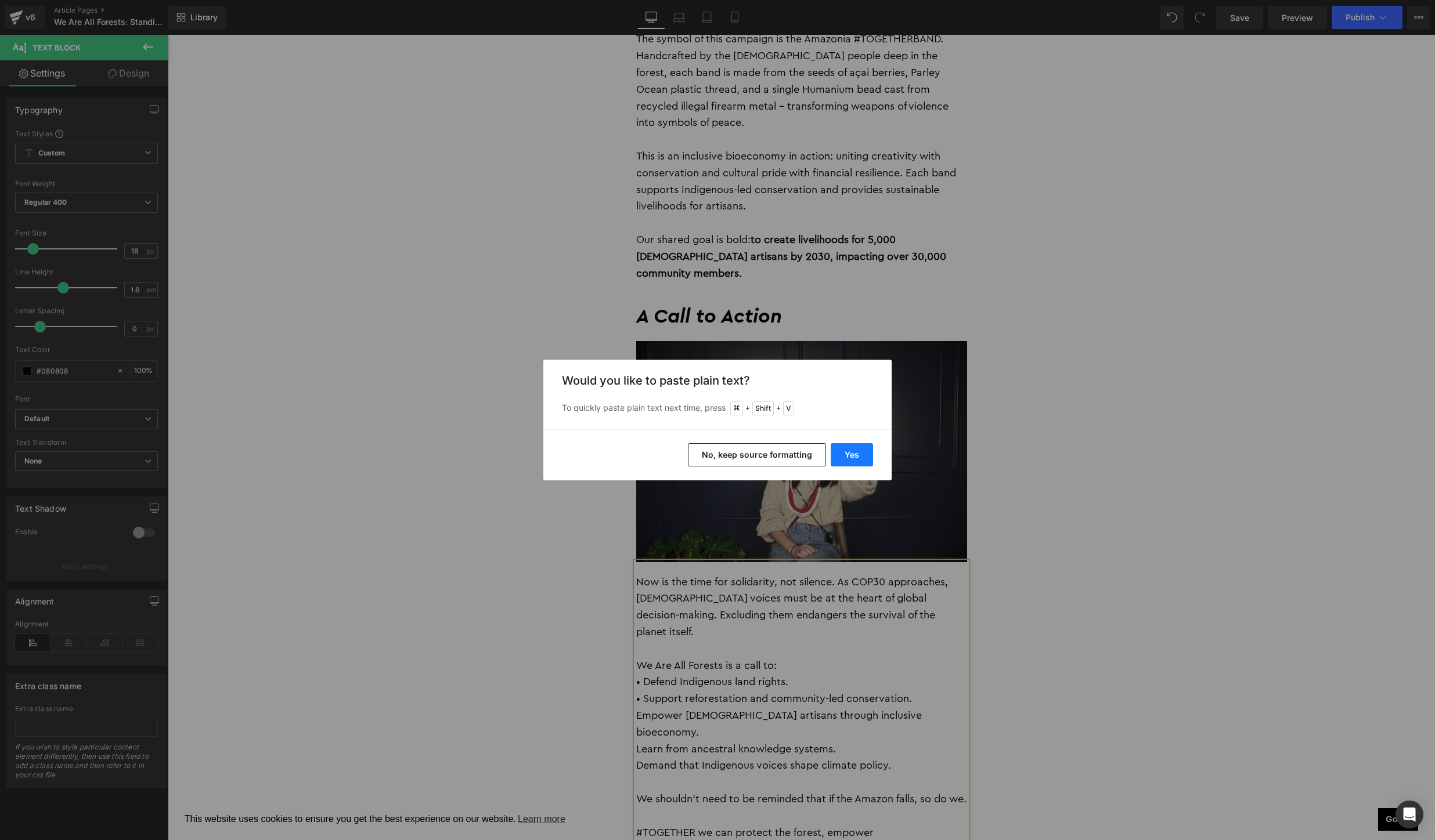
click at [857, 455] on button "Yes" at bounding box center [851, 455] width 42 height 23
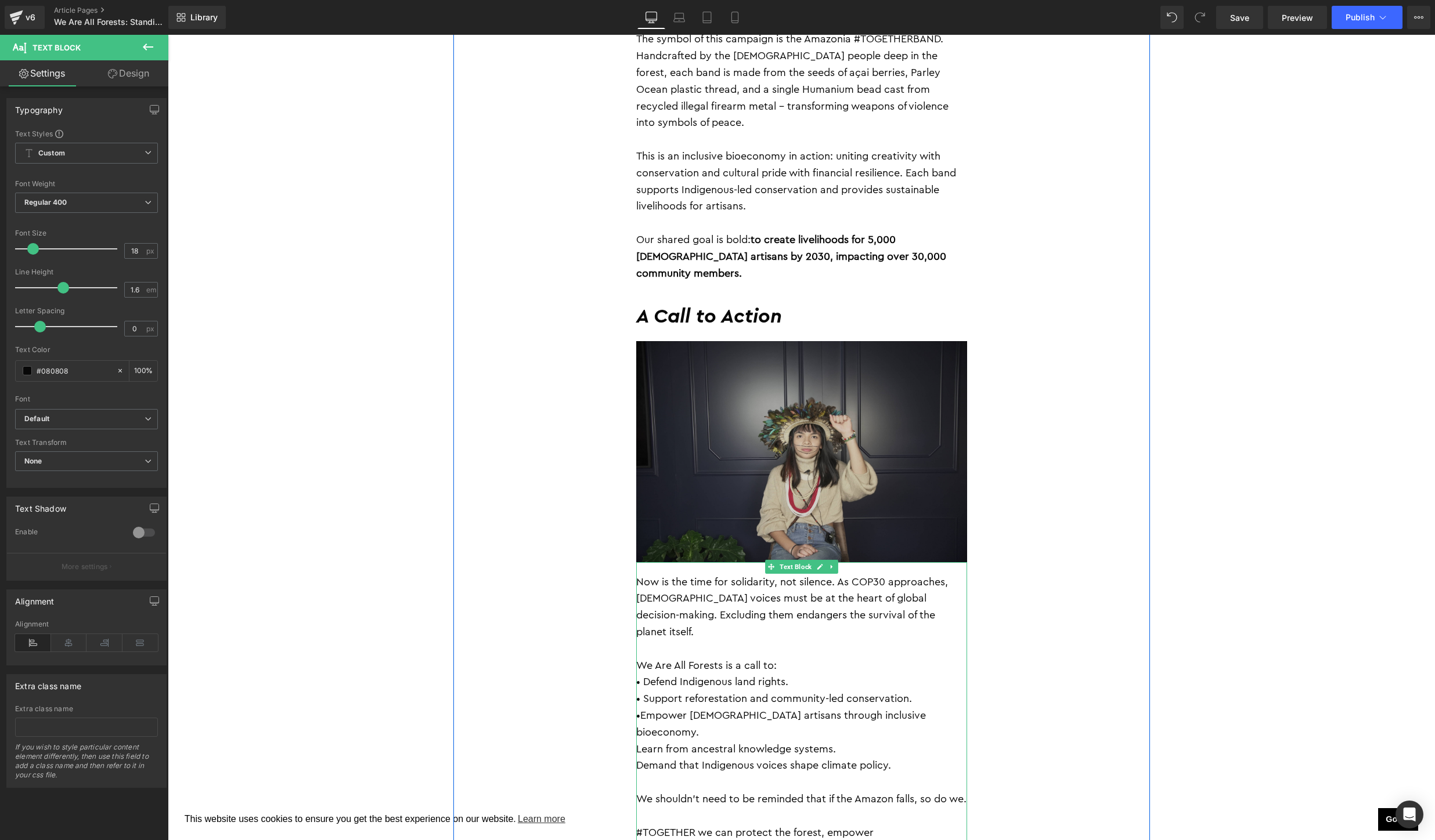
click at [642, 707] on p "•Empower Indigenous artisans through inclusive bioeconomy." at bounding box center [802, 724] width 331 height 34
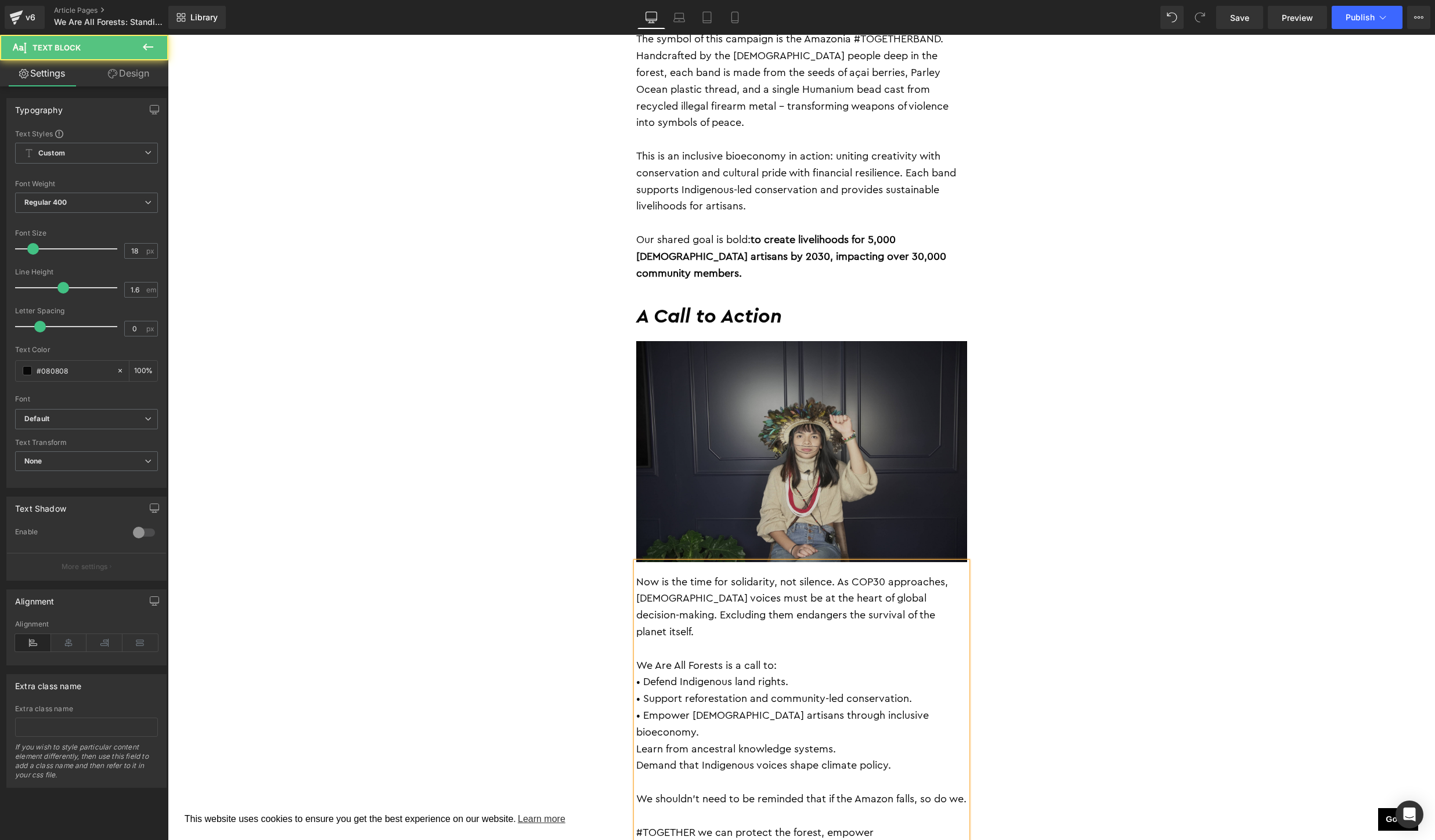
click at [636, 667] on div "Now is the time for solidarity, not silence. As COP30 approaches, Indigenous vo…" at bounding box center [802, 716] width 331 height 308
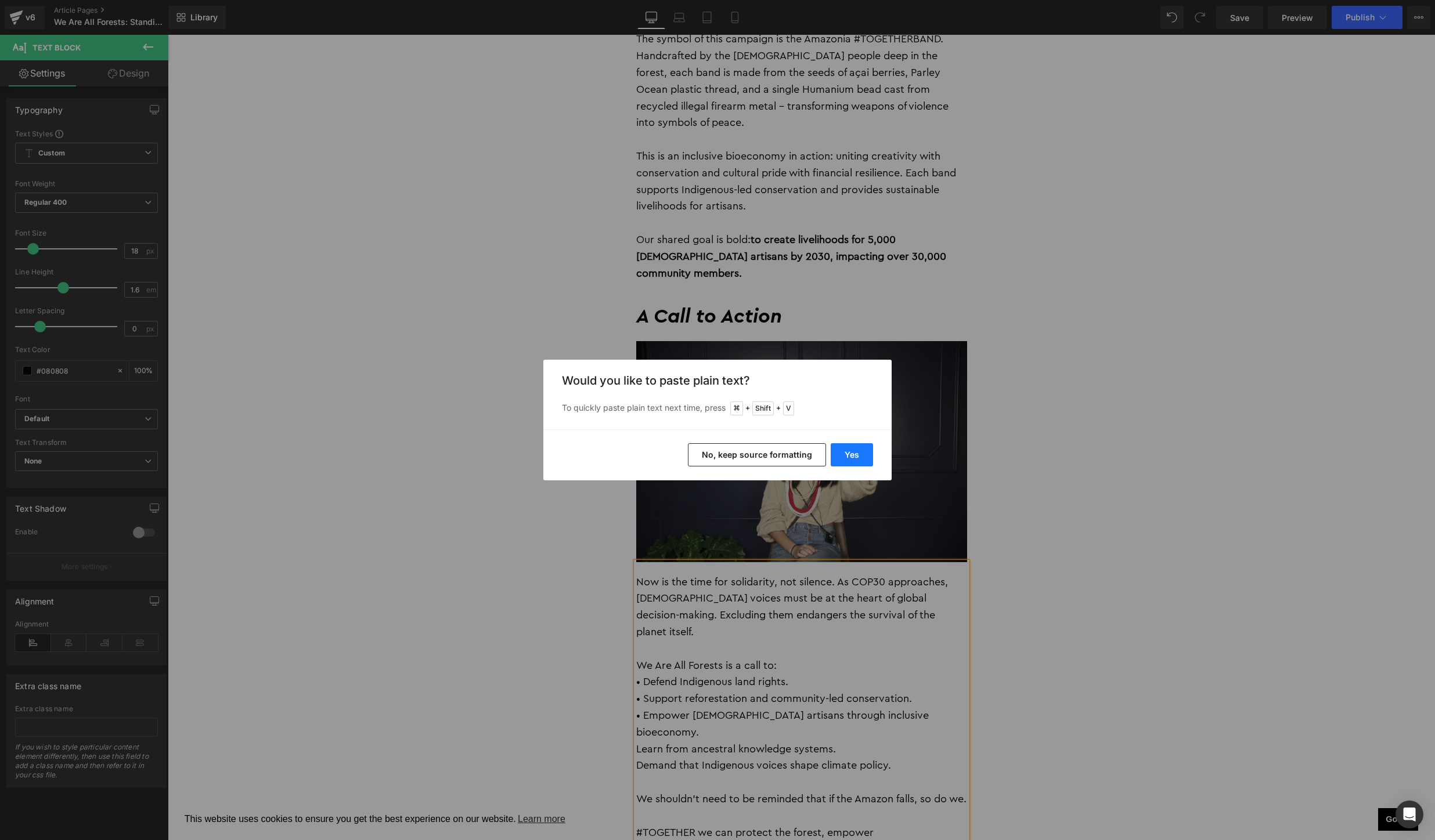
click at [851, 452] on button "Yes" at bounding box center [851, 455] width 42 height 23
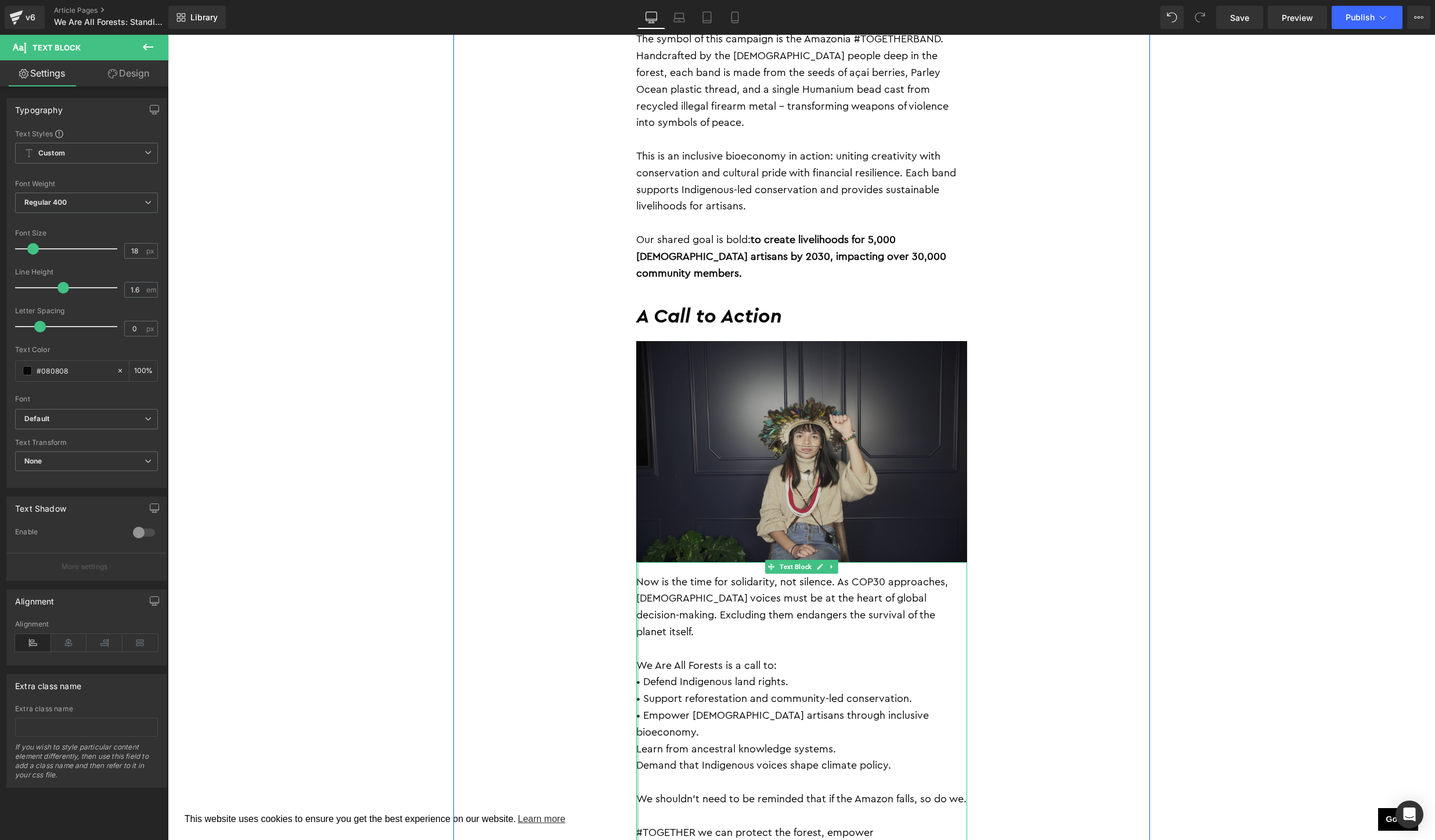
click at [637, 666] on div at bounding box center [637, 716] width 3 height 308
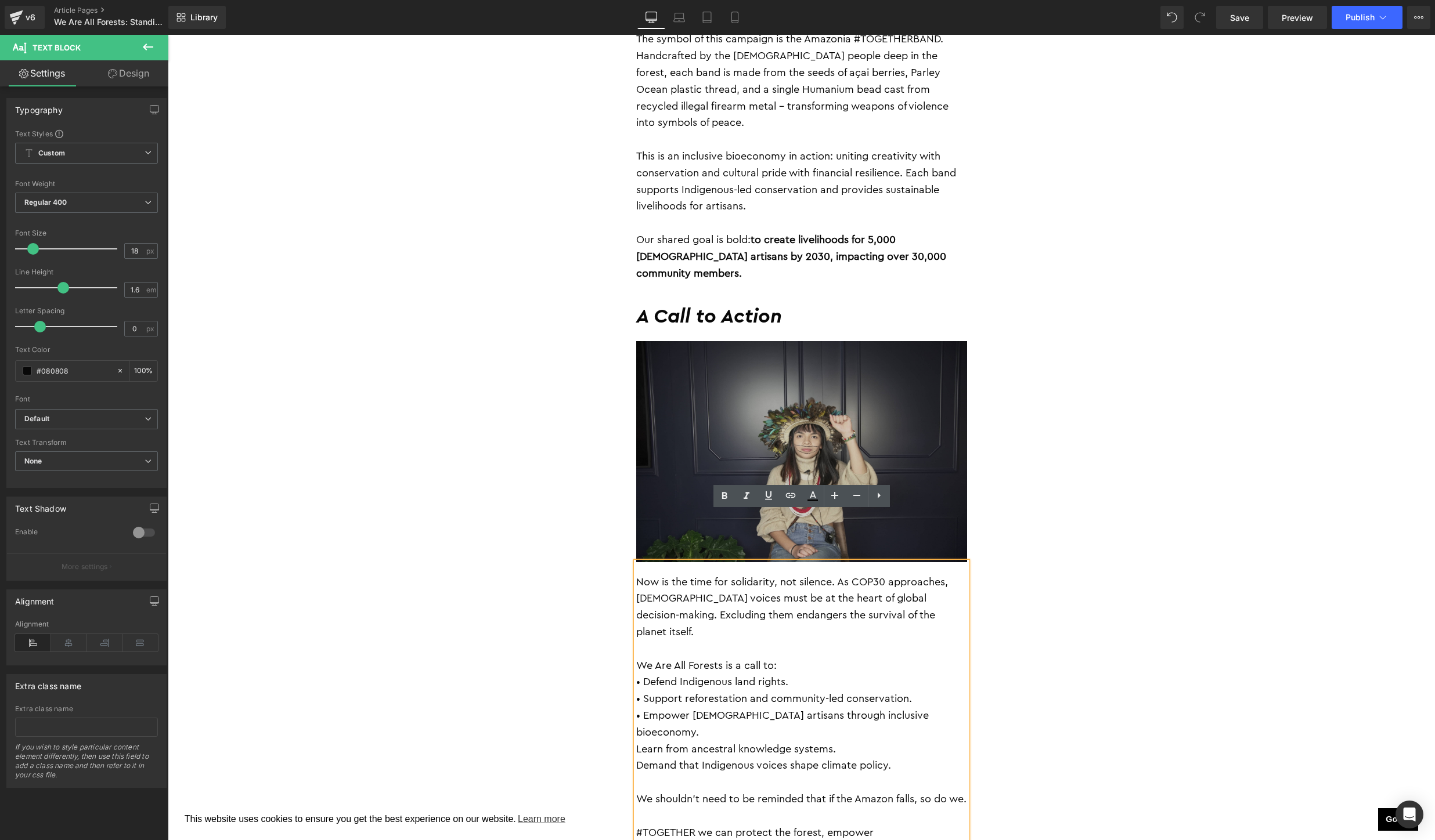
click at [636, 741] on p "Learn from ancestral knowledge systems." at bounding box center [802, 749] width 331 height 17
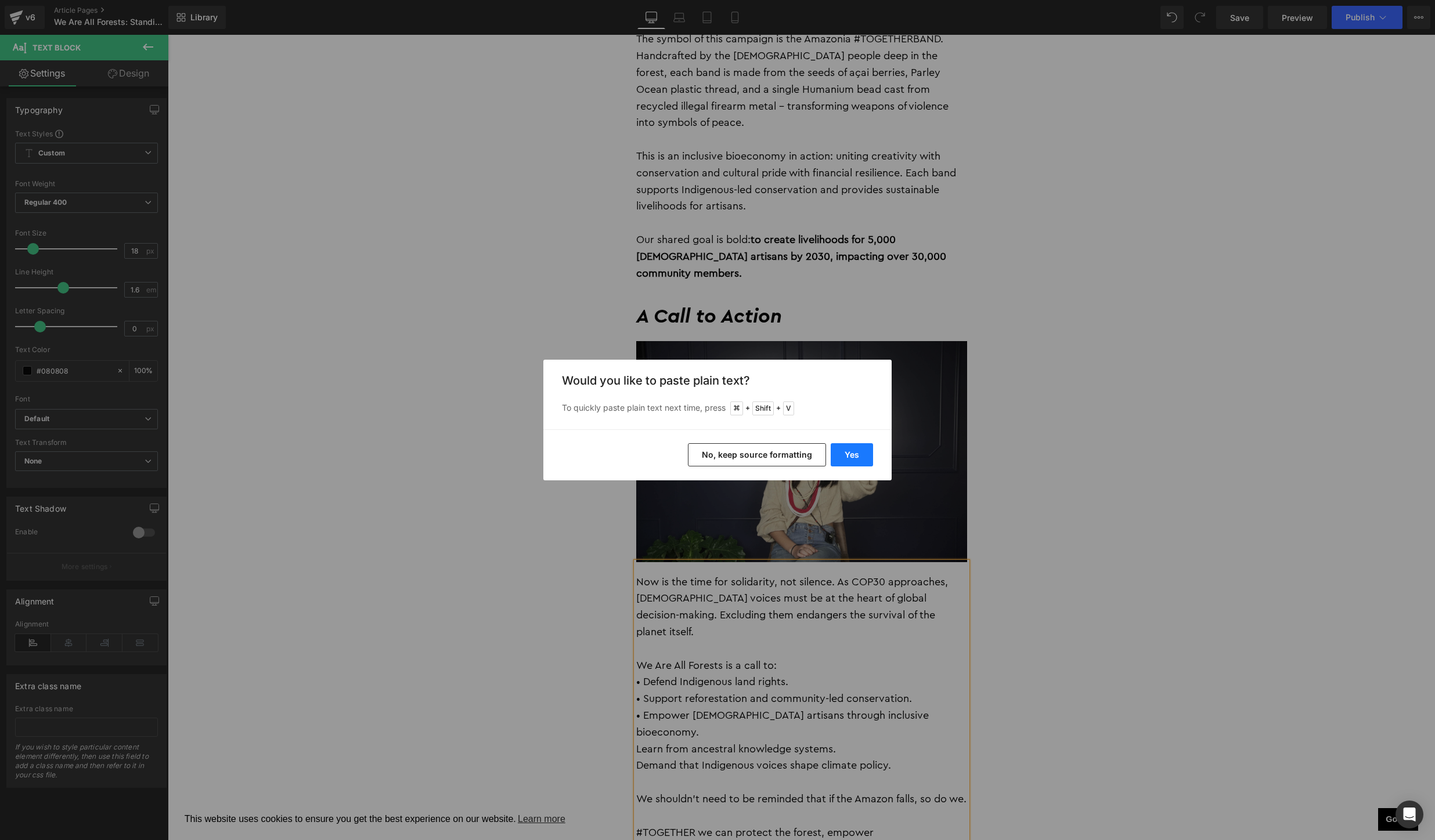
click at [858, 451] on button "Yes" at bounding box center [851, 455] width 42 height 23
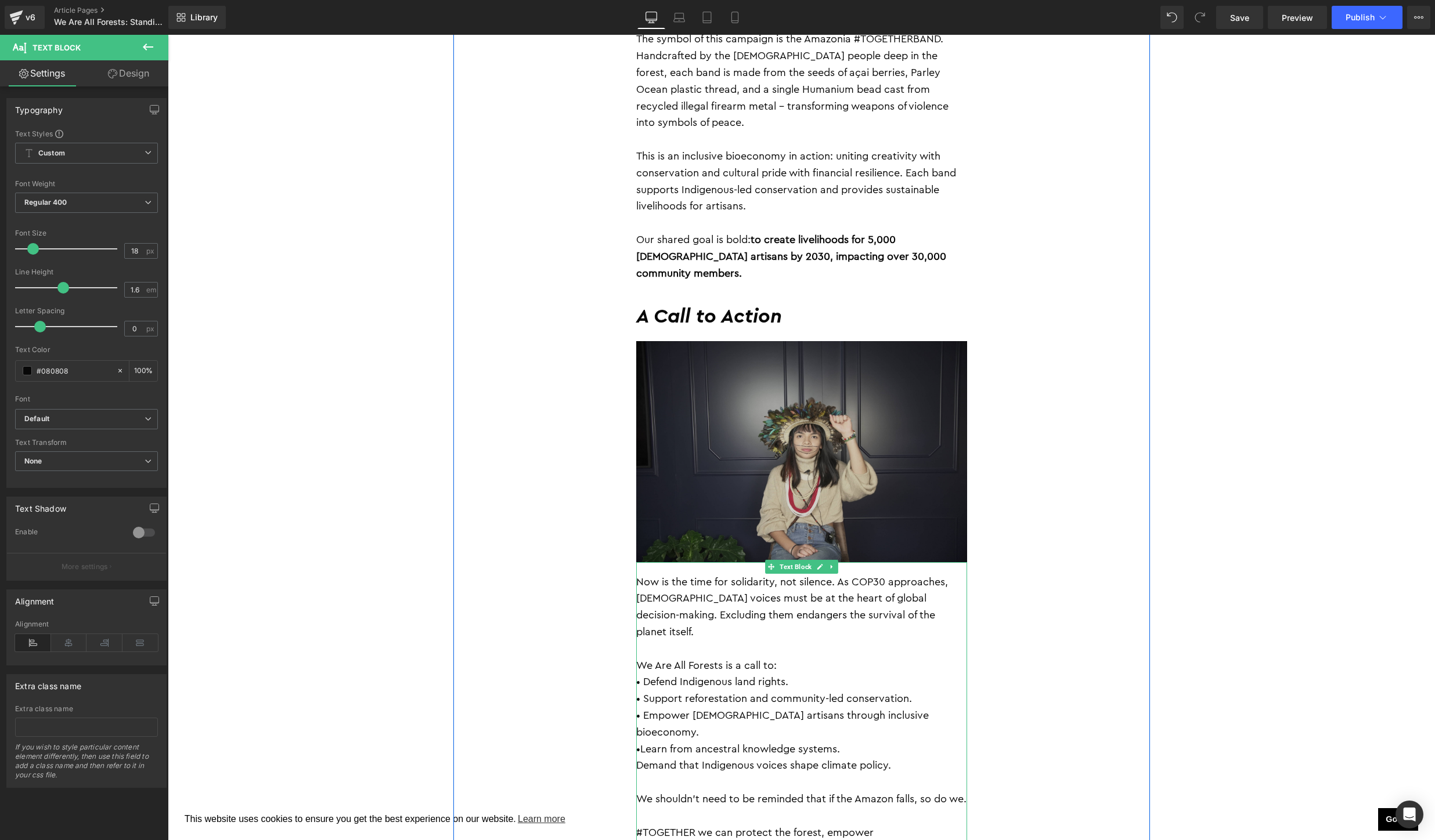
click at [641, 741] on p "•Learn from ancestral knowledge systems." at bounding box center [802, 749] width 331 height 17
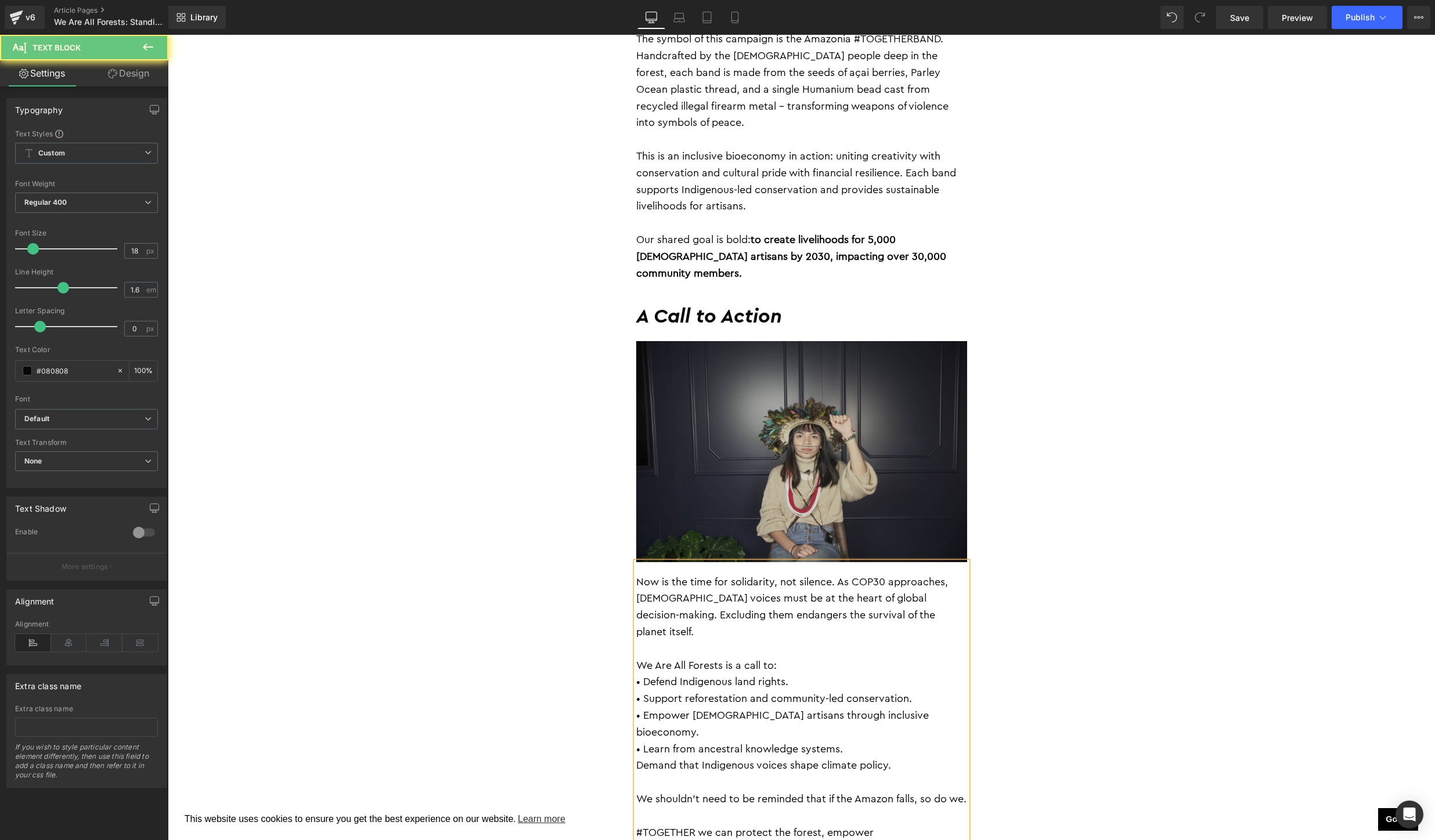
click at [638, 758] on p "Demand that Indigenous voices shape climate policy." at bounding box center [802, 766] width 331 height 17
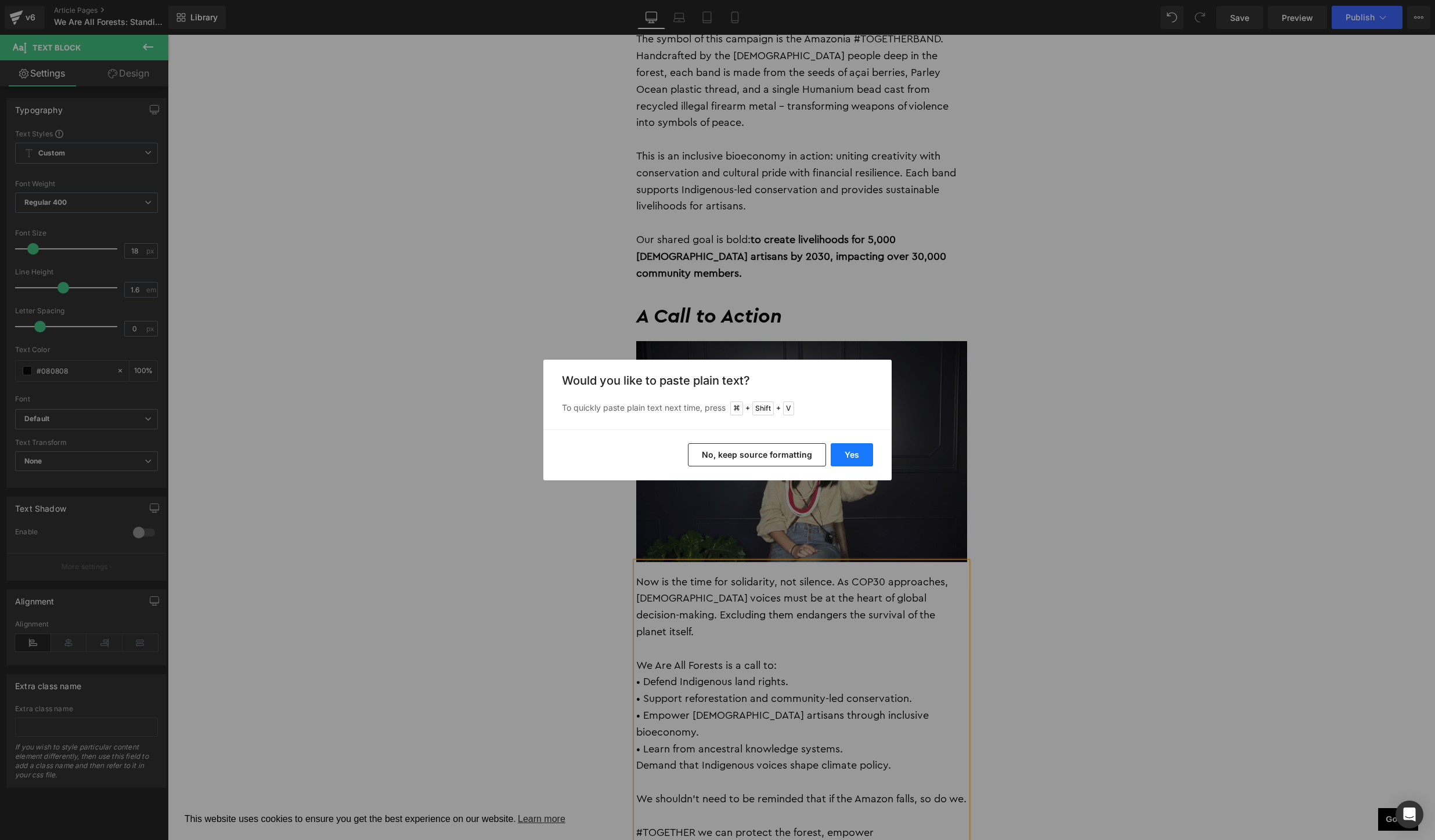
click at [851, 453] on button "Yes" at bounding box center [851, 455] width 42 height 23
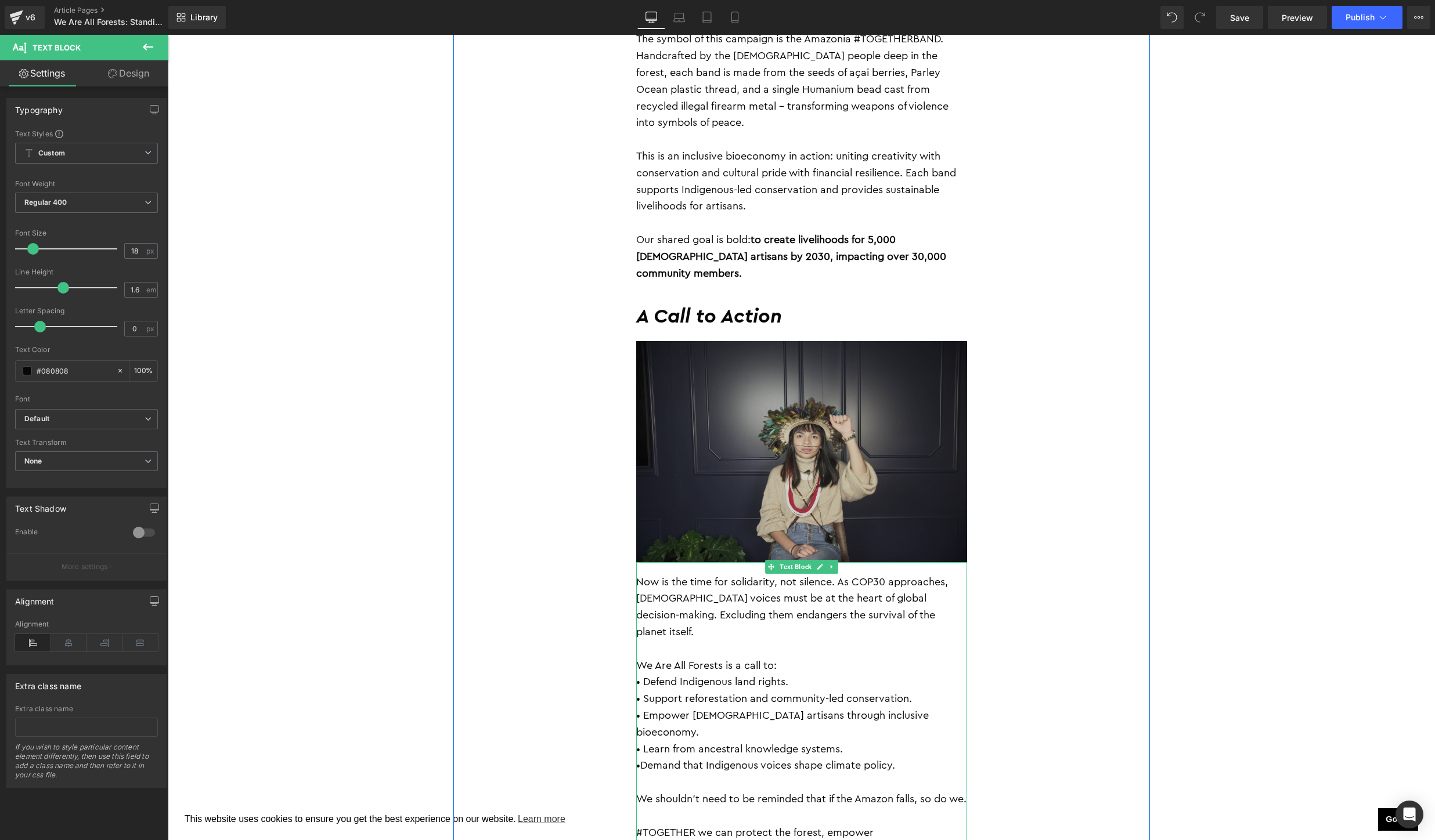
click at [643, 758] on p "•Demand that Indigenous voices shape climate policy." at bounding box center [802, 766] width 331 height 17
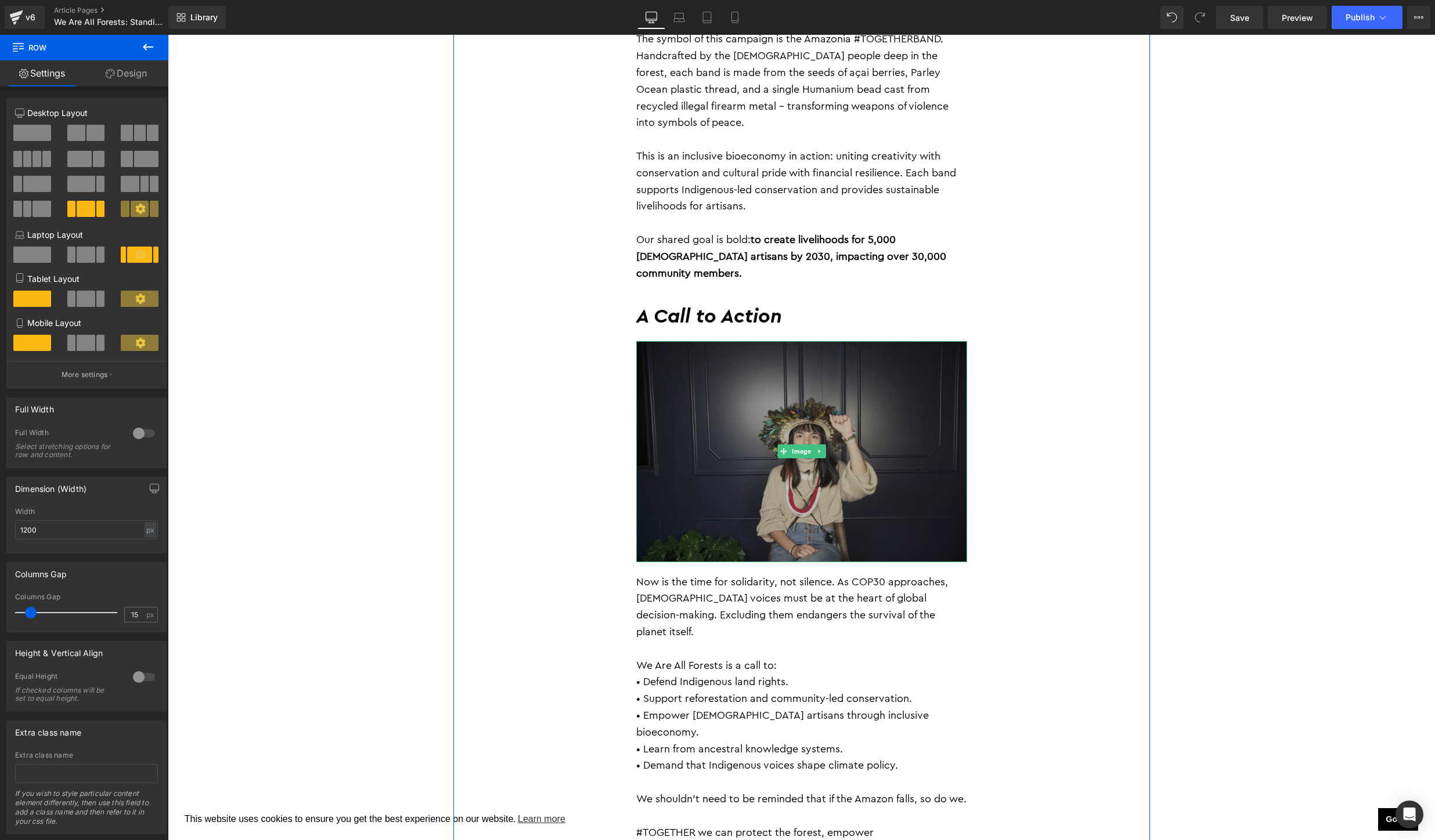
click at [854, 396] on img at bounding box center [802, 452] width 331 height 221
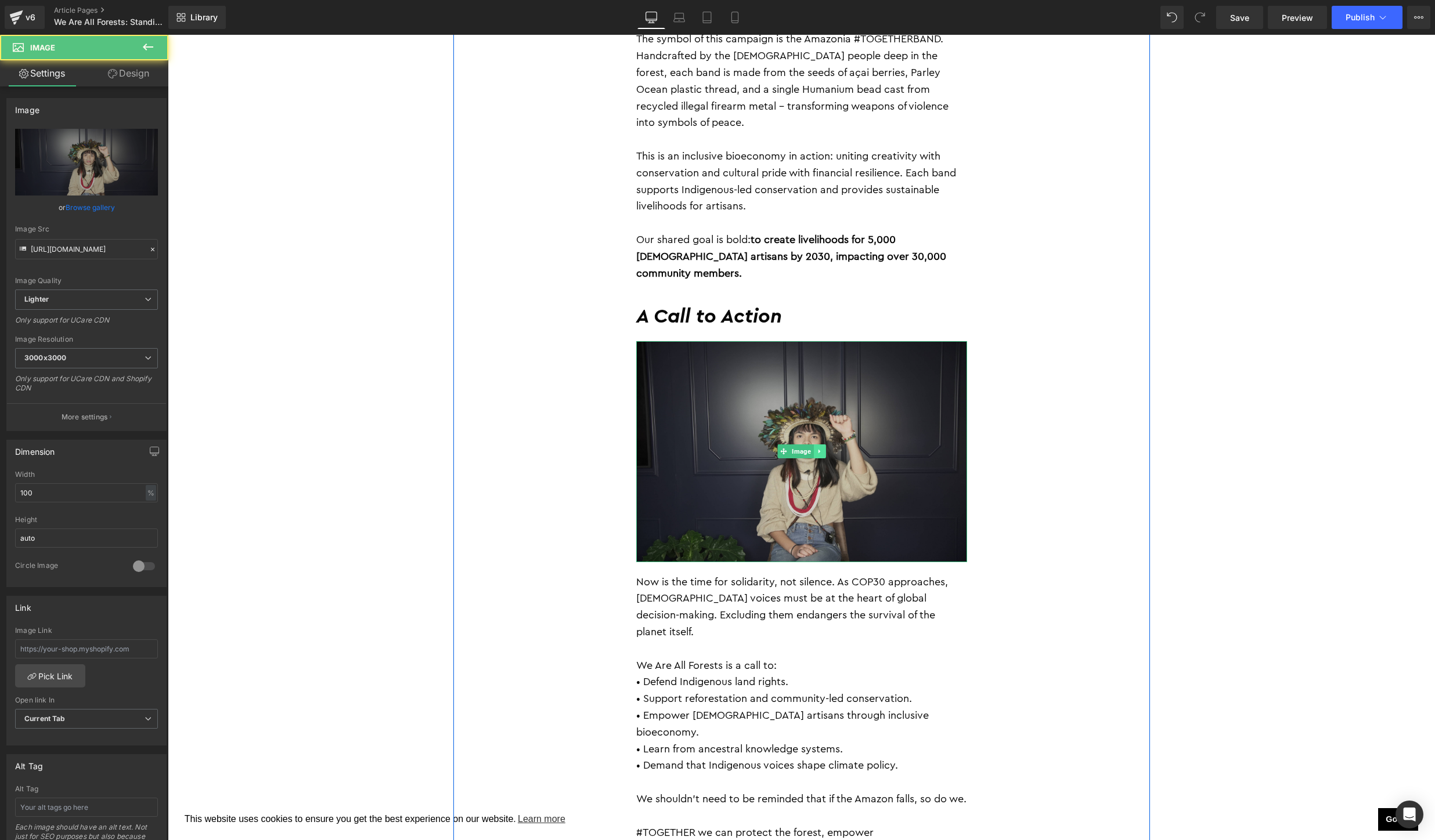
click at [823, 444] on link at bounding box center [819, 451] width 12 height 14
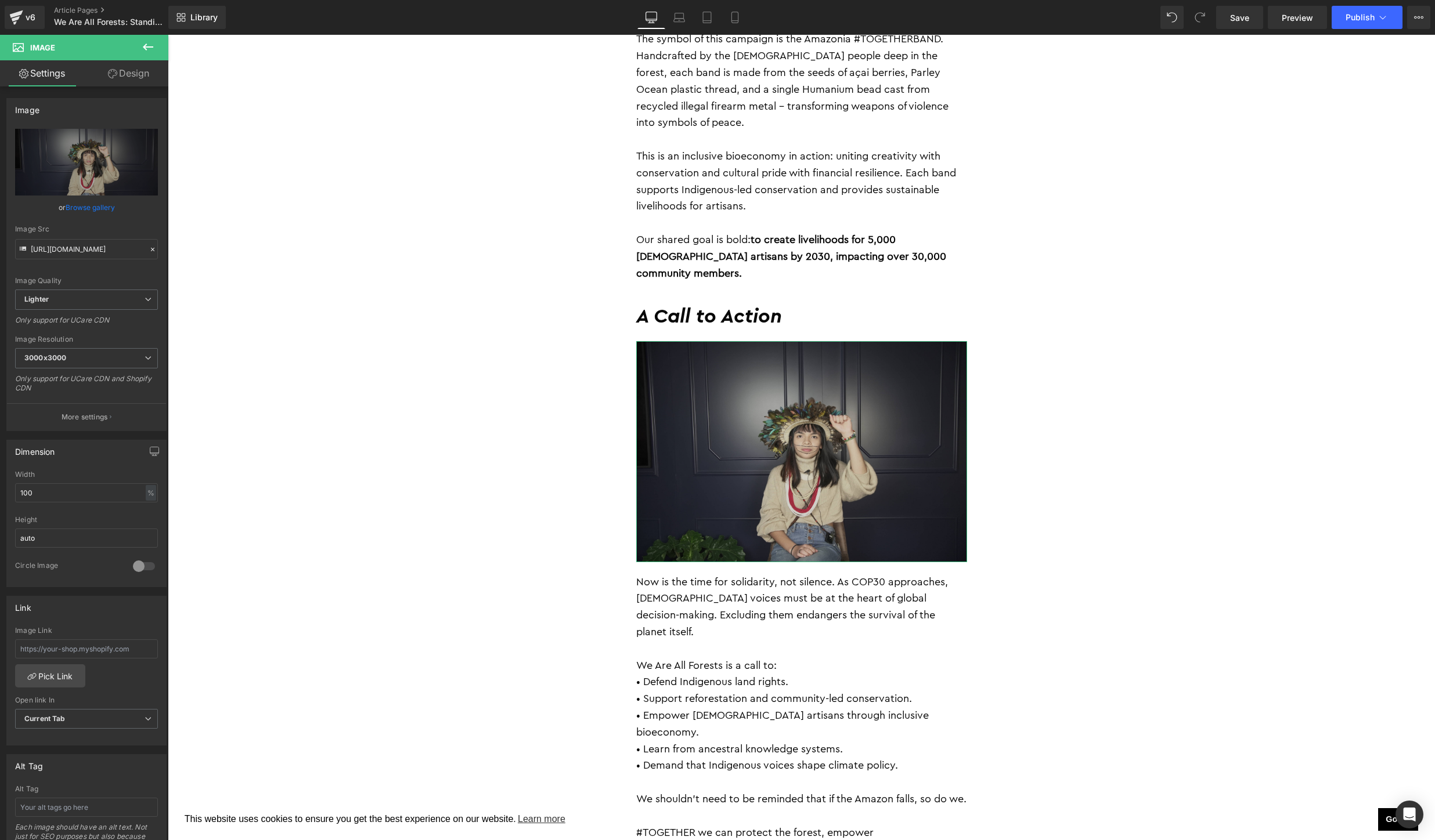
click at [81, 200] on link "Browse gallery" at bounding box center [90, 208] width 50 height 21
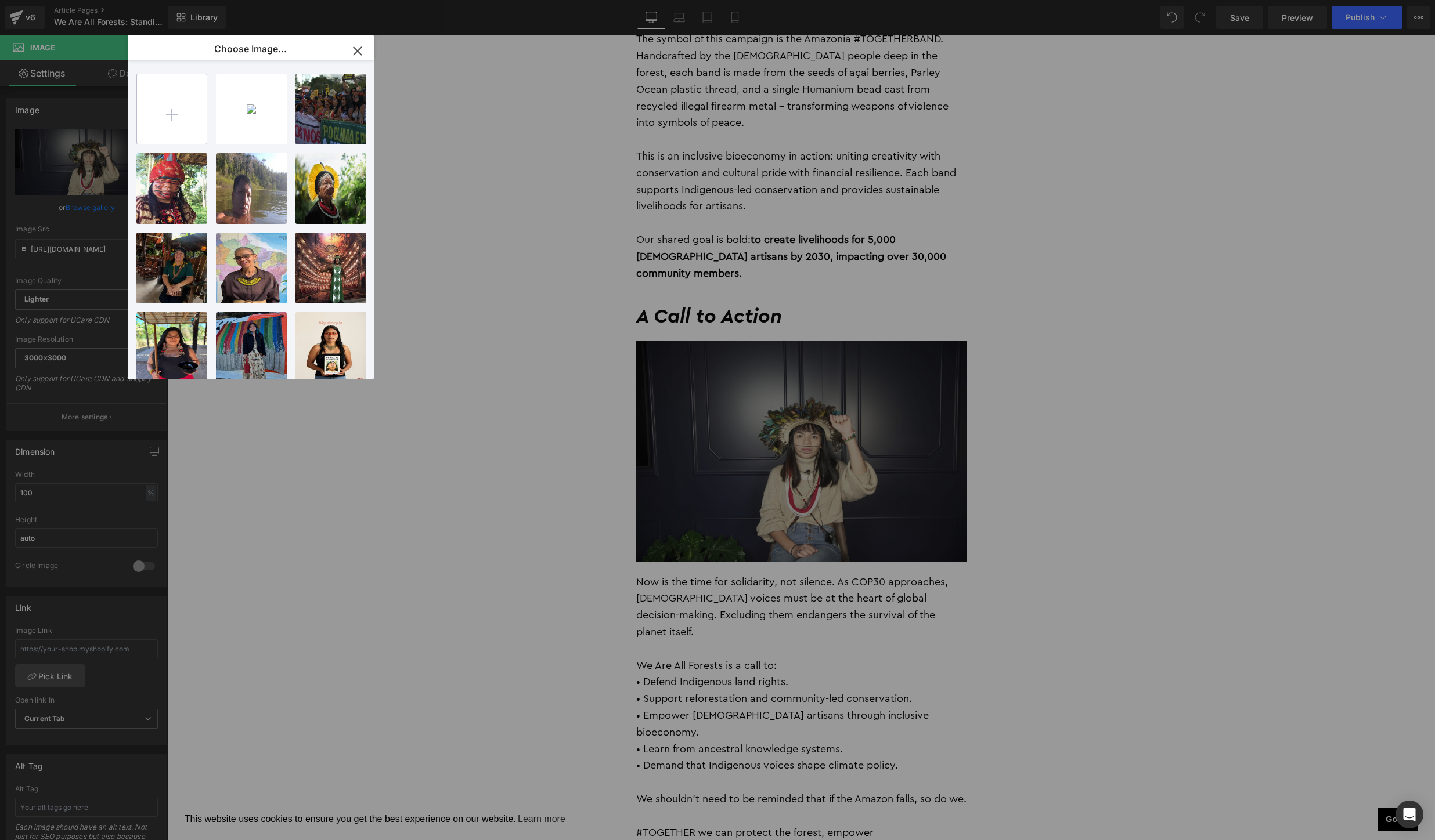
click at [186, 107] on input "file" at bounding box center [171, 109] width 69 height 69
type input "C:\fakepath\_MM_2538-217.jpg"
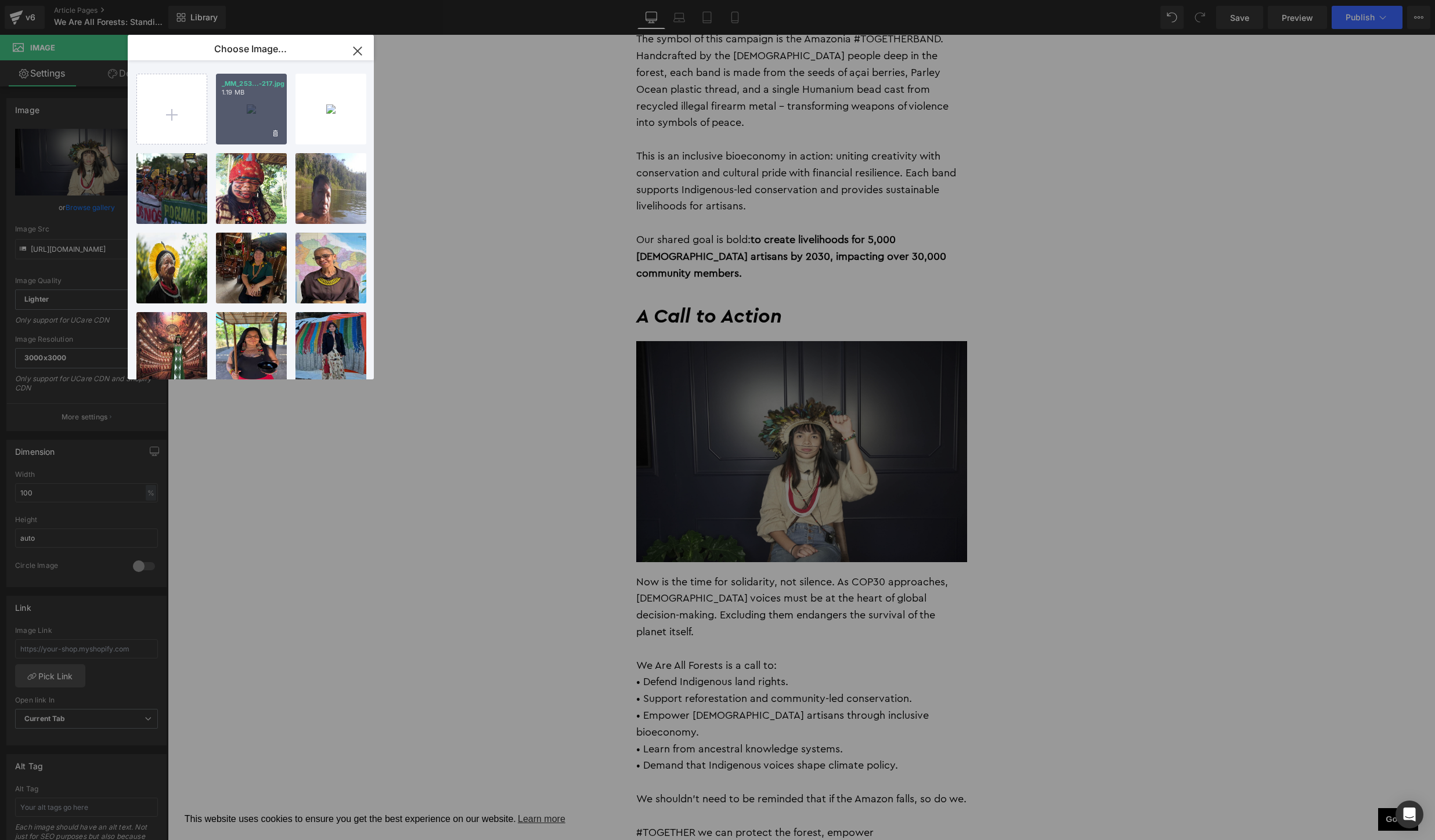
click at [247, 111] on div "_MM_253...-217.jpg 1.19 MB" at bounding box center [252, 109] width 71 height 71
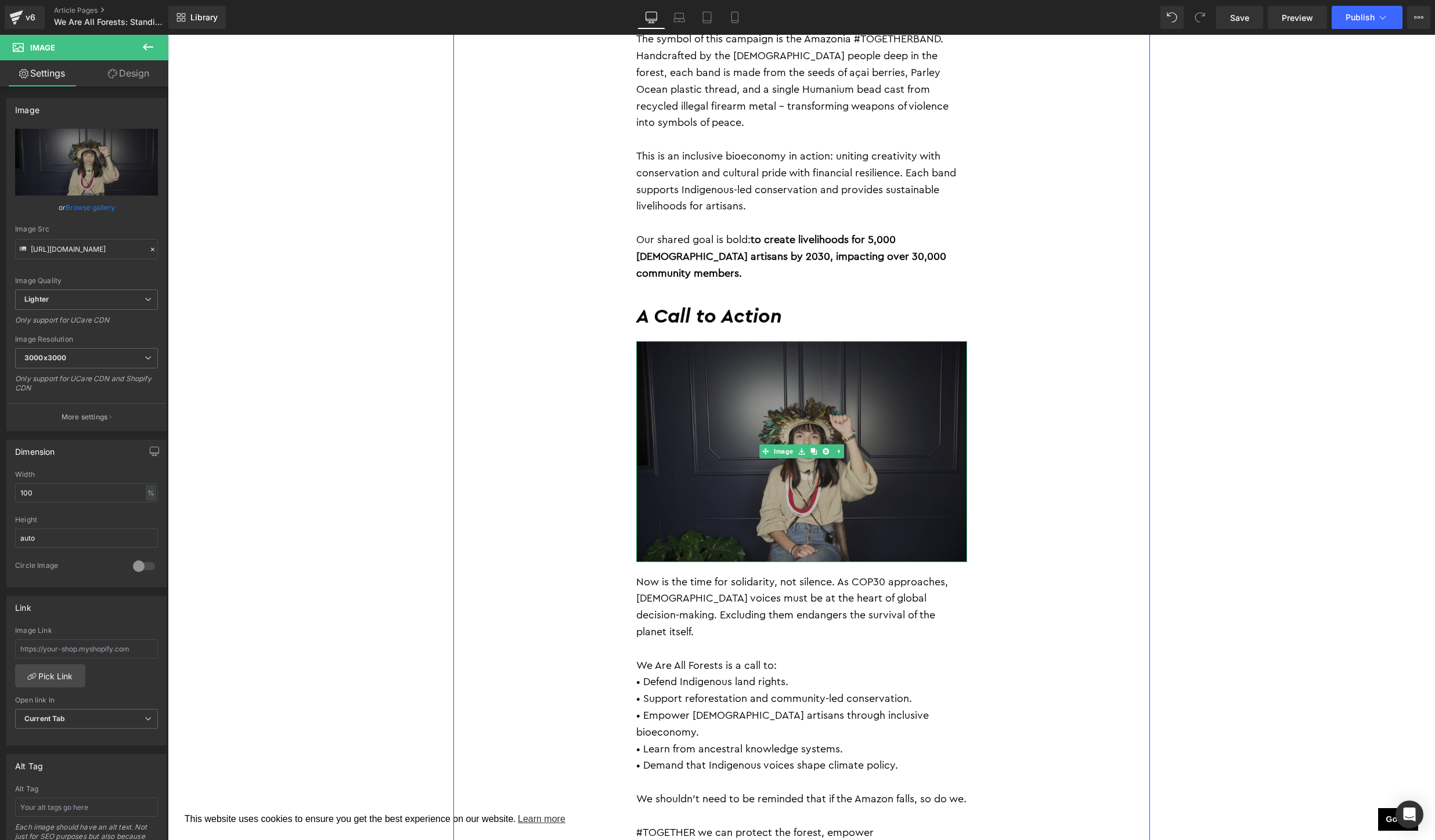
click at [739, 442] on img at bounding box center [802, 452] width 331 height 221
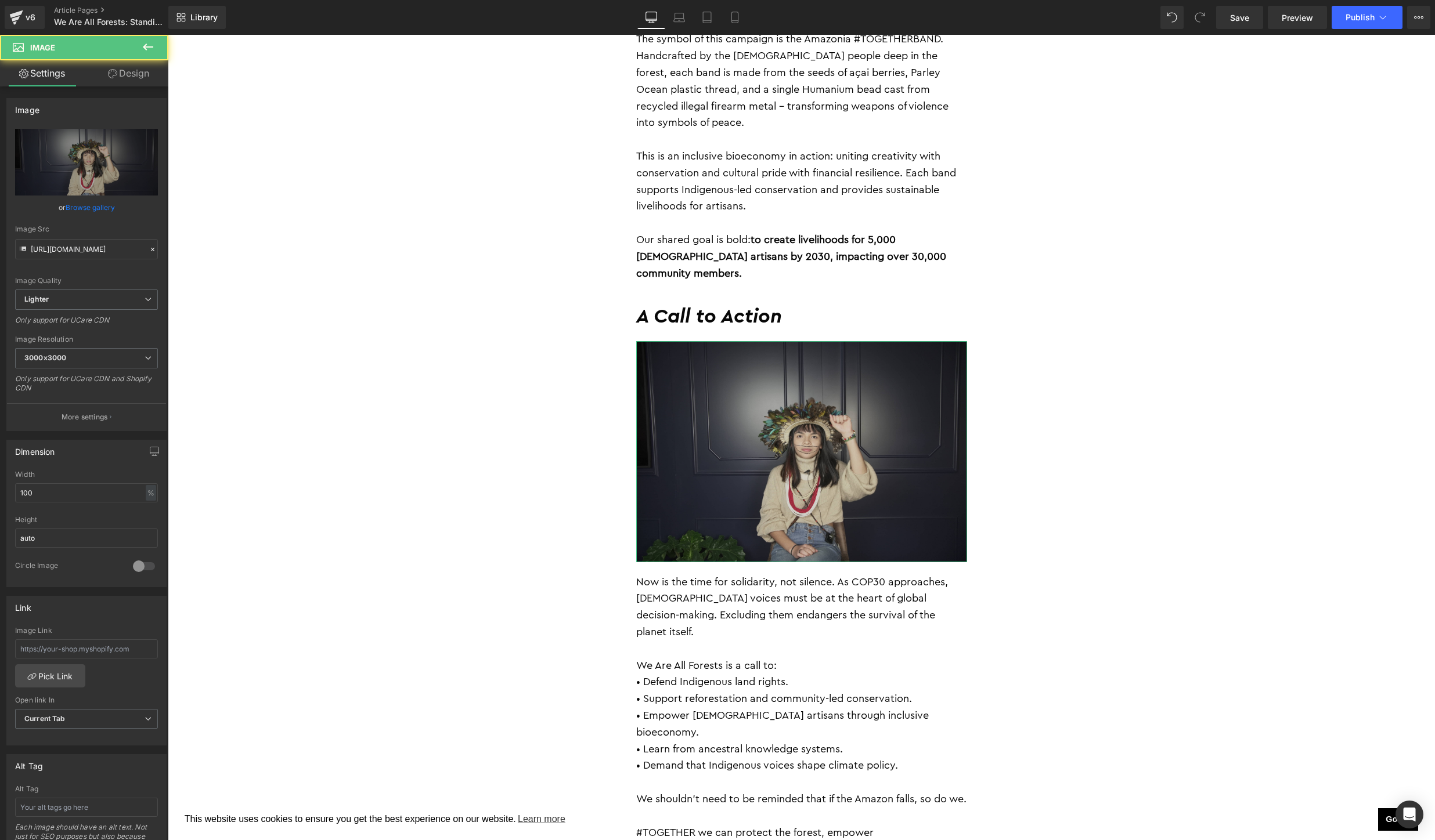
click at [91, 210] on link "Browse gallery" at bounding box center [90, 208] width 50 height 21
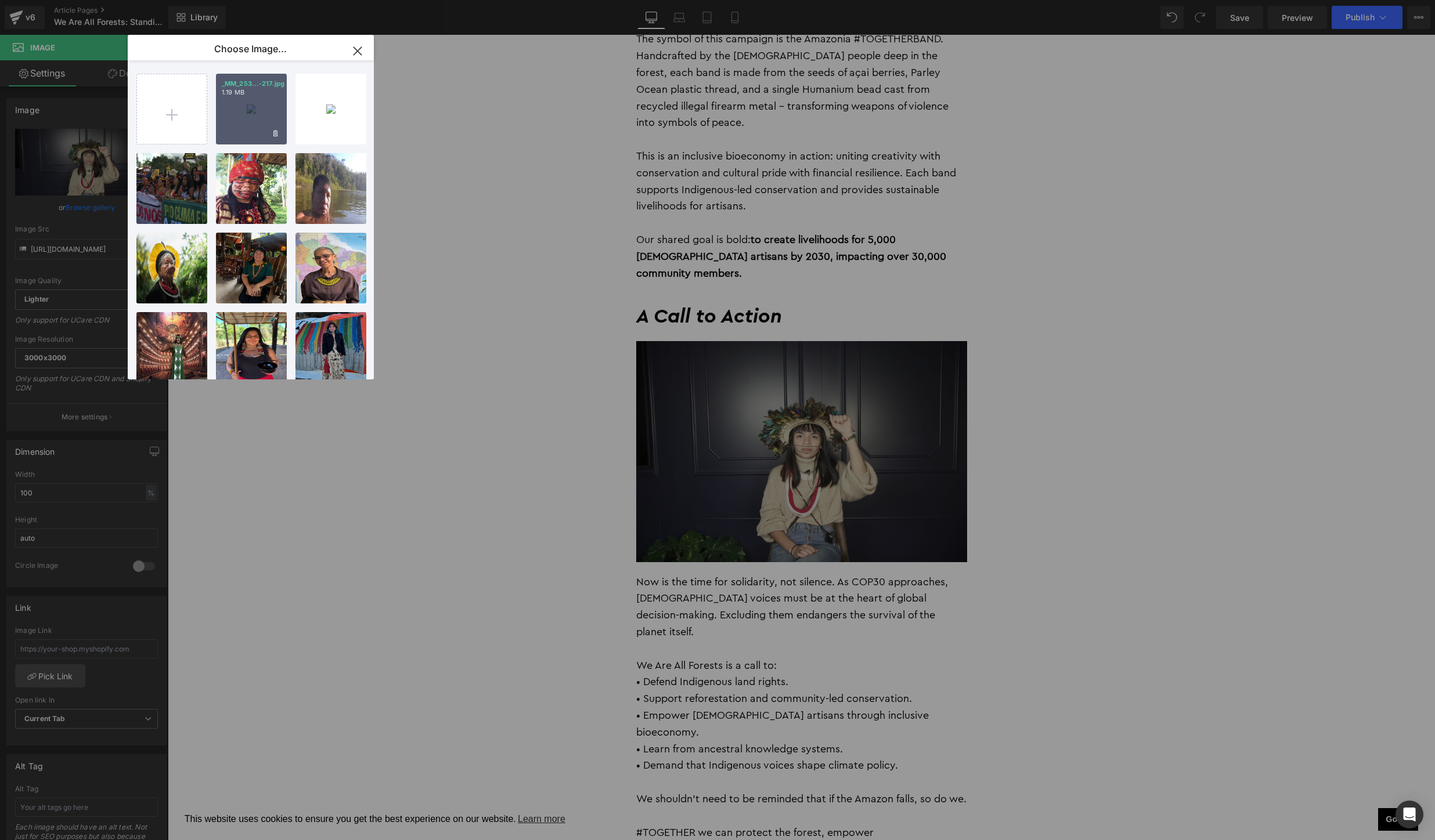
click at [254, 109] on div "_MM_253...-217.jpg 1.19 MB" at bounding box center [252, 109] width 71 height 71
type input "https://ucarecdn.com/0235586c-2207-4e70-939f-e551123fa5fd/-/format/auto/-/previ…"
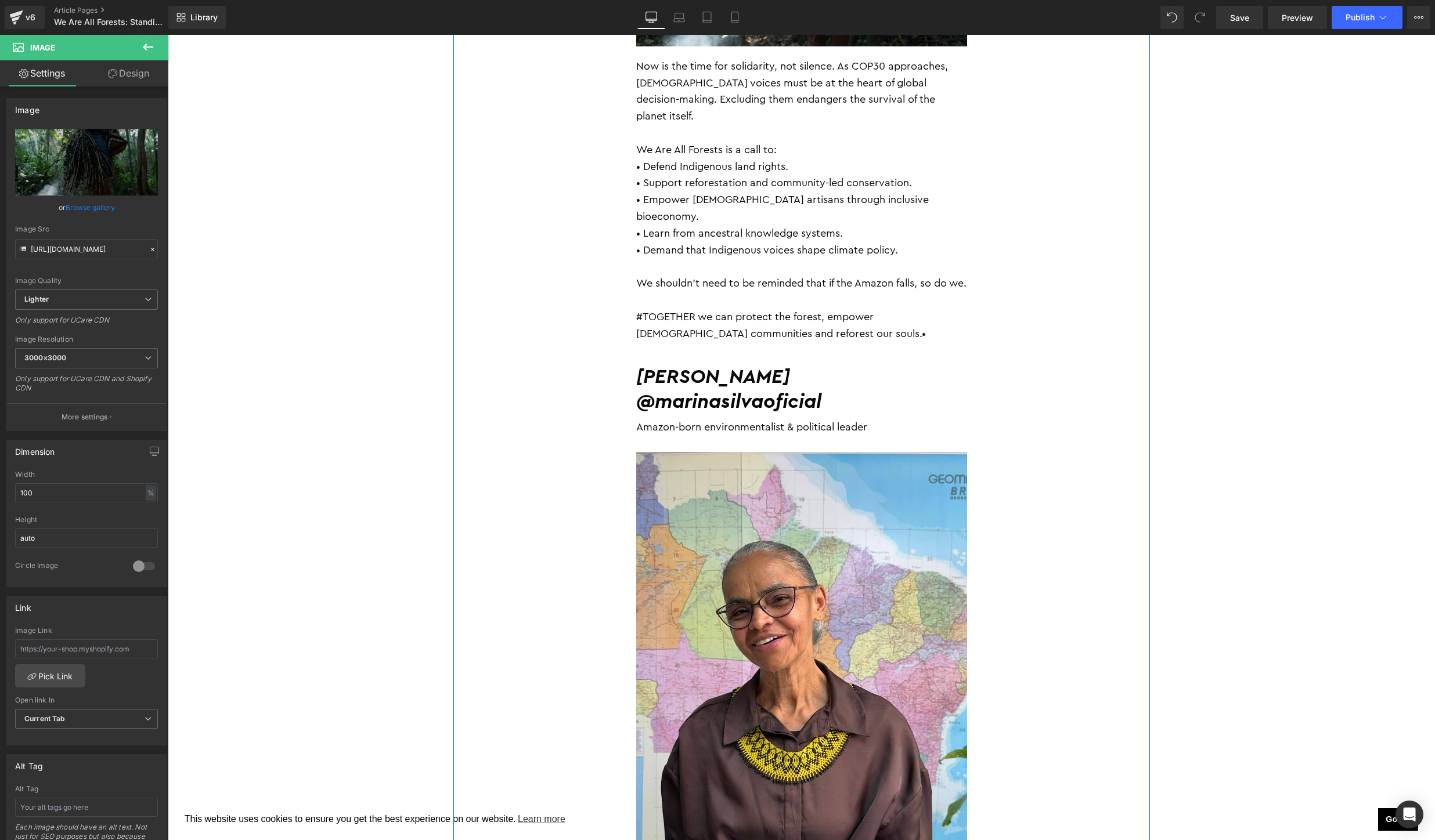
scroll to position [2865, 0]
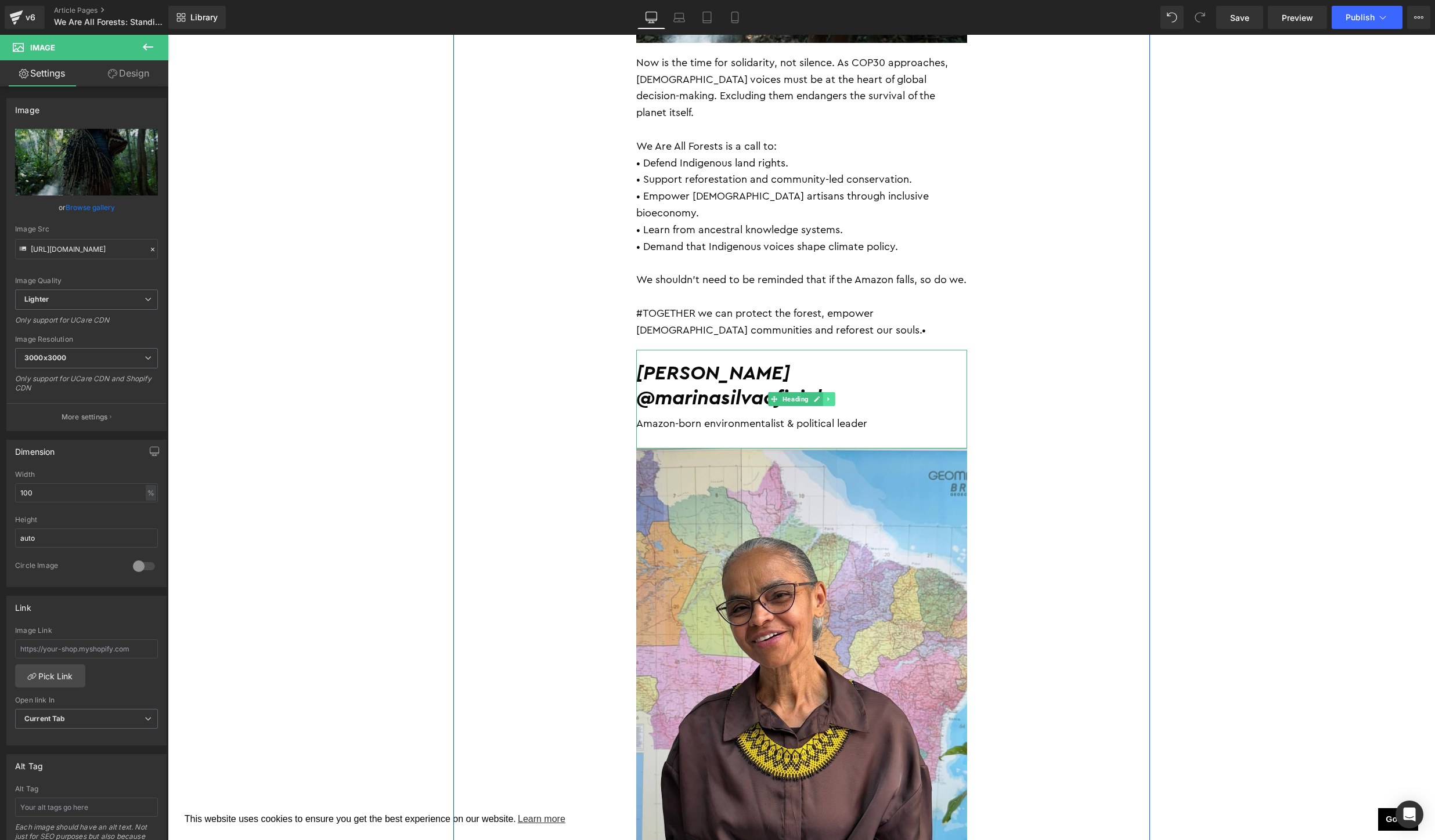
click at [831, 392] on link at bounding box center [828, 398] width 12 height 14
click at [837, 397] on icon at bounding box center [834, 399] width 7 height 7
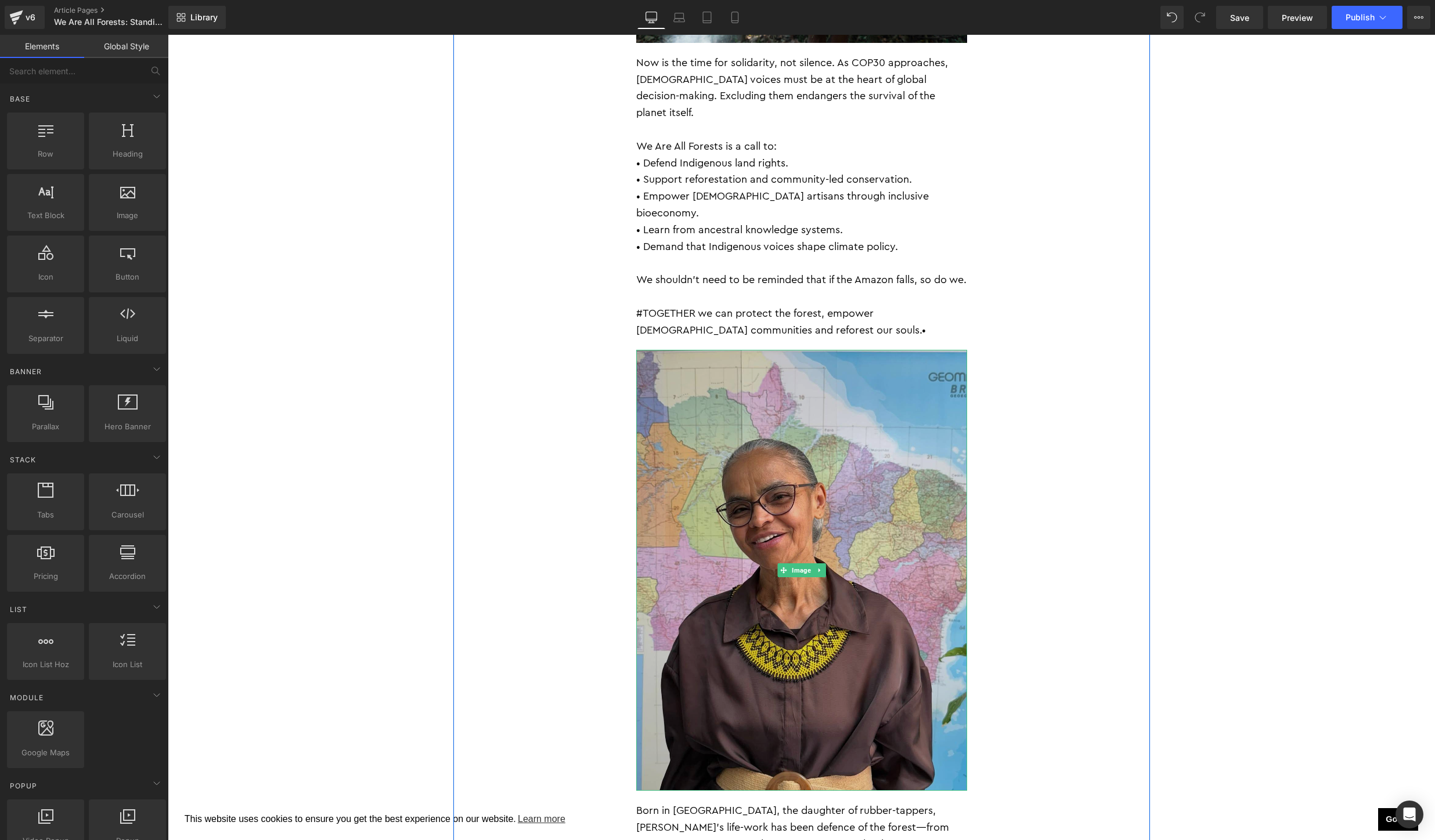
click at [826, 507] on img at bounding box center [802, 571] width 331 height 442
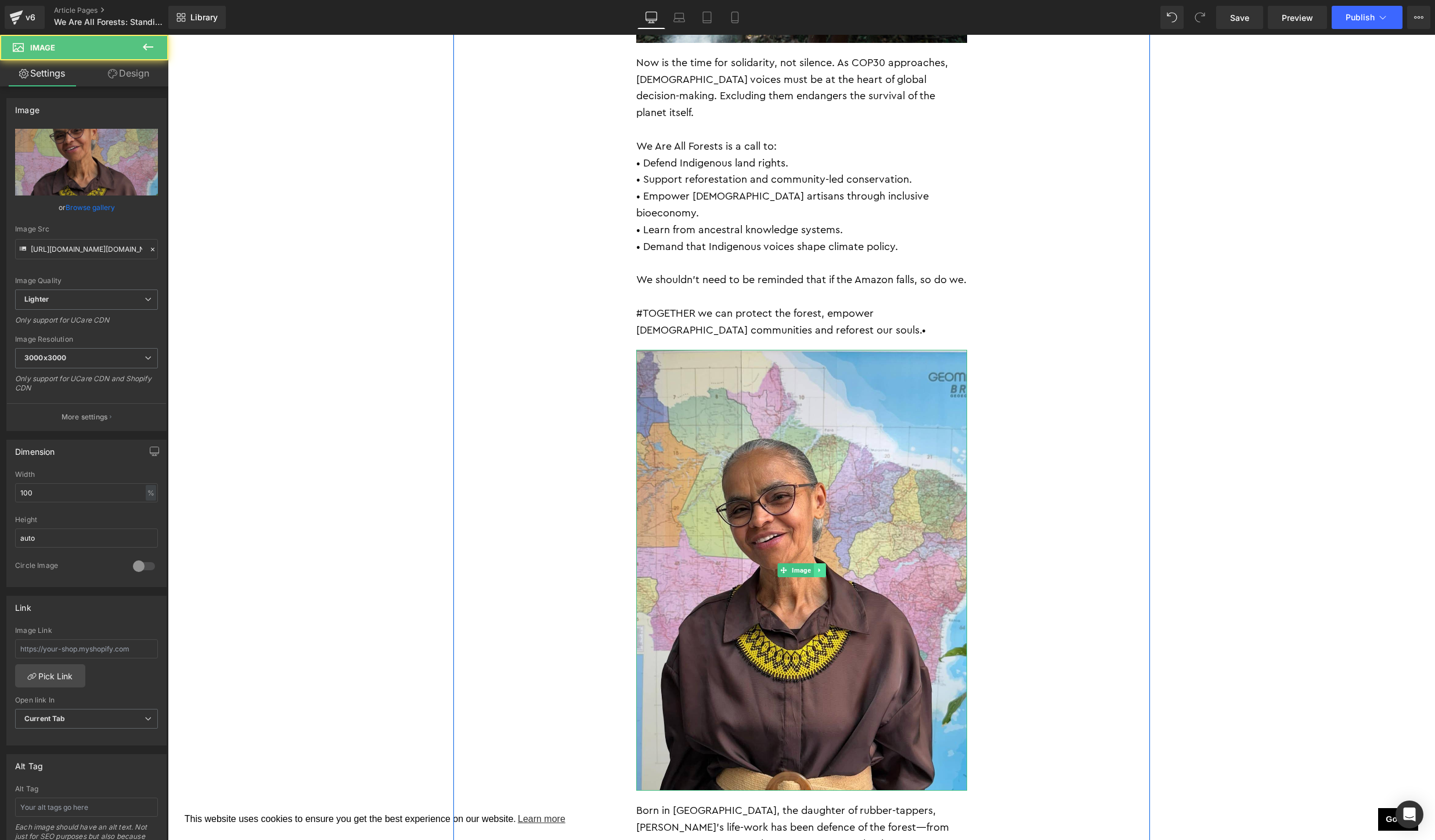
click at [819, 569] on icon at bounding box center [819, 571] width 2 height 4
click at [819, 563] on link at bounding box center [825, 570] width 12 height 14
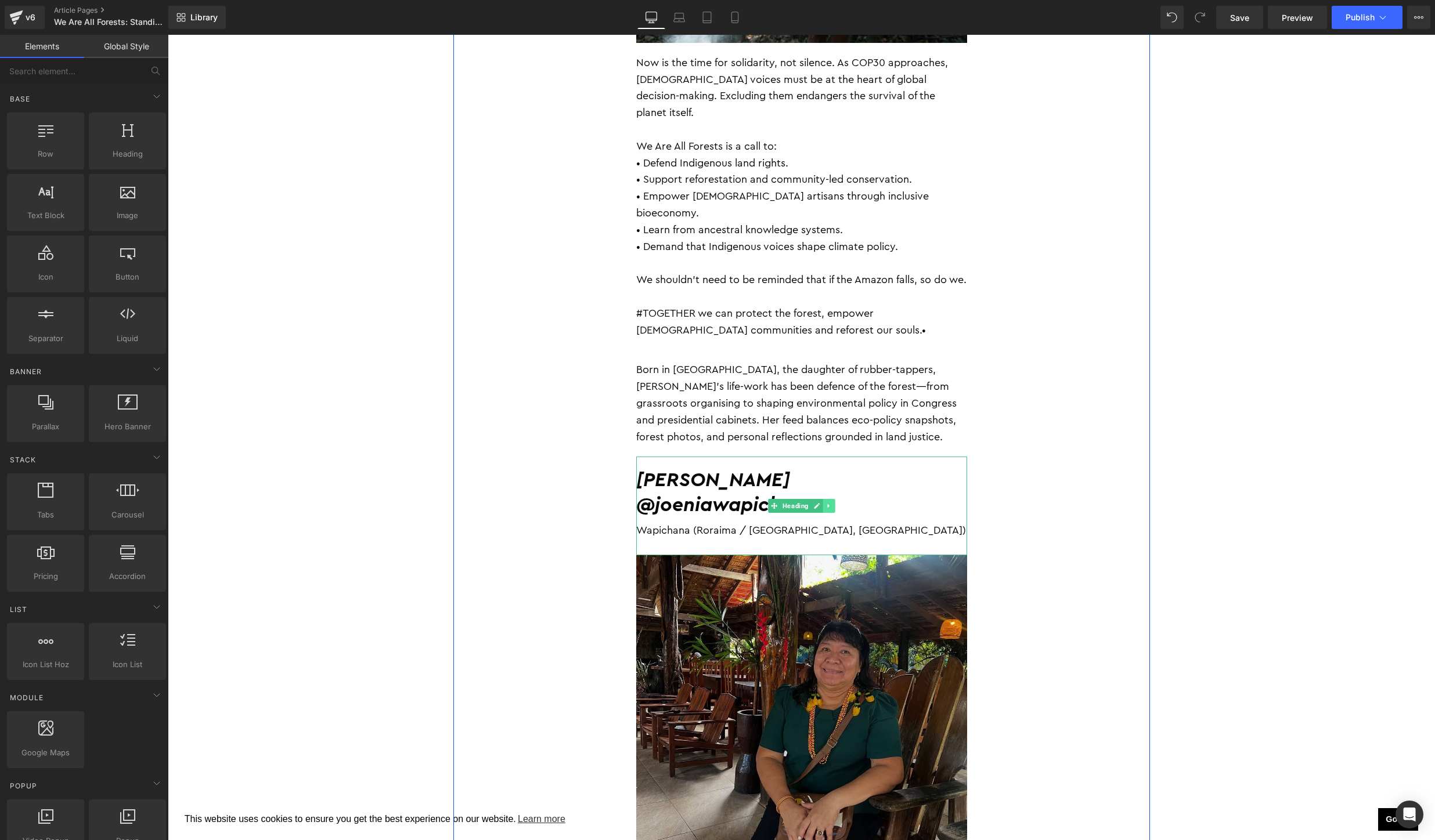
click at [829, 504] on icon at bounding box center [828, 506] width 2 height 4
click at [829, 500] on link at bounding box center [834, 506] width 12 height 14
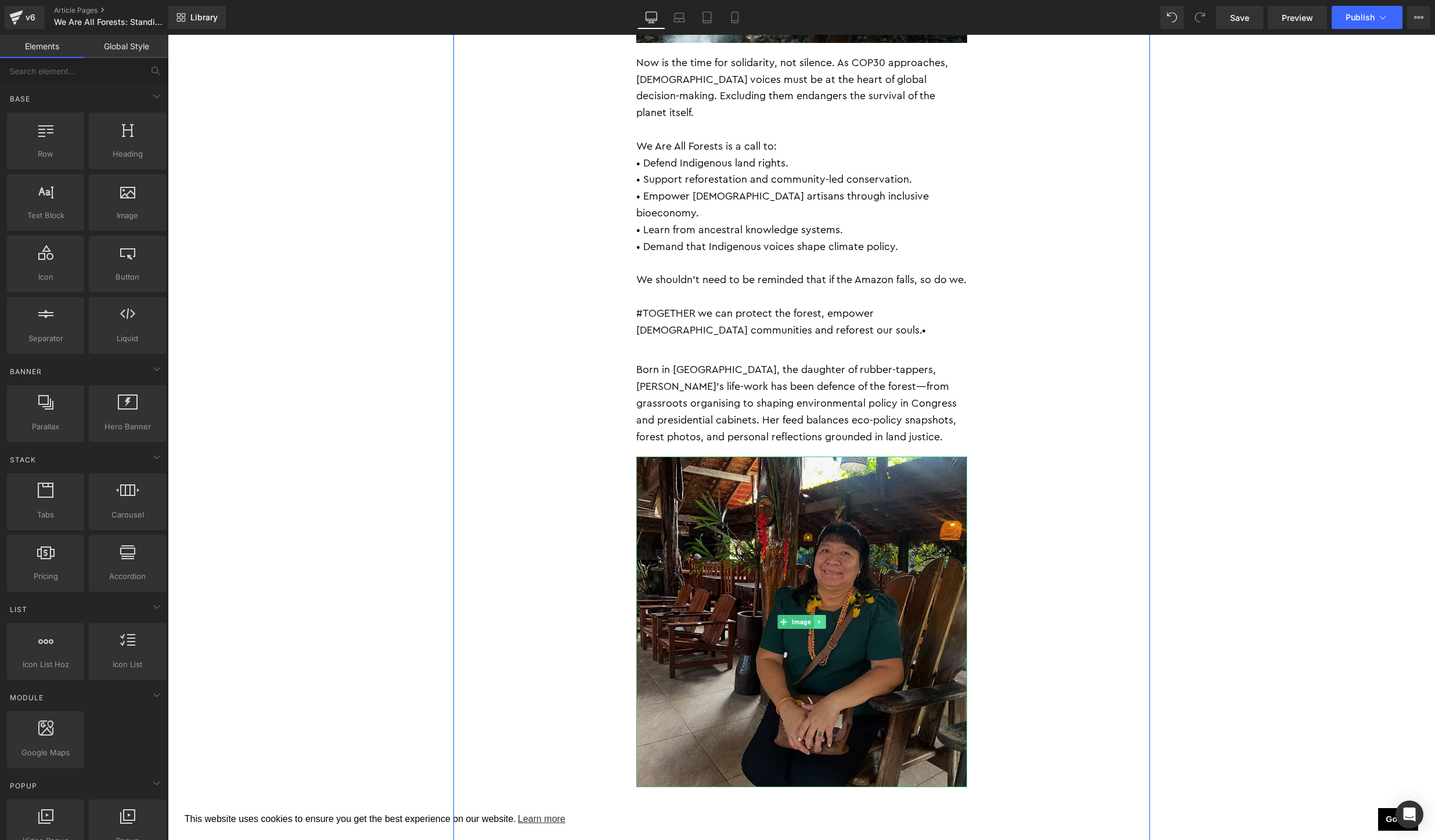
click at [821, 618] on icon at bounding box center [819, 621] width 7 height 7
click at [822, 616] on link at bounding box center [825, 622] width 12 height 14
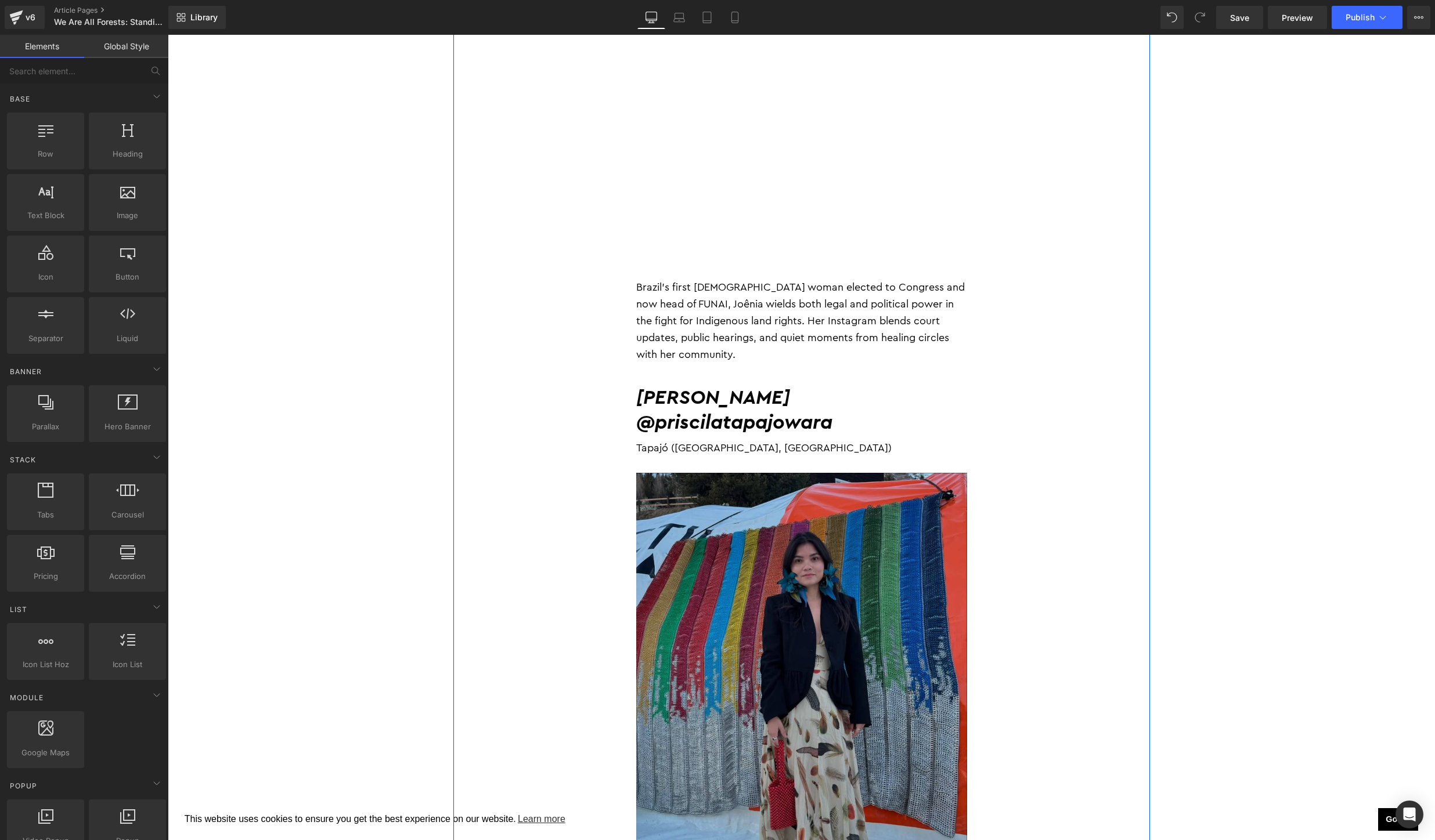
scroll to position [3418, 0]
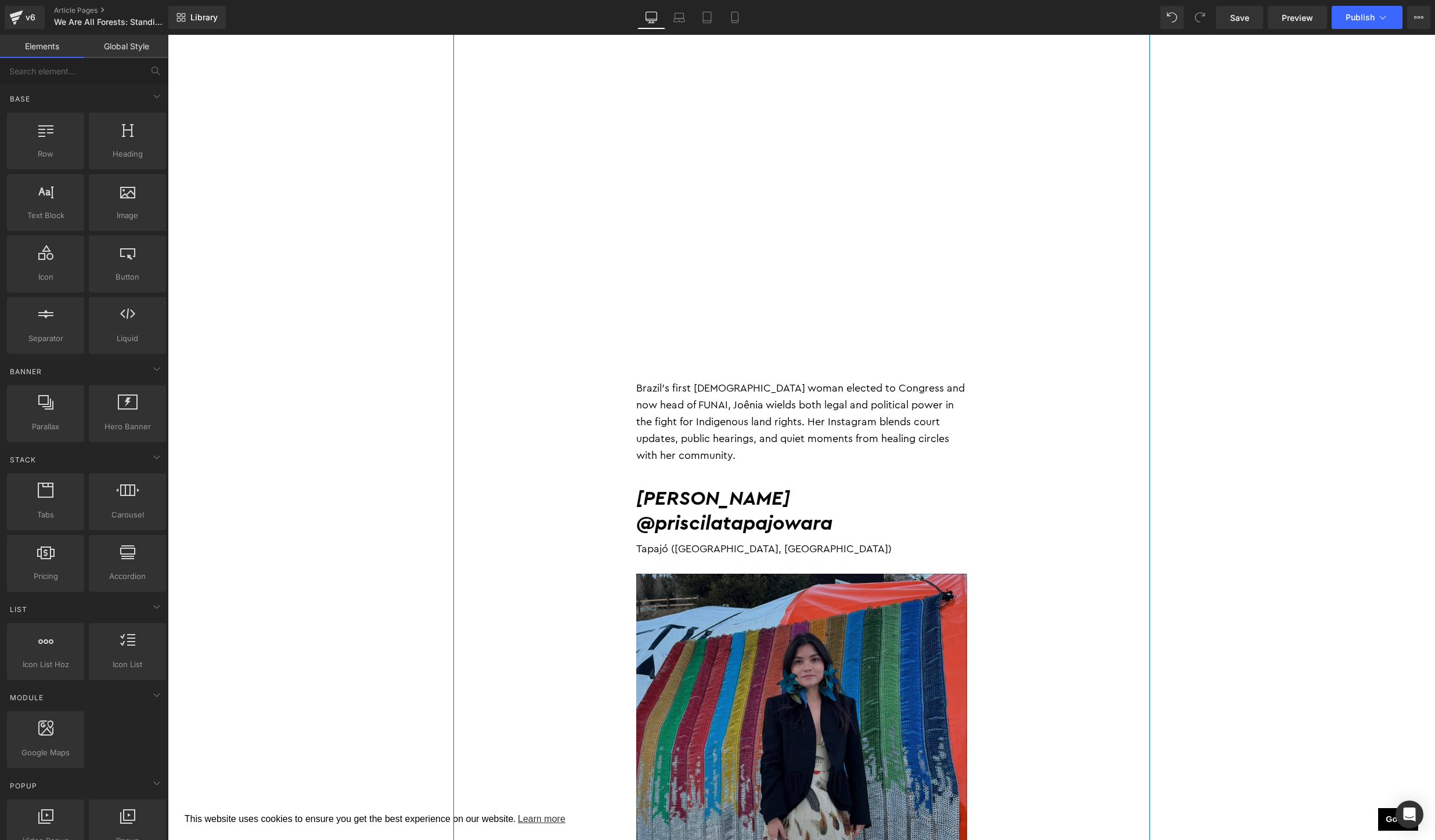
click at [819, 380] on p "Brazil’s first Indigenous woman elected to Congress and now head of FUNAI, Joên…" at bounding box center [802, 421] width 331 height 83
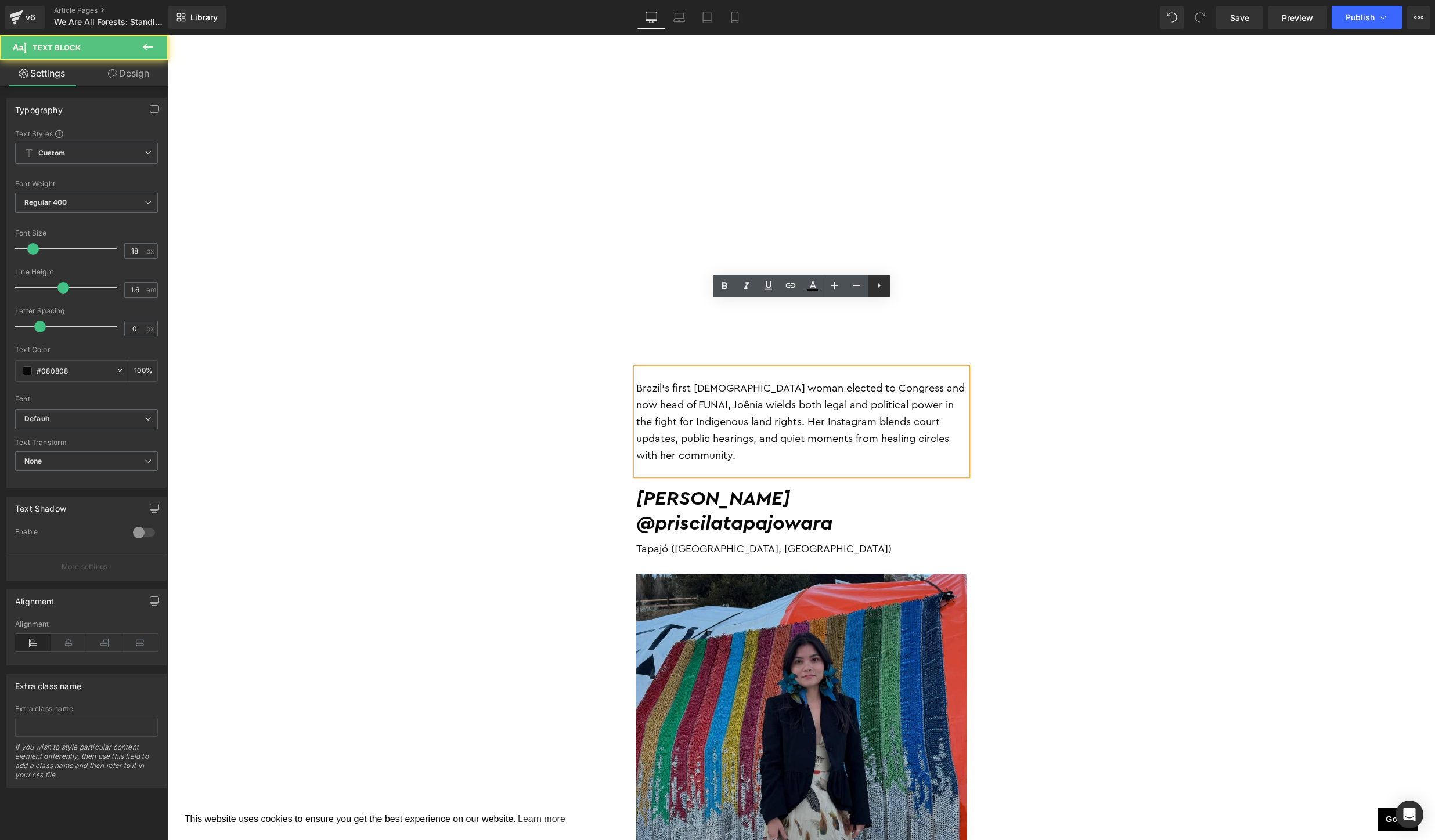
click at [799, 441] on icon at bounding box center [634, 489] width 331 height 98
click at [881, 283] on icon at bounding box center [878, 285] width 14 height 14
click at [799, 452] on icon at bounding box center [634, 464] width 331 height 25
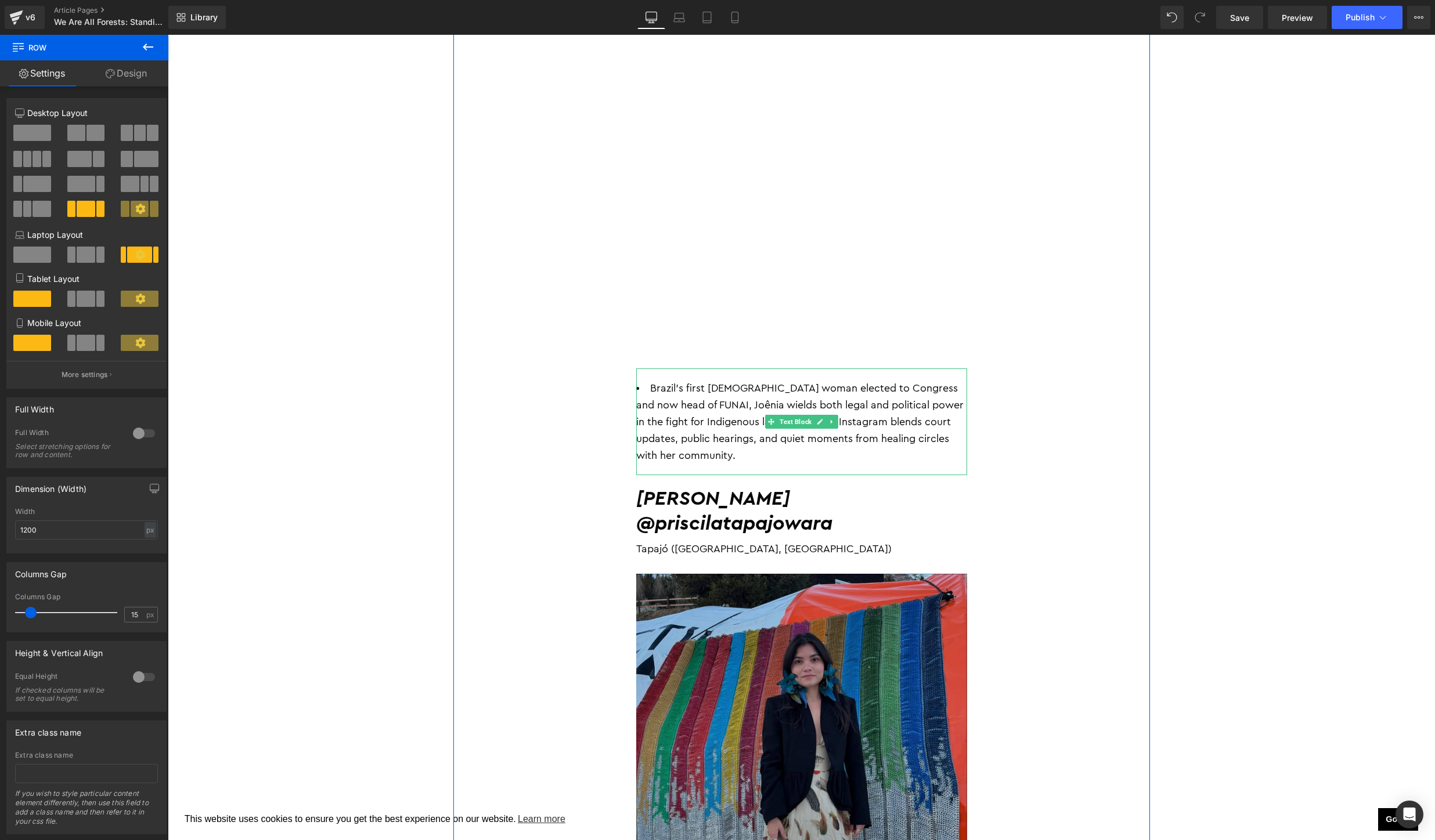
click at [833, 380] on li "Brazil’s first Indigenous woman elected to Congress and now head of FUNAI, Joên…" at bounding box center [802, 421] width 331 height 83
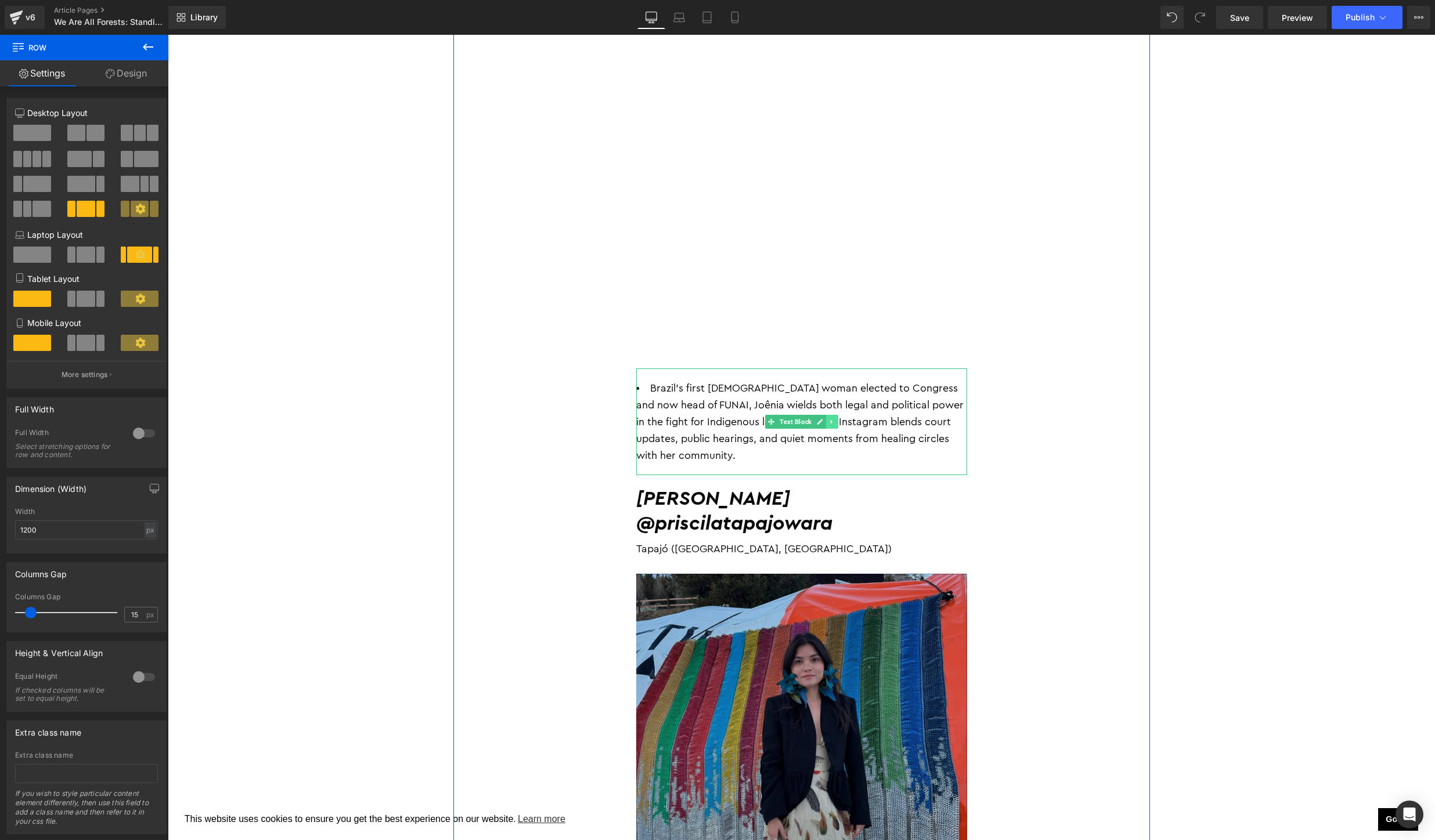
click at [833, 418] on icon at bounding box center [831, 421] width 7 height 7
click at [835, 418] on icon at bounding box center [837, 421] width 7 height 7
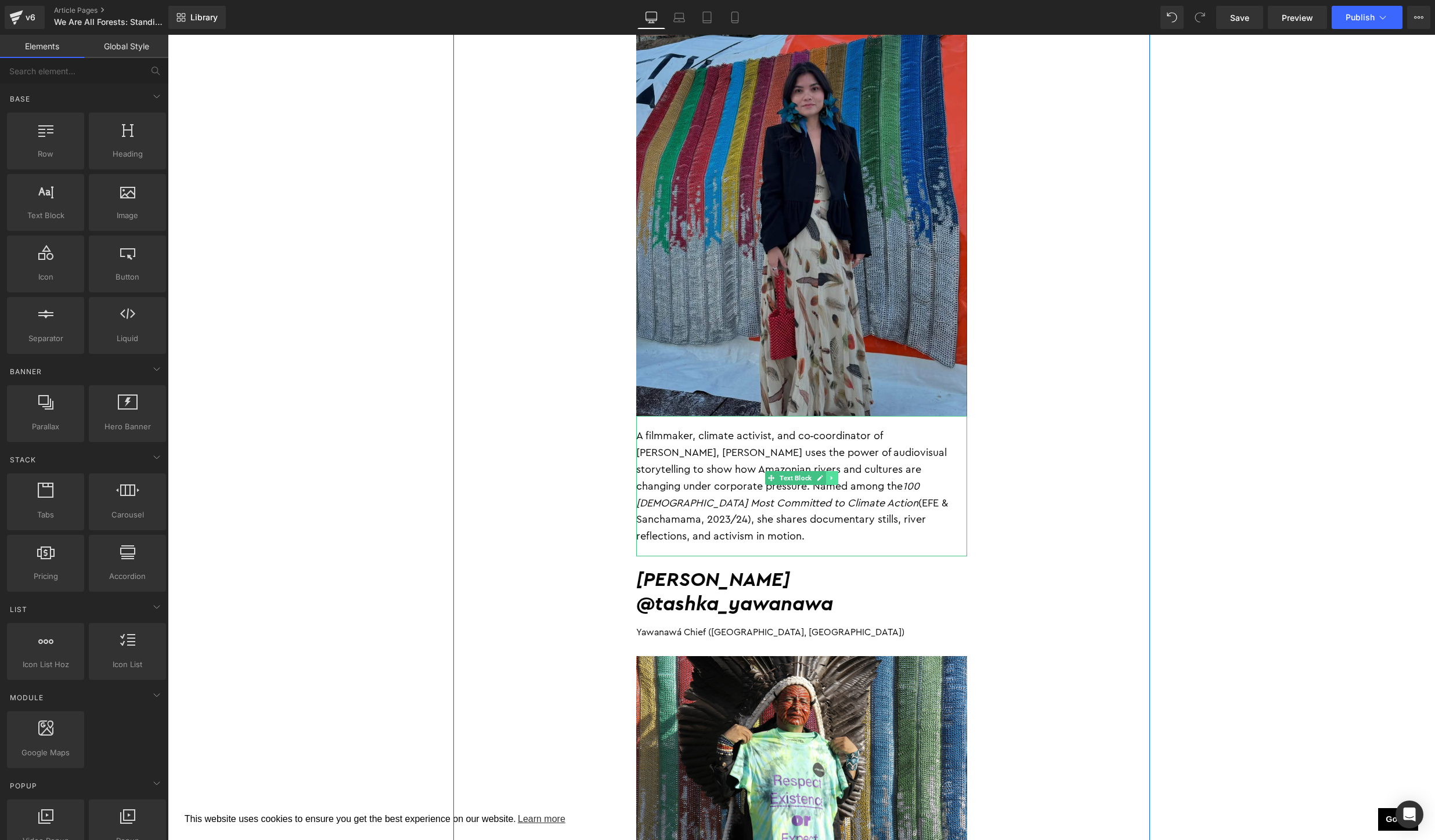
click at [834, 475] on icon at bounding box center [831, 478] width 7 height 7
click at [837, 475] on icon at bounding box center [837, 478] width 7 height 7
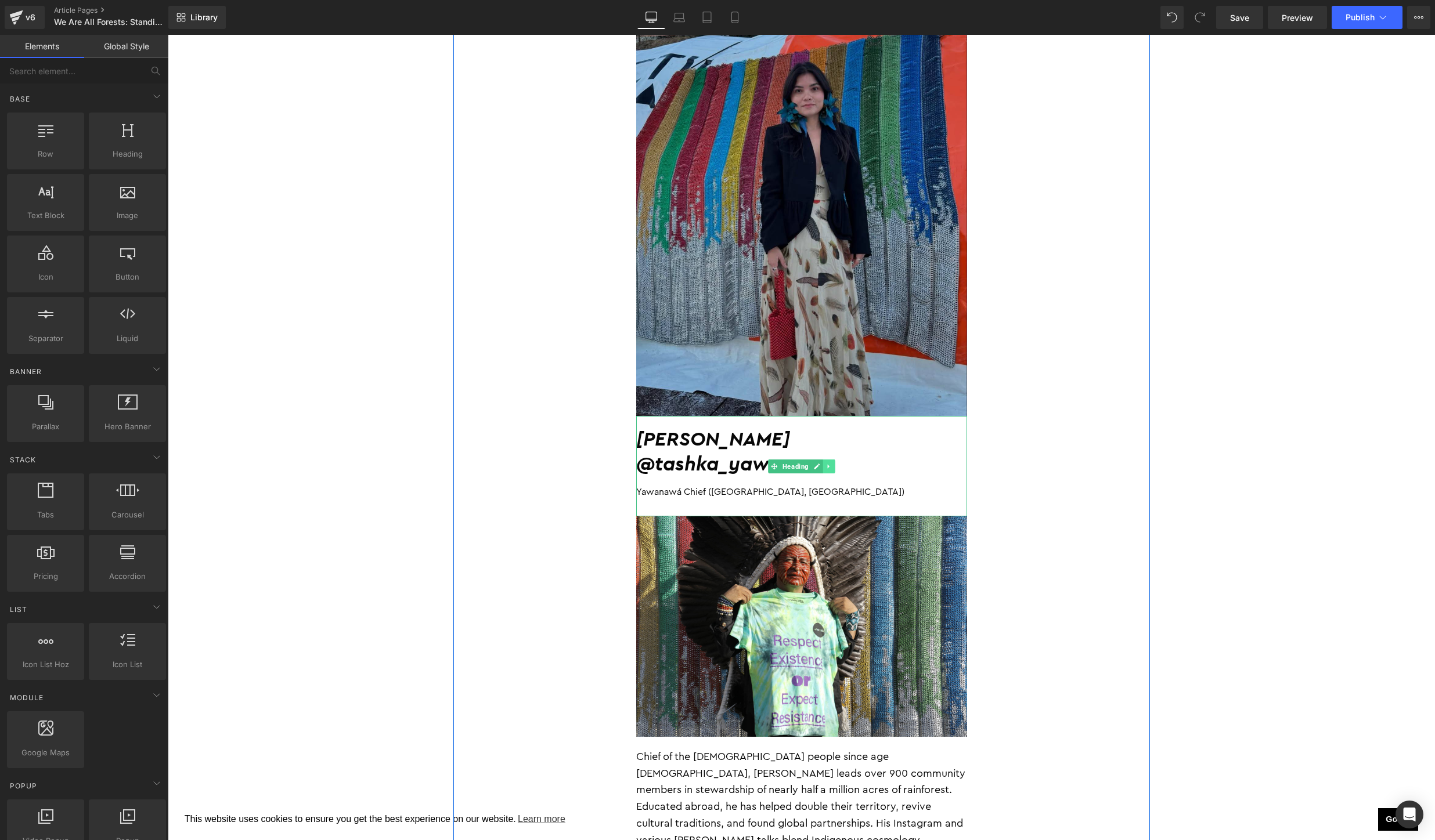
click at [829, 463] on icon at bounding box center [828, 466] width 7 height 7
click at [831, 459] on link at bounding box center [834, 466] width 12 height 14
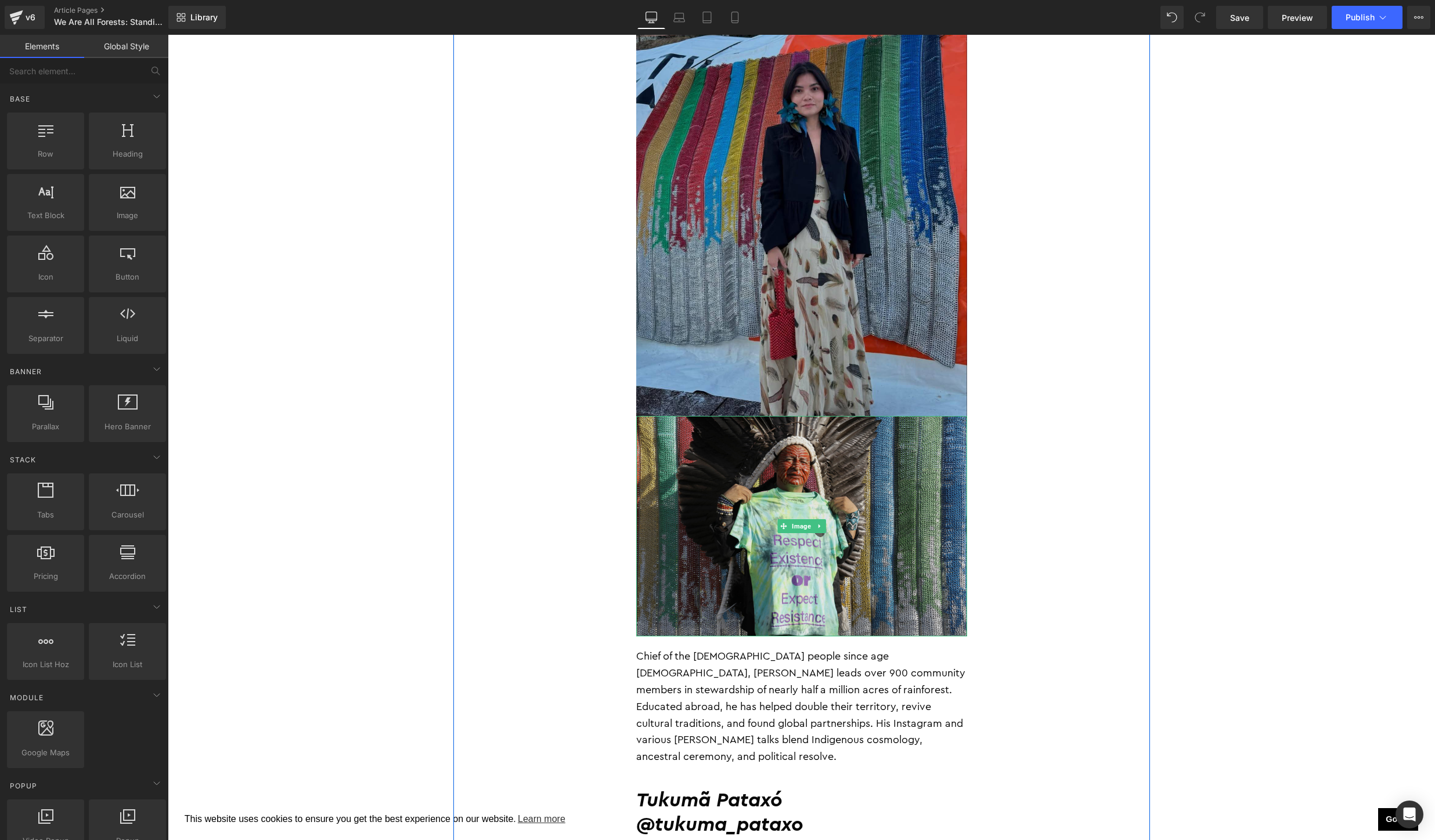
click at [828, 458] on img at bounding box center [802, 527] width 331 height 221
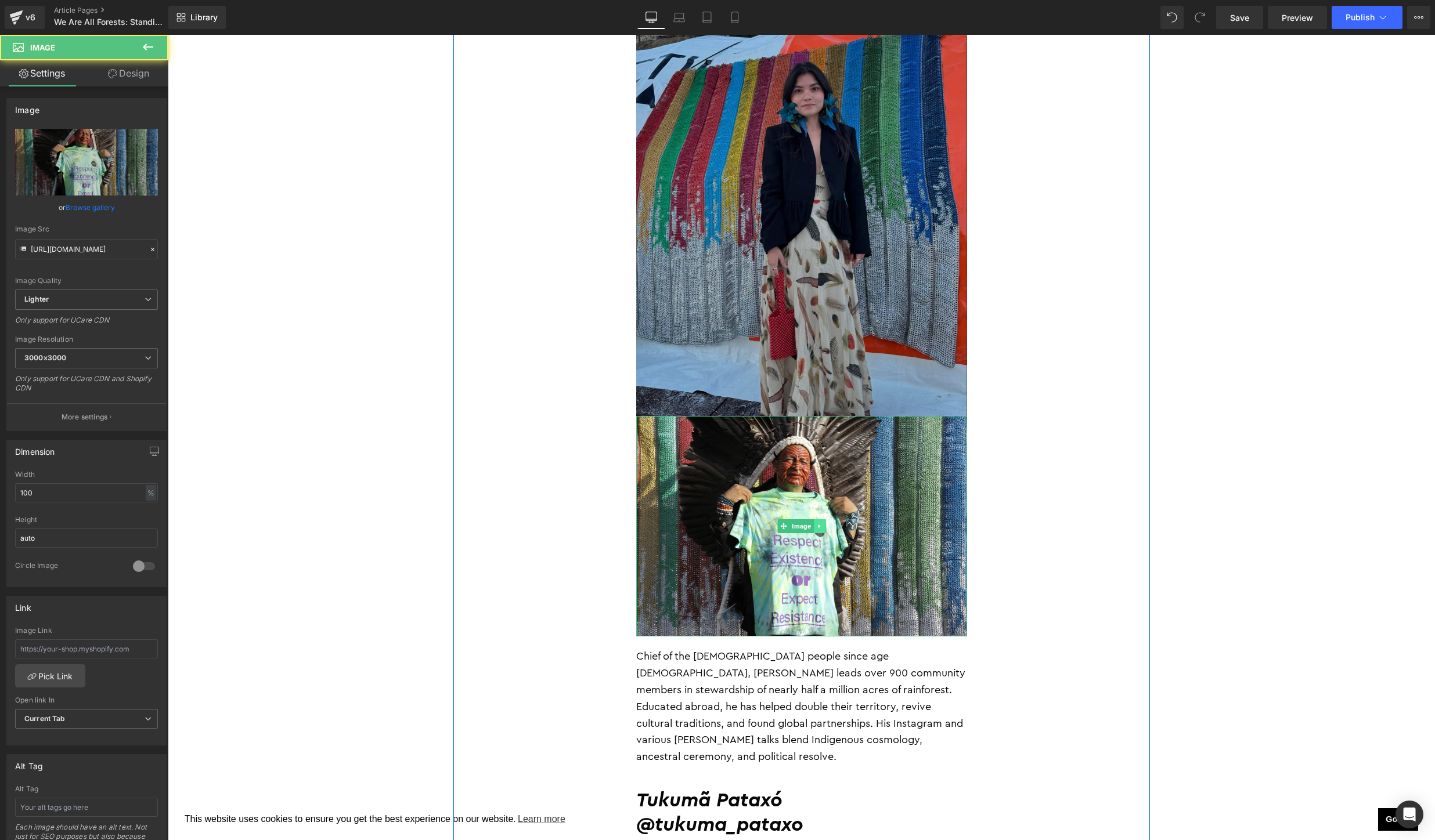
click at [820, 523] on icon at bounding box center [819, 526] width 7 height 7
click at [820, 519] on link at bounding box center [825, 526] width 12 height 14
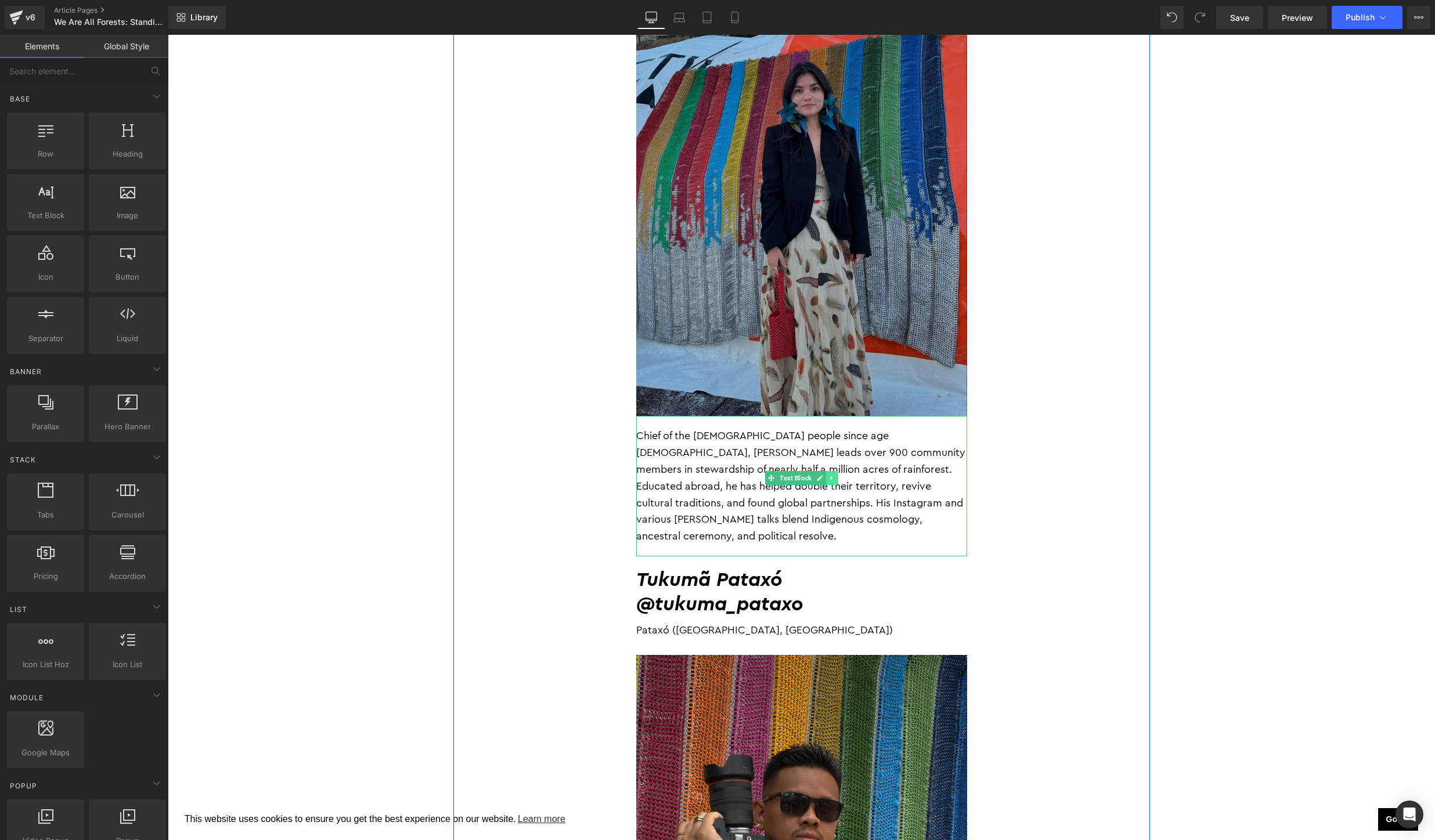
click at [831, 475] on icon at bounding box center [831, 478] width 7 height 7
click at [839, 475] on icon at bounding box center [837, 478] width 7 height 7
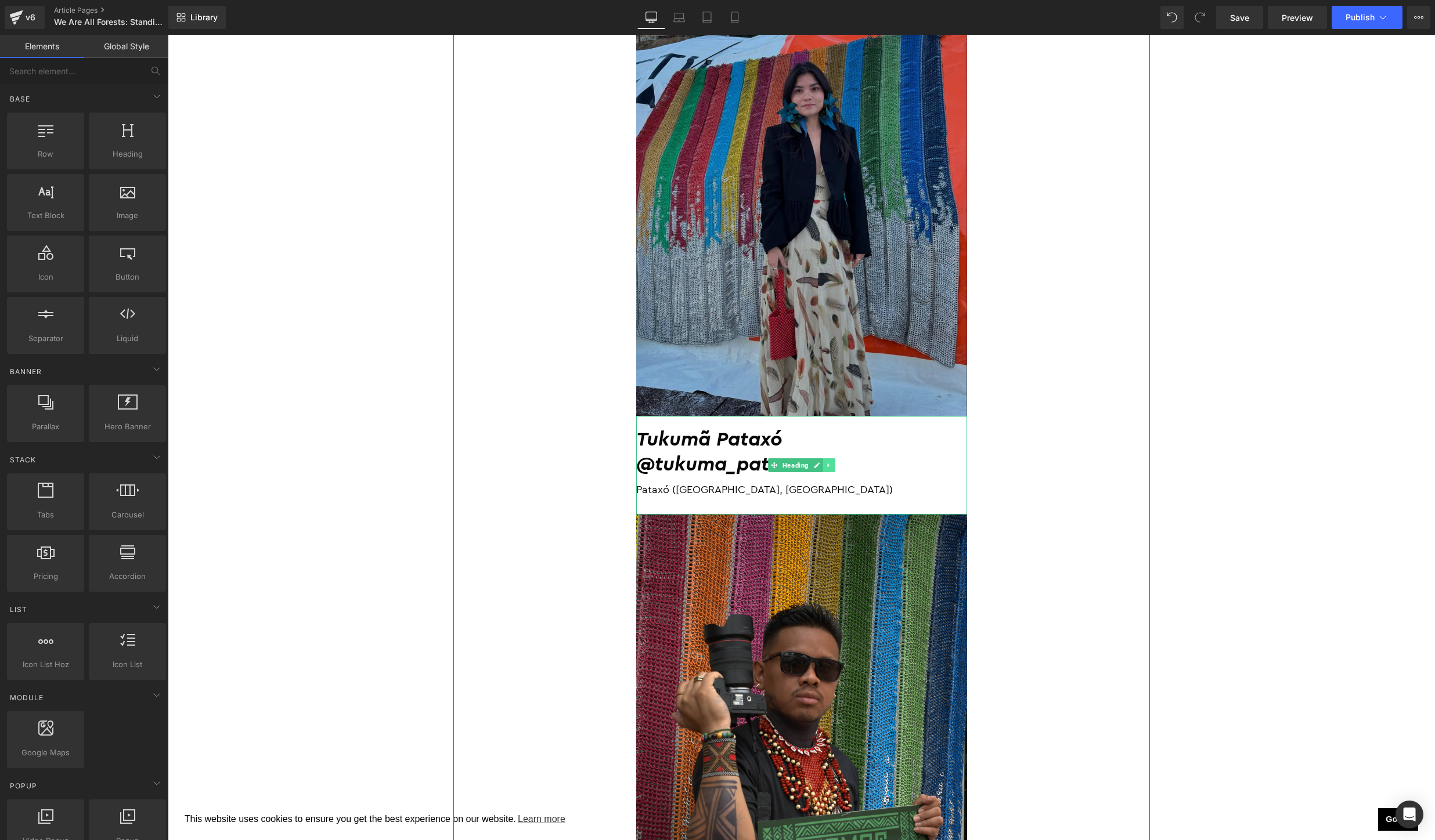
click at [831, 458] on link at bounding box center [828, 465] width 12 height 14
click at [832, 458] on link at bounding box center [834, 465] width 12 height 14
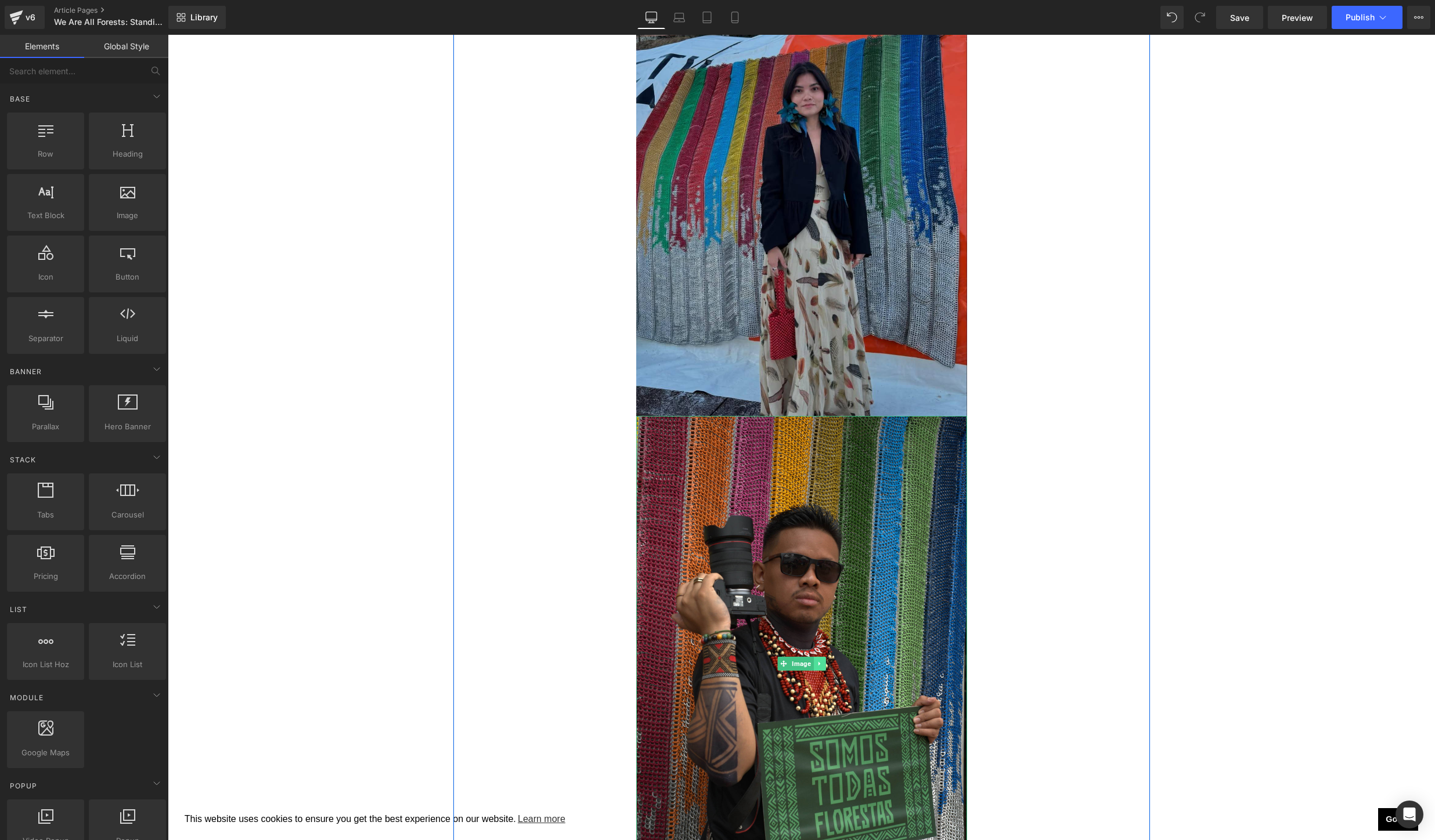
click at [823, 657] on link at bounding box center [819, 663] width 12 height 14
click at [823, 660] on icon at bounding box center [825, 663] width 7 height 7
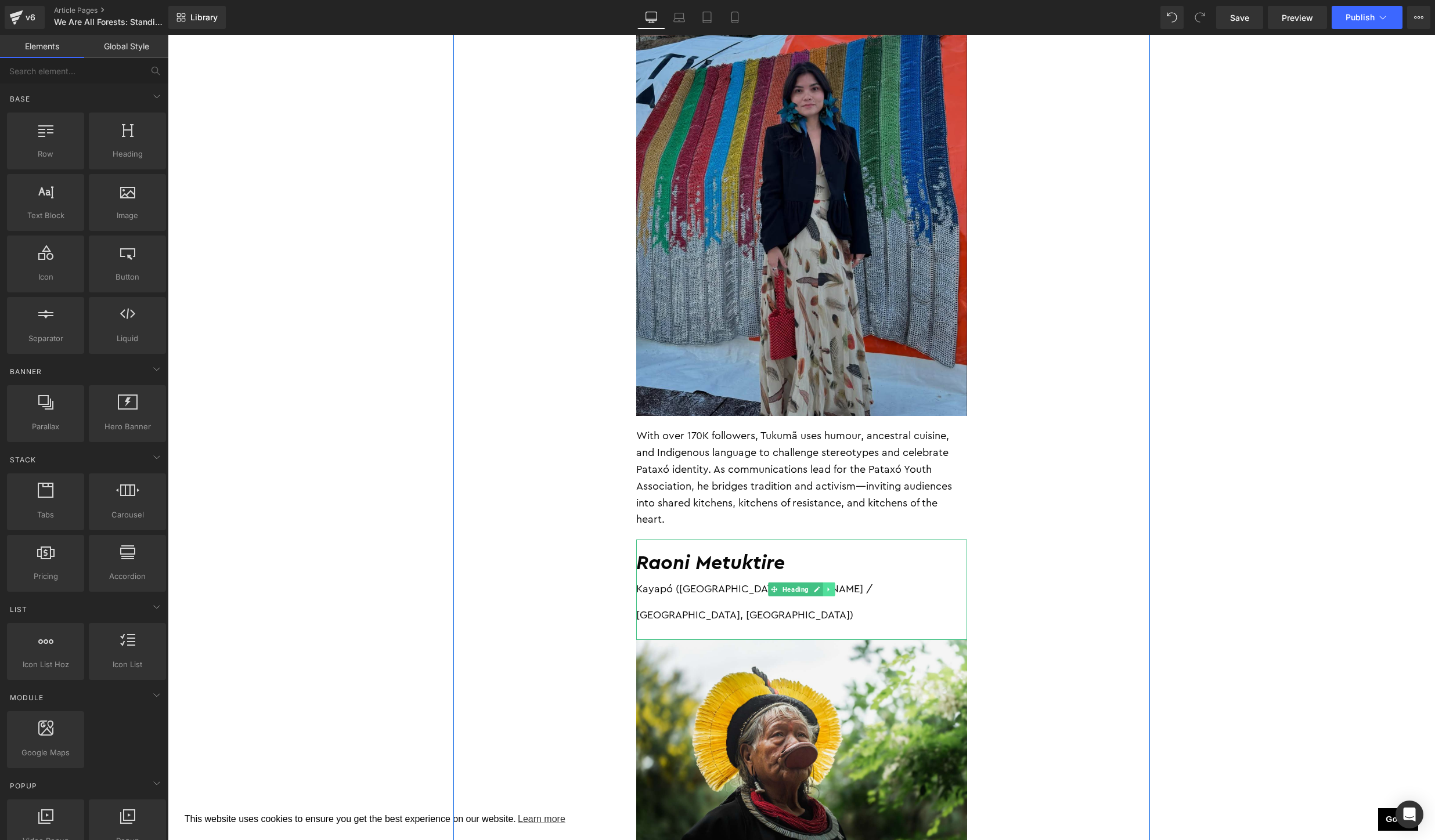
click at [829, 583] on link at bounding box center [828, 589] width 12 height 14
click at [835, 583] on link at bounding box center [834, 589] width 12 height 14
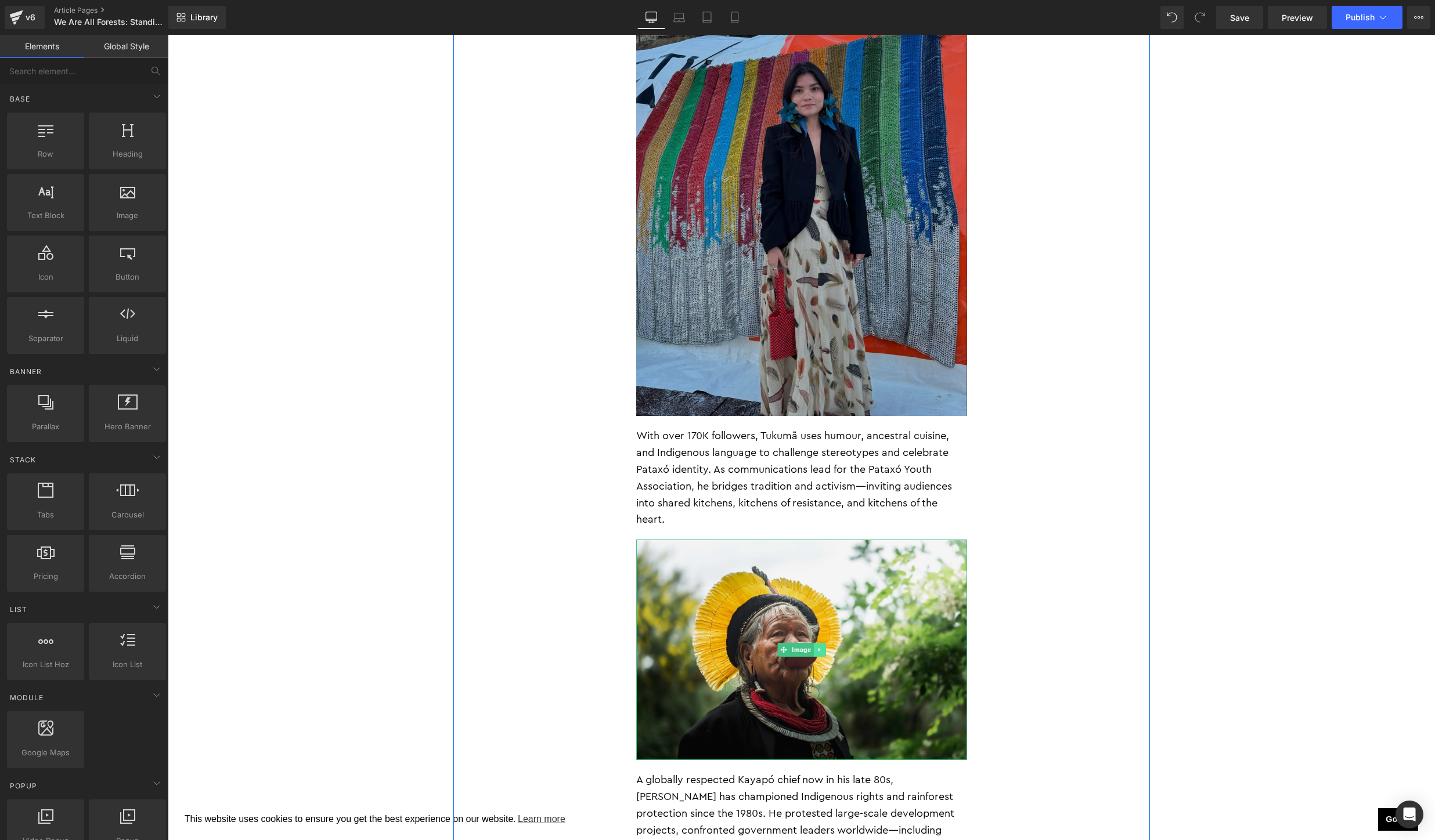
click at [821, 646] on icon at bounding box center [819, 649] width 7 height 7
click at [822, 643] on link at bounding box center [825, 649] width 12 height 14
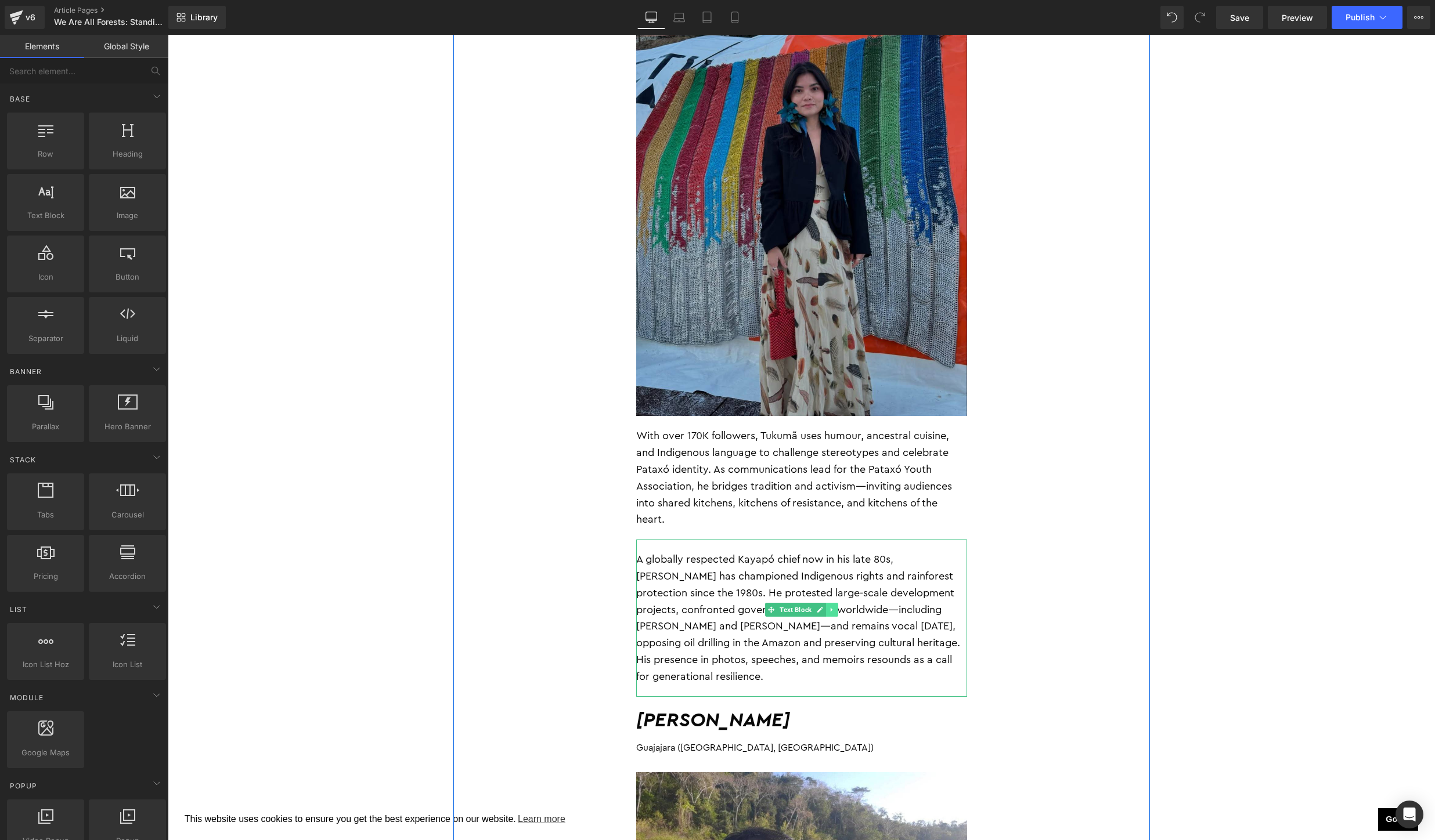
click at [834, 603] on link at bounding box center [832, 610] width 12 height 14
click at [837, 603] on link at bounding box center [837, 610] width 12 height 14
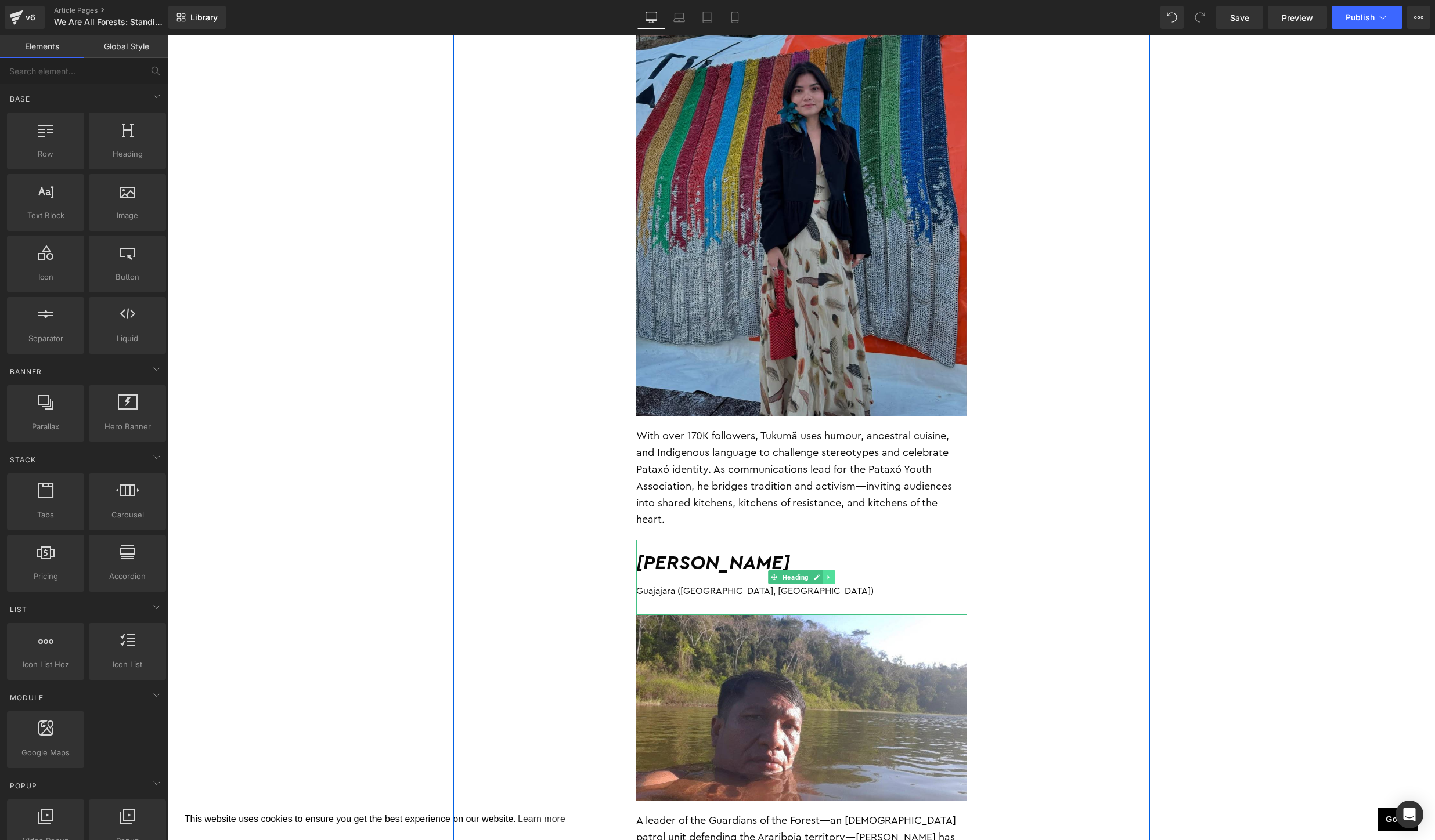
click at [830, 571] on link at bounding box center [828, 577] width 12 height 14
click at [830, 571] on link at bounding box center [834, 577] width 12 height 14
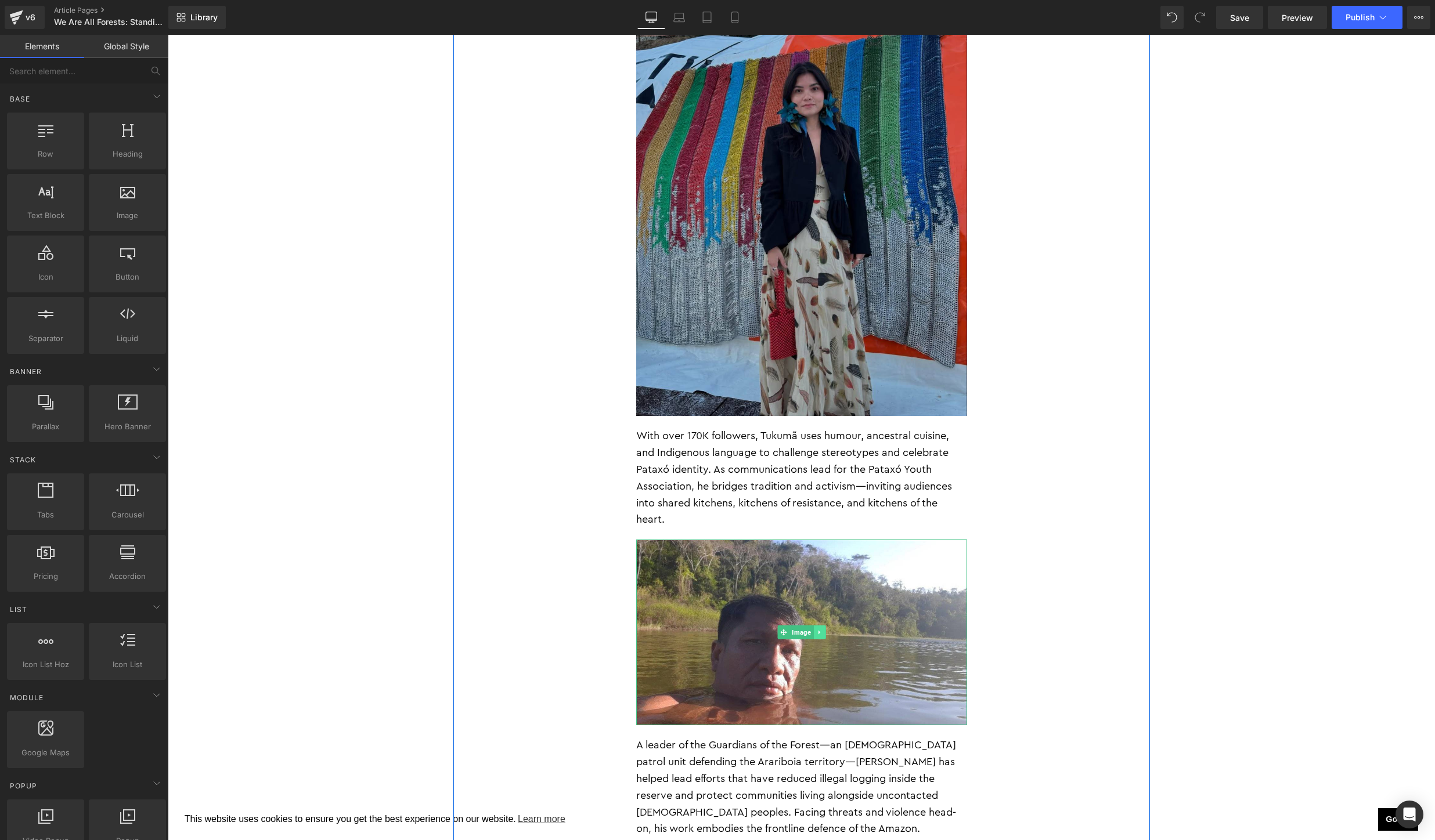
click at [820, 630] on icon at bounding box center [819, 632] width 7 height 7
click at [825, 630] on icon at bounding box center [825, 632] width 7 height 7
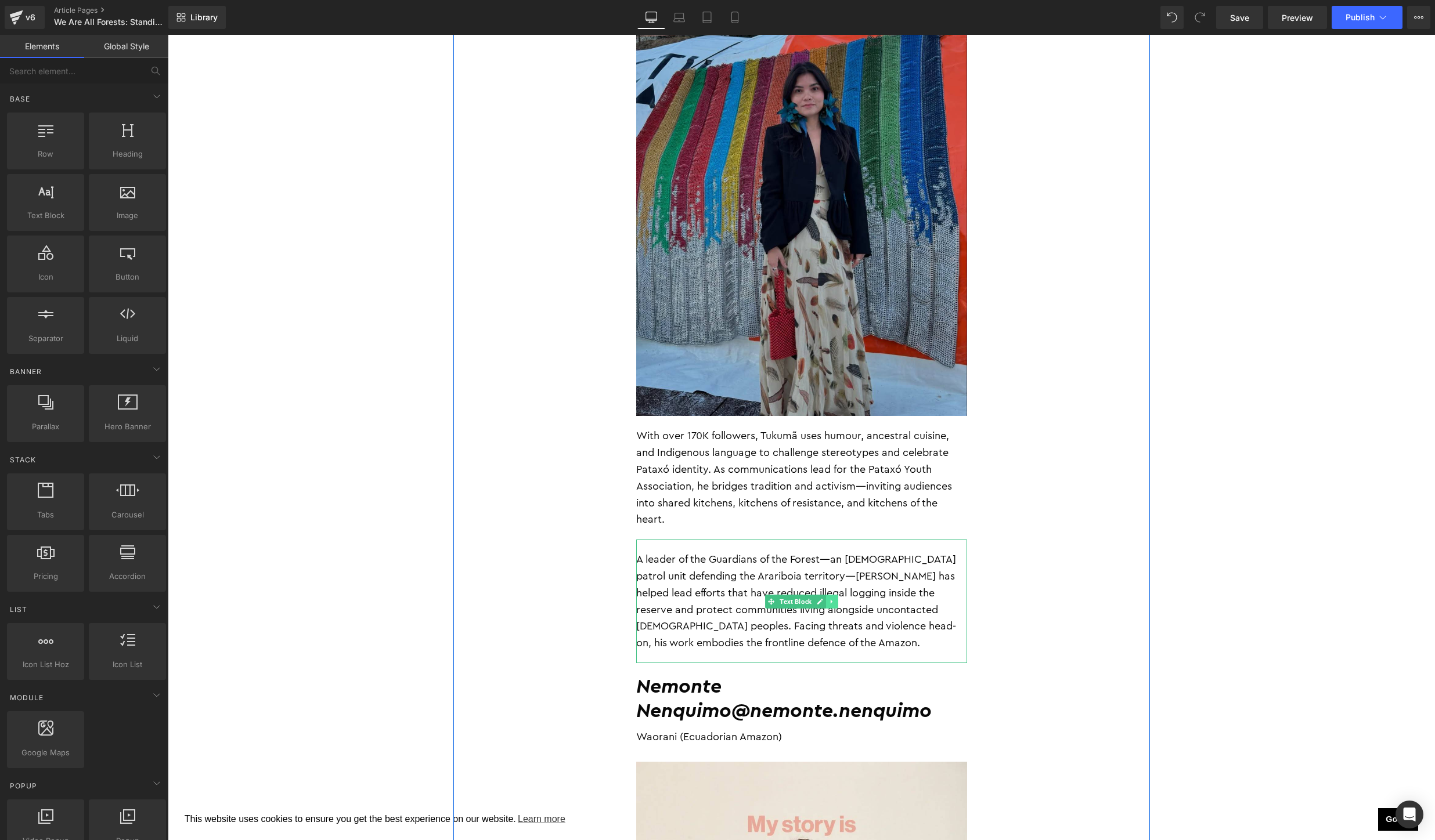
click at [832, 595] on link at bounding box center [832, 601] width 12 height 14
click at [838, 599] on icon at bounding box center [837, 601] width 7 height 7
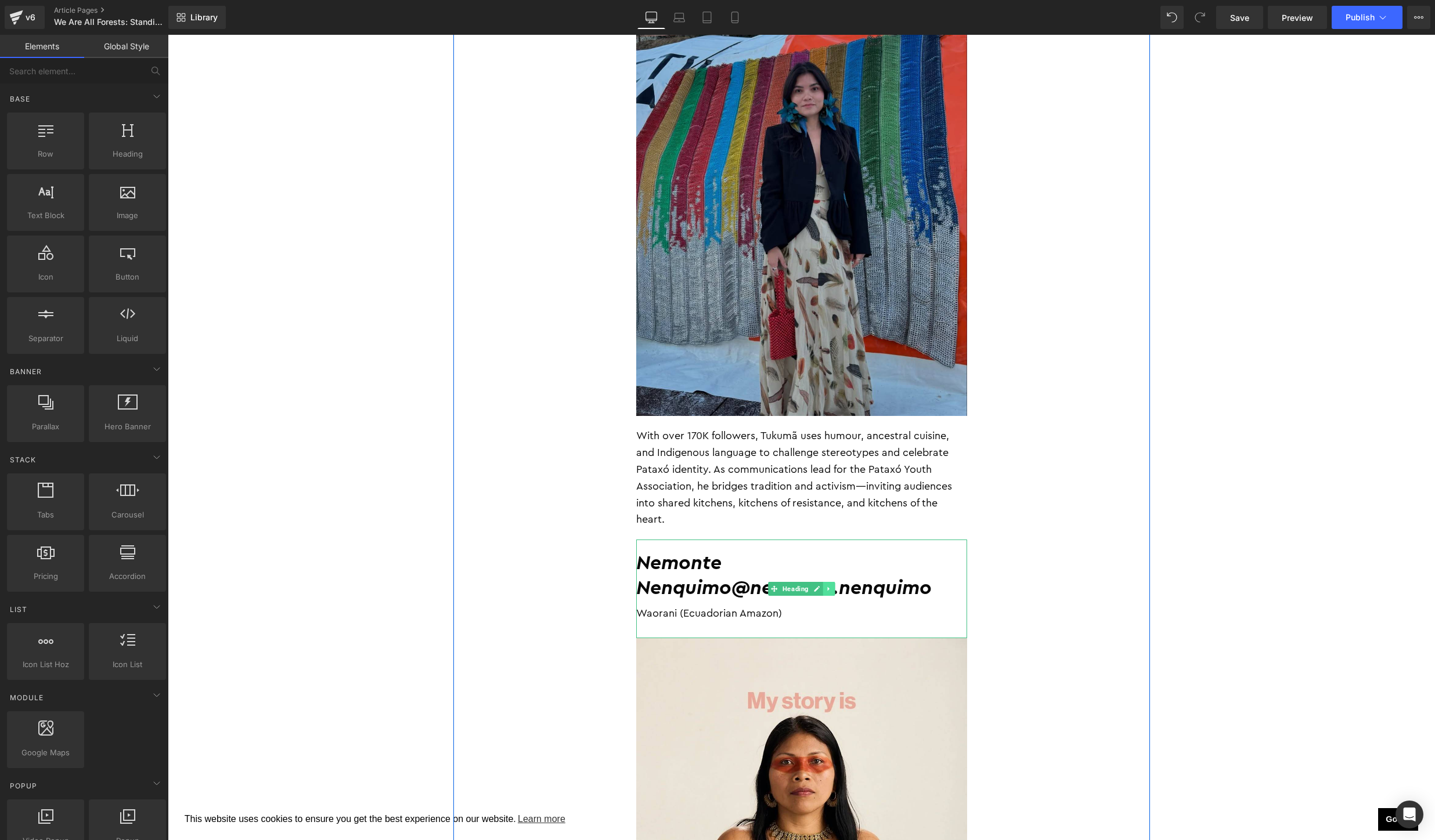
click at [829, 582] on link at bounding box center [828, 588] width 12 height 14
click at [830, 582] on link at bounding box center [834, 588] width 12 height 14
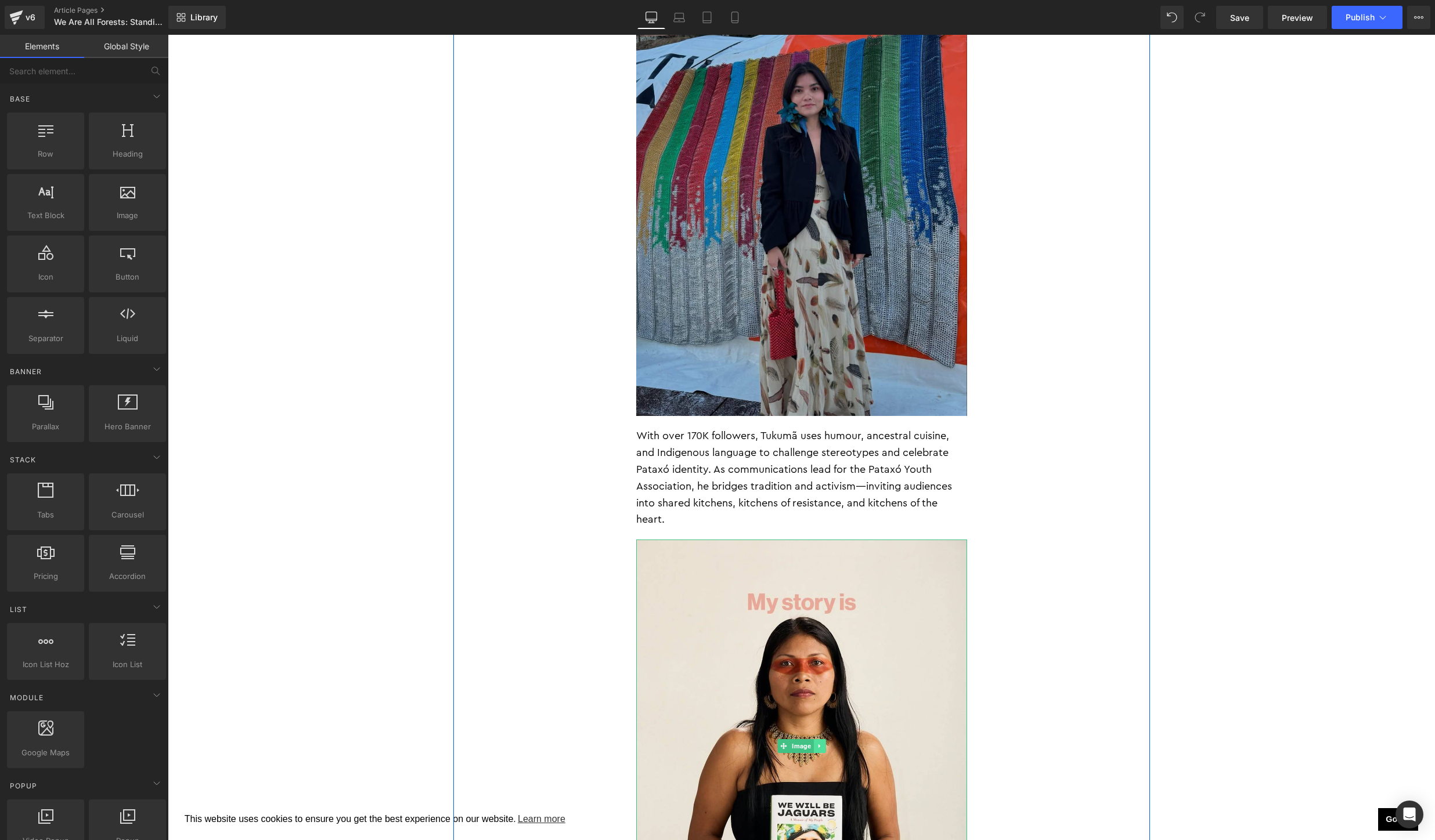
click at [822, 743] on icon at bounding box center [819, 746] width 7 height 7
click at [825, 744] on icon at bounding box center [825, 746] width 7 height 7
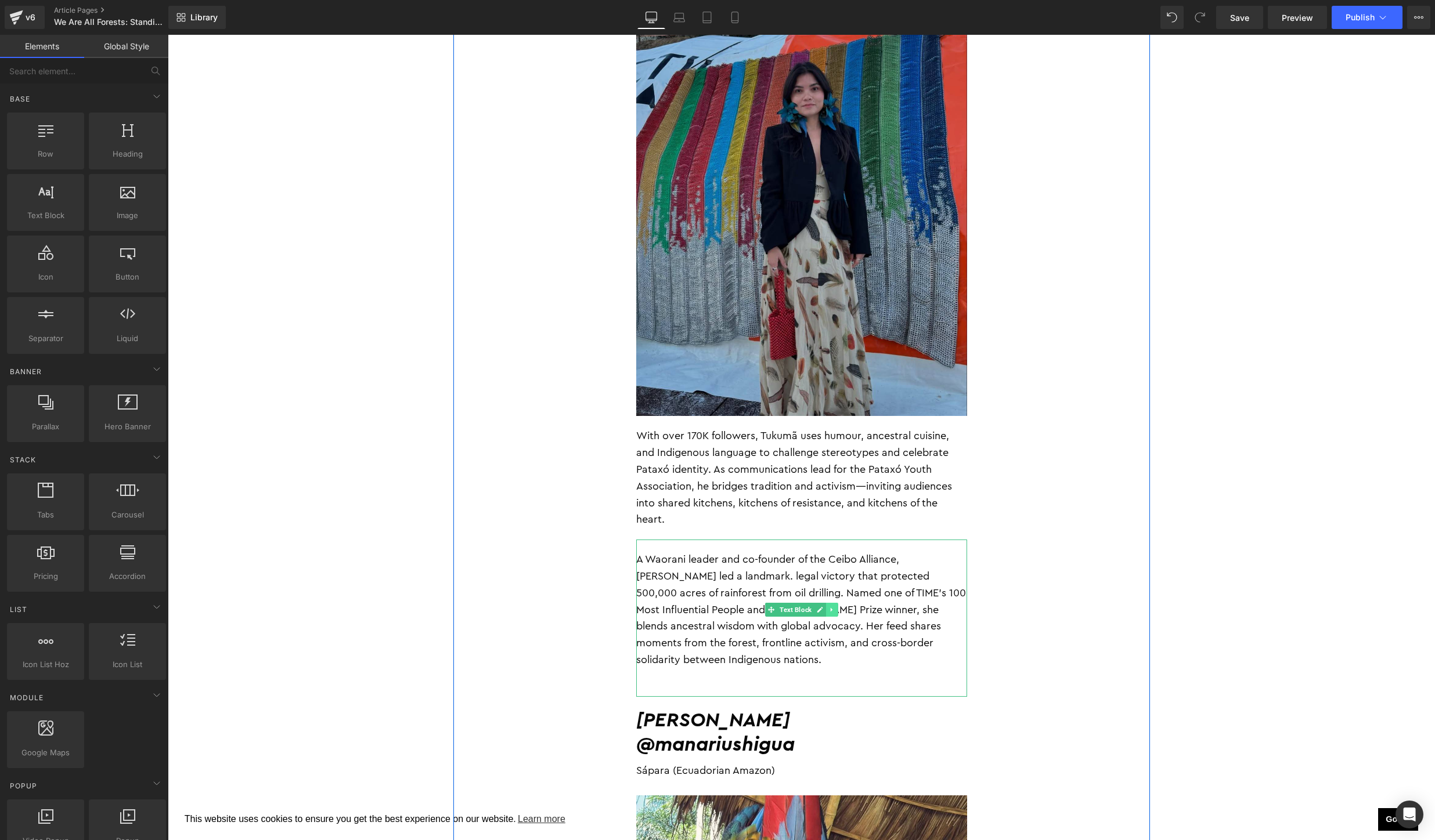
click at [831, 603] on link at bounding box center [832, 610] width 12 height 14
click at [837, 606] on icon at bounding box center [837, 609] width 7 height 7
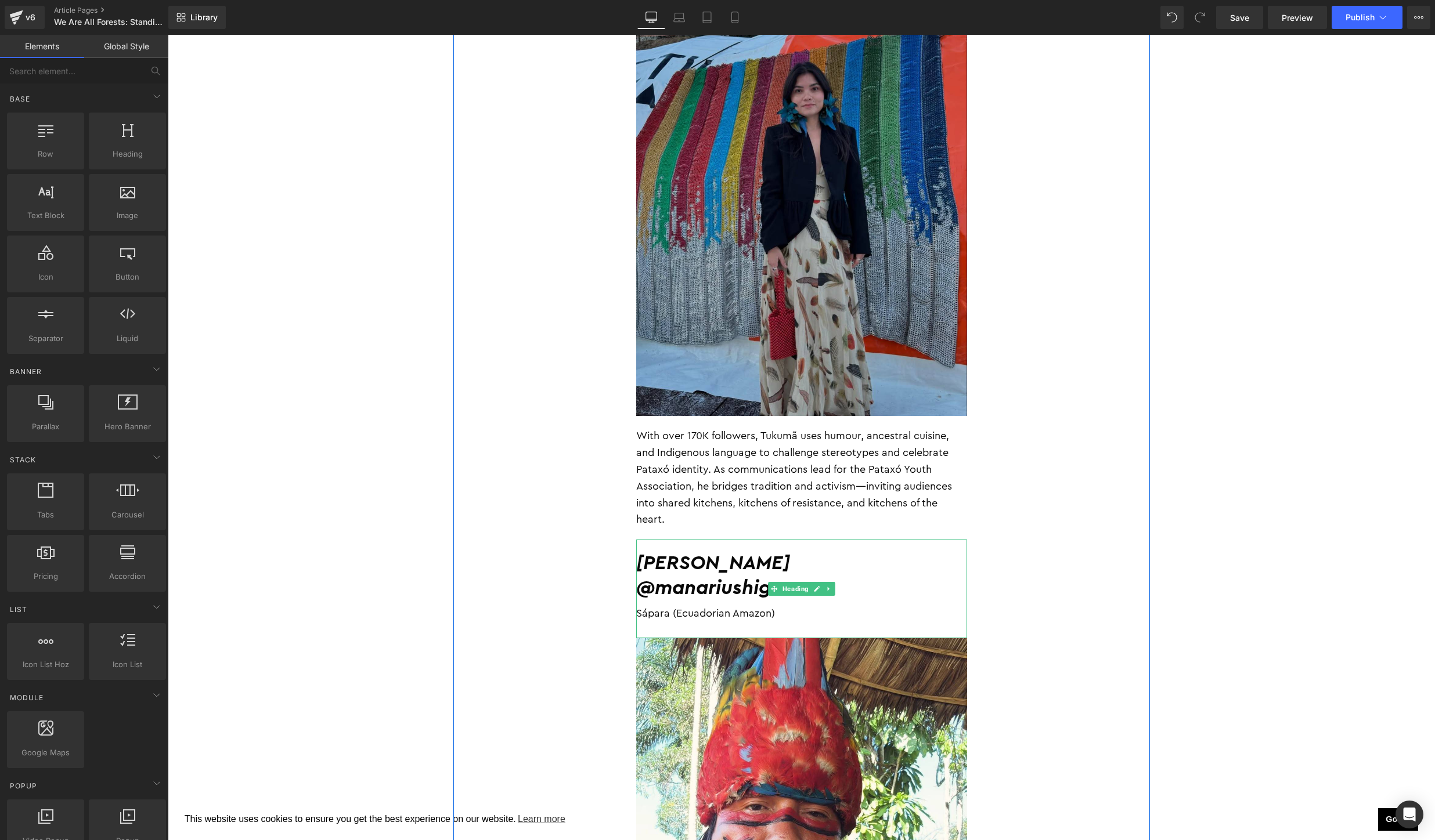
click at [833, 576] on h2 "@manariushigua" at bounding box center [802, 588] width 331 height 25
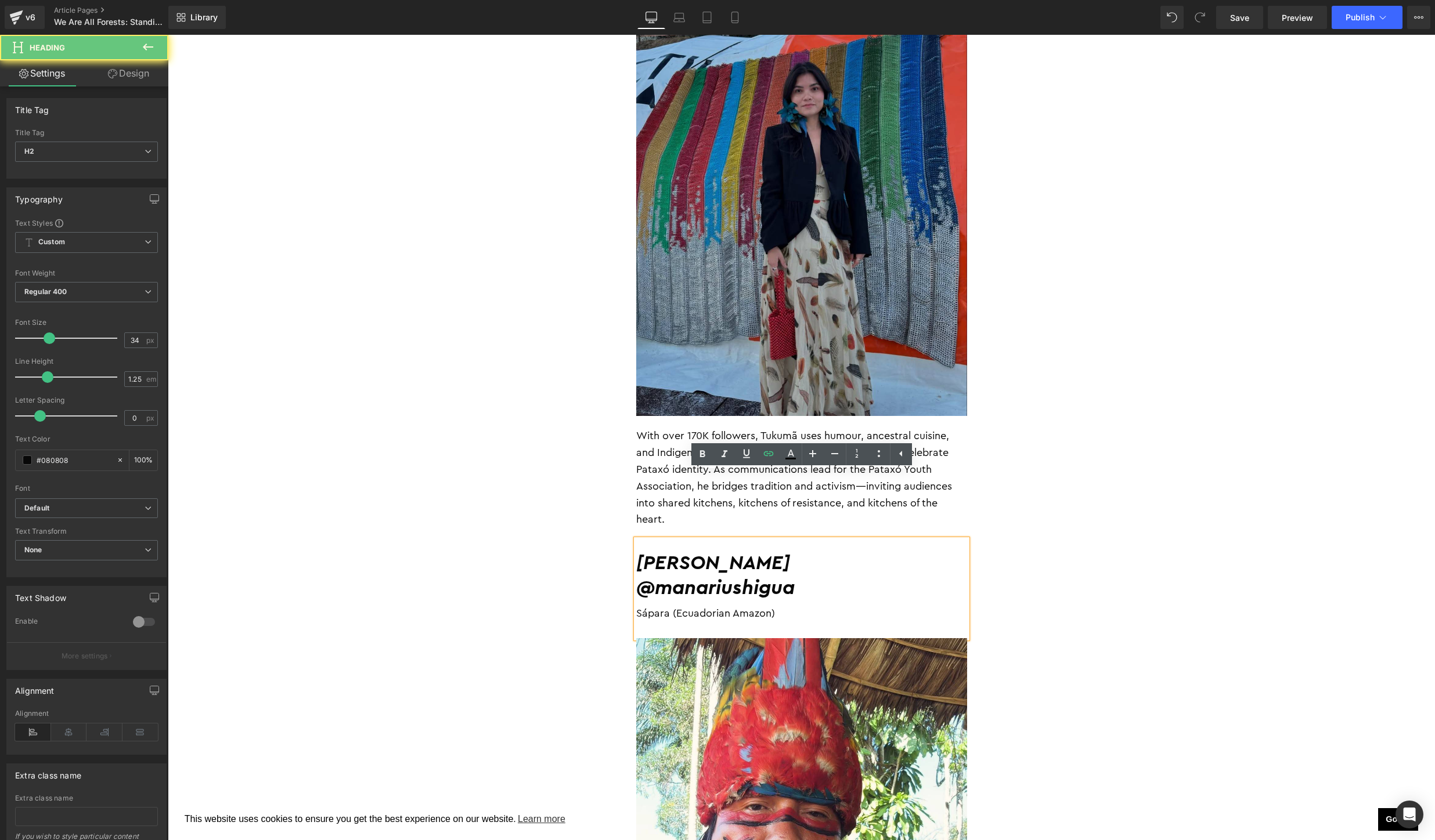
click at [833, 576] on h2 "@manariushigua" at bounding box center [802, 588] width 331 height 25
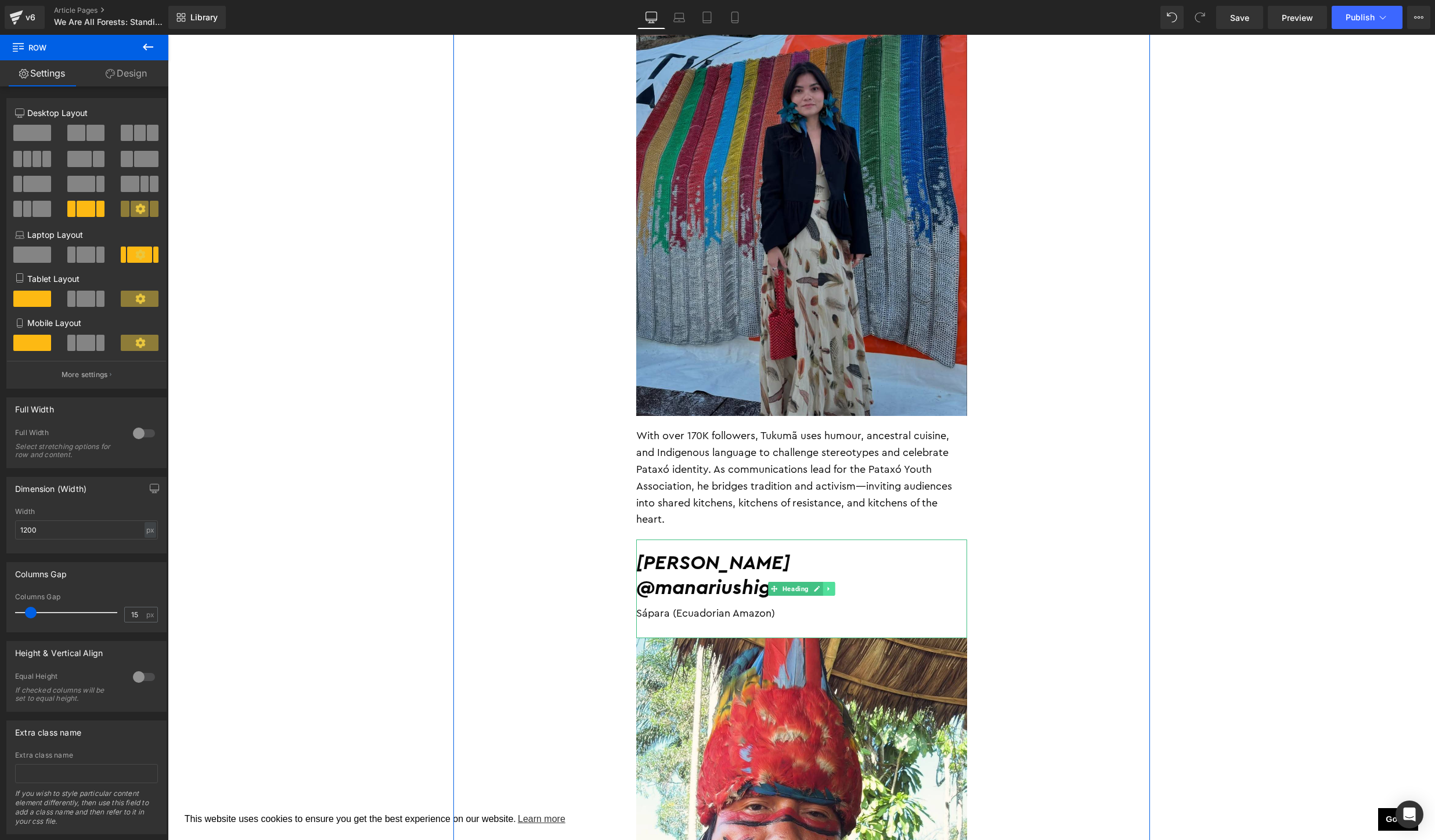
click at [832, 586] on icon at bounding box center [828, 588] width 7 height 7
click at [833, 586] on icon at bounding box center [834, 588] width 7 height 7
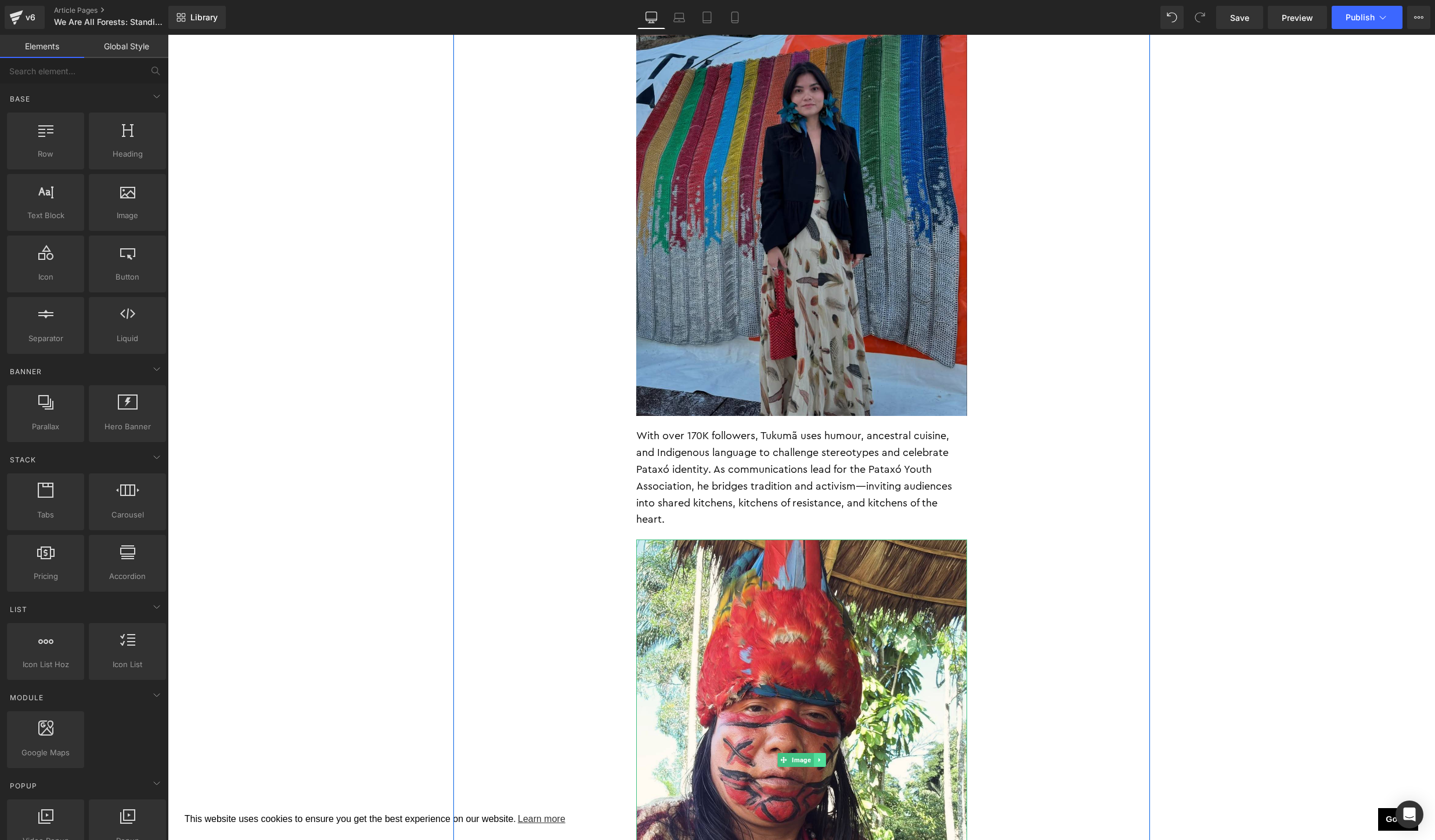
click at [820, 753] on link at bounding box center [819, 760] width 12 height 14
click at [827, 757] on icon at bounding box center [825, 760] width 7 height 7
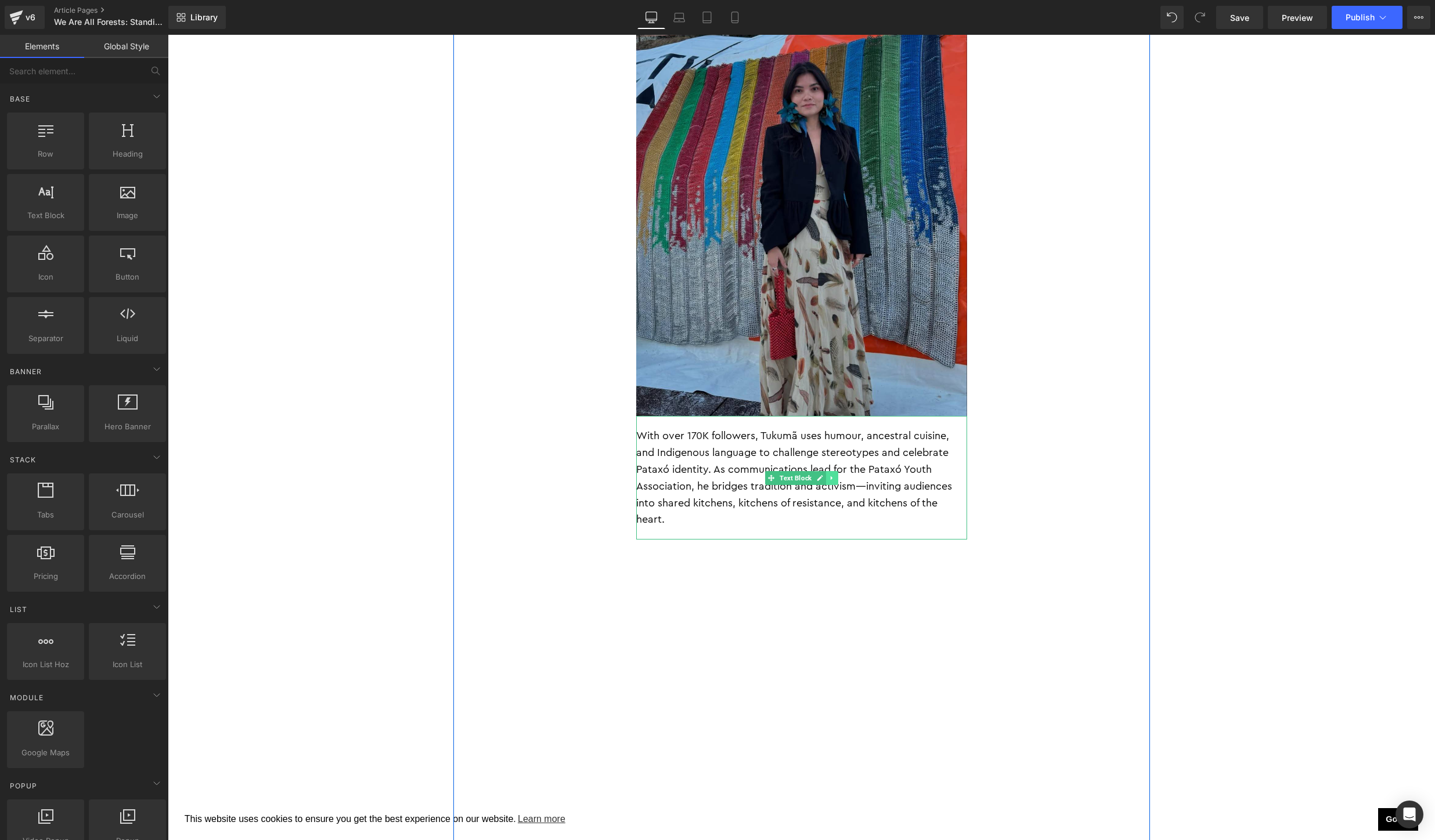
click at [834, 475] on icon at bounding box center [831, 478] width 7 height 7
click at [835, 475] on icon at bounding box center [837, 478] width 7 height 7
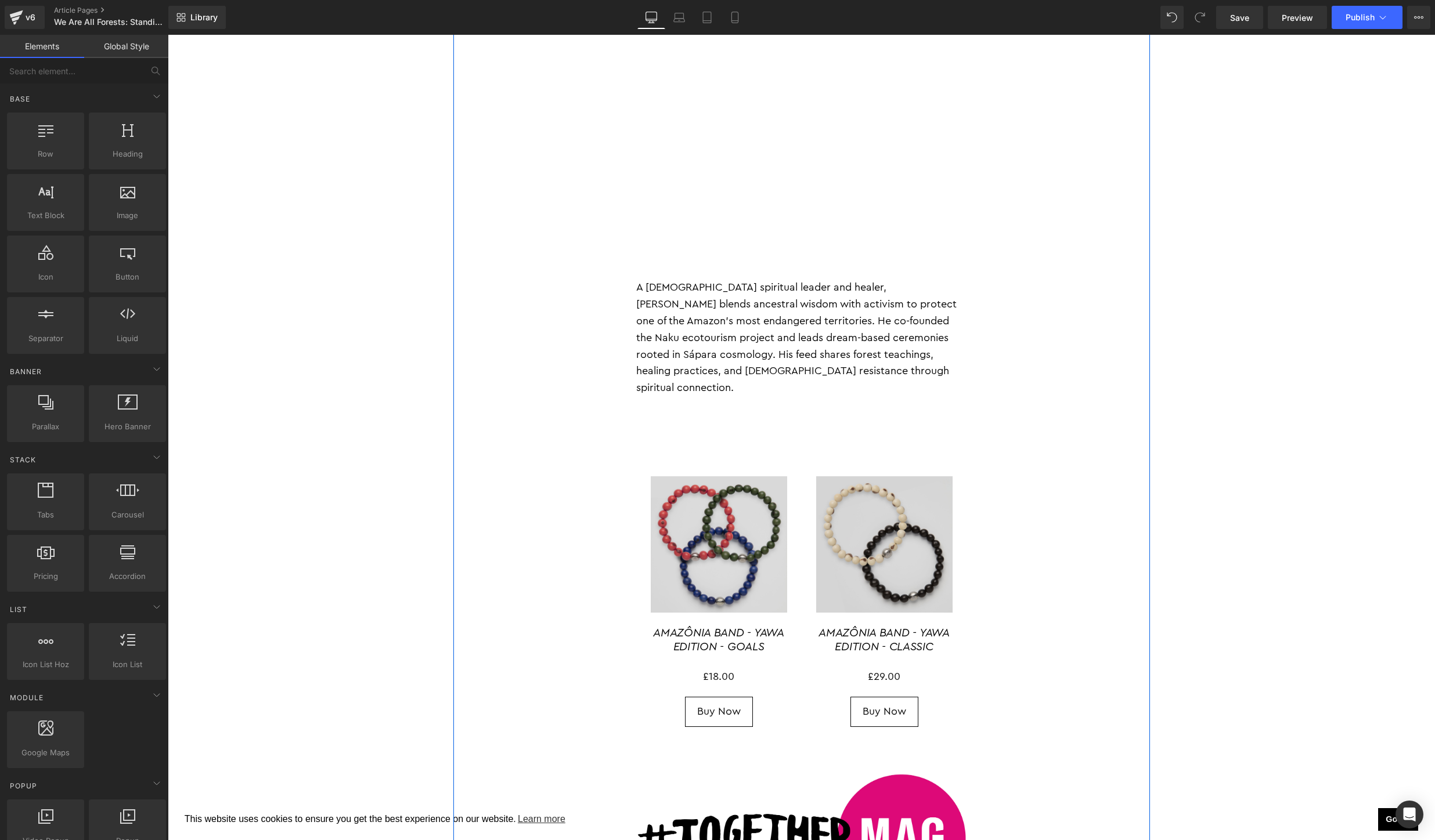
scroll to position [4045, 0]
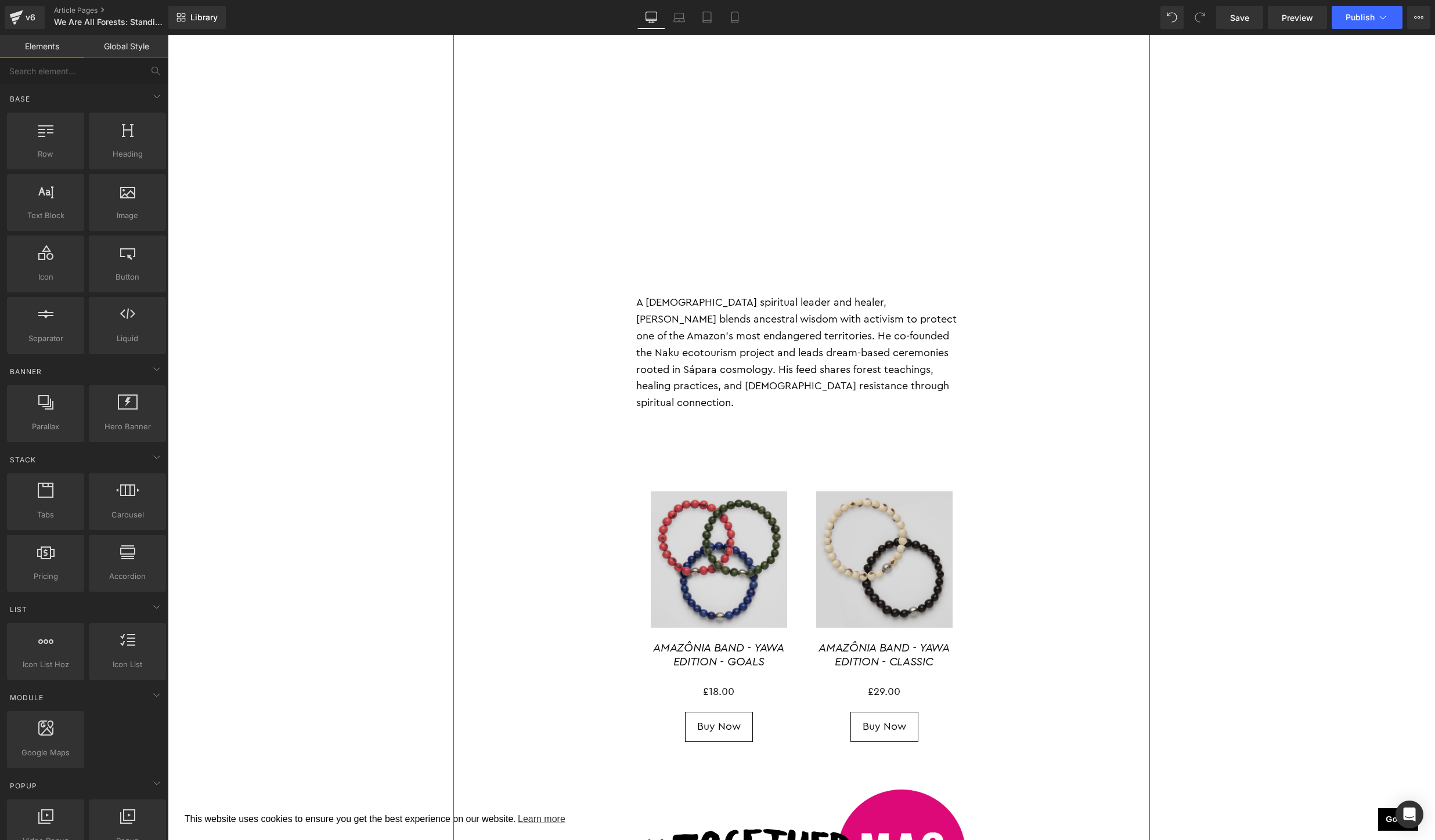
click at [816, 295] on div "A Sápara spiritual leader and healer, Manari blends ancestral wisdom with activ…" at bounding box center [802, 369] width 331 height 174
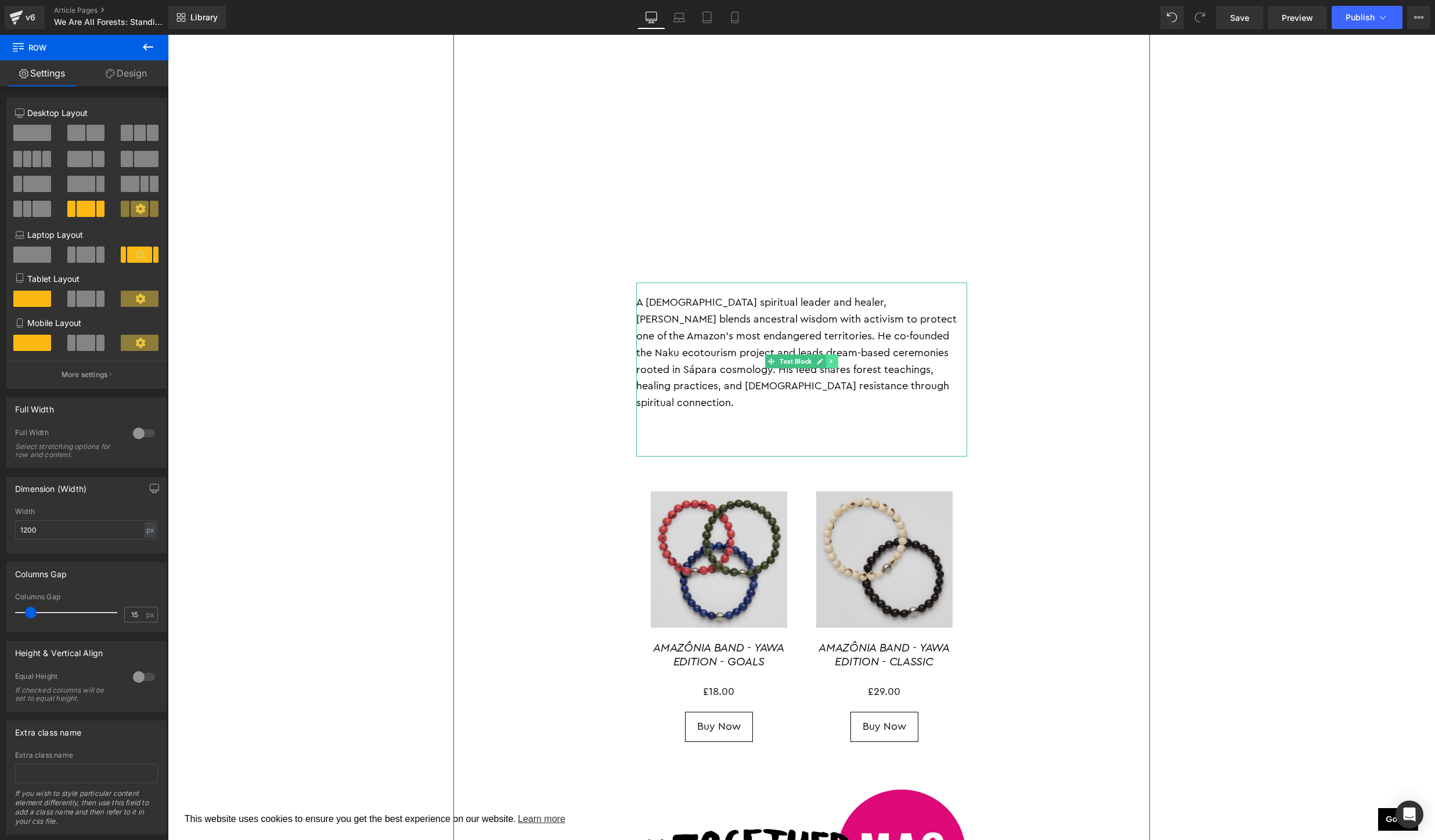
click at [836, 355] on link at bounding box center [832, 361] width 12 height 14
click at [839, 355] on link at bounding box center [837, 361] width 12 height 14
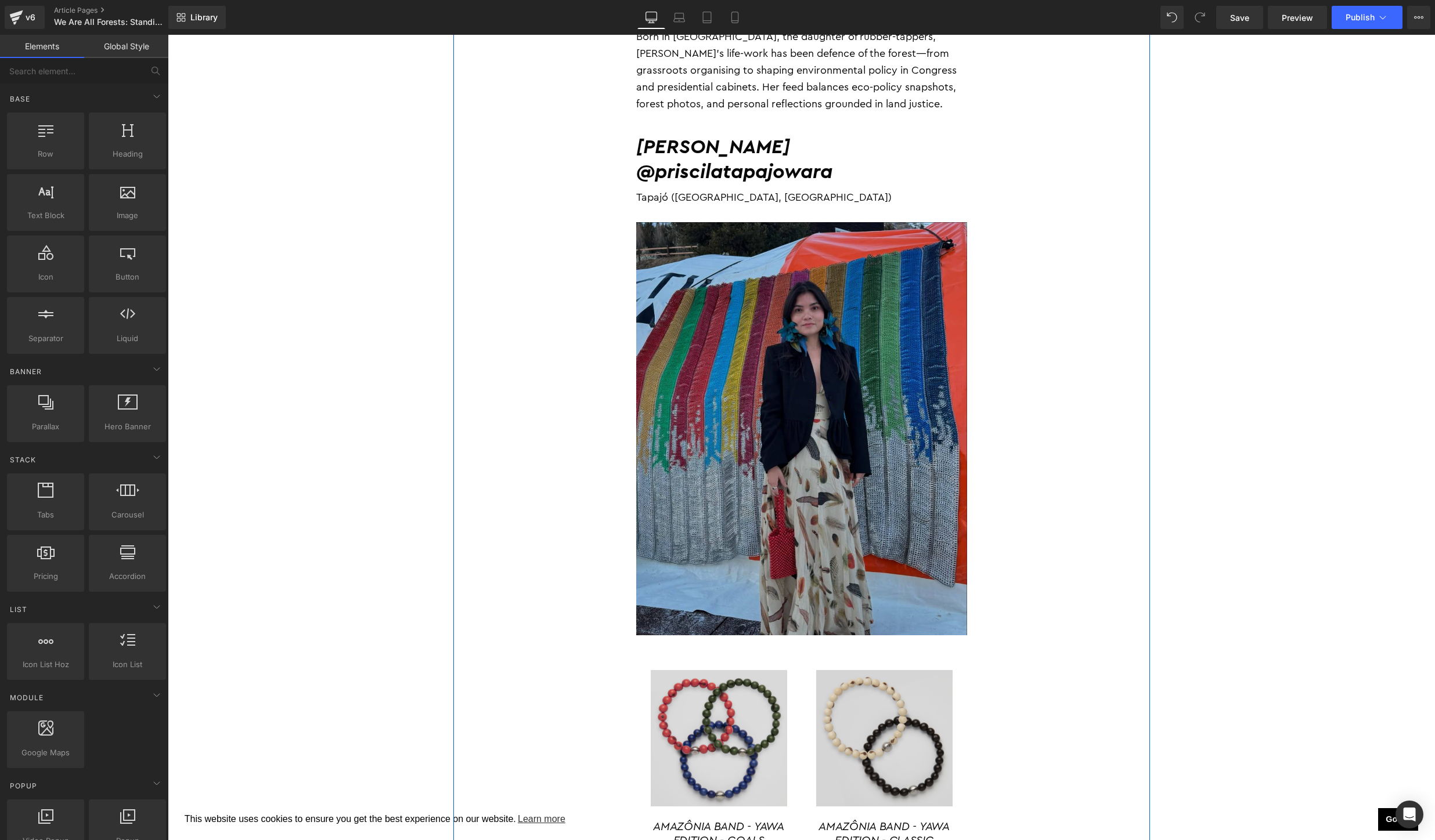
scroll to position [3195, 0]
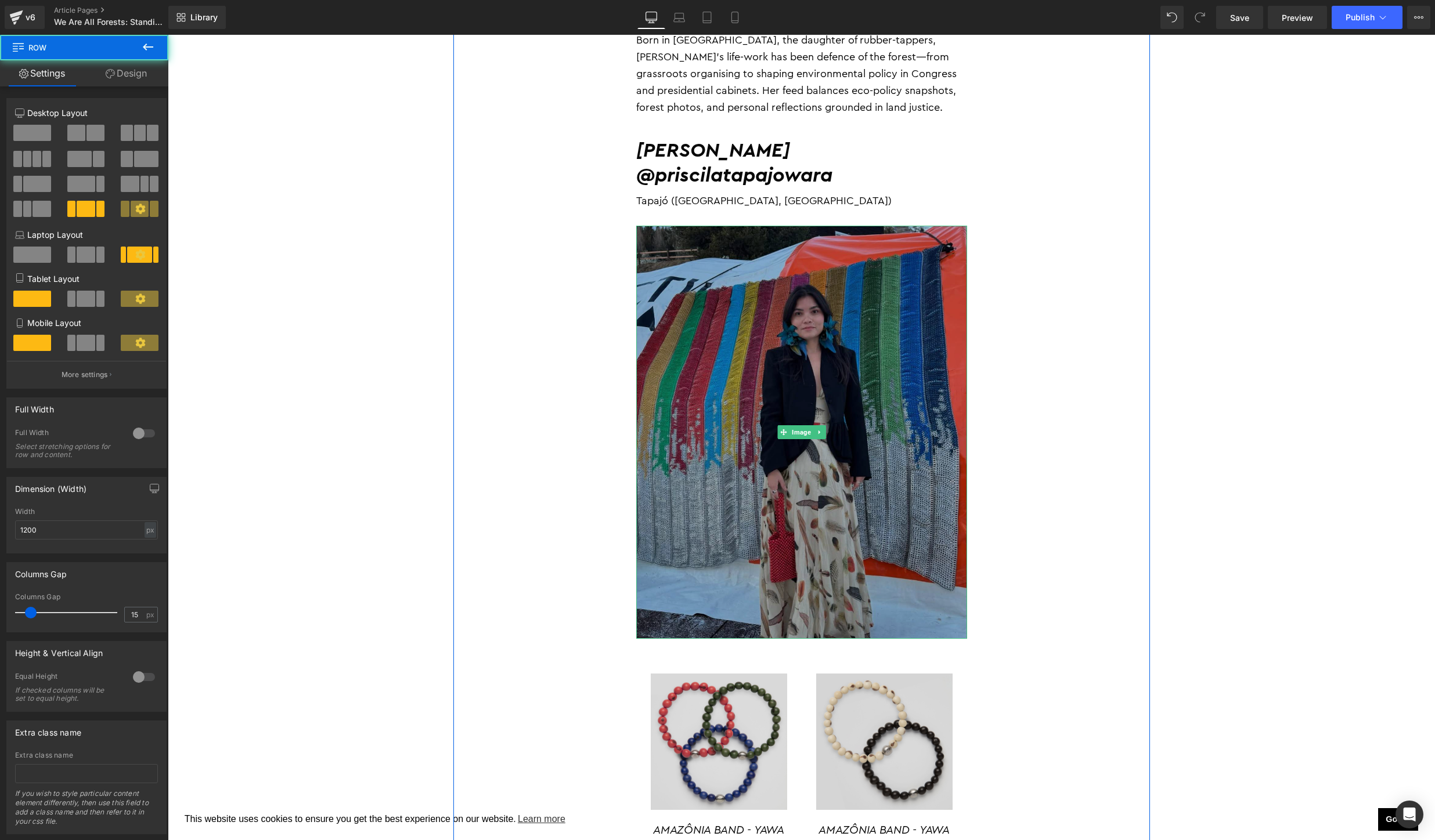
click at [826, 365] on img at bounding box center [802, 432] width 331 height 413
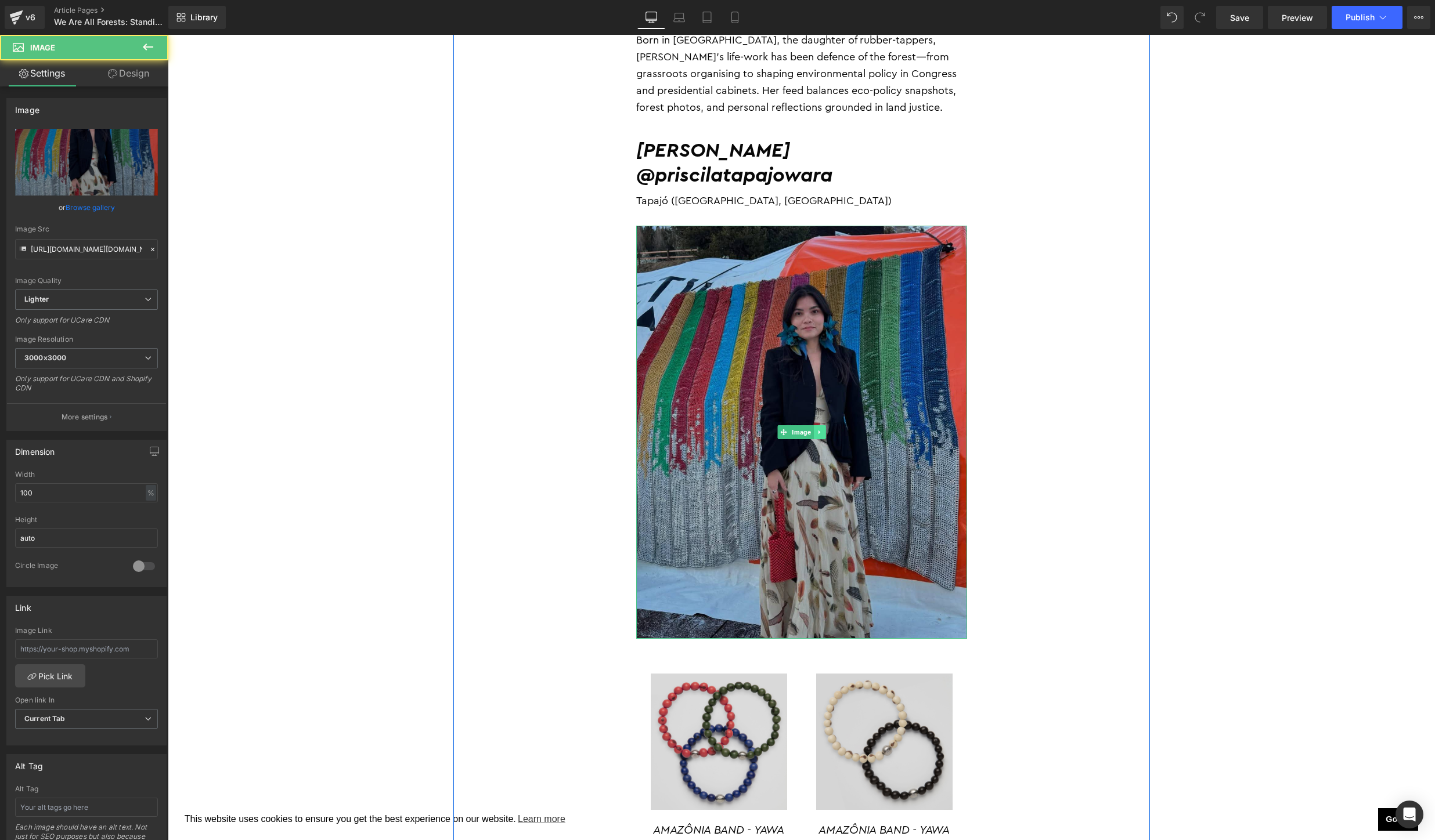
click at [820, 429] on icon at bounding box center [819, 432] width 7 height 7
click at [826, 429] on icon at bounding box center [825, 432] width 7 height 7
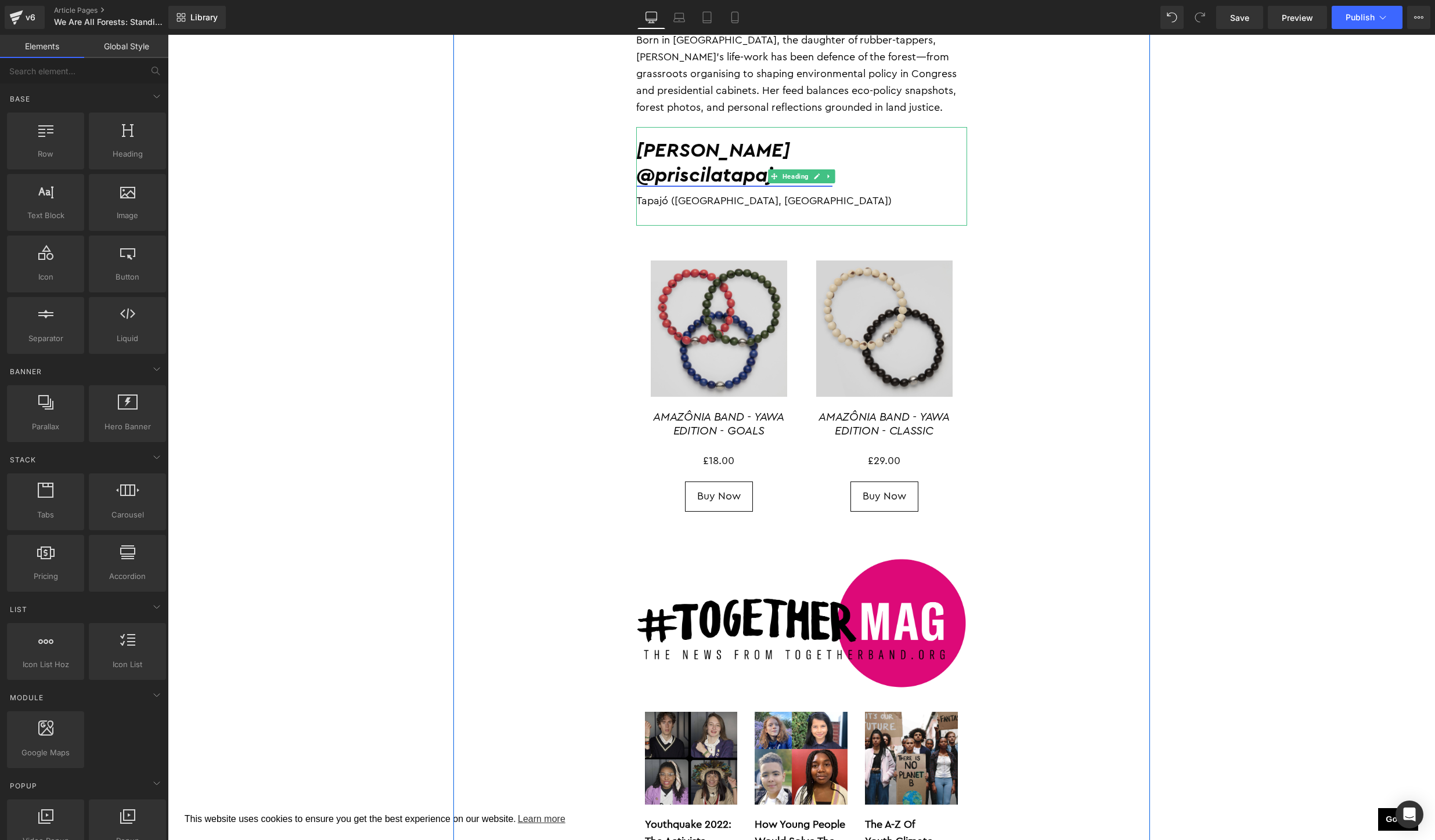
click at [750, 166] on link "@priscilatapajowara" at bounding box center [734, 175] width 196 height 20
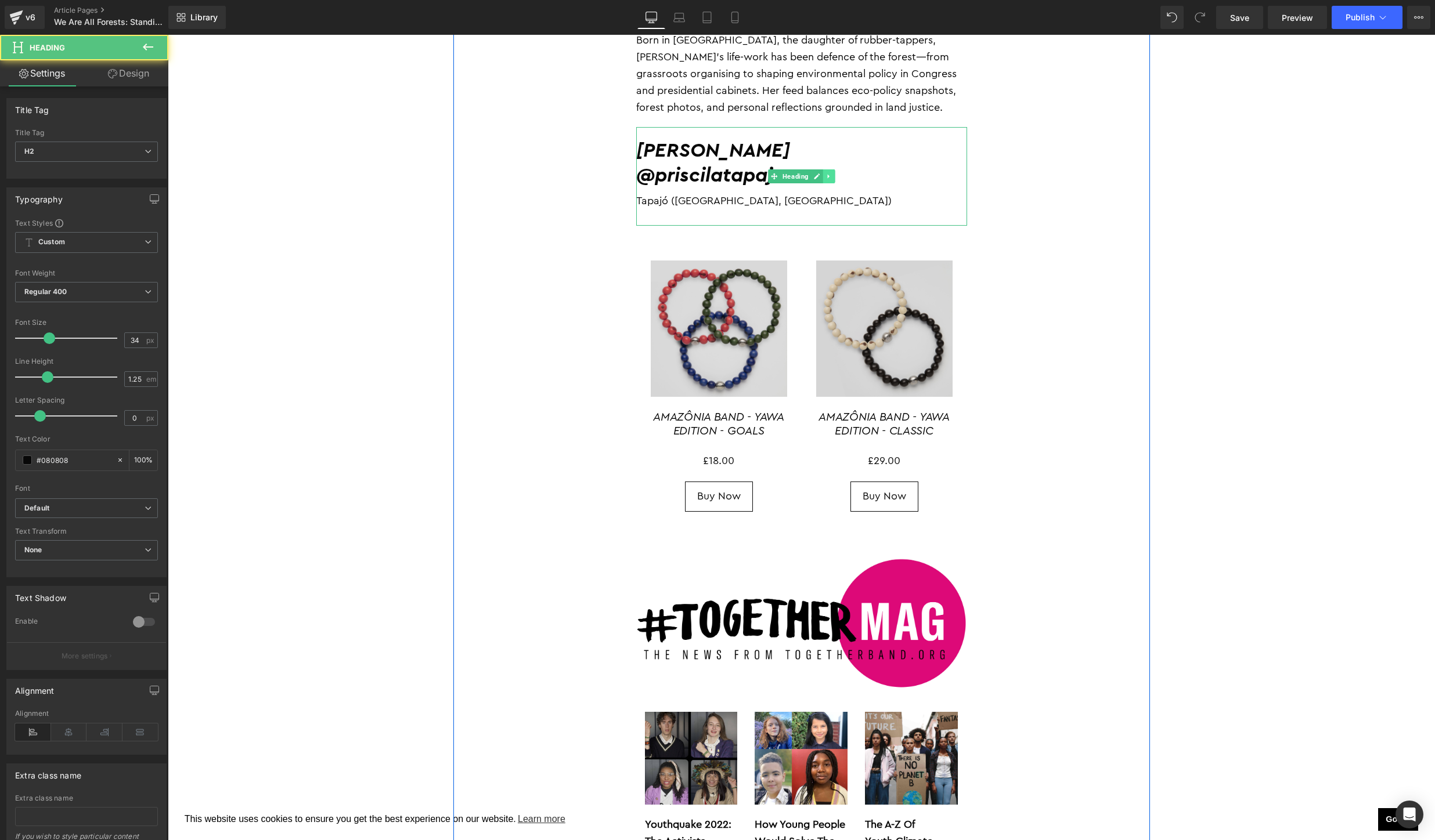
click at [828, 175] on icon at bounding box center [828, 177] width 2 height 4
click at [835, 174] on icon at bounding box center [834, 177] width 7 height 7
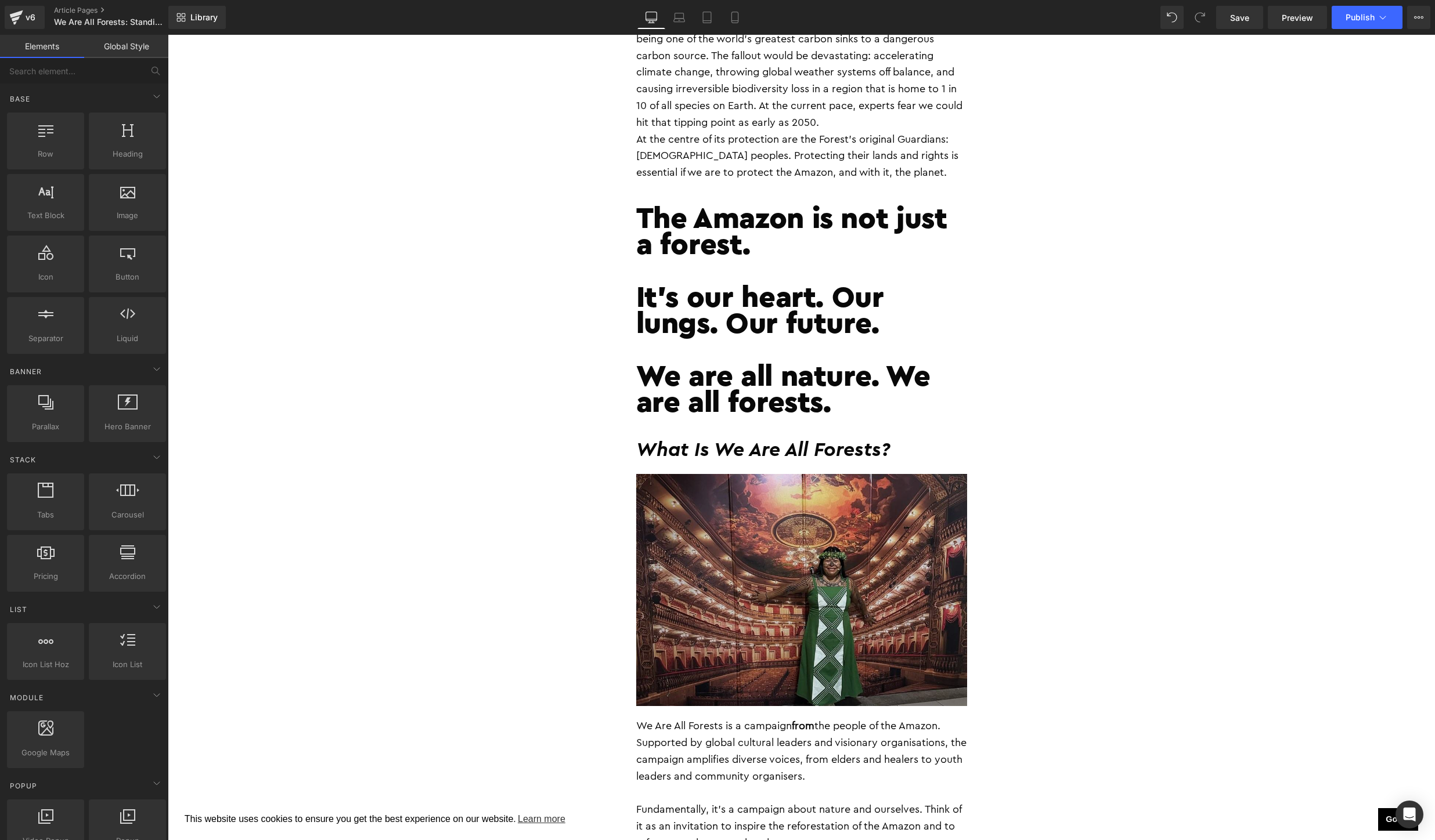
scroll to position [1080, 0]
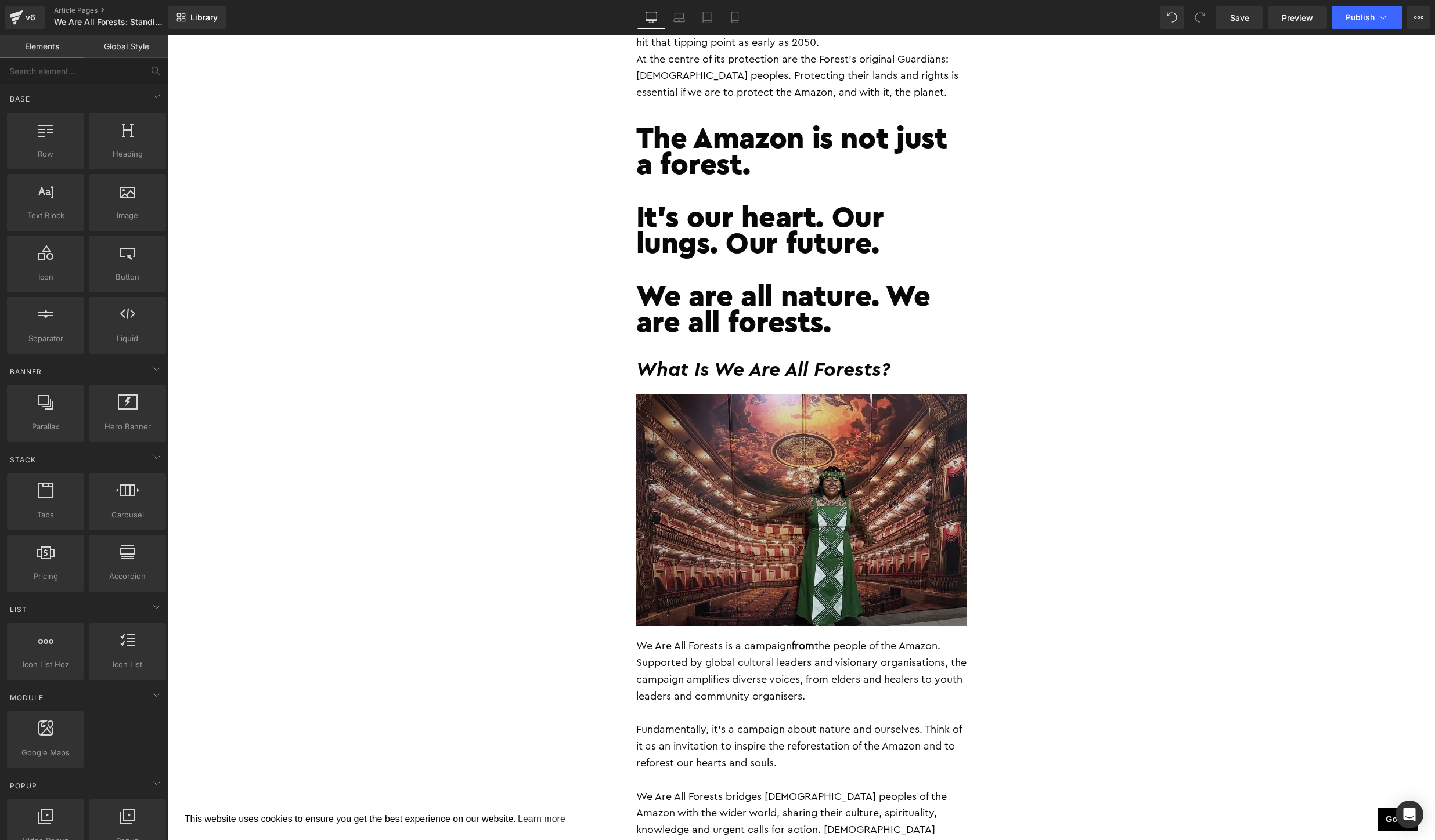
click at [810, 547] on img at bounding box center [802, 510] width 331 height 232
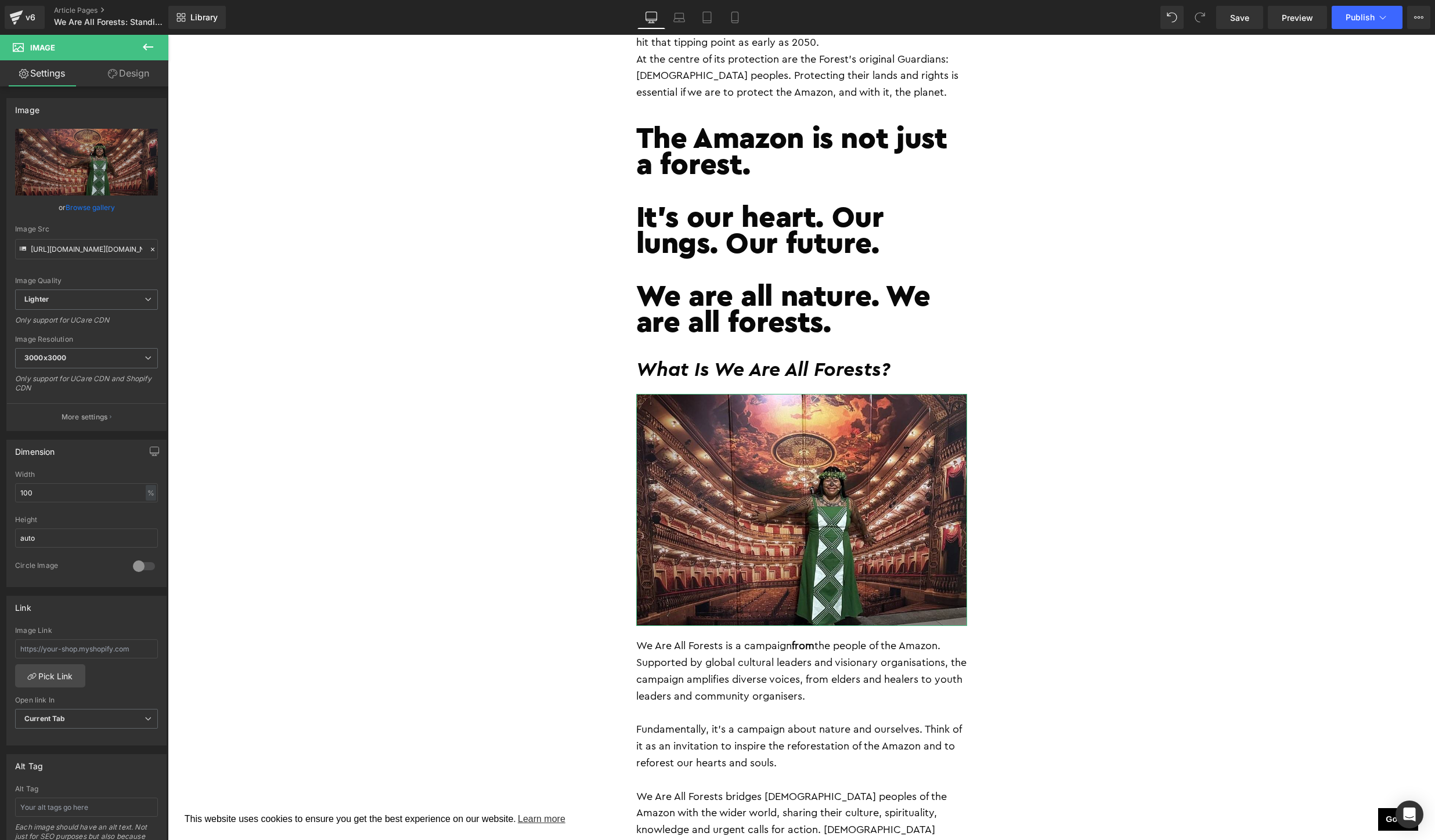
click at [73, 209] on link "Browse gallery" at bounding box center [90, 208] width 50 height 21
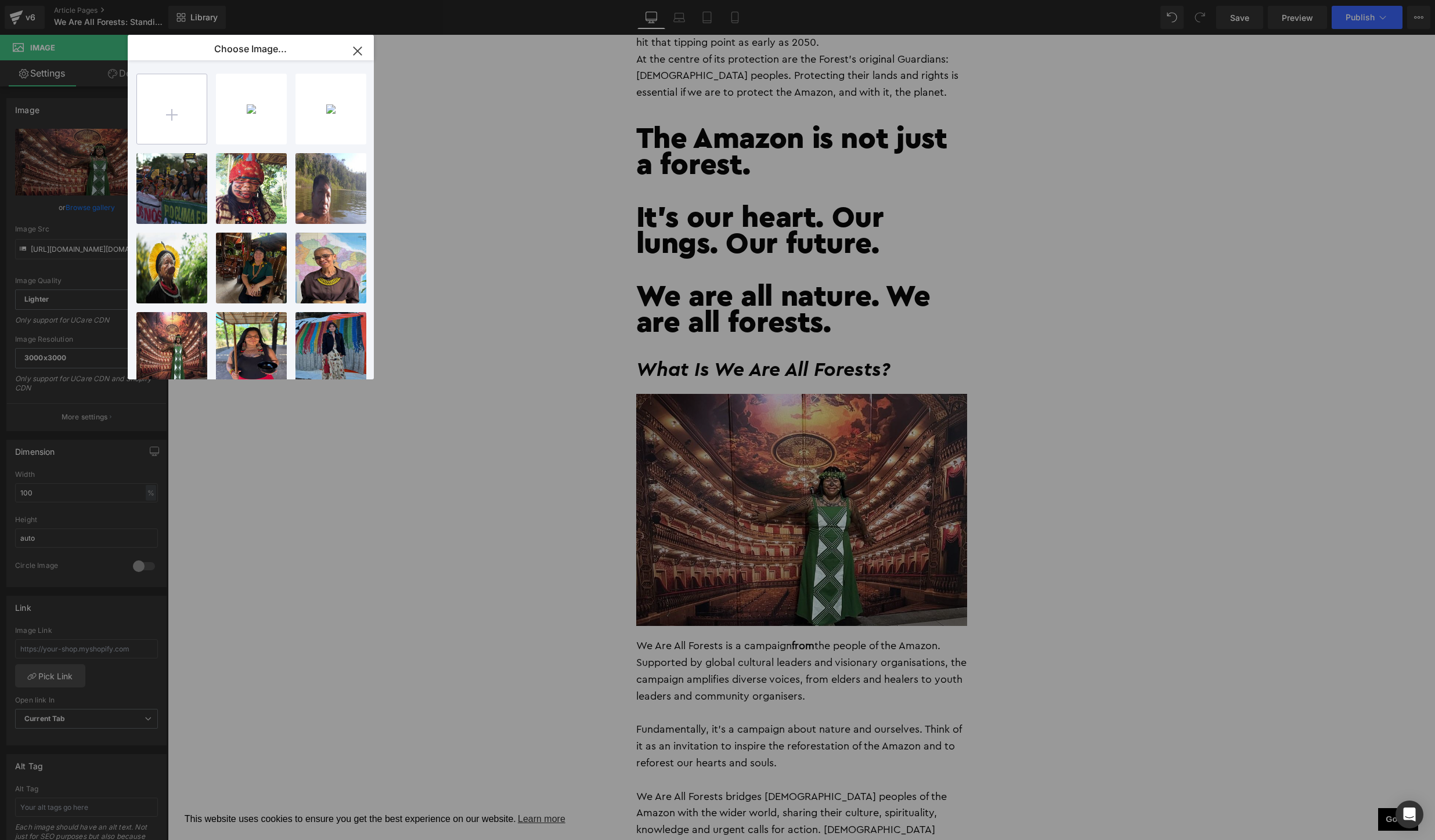
click at [170, 104] on input "file" at bounding box center [171, 109] width 69 height 69
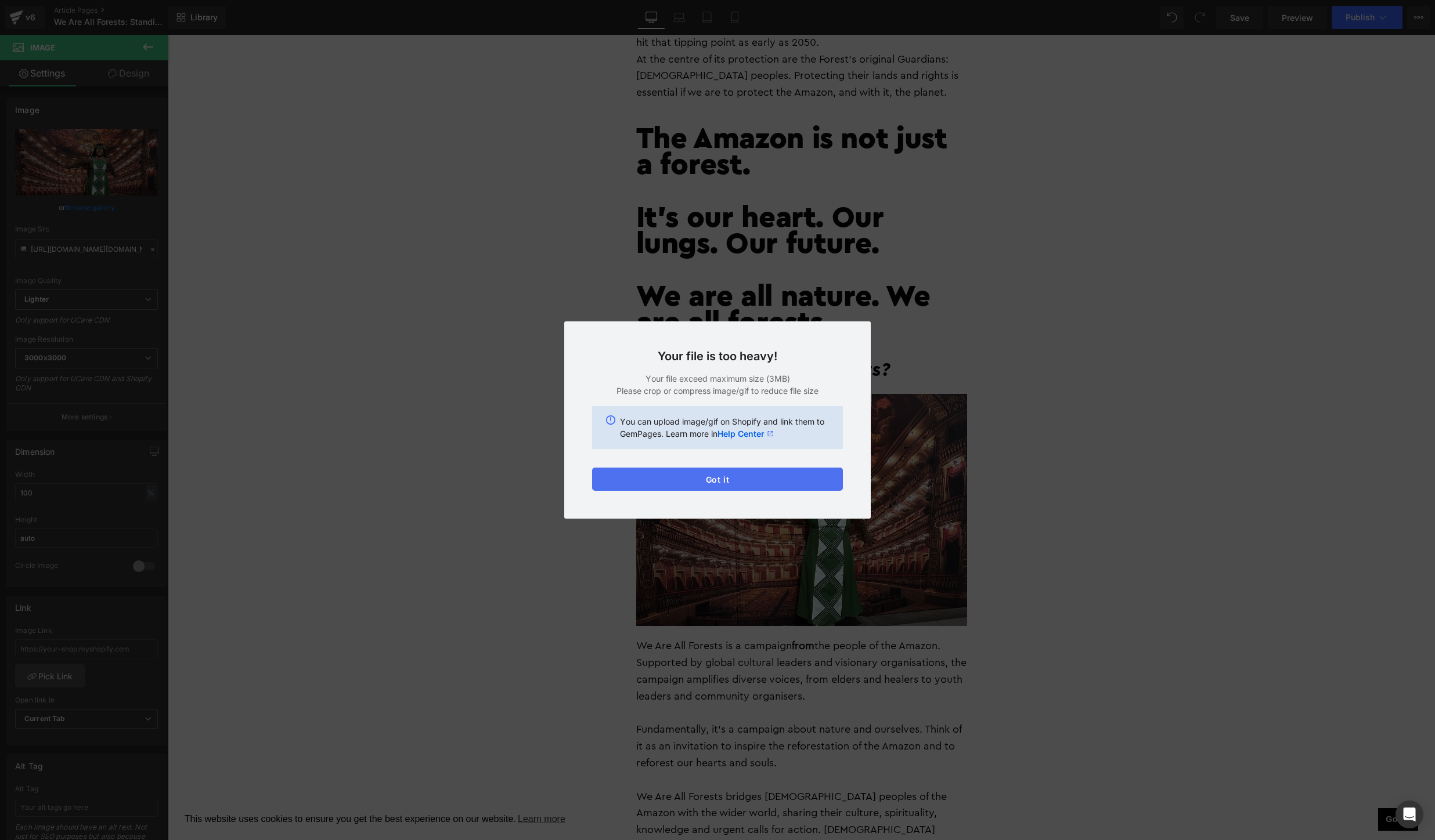
click at [707, 477] on button "Got it" at bounding box center [718, 479] width 251 height 23
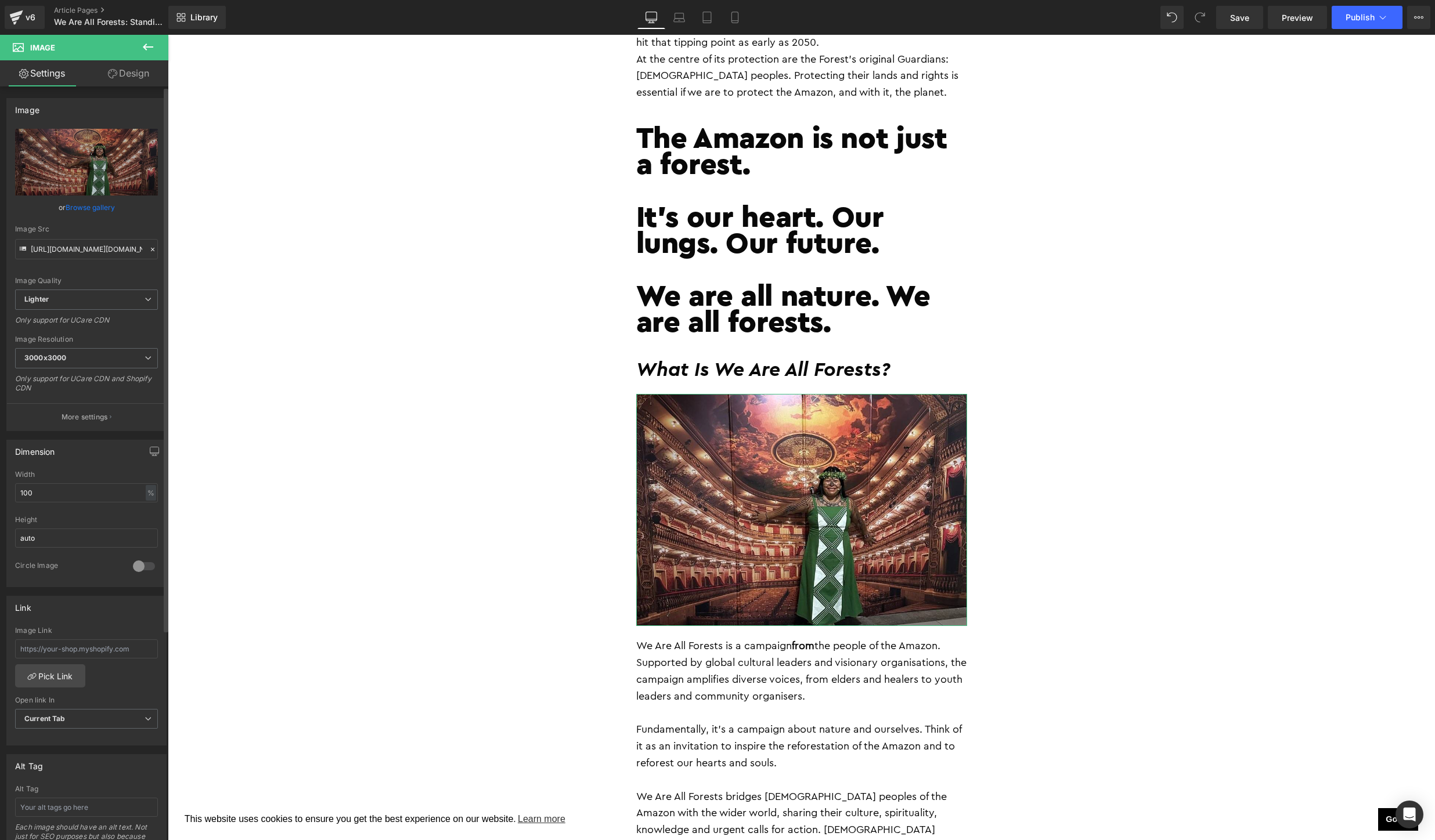
click at [91, 213] on link "Browse gallery" at bounding box center [90, 208] width 50 height 21
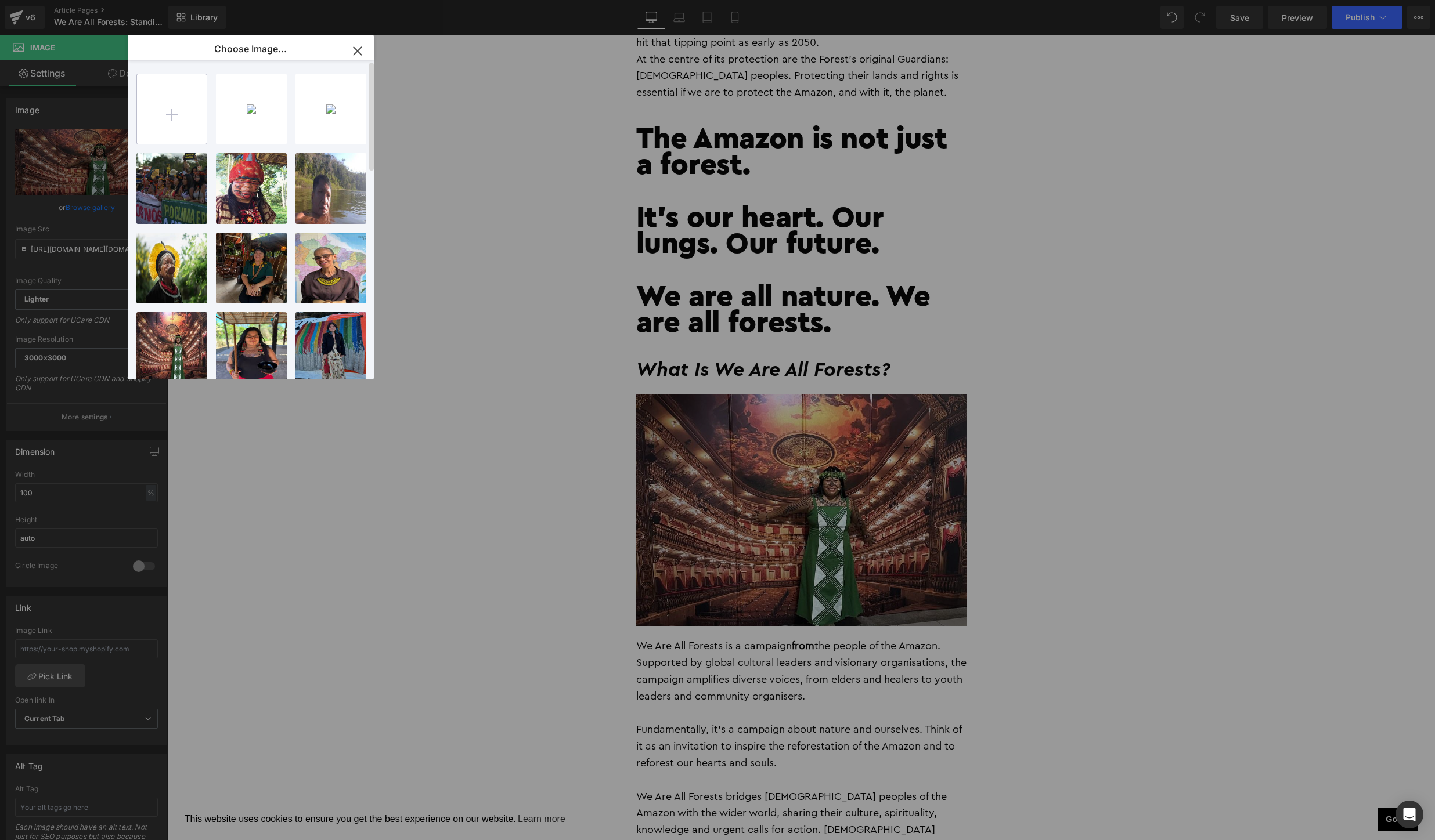
click at [176, 111] on input "file" at bounding box center [171, 109] width 69 height 69
click at [177, 117] on input "file" at bounding box center [171, 109] width 69 height 69
click at [168, 109] on input "file" at bounding box center [171, 109] width 69 height 69
type input "C:\fakepath\Screen Shot 2025-08-28 at 4.27.58 PM.png"
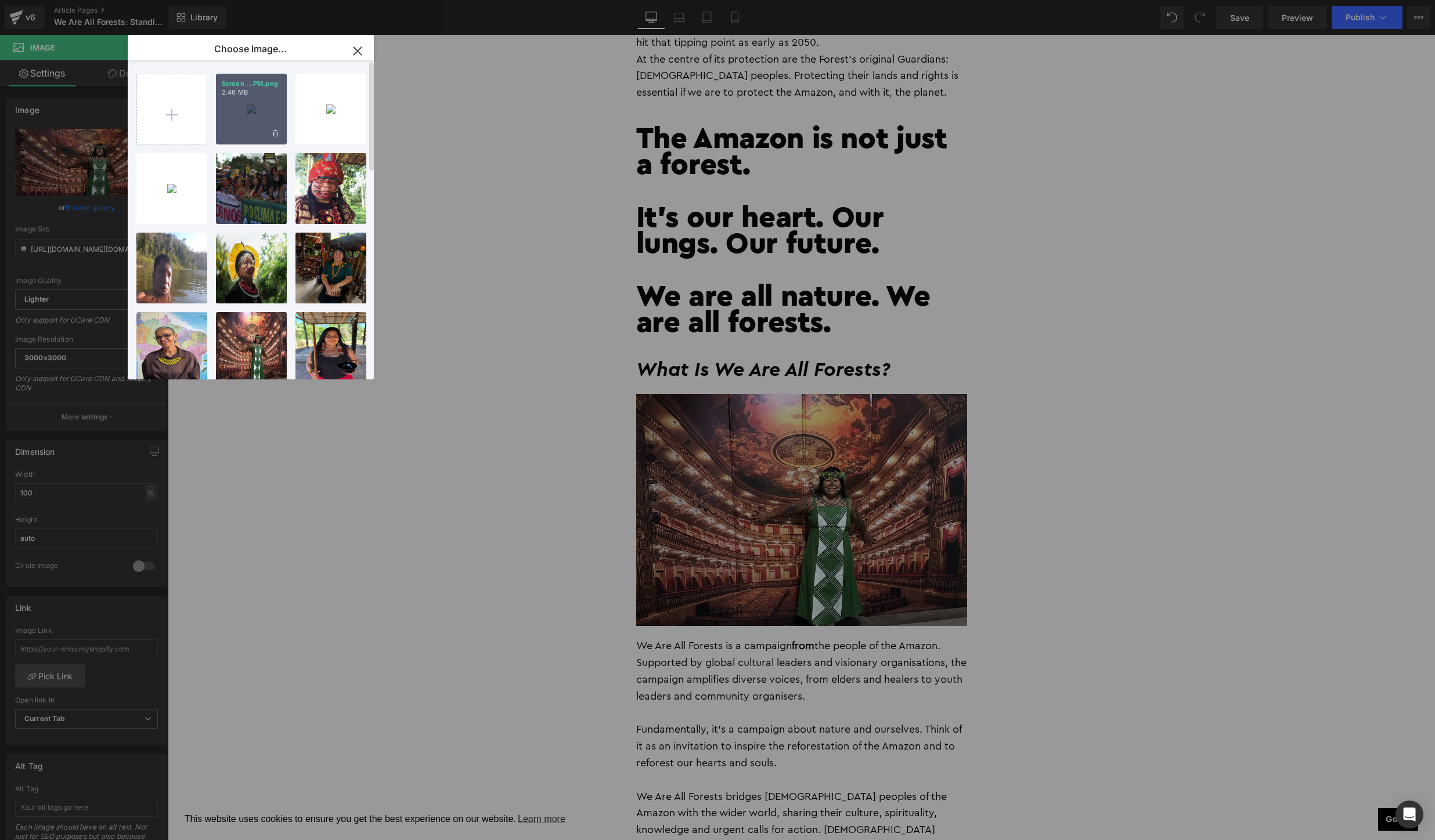
click at [250, 123] on div "Screen ...PM.png 2.46 MB" at bounding box center [252, 109] width 71 height 71
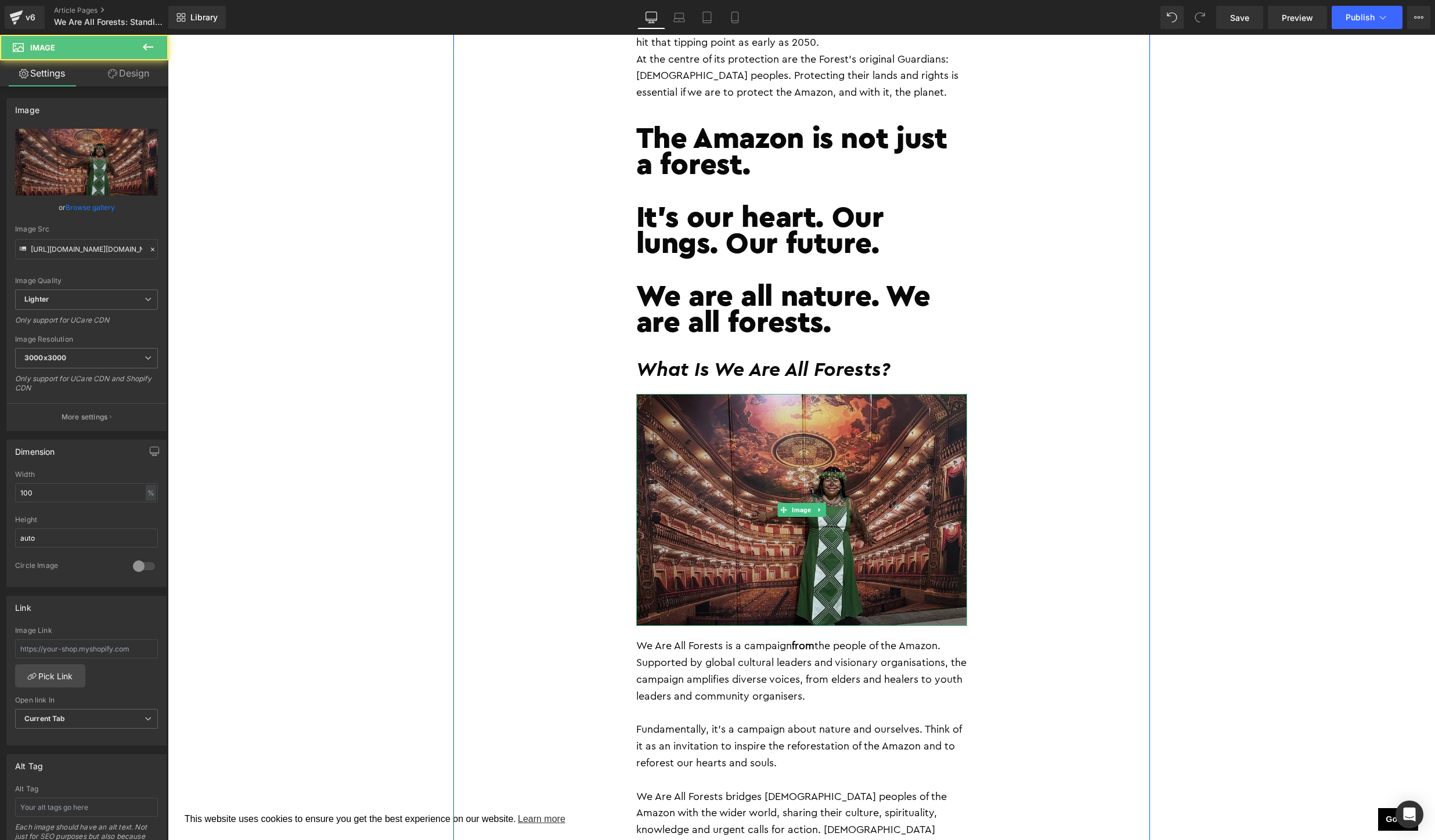
click at [747, 490] on img at bounding box center [802, 510] width 331 height 232
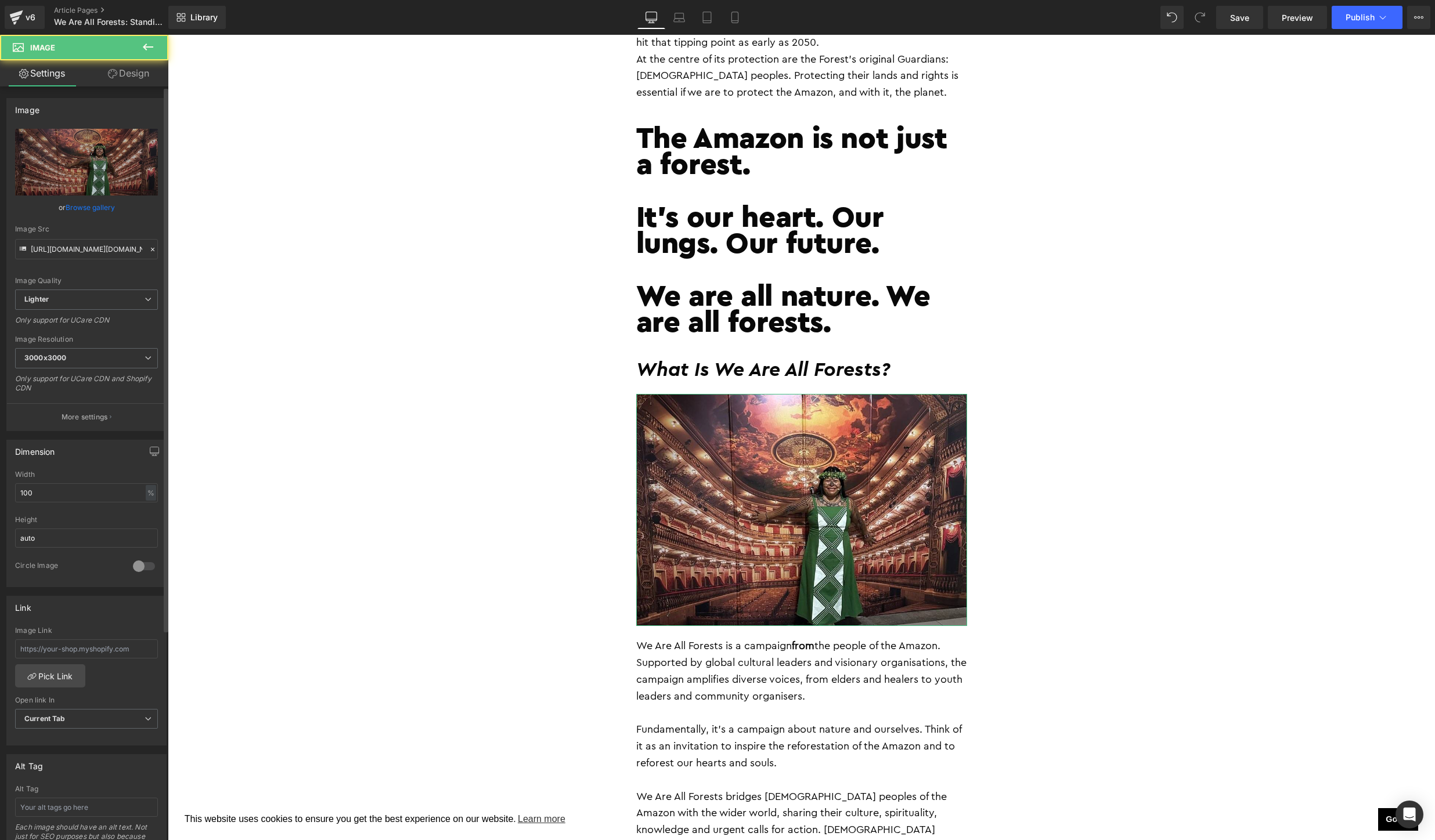
click at [85, 206] on link "Browse gallery" at bounding box center [90, 208] width 50 height 21
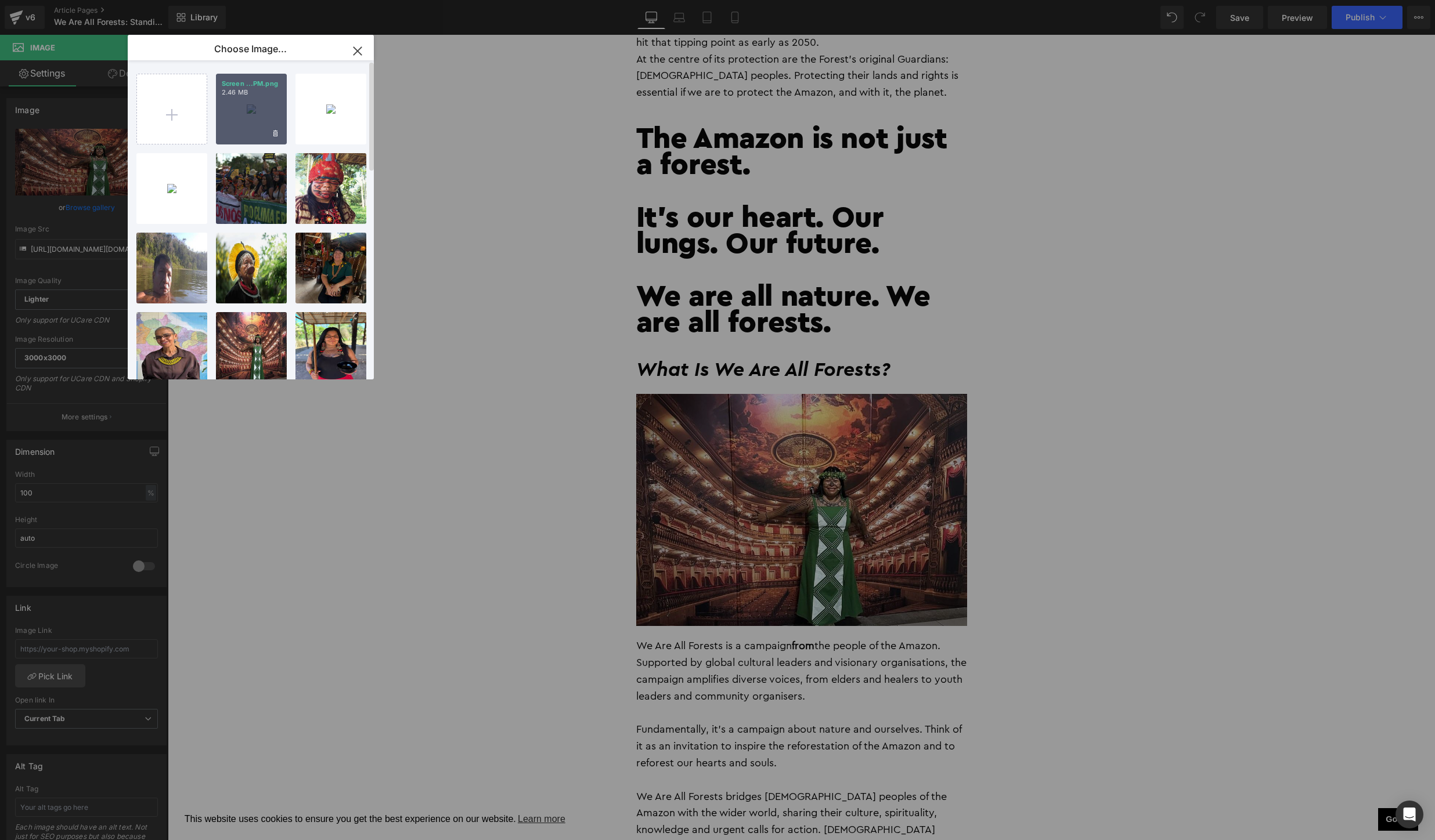
click at [244, 109] on div "Screen ...PM.png 2.46 MB" at bounding box center [252, 109] width 71 height 71
type input "https://ucarecdn.com/3d5bce82-7c75-4b83-9bdb-c96f67ddc1fe/-/format/auto/-/previ…"
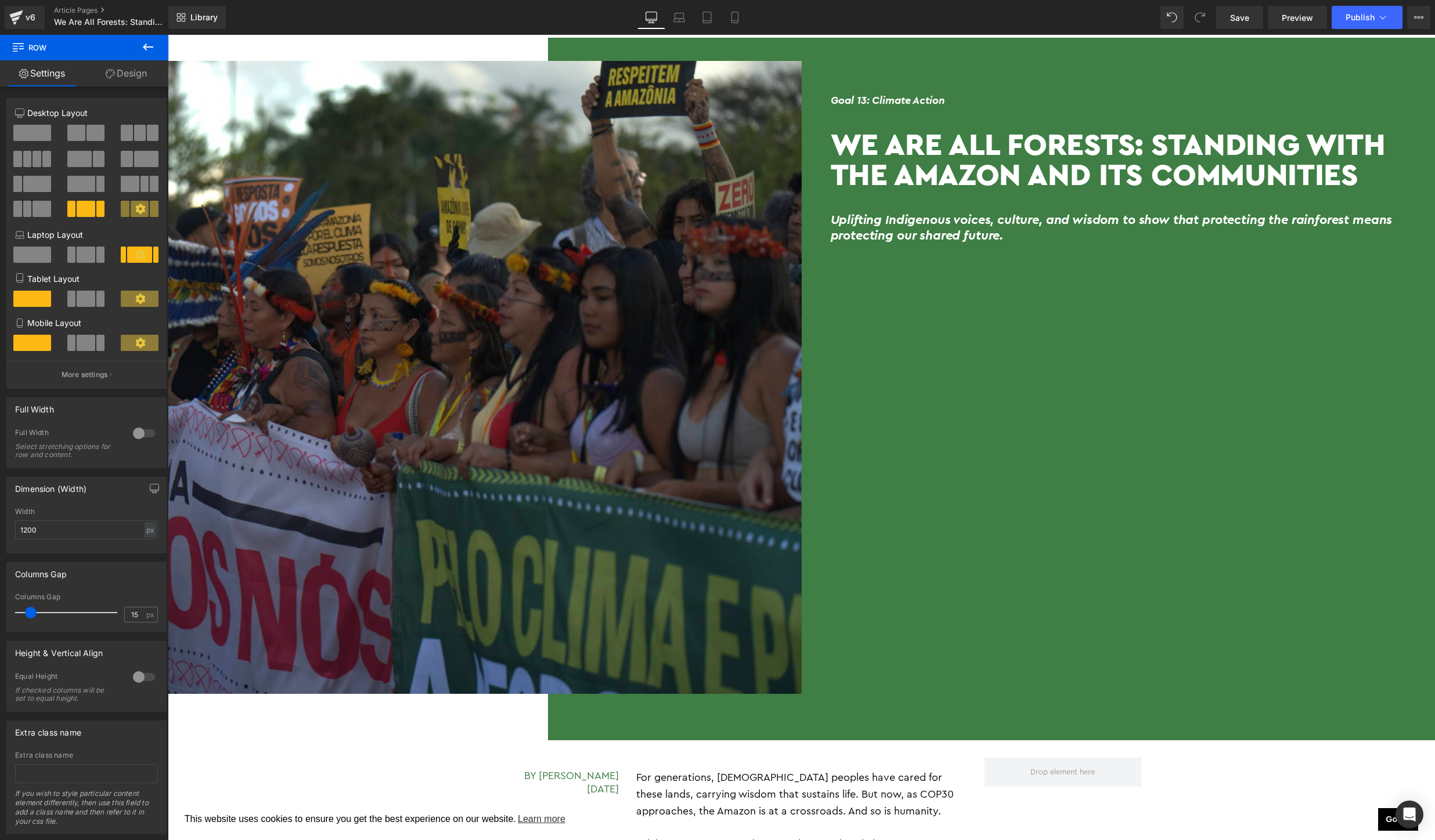
scroll to position [0, 0]
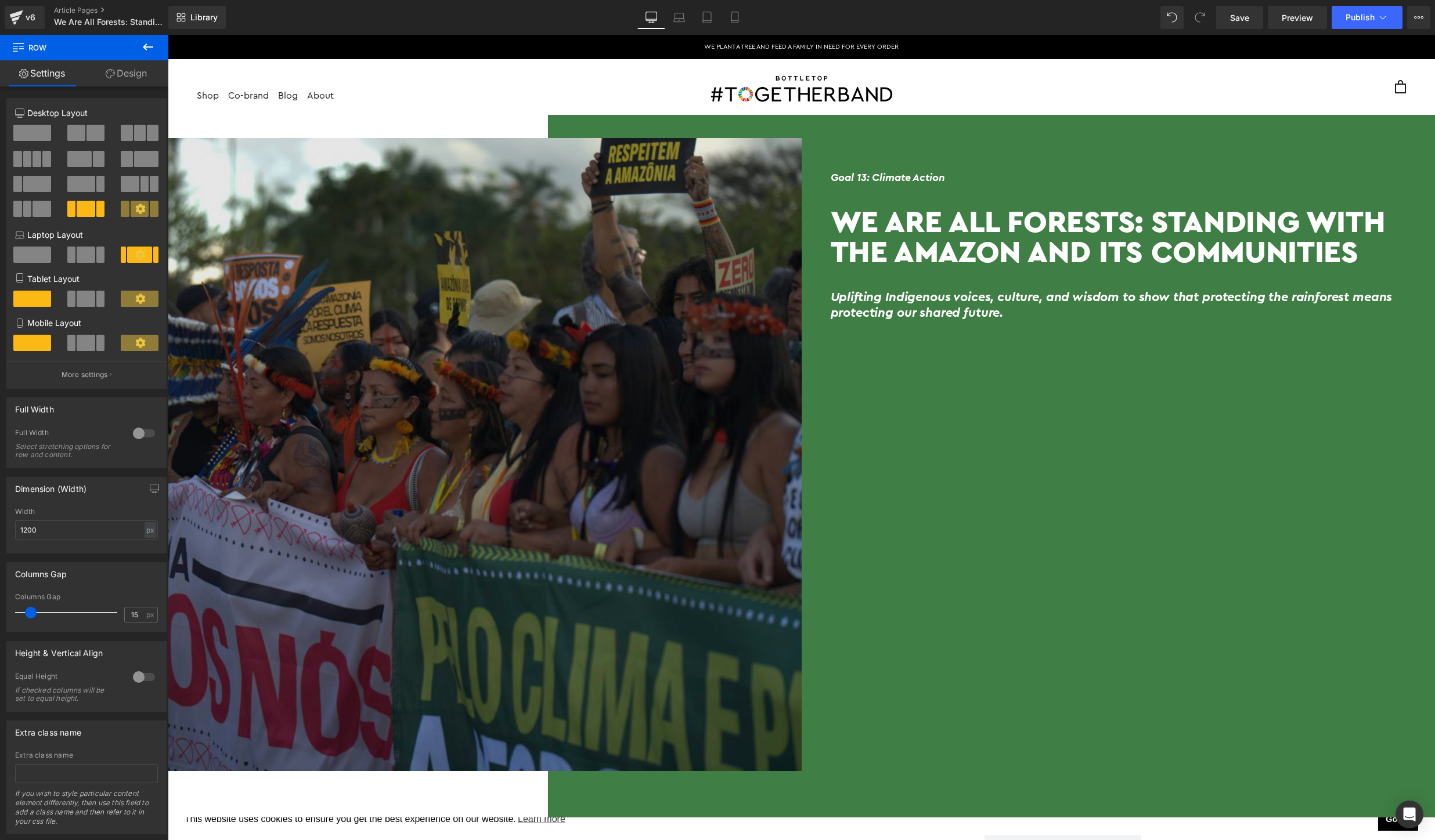
click at [517, 381] on img at bounding box center [485, 456] width 634 height 634
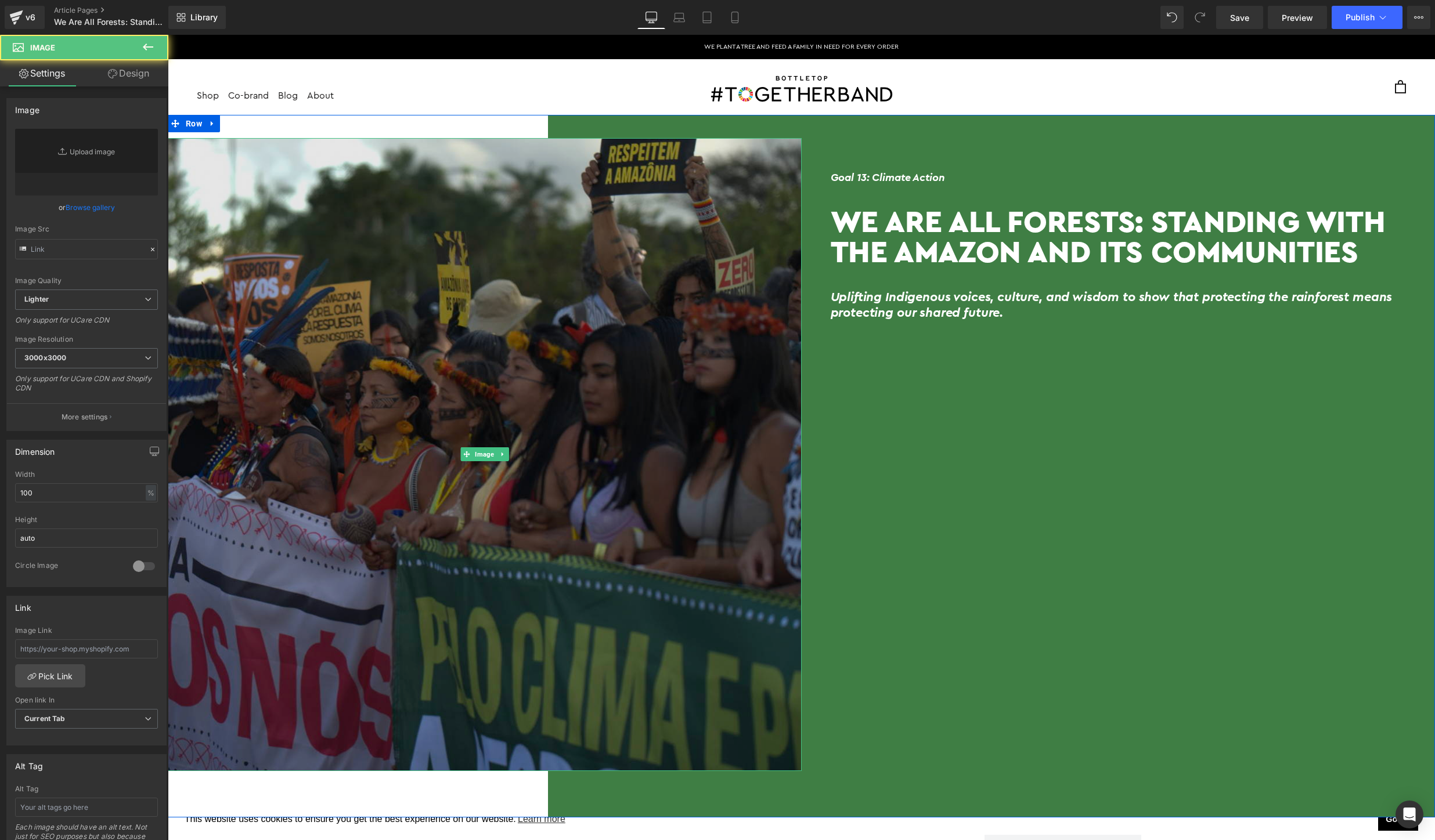
type input "https://ucarecdn.com/7659d843-d59e-458f-a98f-b56125c02e57/-/format/auto/-/previ…"
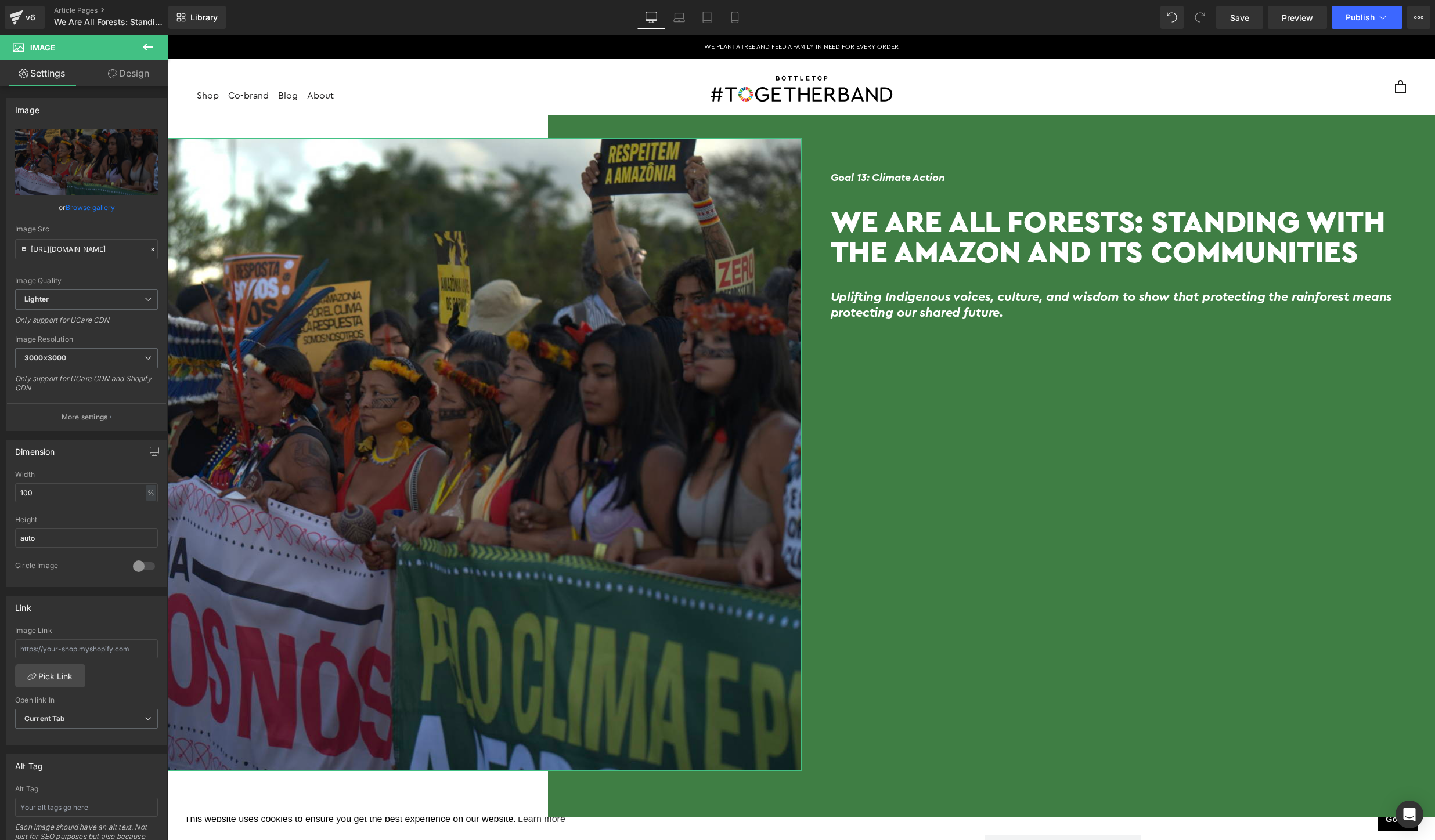
click at [95, 210] on link "Browse gallery" at bounding box center [90, 208] width 50 height 21
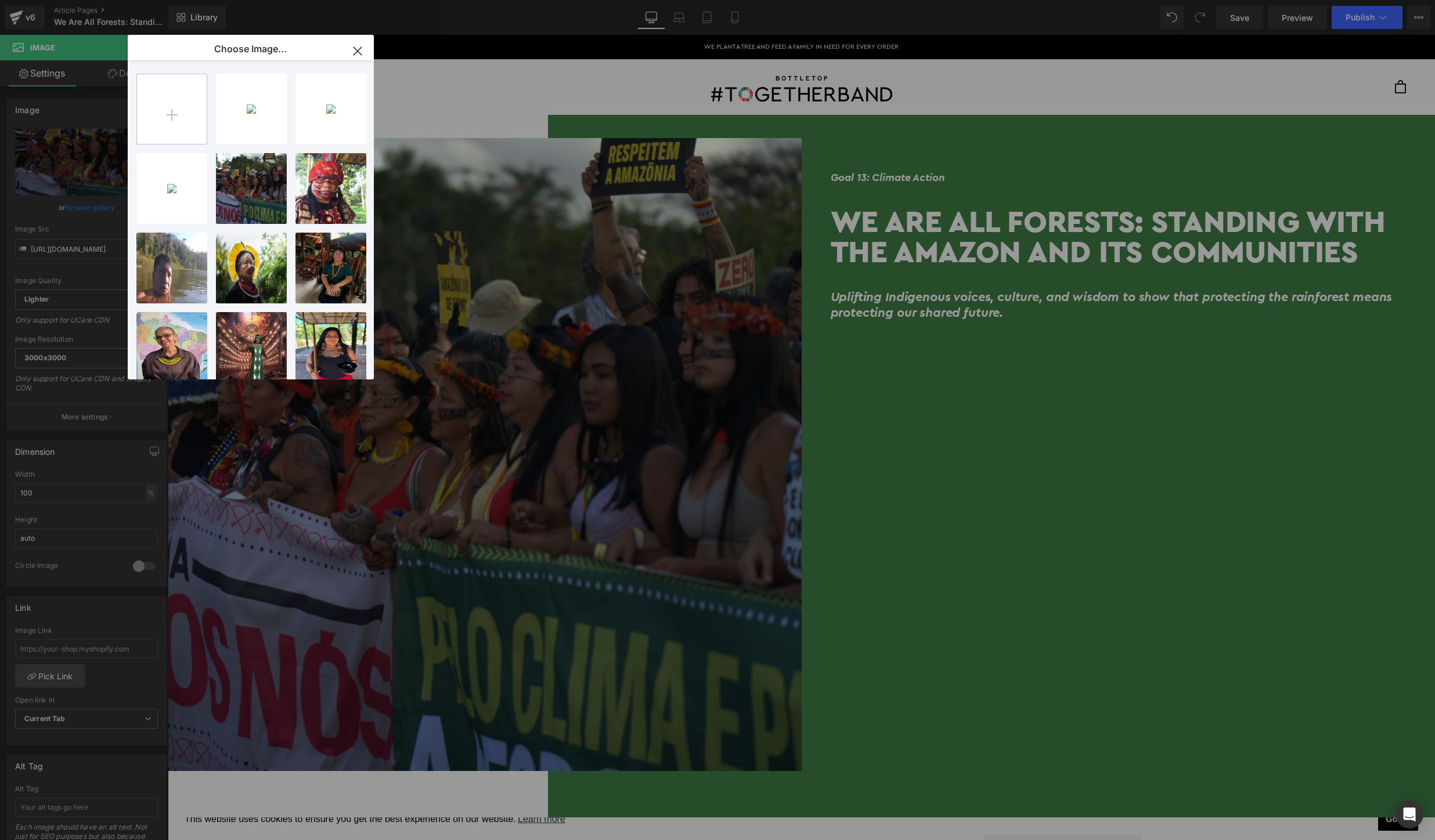
click at [153, 109] on input "file" at bounding box center [171, 109] width 69 height 69
type input "C:\fakepath\Screen Shot 2025-08-28 at 4.29.01 PM.png"
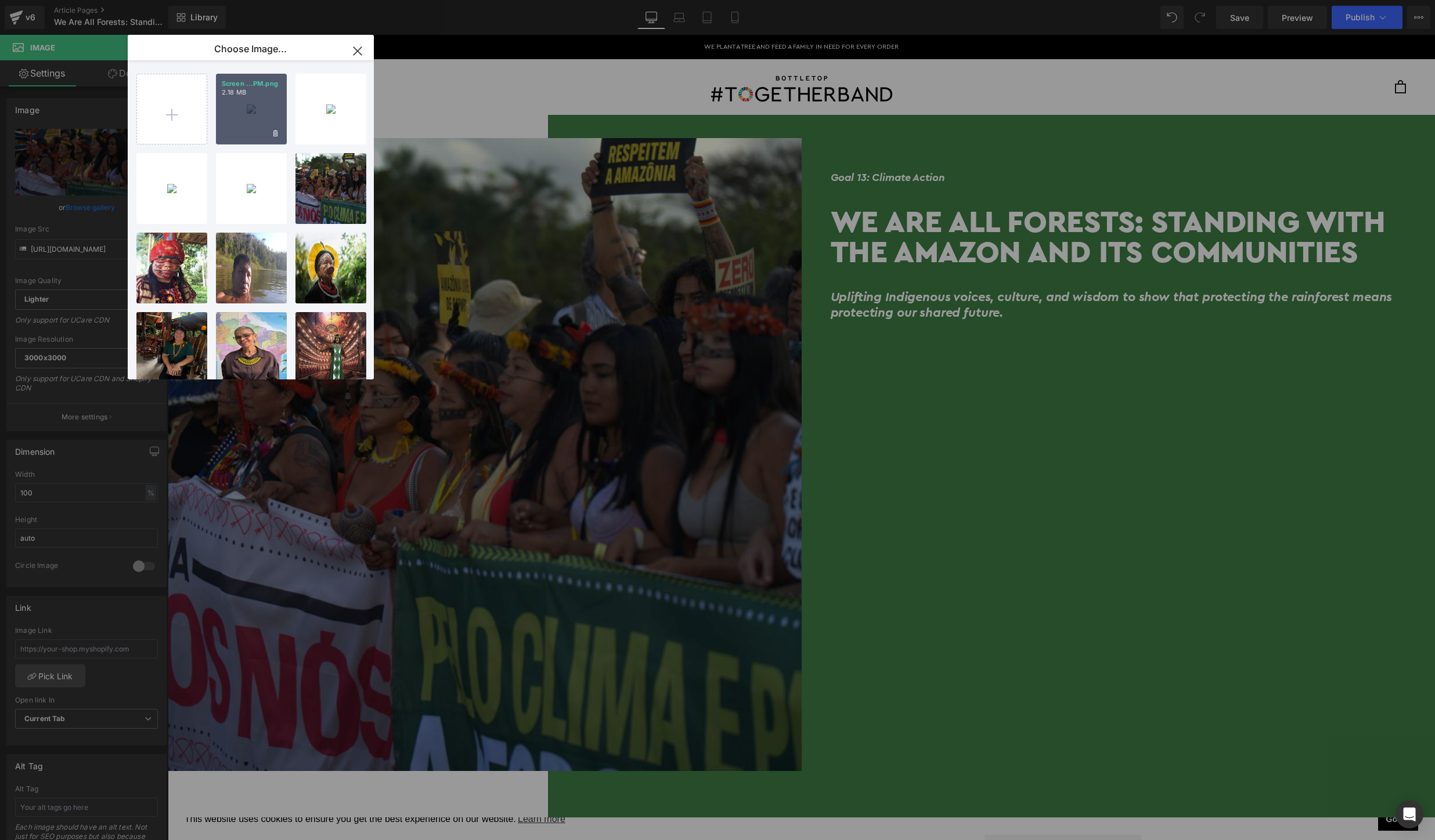
click at [244, 117] on div "Screen ...PM.png 2.18 MB" at bounding box center [252, 109] width 71 height 71
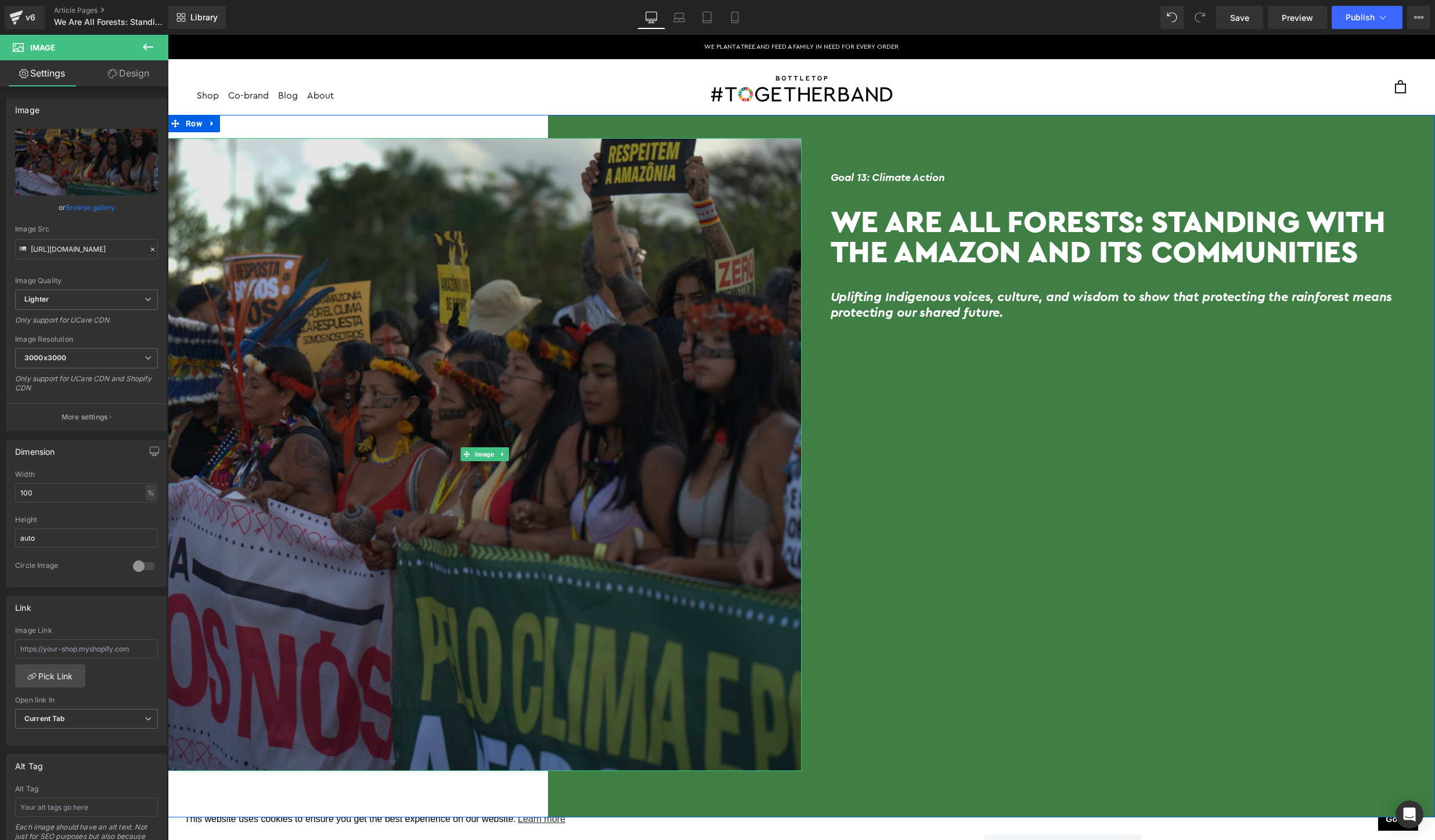
click at [387, 425] on img at bounding box center [485, 456] width 634 height 634
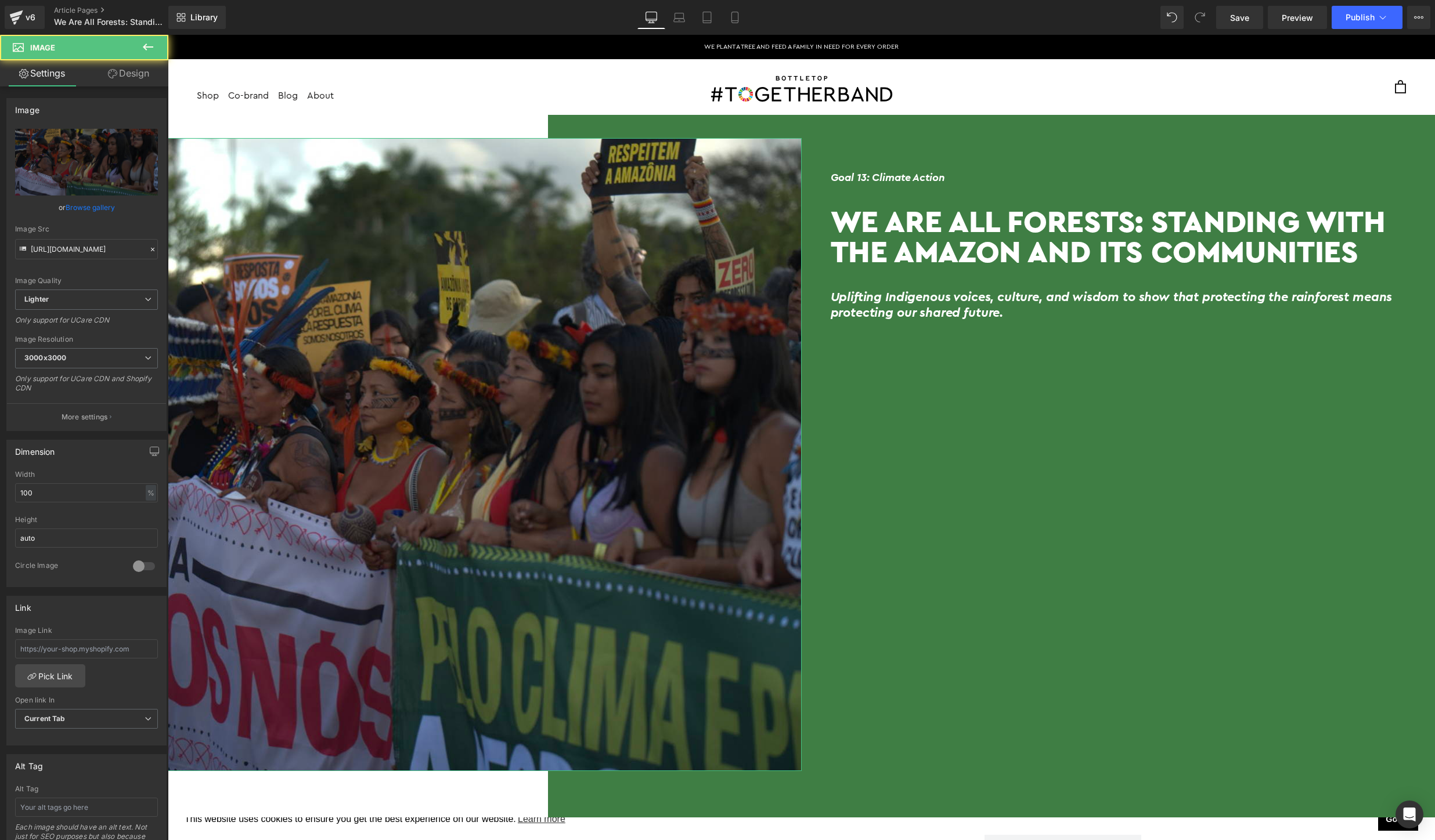
click at [80, 204] on link "Browse gallery" at bounding box center [90, 208] width 50 height 21
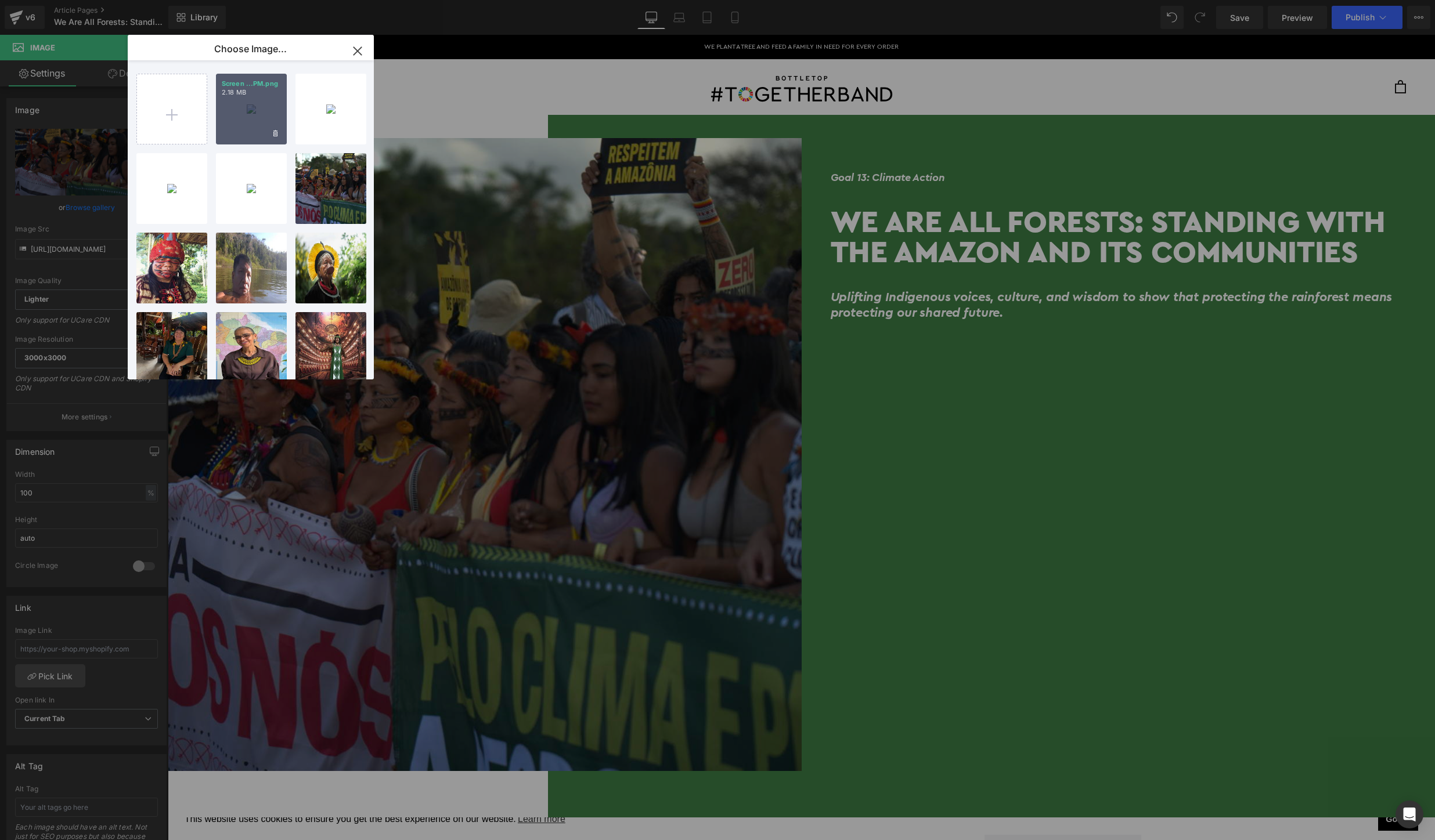
click at [238, 117] on div "Screen ...PM.png 2.18 MB" at bounding box center [252, 109] width 71 height 71
type input "[URL][DOMAIN_NAME]"
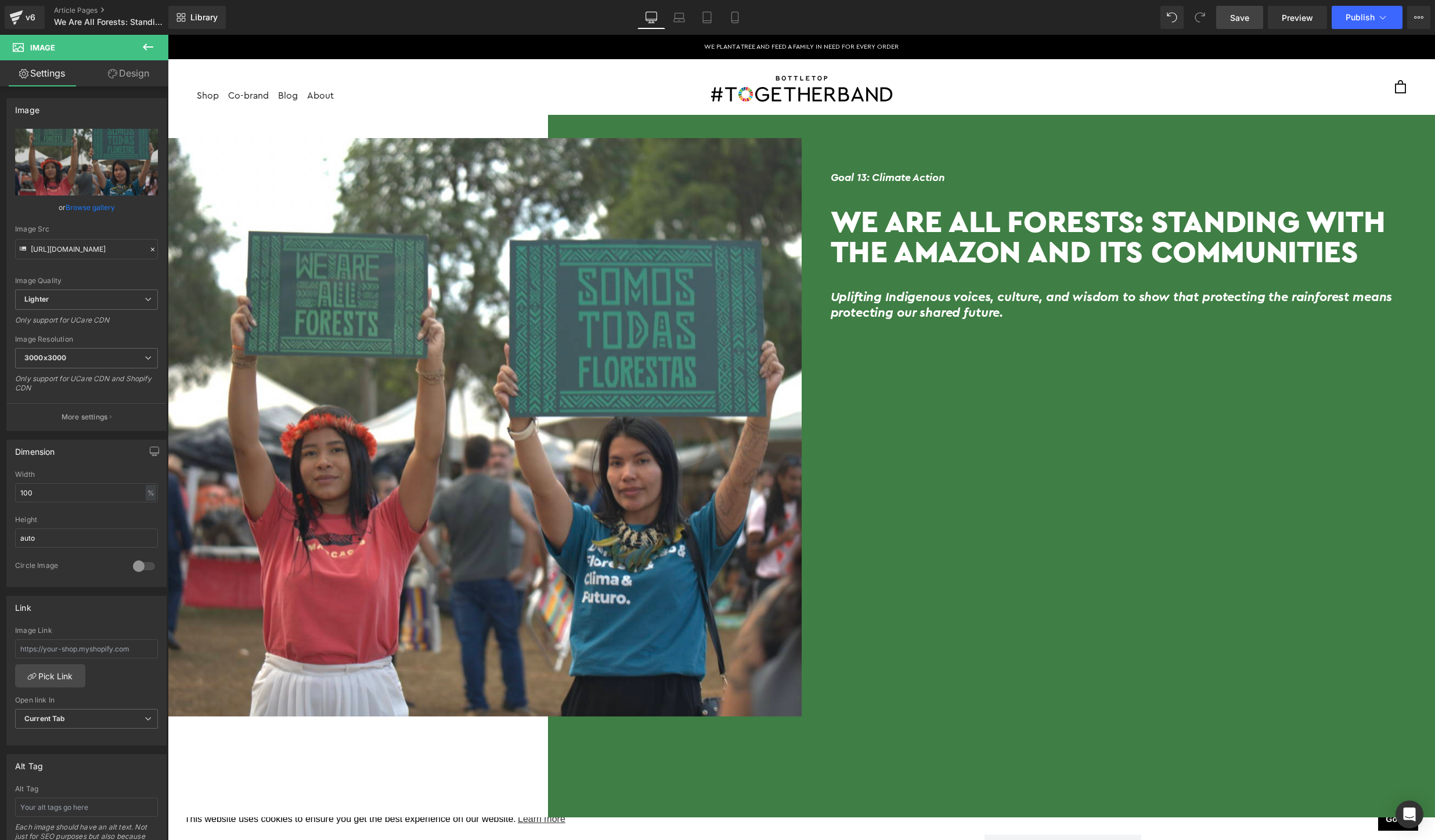
click at [1234, 19] on span "Save" at bounding box center [1239, 17] width 19 height 12
click at [1377, 21] on icon at bounding box center [1383, 17] width 11 height 11
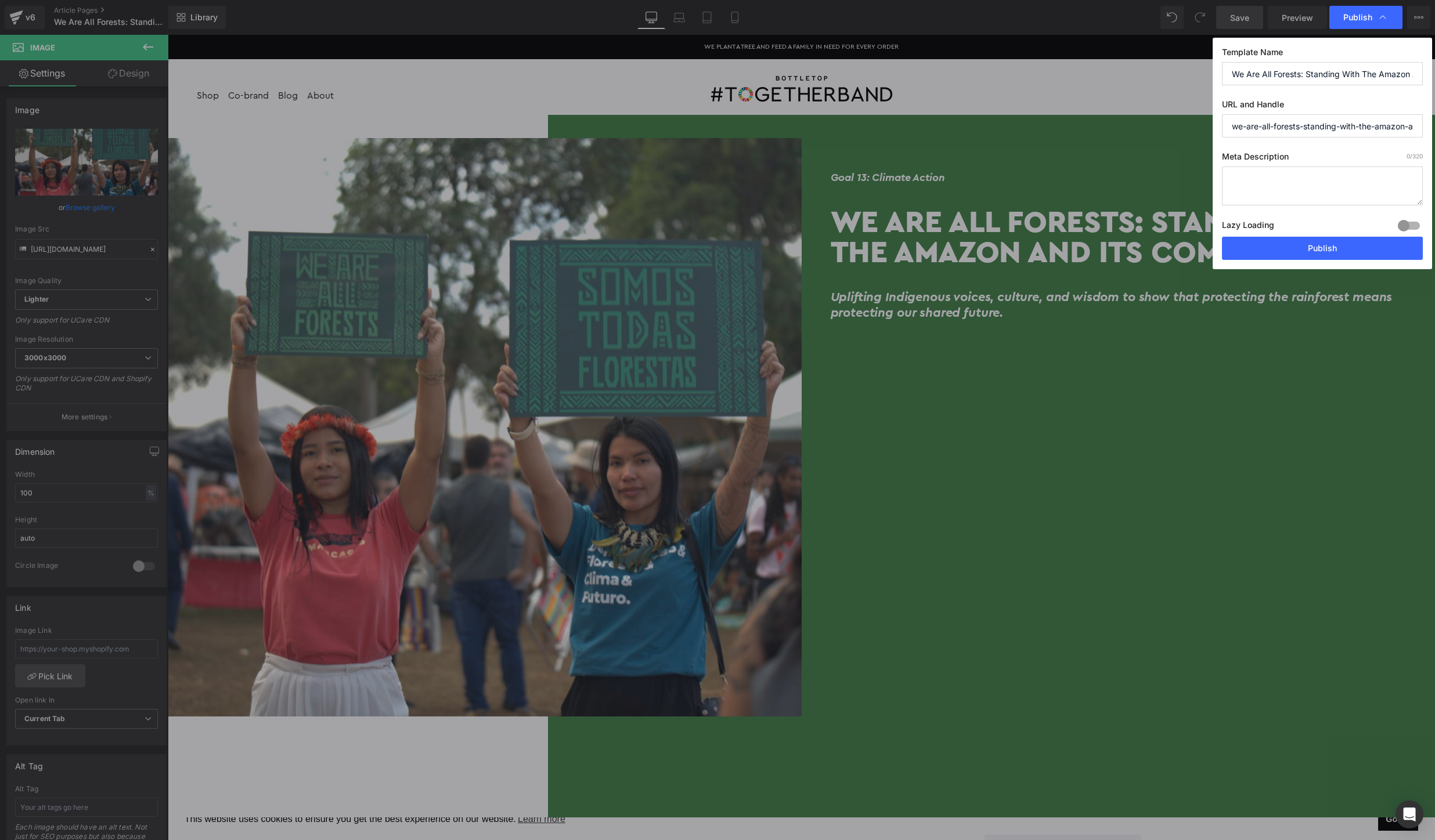
click at [1305, 185] on textarea at bounding box center [1322, 186] width 201 height 39
click at [1404, 124] on input "we-are-all-forests-standing-with-the-amazon-and-its-communities" at bounding box center [1322, 125] width 201 height 23
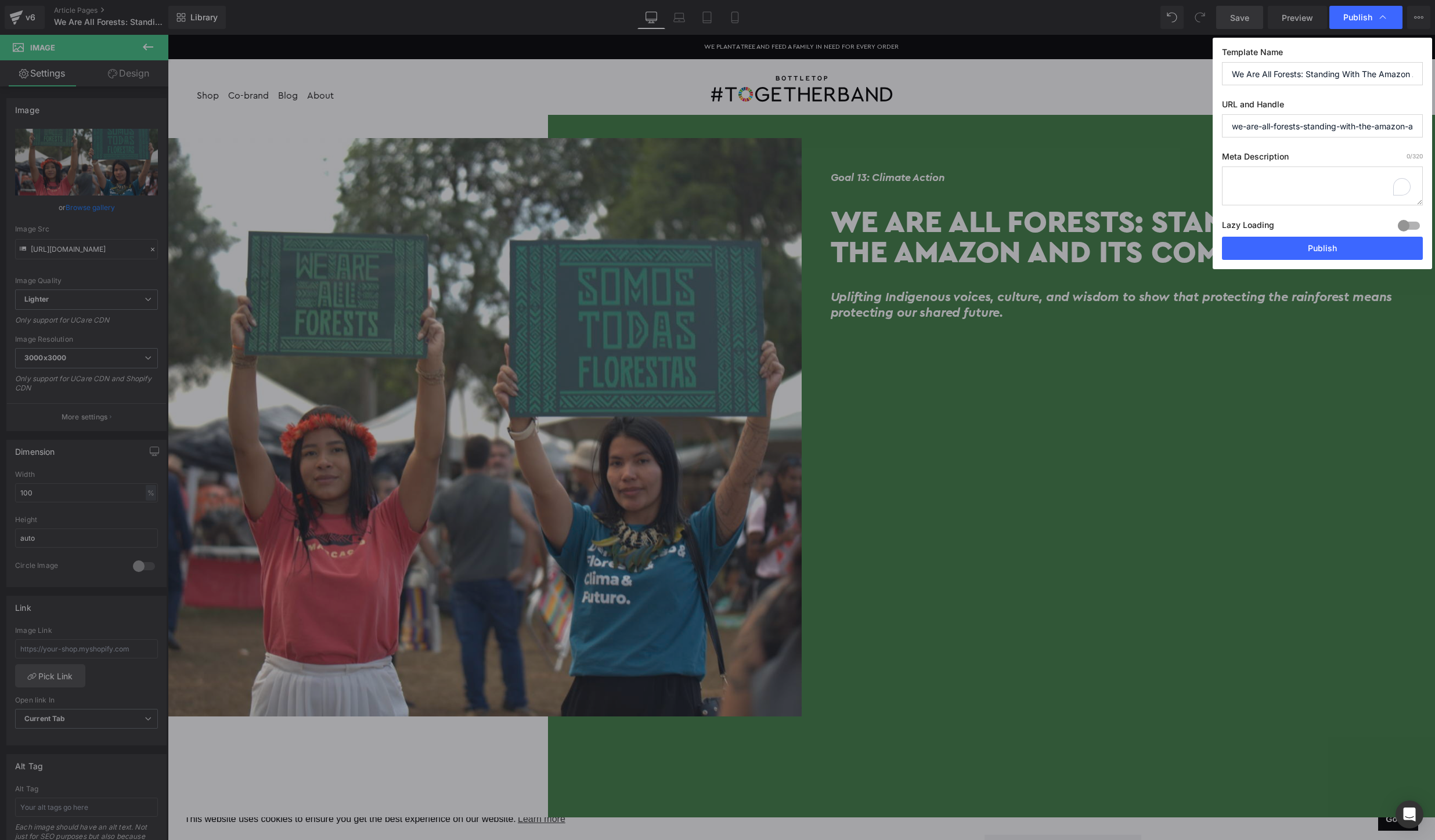
paste input "campaign"
type input "we-are-all-forests-campaign"
click at [1299, 172] on textarea "To enrich screen reader interactions, please activate Accessibility in Grammarl…" at bounding box center [1322, 186] width 201 height 39
paste textarea "Uplifting Indigenous voices, culture, and wisdom to show that protecting the ra…"
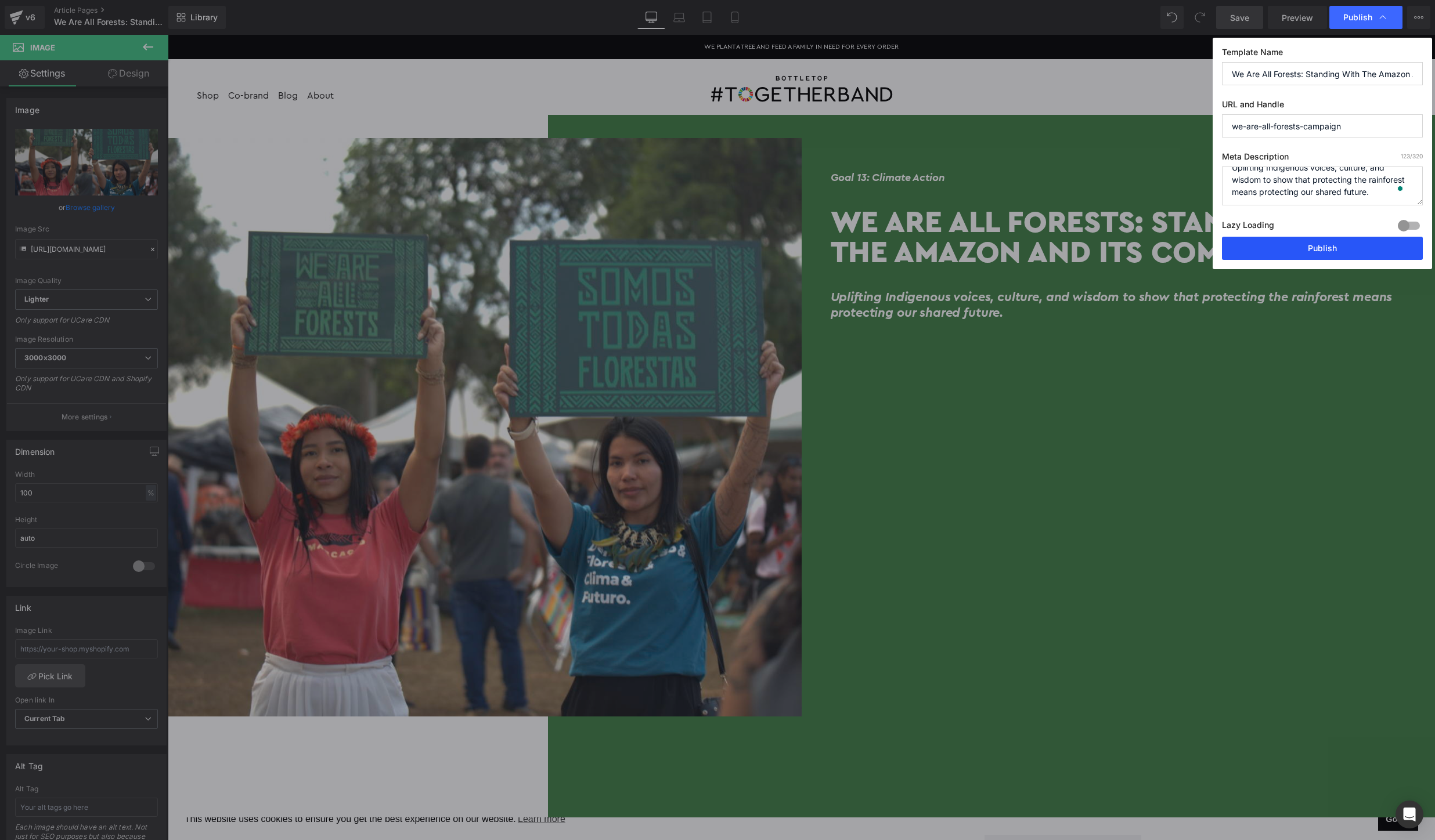
type textarea "Uplifting Indigenous voices, culture, and wisdom to show that protecting the ra…"
click at [1289, 245] on button "Publish" at bounding box center [1322, 248] width 201 height 23
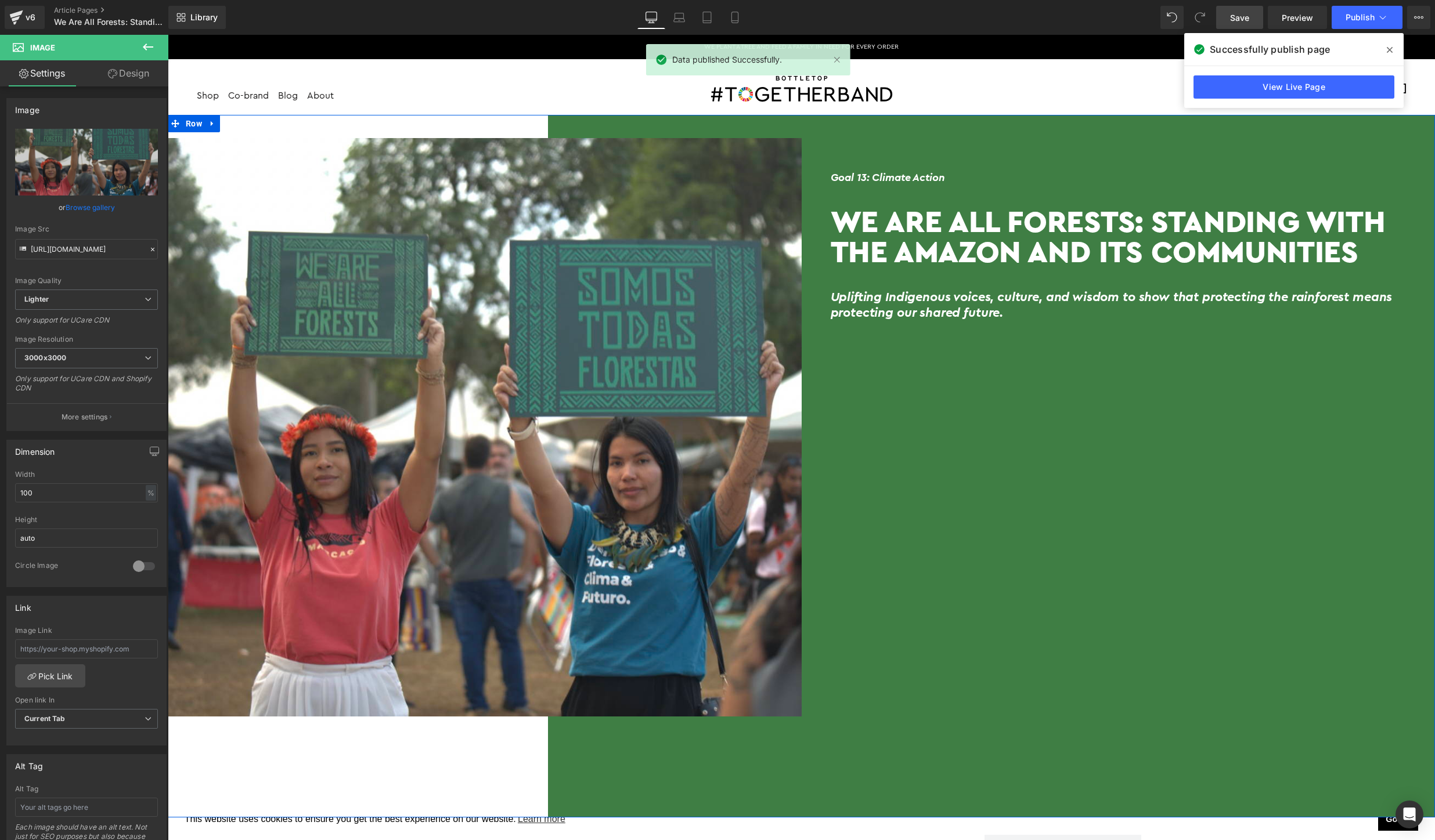
click at [1259, 469] on div "Goal 13: Climate Action Heading We Are All Forests: Standing With The Amazon An…" at bounding box center [1119, 467] width 634 height 657
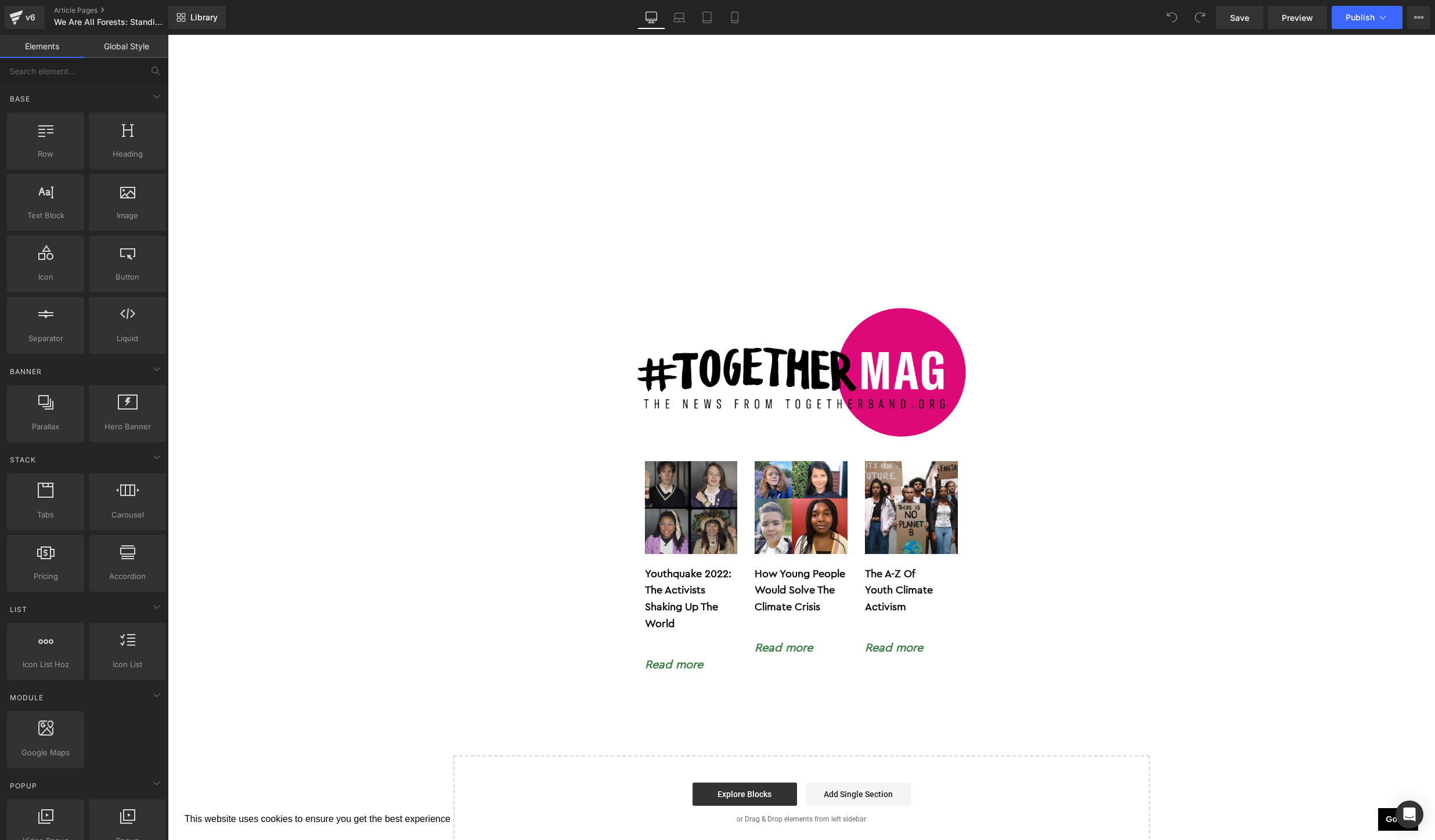
scroll to position [5120, 0]
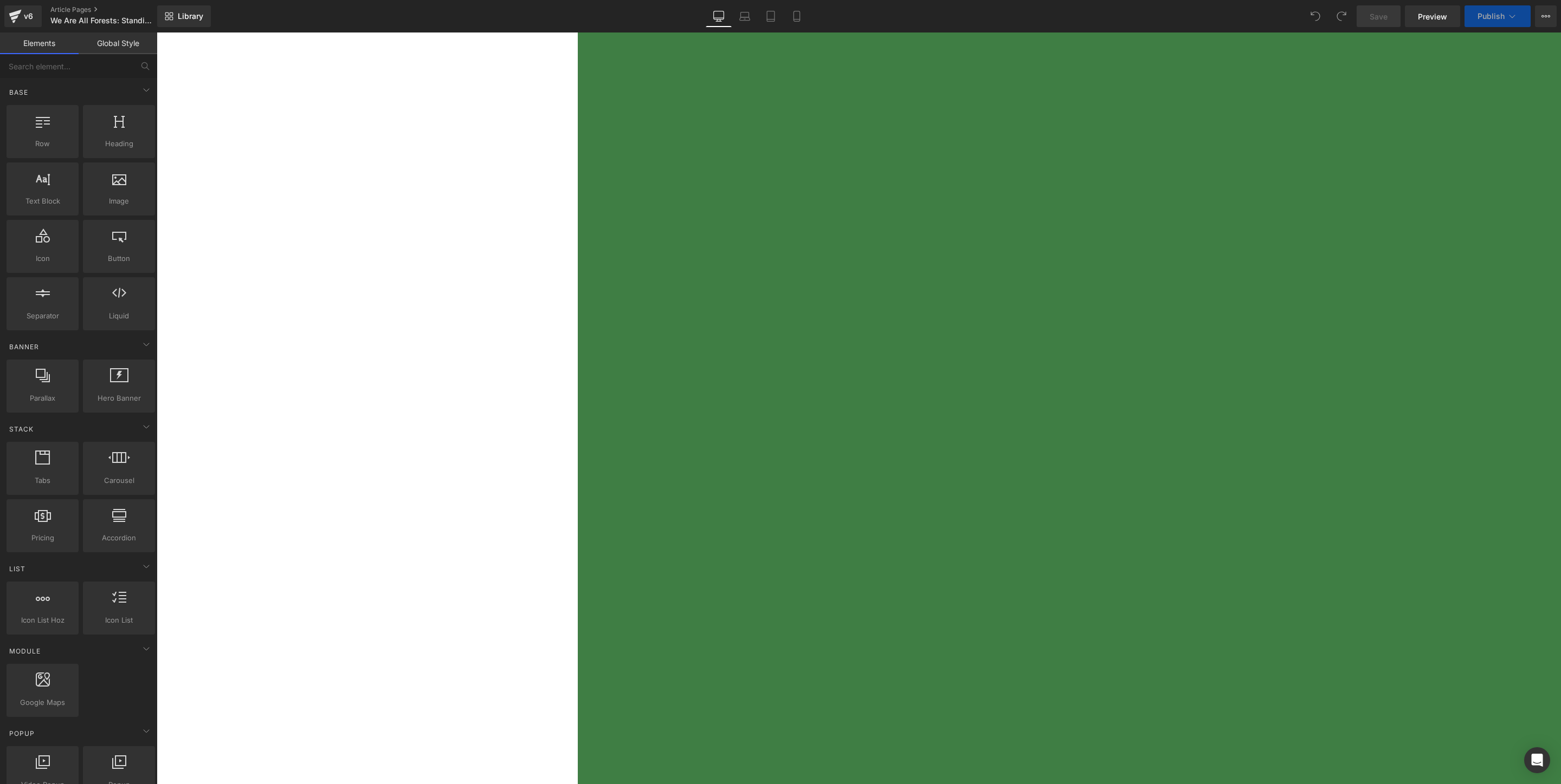
scroll to position [2164, 0]
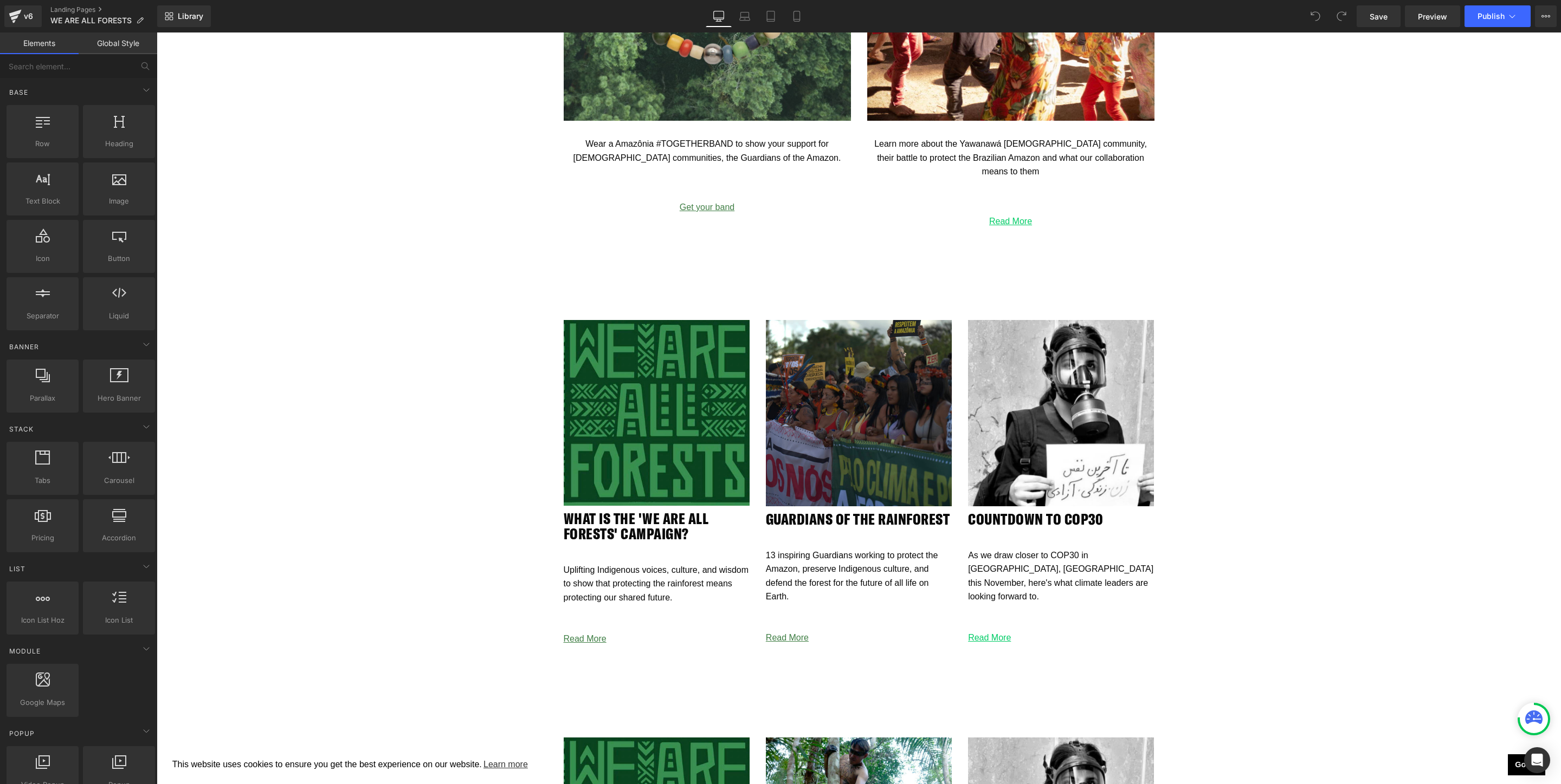
scroll to position [2281, 0]
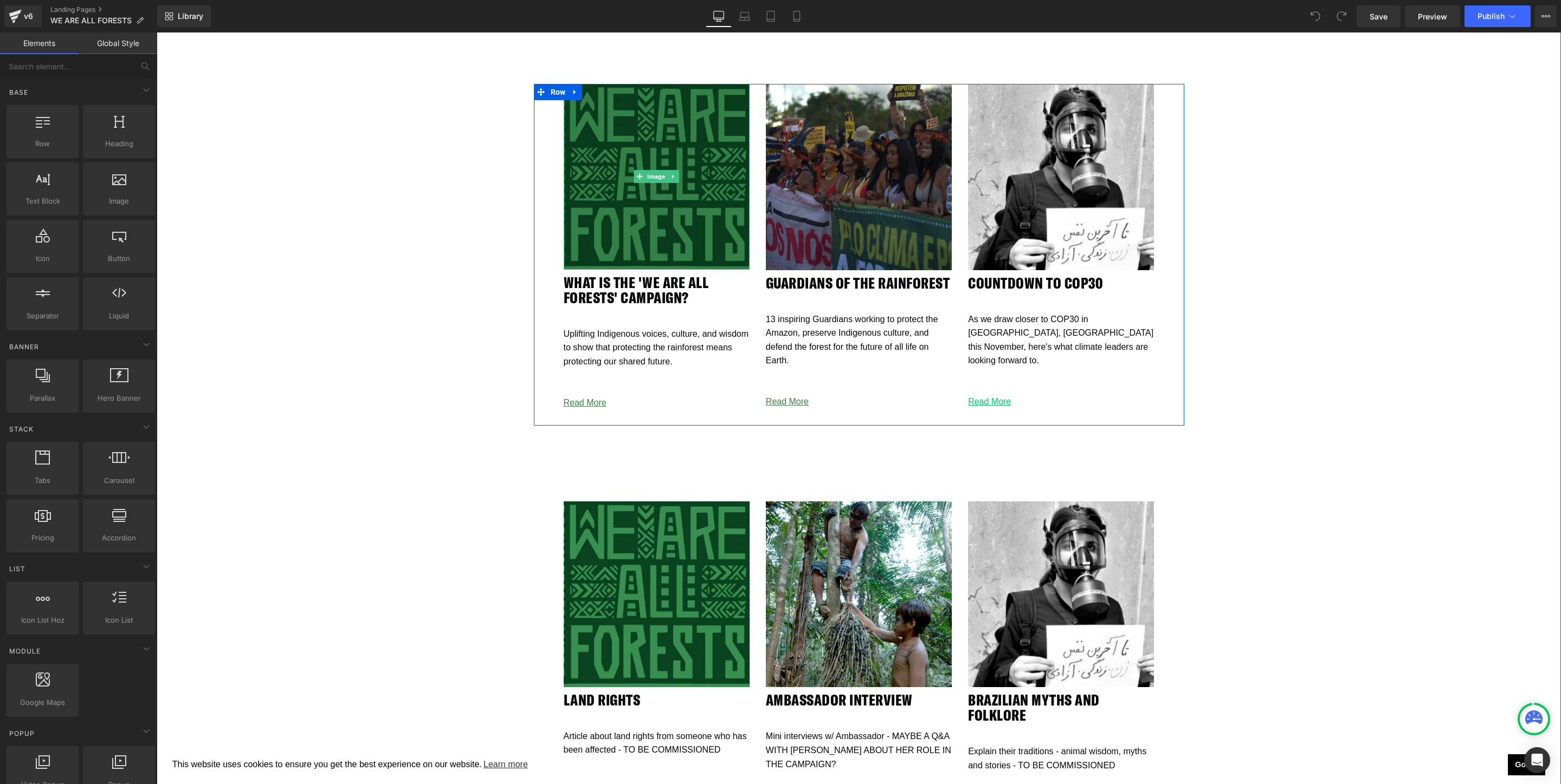
click at [679, 196] on img at bounding box center [656, 176] width 186 height 186
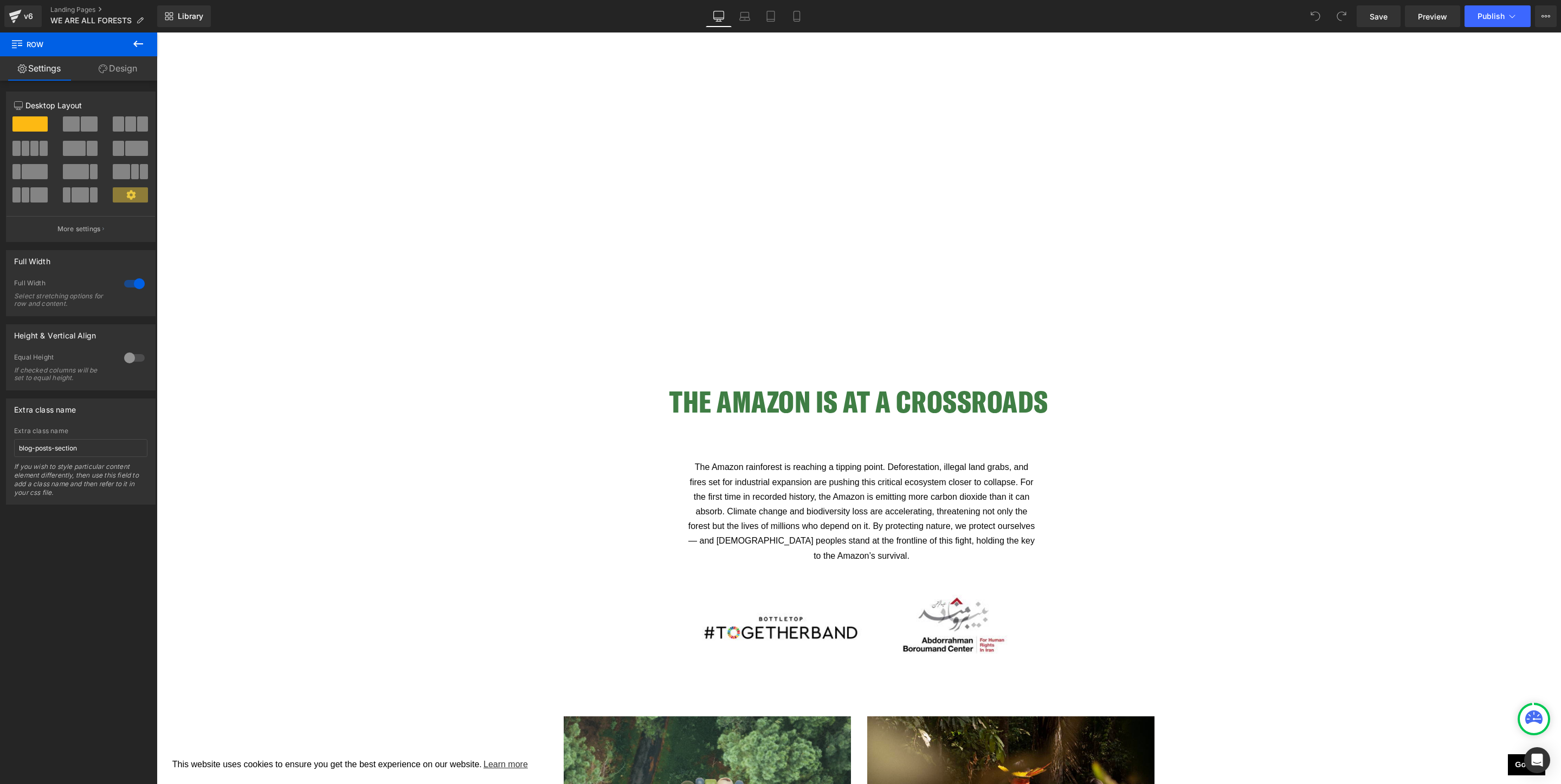
scroll to position [1160, 0]
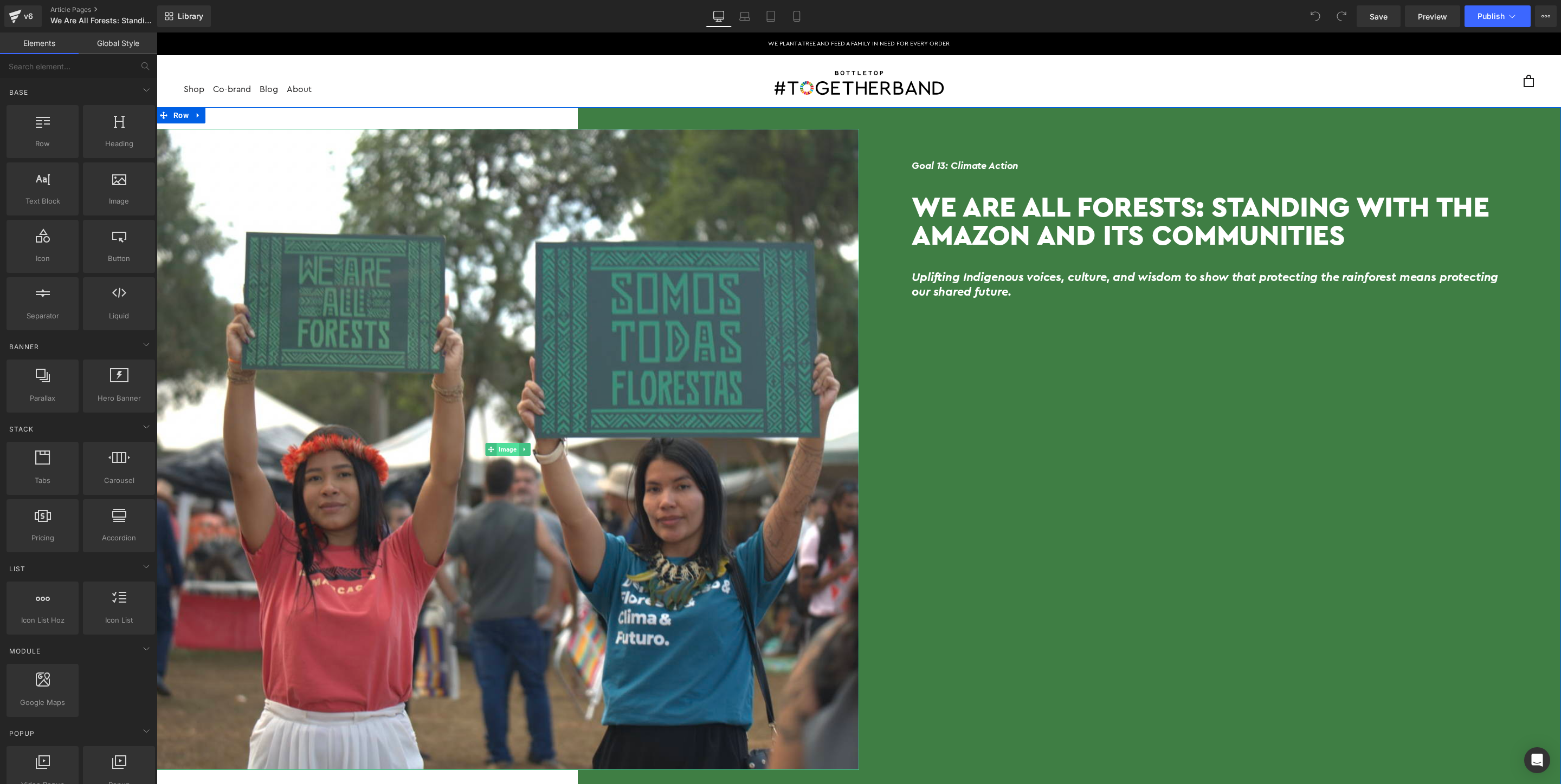
click at [505, 453] on span "Image" at bounding box center [507, 450] width 22 height 13
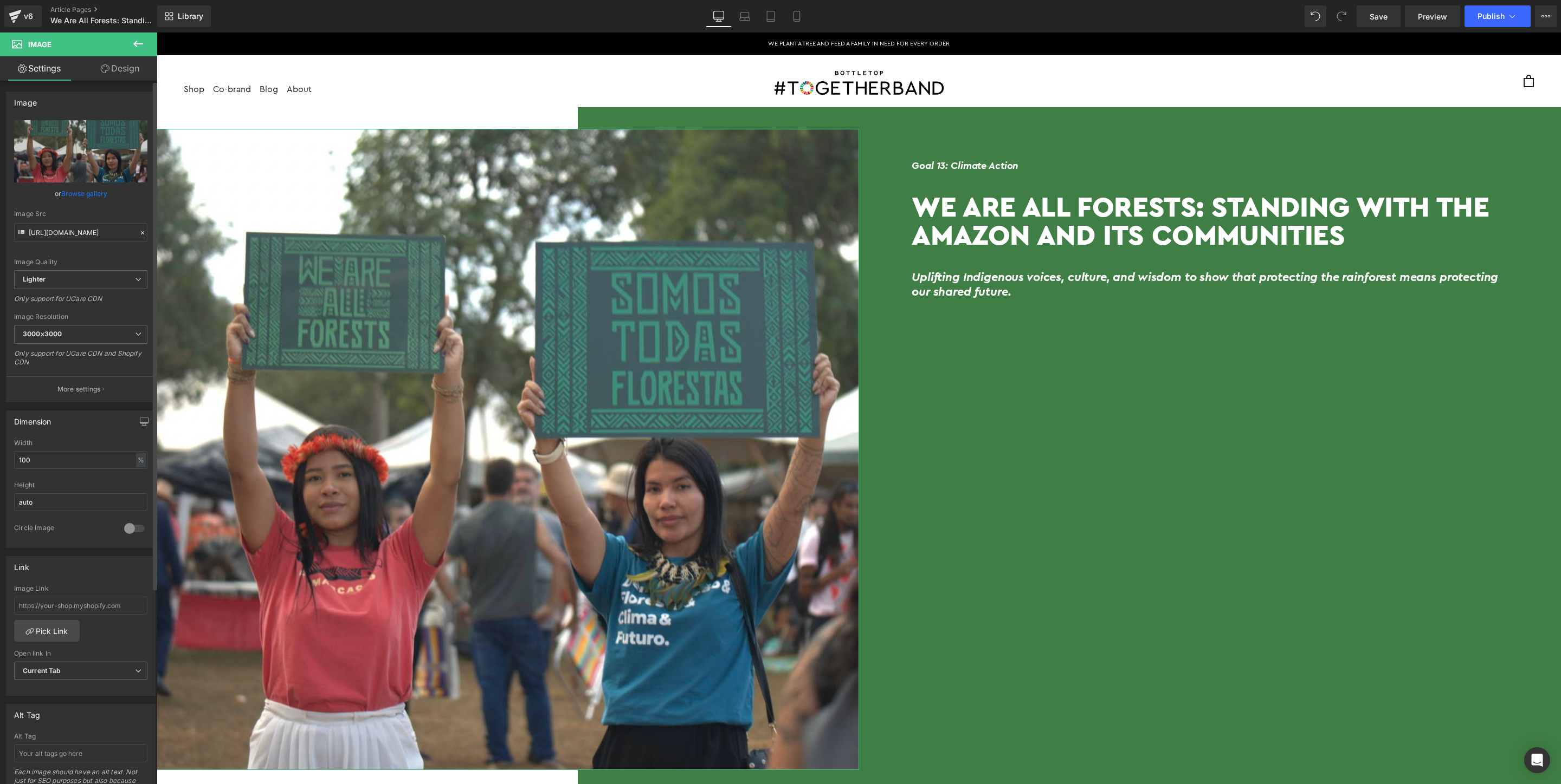
click at [85, 192] on link "Browse gallery" at bounding box center [84, 194] width 46 height 19
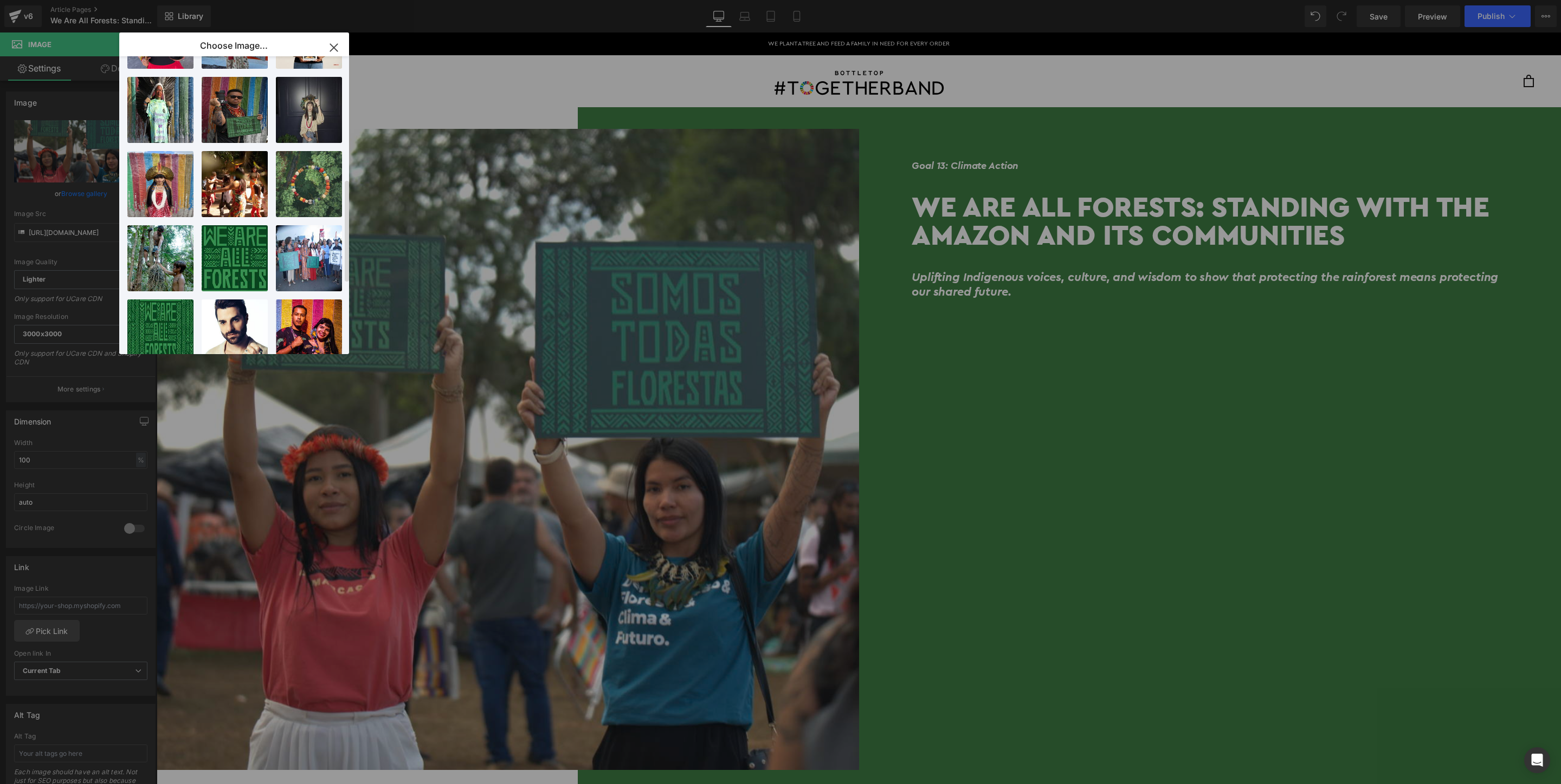
scroll to position [366, 0]
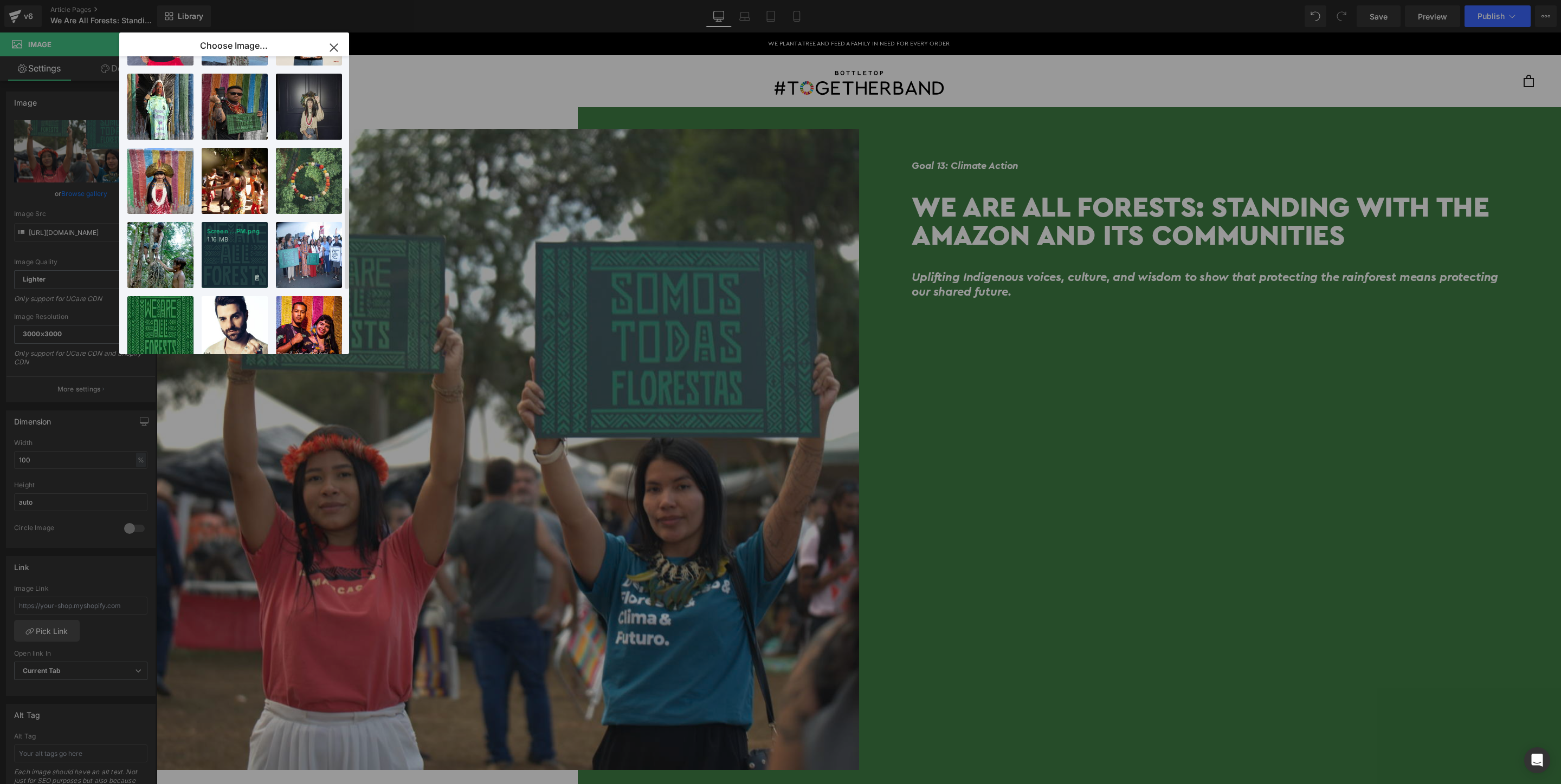
type input "[URL][DOMAIN_NAME]"
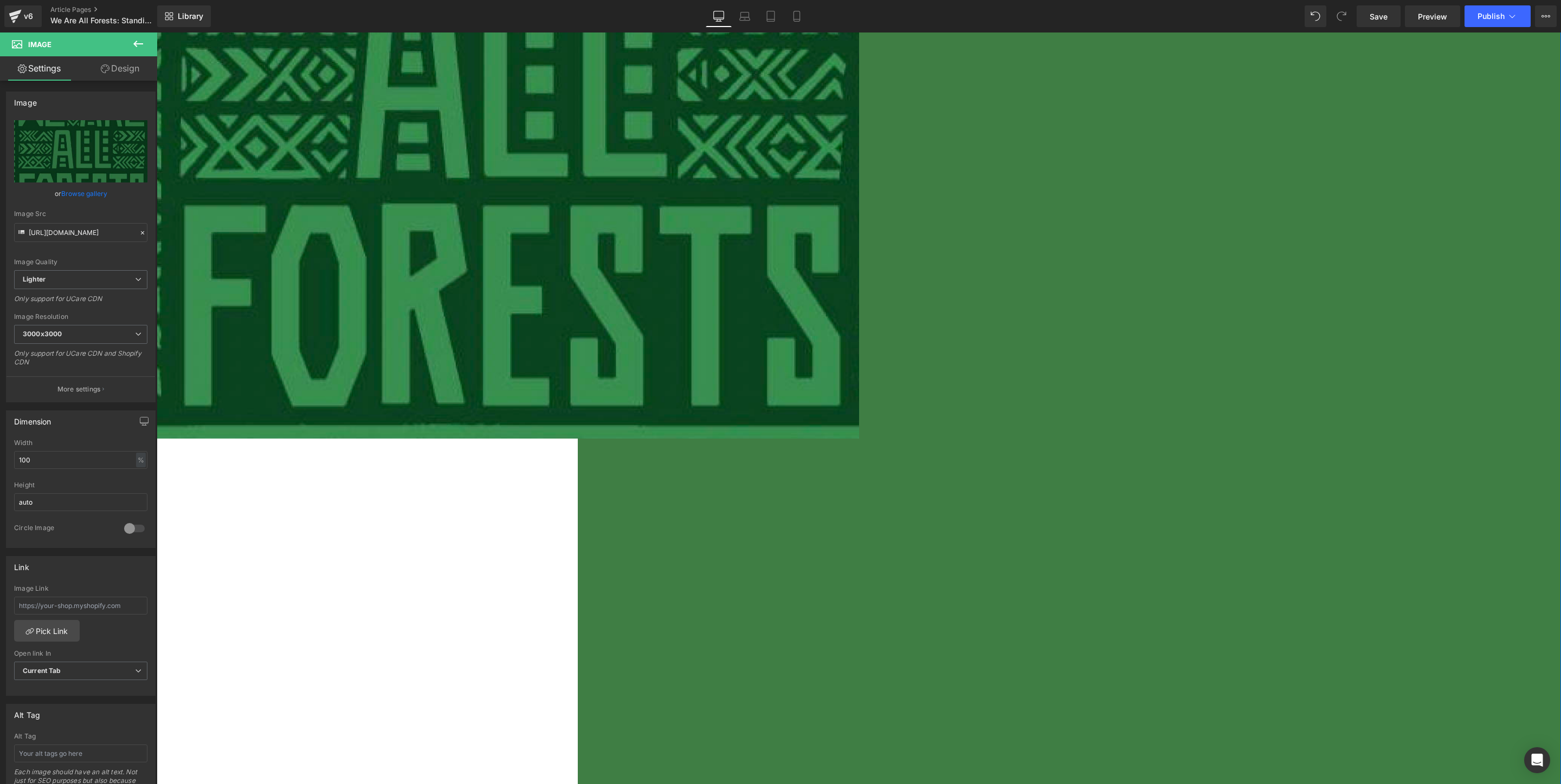
scroll to position [471, 0]
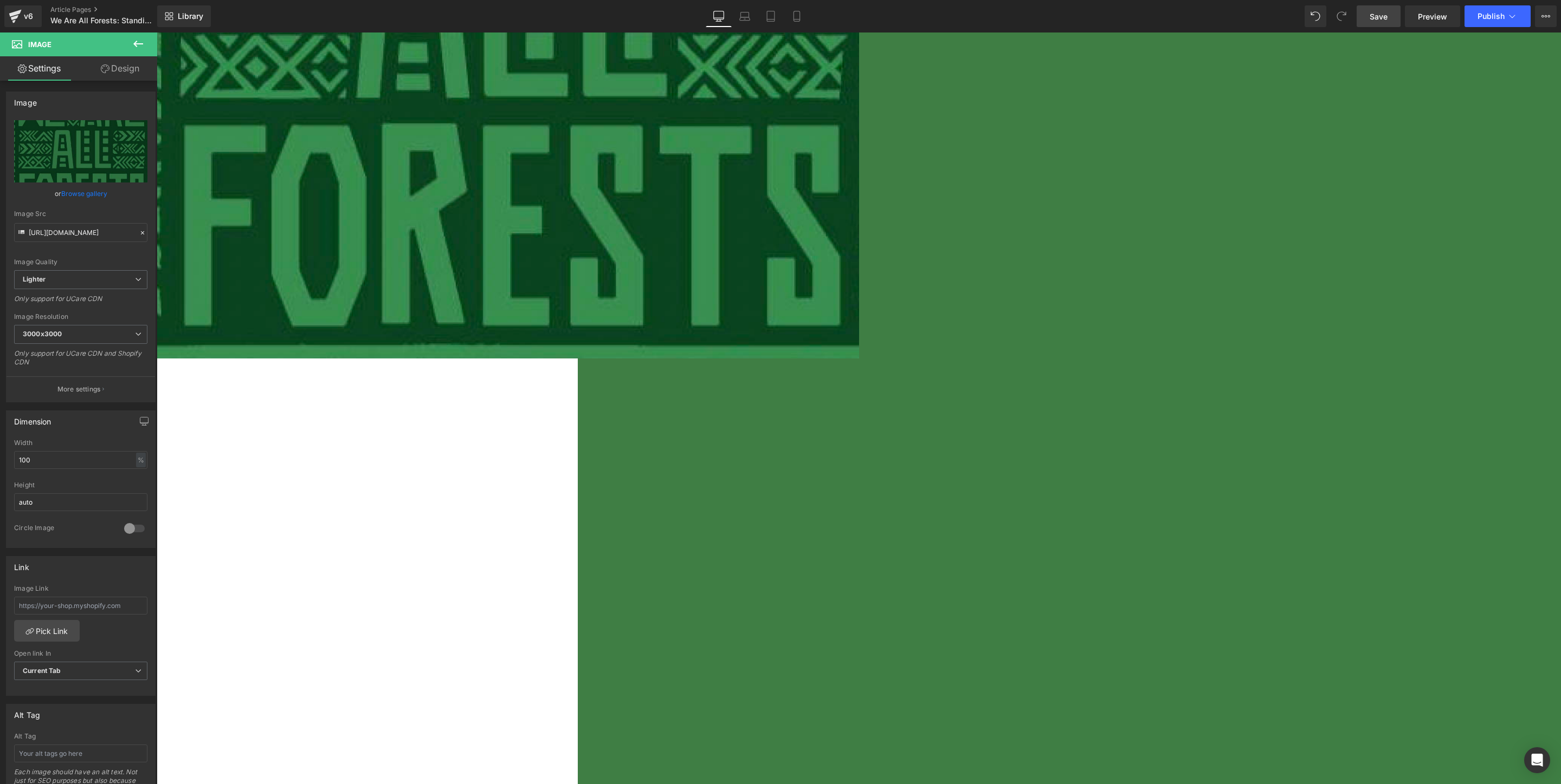
click at [1384, 17] on span "Save" at bounding box center [1378, 16] width 17 height 11
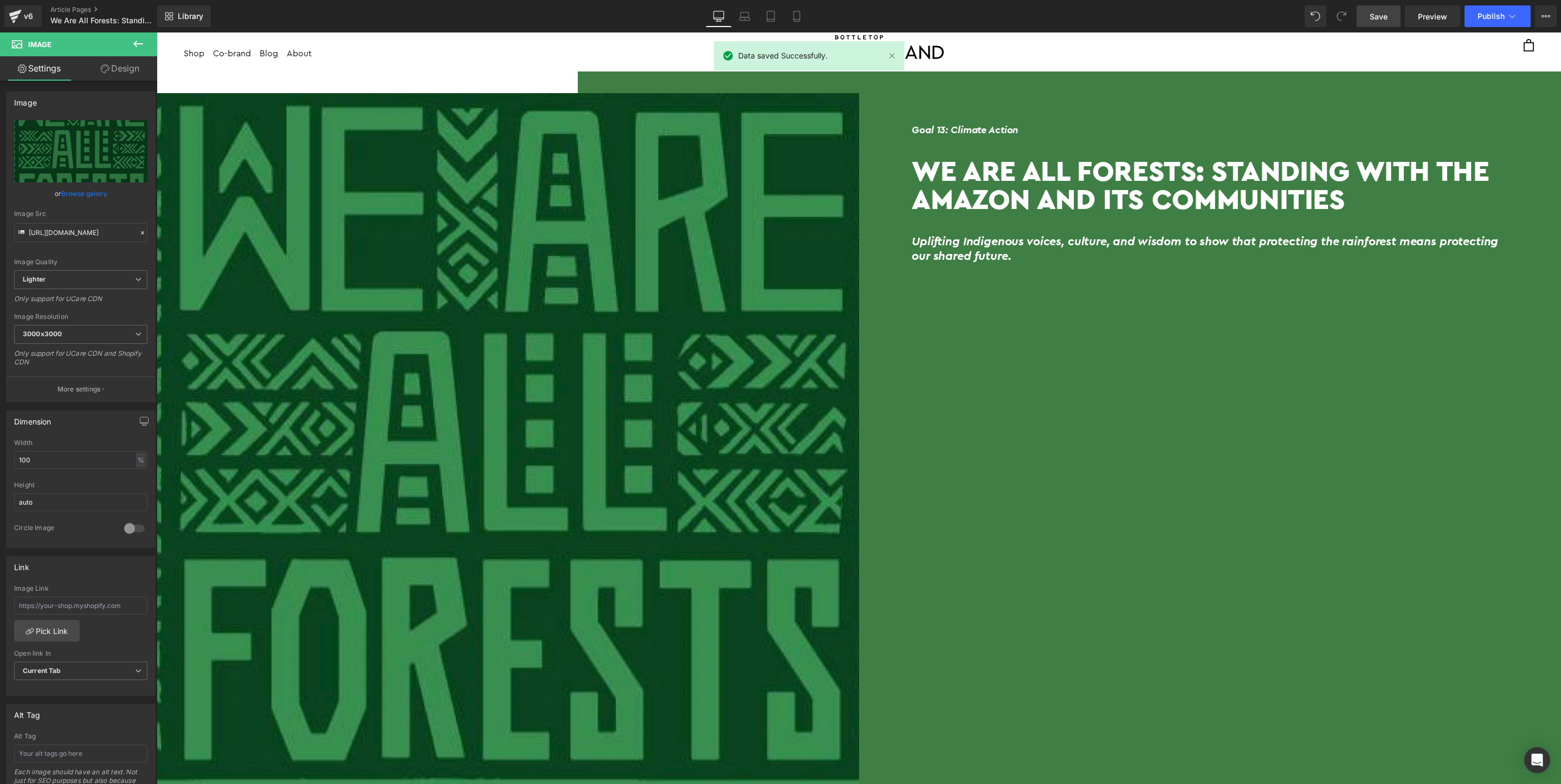
scroll to position [0, 0]
